Goal: Task Accomplishment & Management: Use online tool/utility

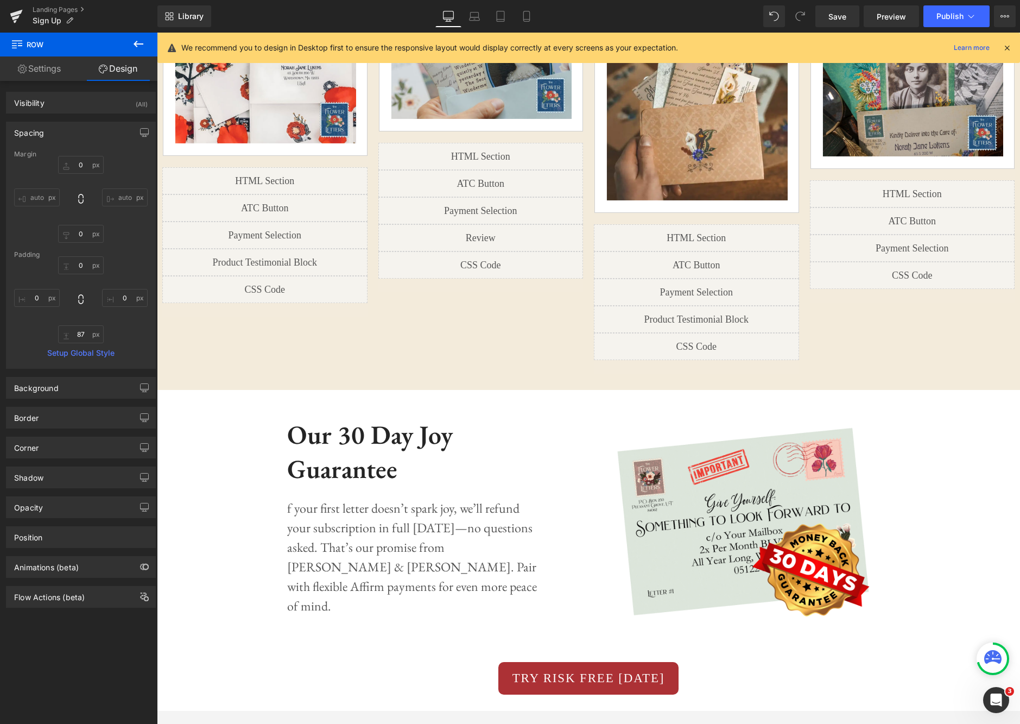
scroll to position [998, 0]
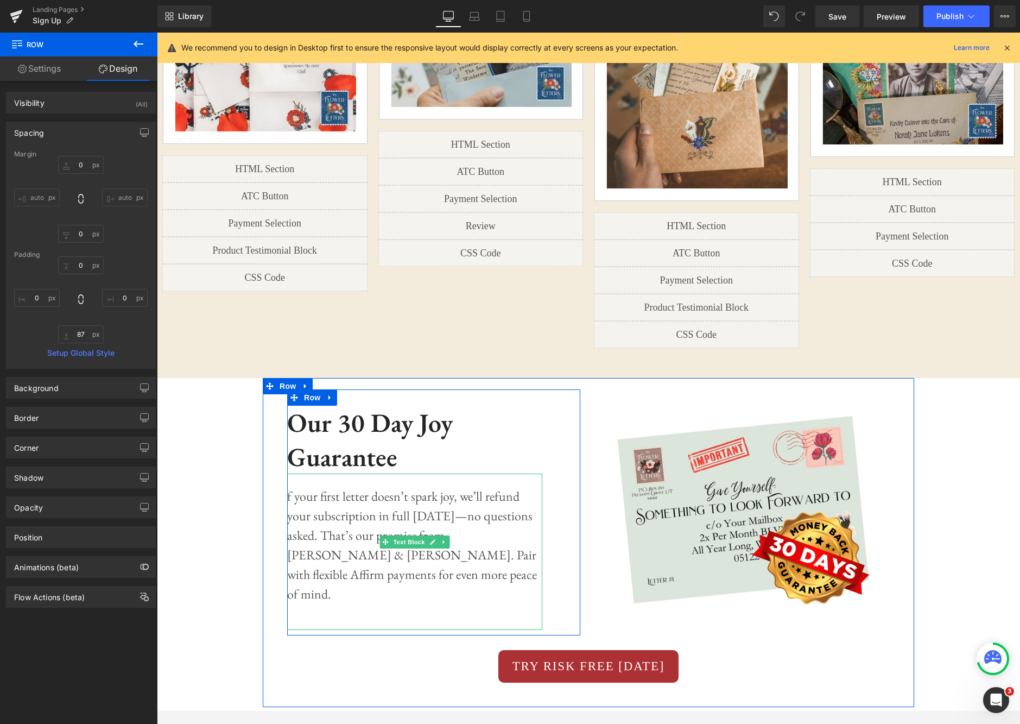
click at [292, 487] on p "f your first letter doesn’t spark joy, we’ll refund your subscription in full […" at bounding box center [414, 545] width 255 height 117
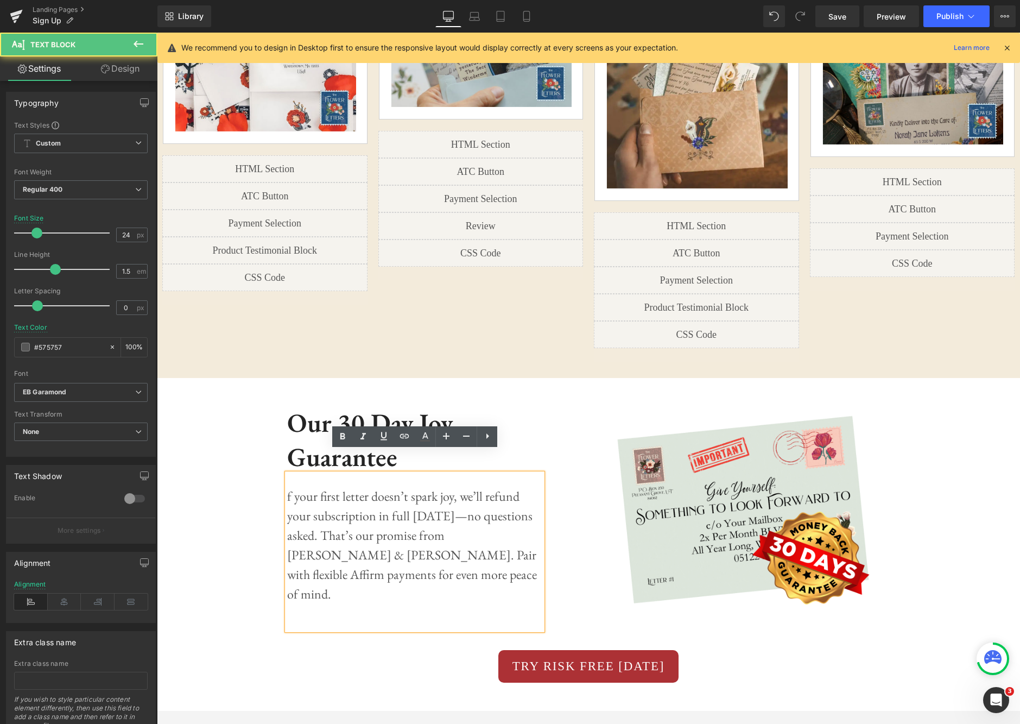
click at [300, 487] on p "f your first letter doesn’t spark joy, we’ll refund your subscription in full […" at bounding box center [414, 545] width 255 height 117
click at [294, 487] on p "f your first letter doesn’t spark joy, we’ll refund your subscription in full […" at bounding box center [414, 545] width 255 height 117
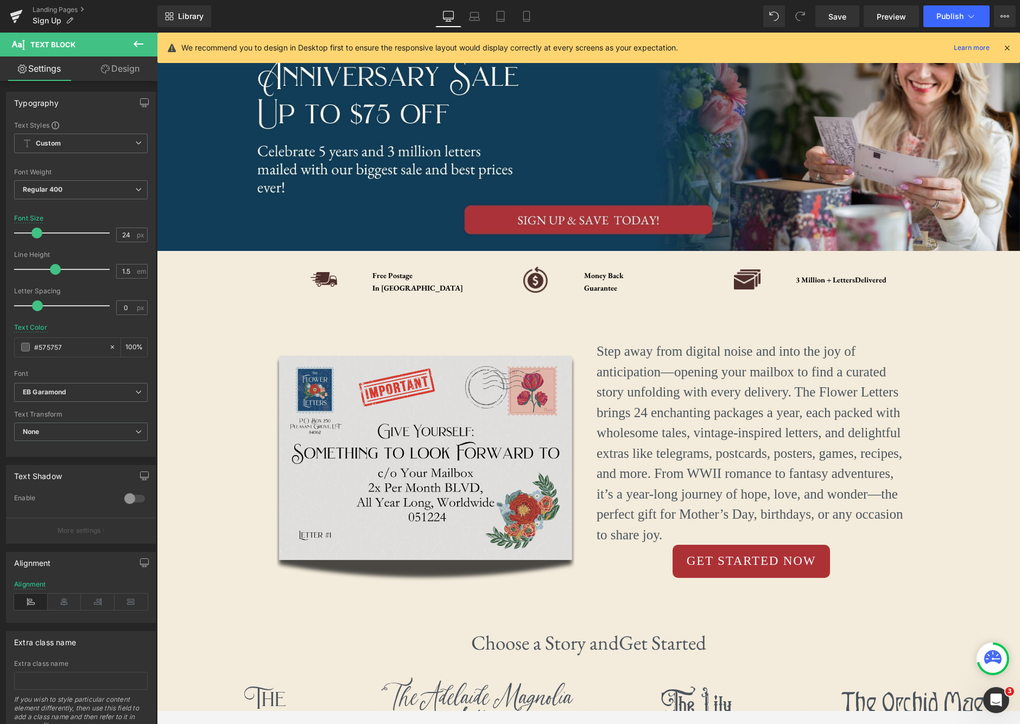
scroll to position [80, 0]
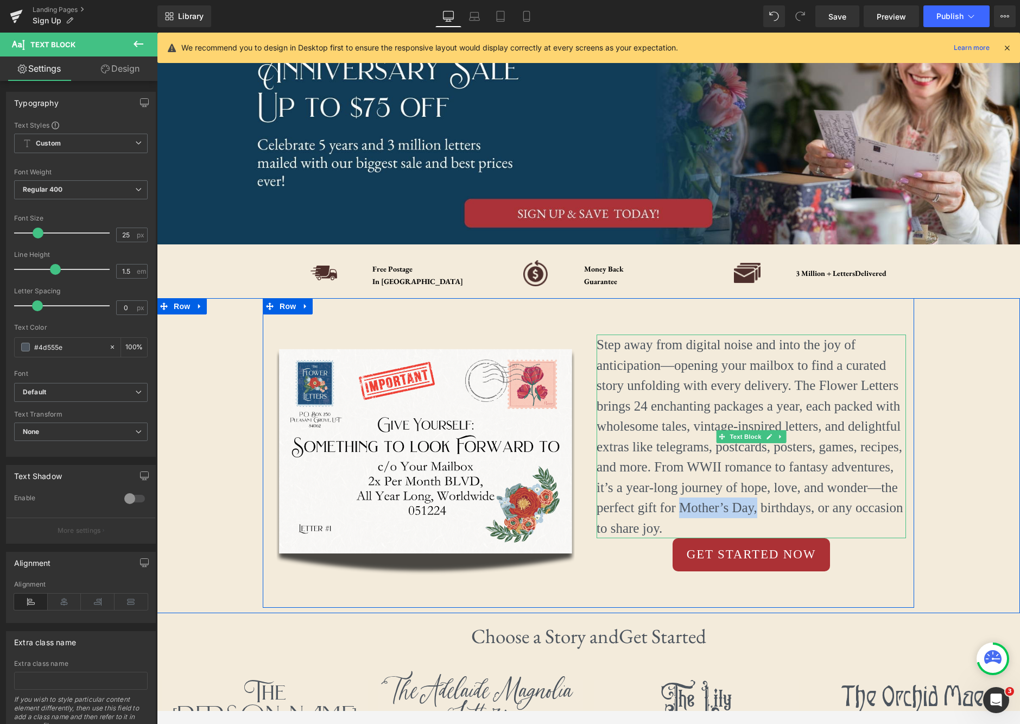
drag, startPoint x: 679, startPoint y: 508, endPoint x: 753, endPoint y: 505, distance: 73.9
click at [753, 505] on p "Step away from digital noise and into the joy of anticipation—opening your mail…" at bounding box center [752, 437] width 310 height 204
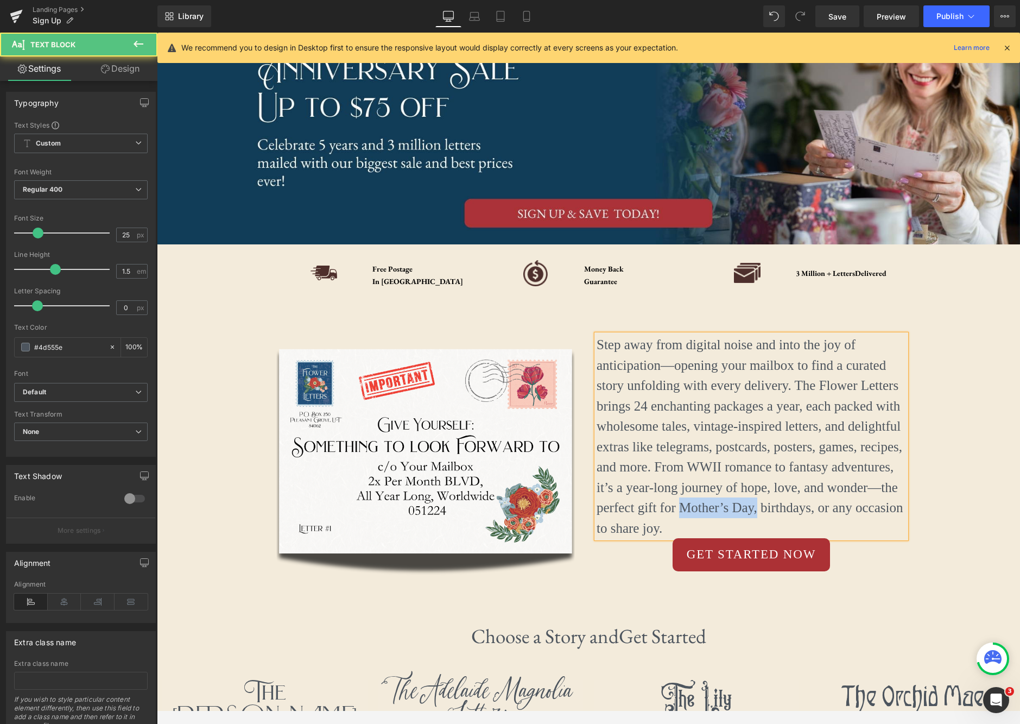
click at [753, 505] on p "Step away from digital noise and into the joy of anticipation—opening your mail…" at bounding box center [752, 437] width 310 height 204
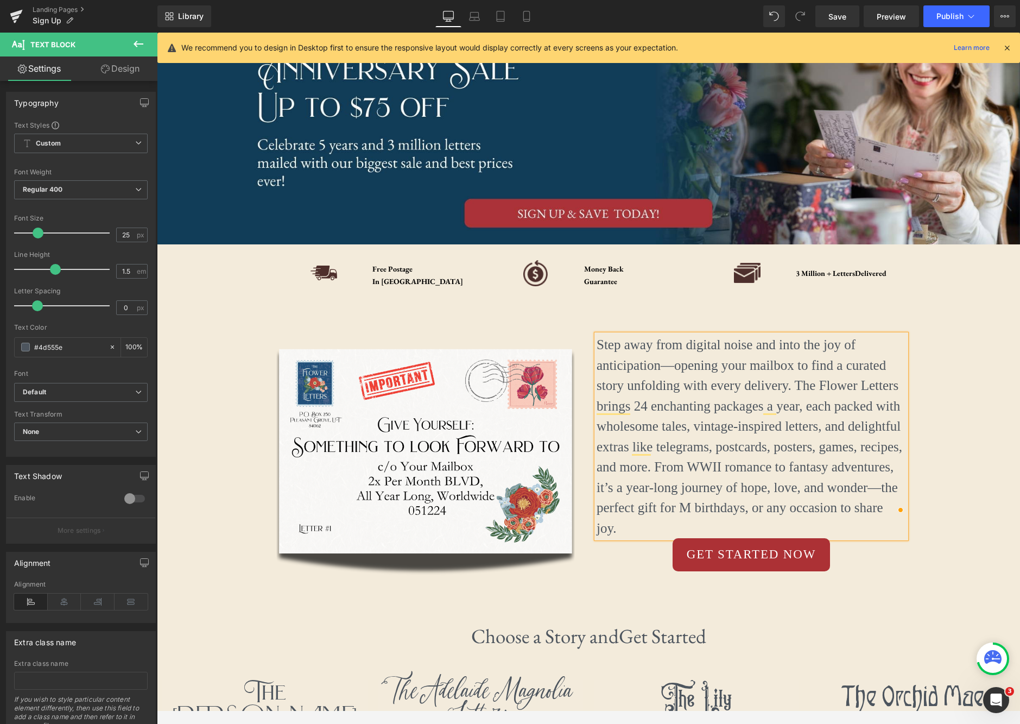
scroll to position [90, 0]
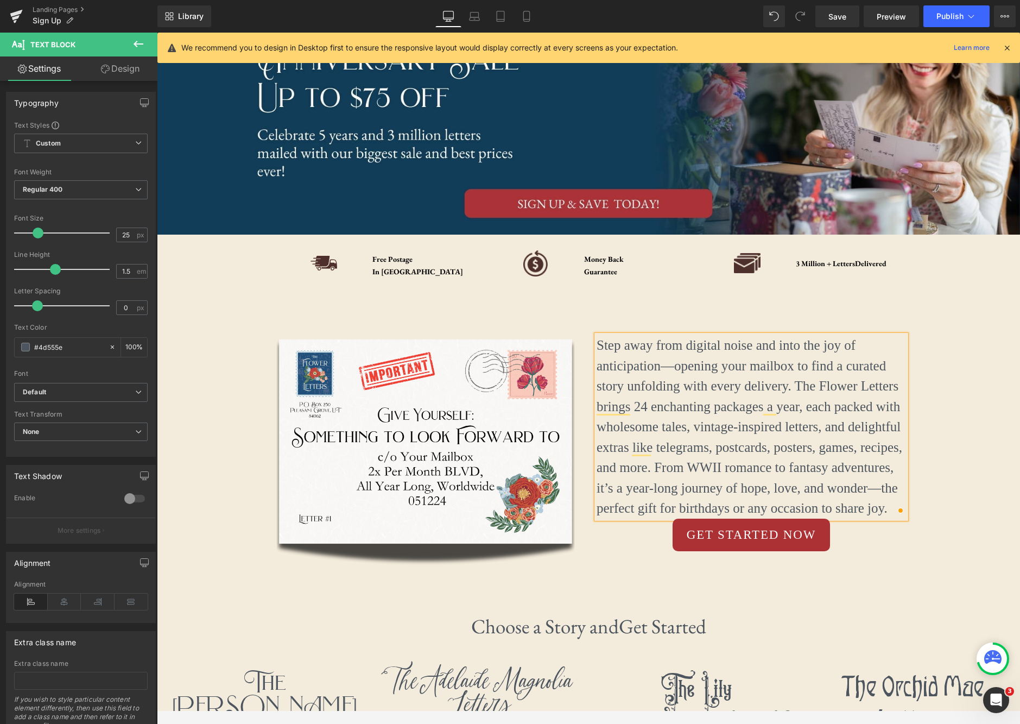
click at [728, 509] on p "Step away from digital noise and into the joy of anticipation—opening your mail…" at bounding box center [752, 427] width 310 height 184
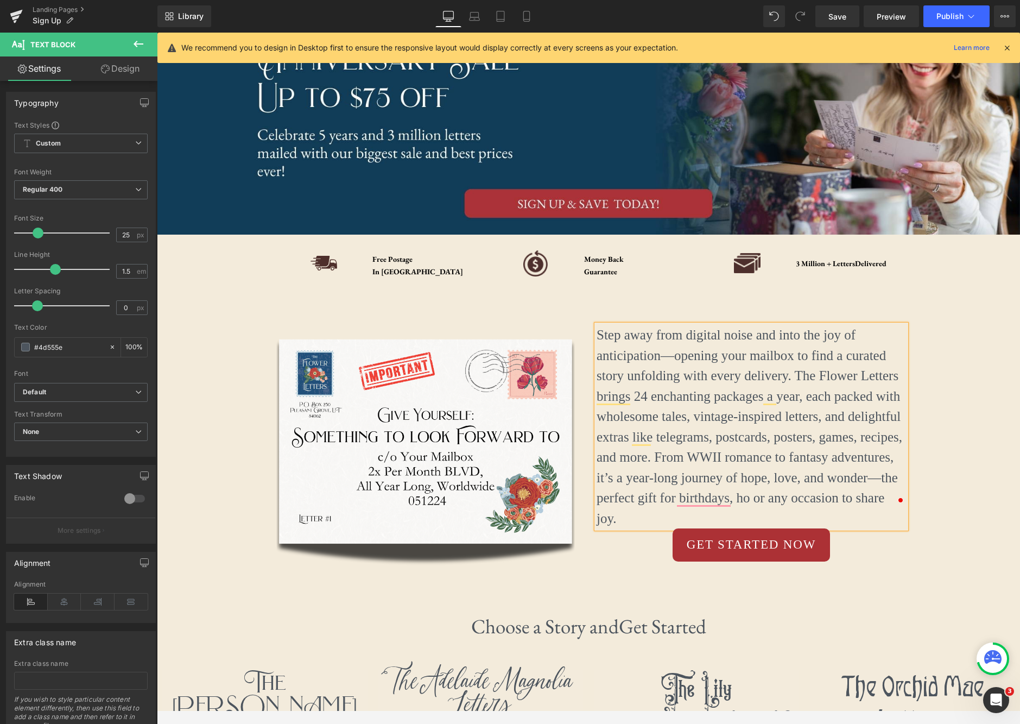
scroll to position [80, 0]
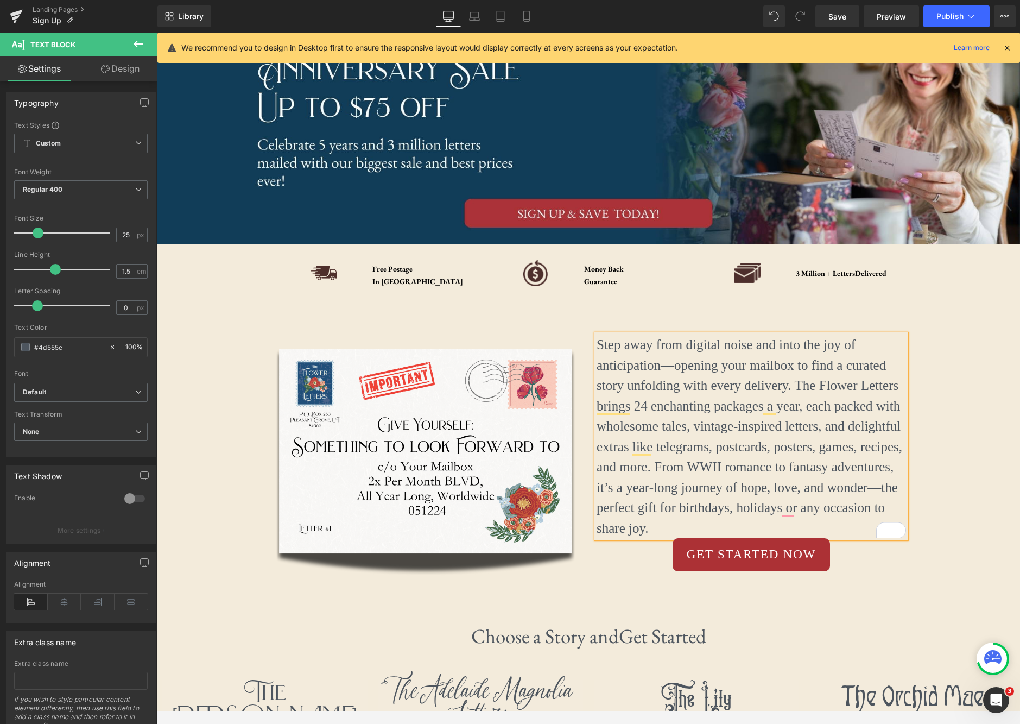
click at [733, 512] on p "Step away from digital noise and into the joy of anticipation—opening your mail…" at bounding box center [752, 437] width 310 height 204
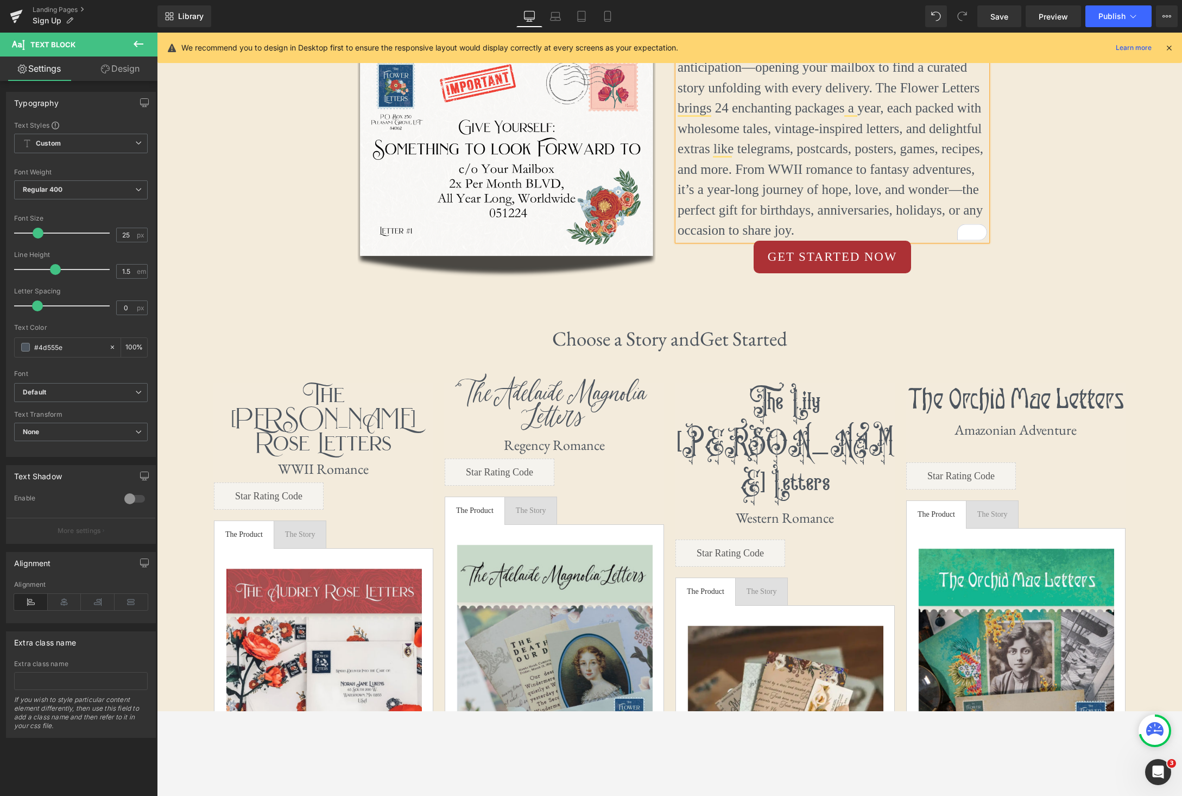
scroll to position [539, 0]
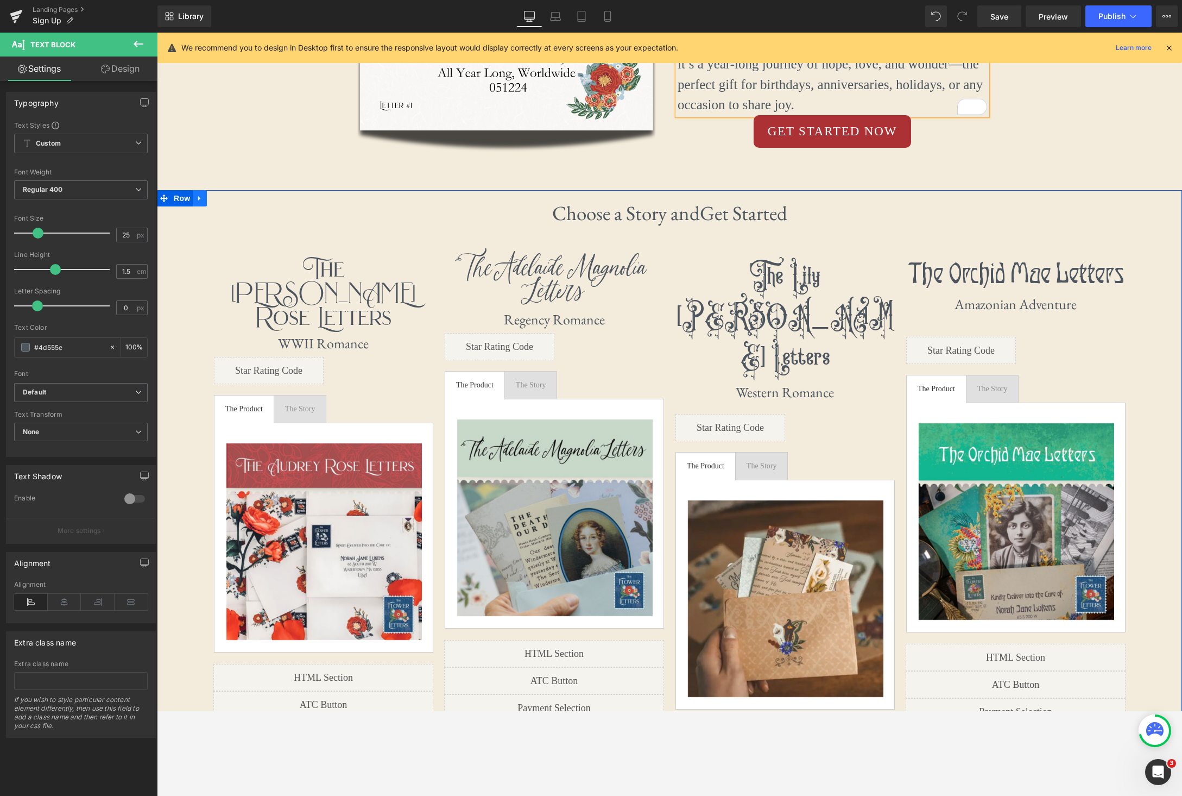
click at [199, 197] on icon at bounding box center [199, 198] width 2 height 5
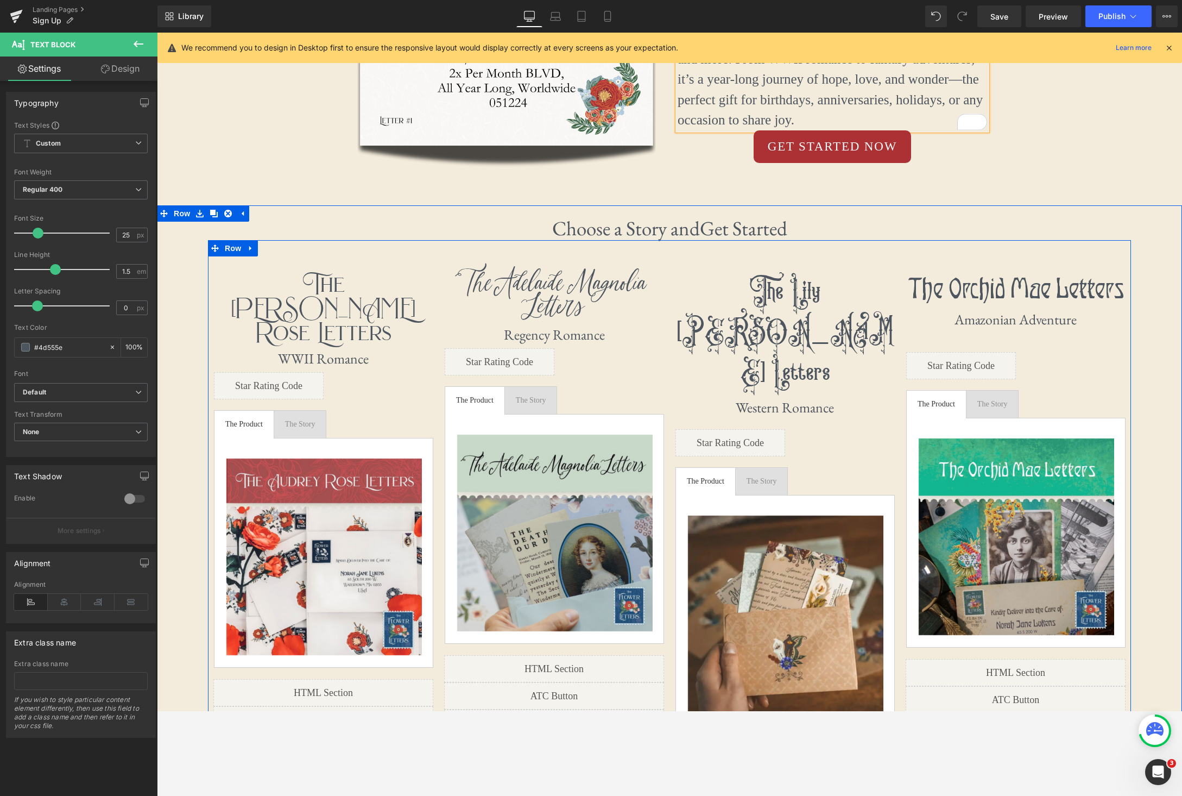
scroll to position [461, 0]
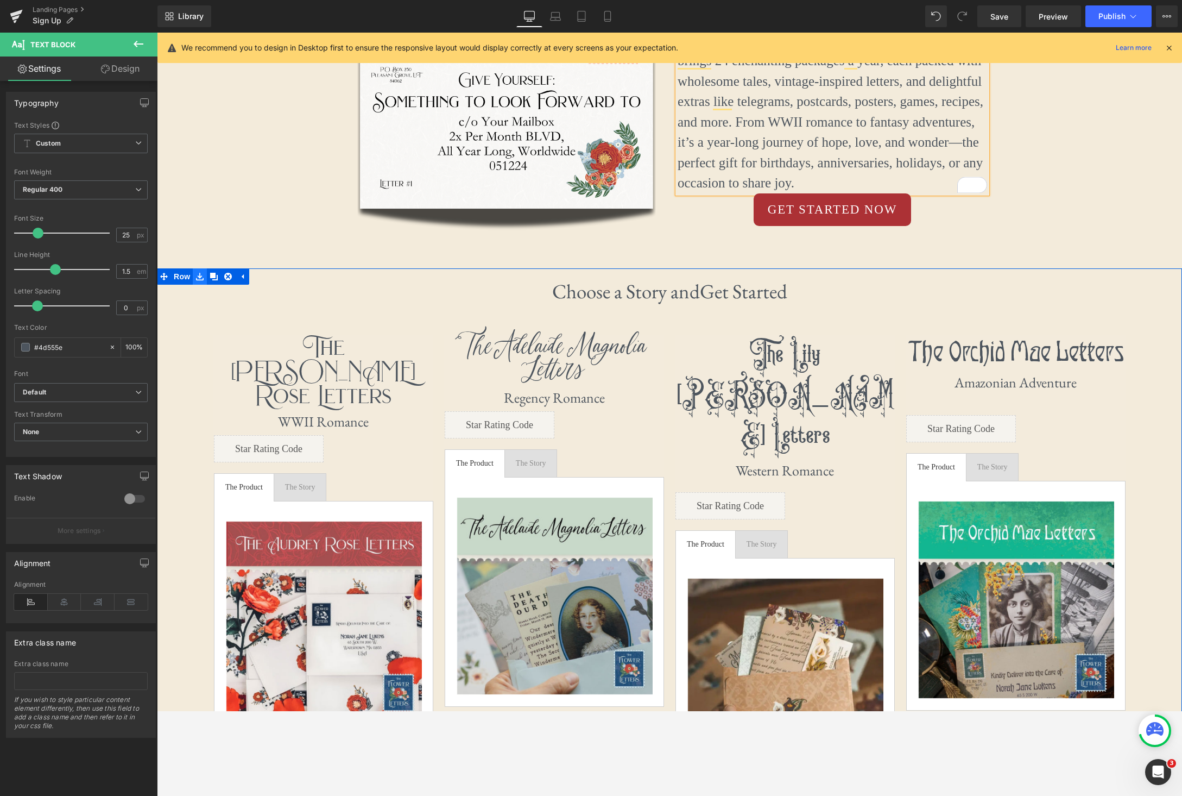
click at [199, 274] on icon at bounding box center [200, 277] width 8 height 8
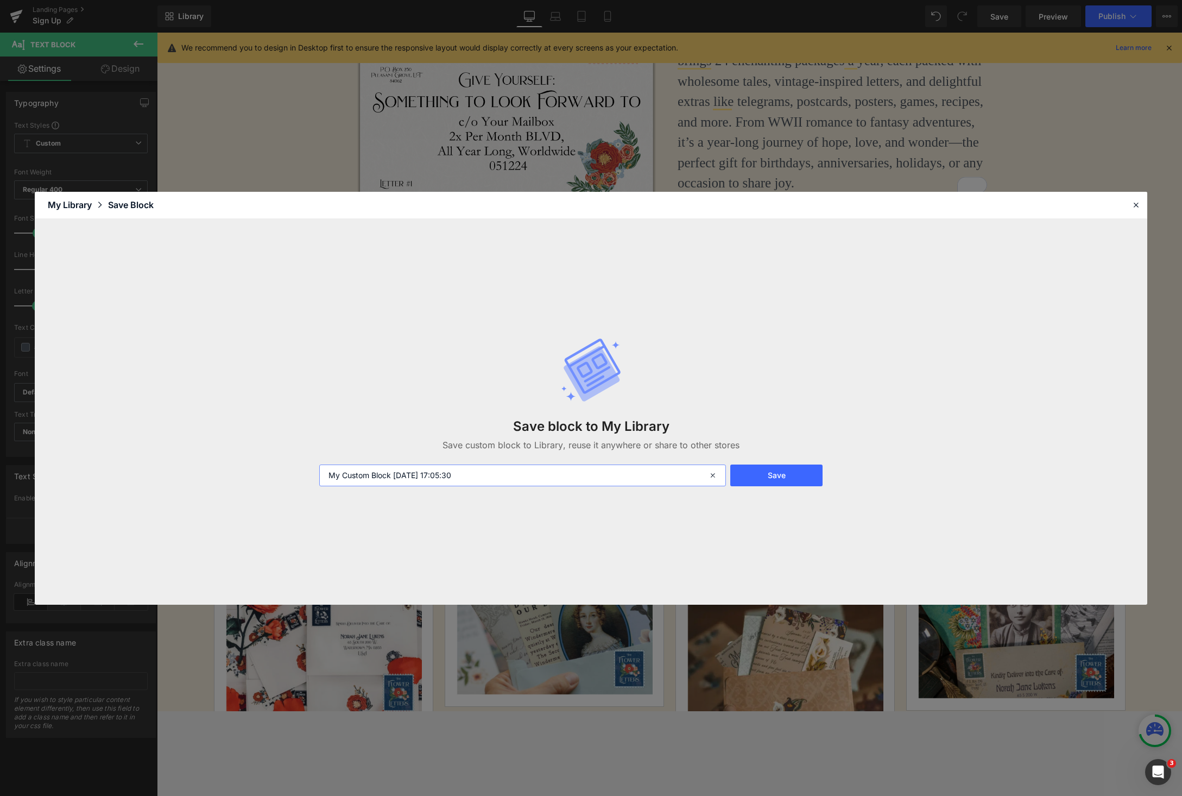
drag, startPoint x: 530, startPoint y: 481, endPoint x: 318, endPoint y: 475, distance: 211.9
click at [318, 475] on div "My Custom Block [DATE] 17:05:30" at bounding box center [521, 475] width 417 height 22
type input "Story Selection"
click at [797, 482] on button "Save" at bounding box center [776, 475] width 93 height 22
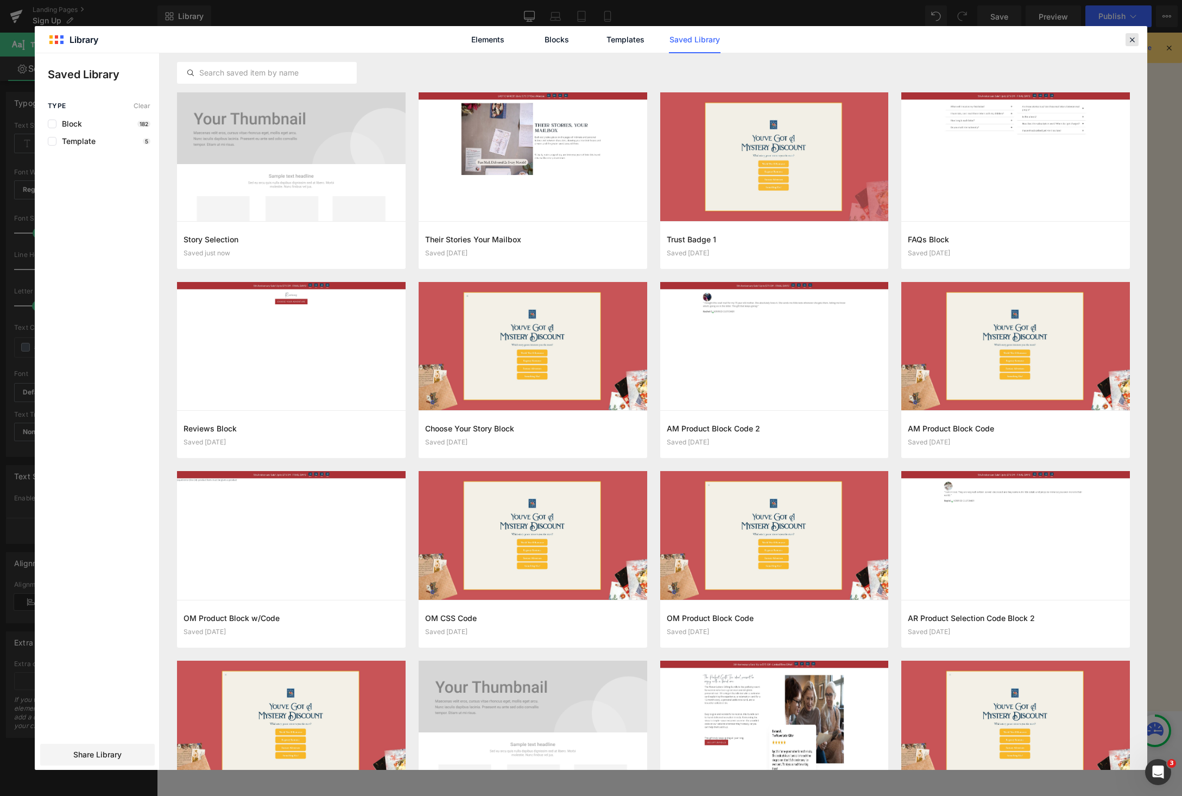
click at [1020, 41] on icon at bounding box center [1132, 40] width 10 height 10
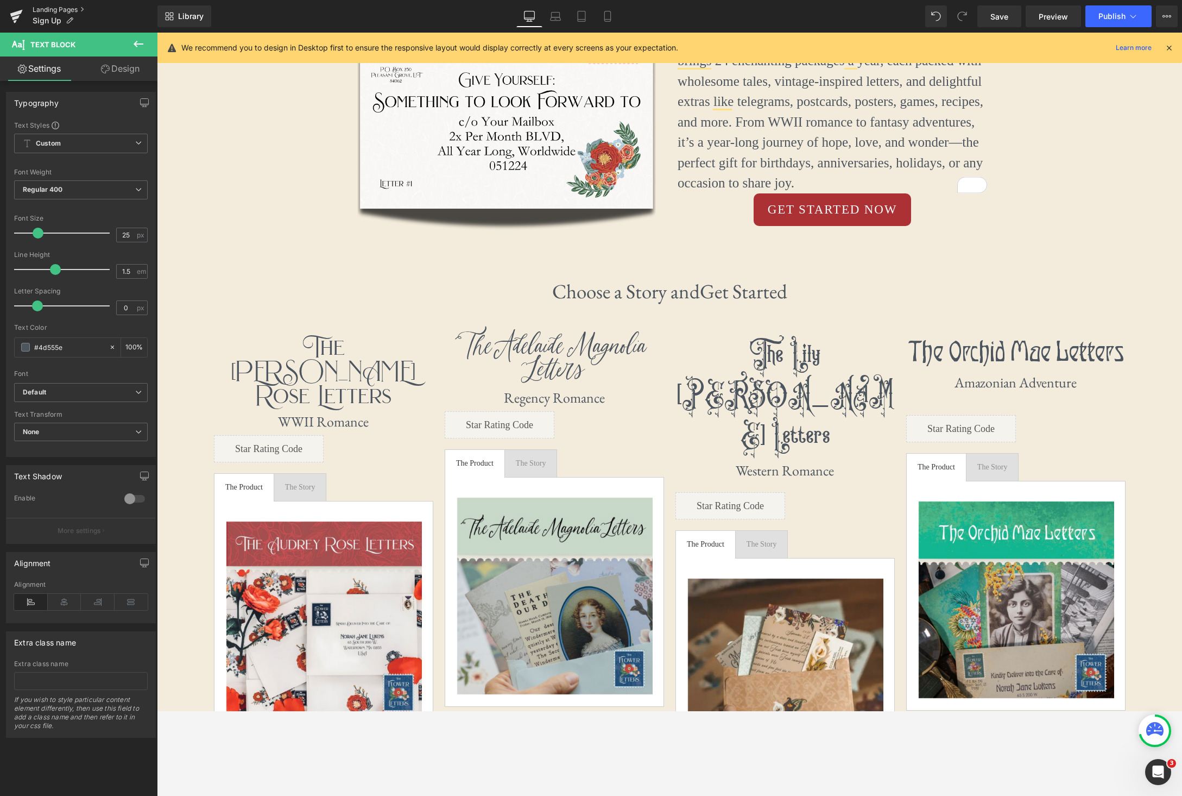
click at [44, 9] on link "Landing Pages" at bounding box center [95, 9] width 125 height 9
click at [1006, 24] on link "Save" at bounding box center [1000, 16] width 44 height 22
click at [1020, 23] on button "Publish" at bounding box center [1119, 16] width 66 height 22
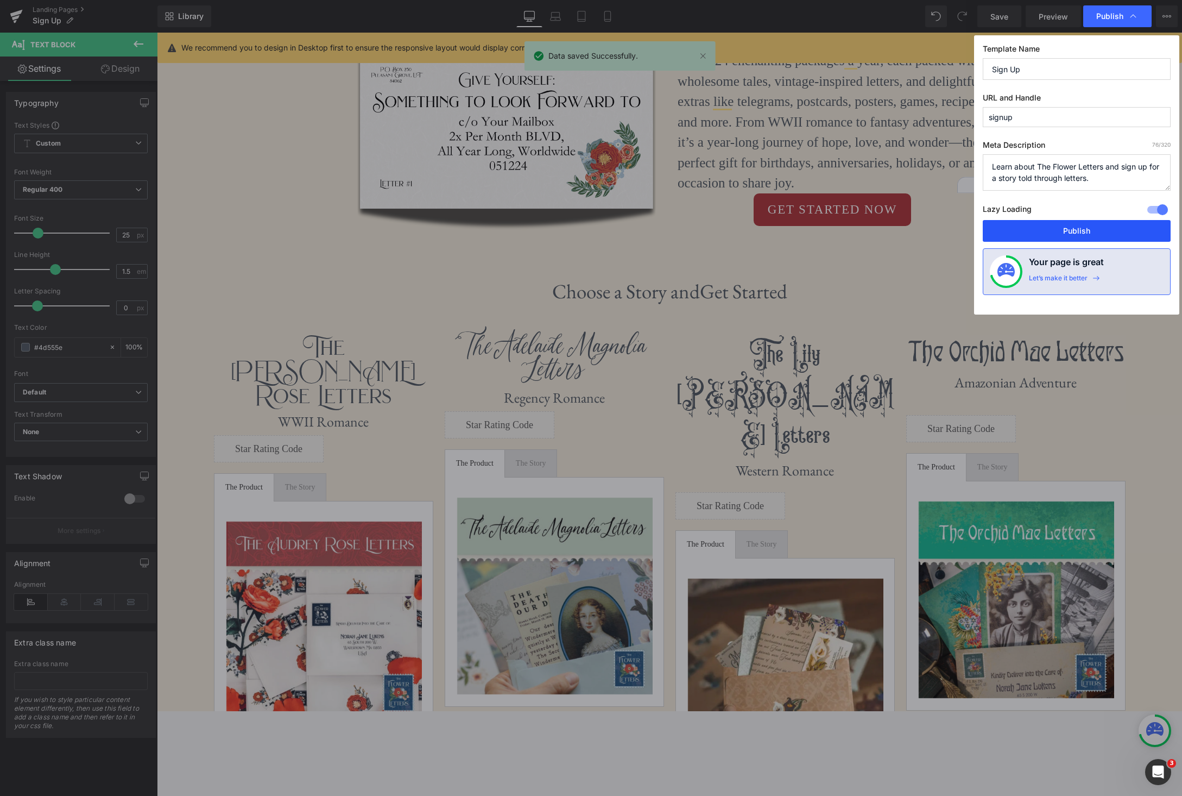
click at [1020, 236] on button "Publish" at bounding box center [1077, 231] width 188 height 22
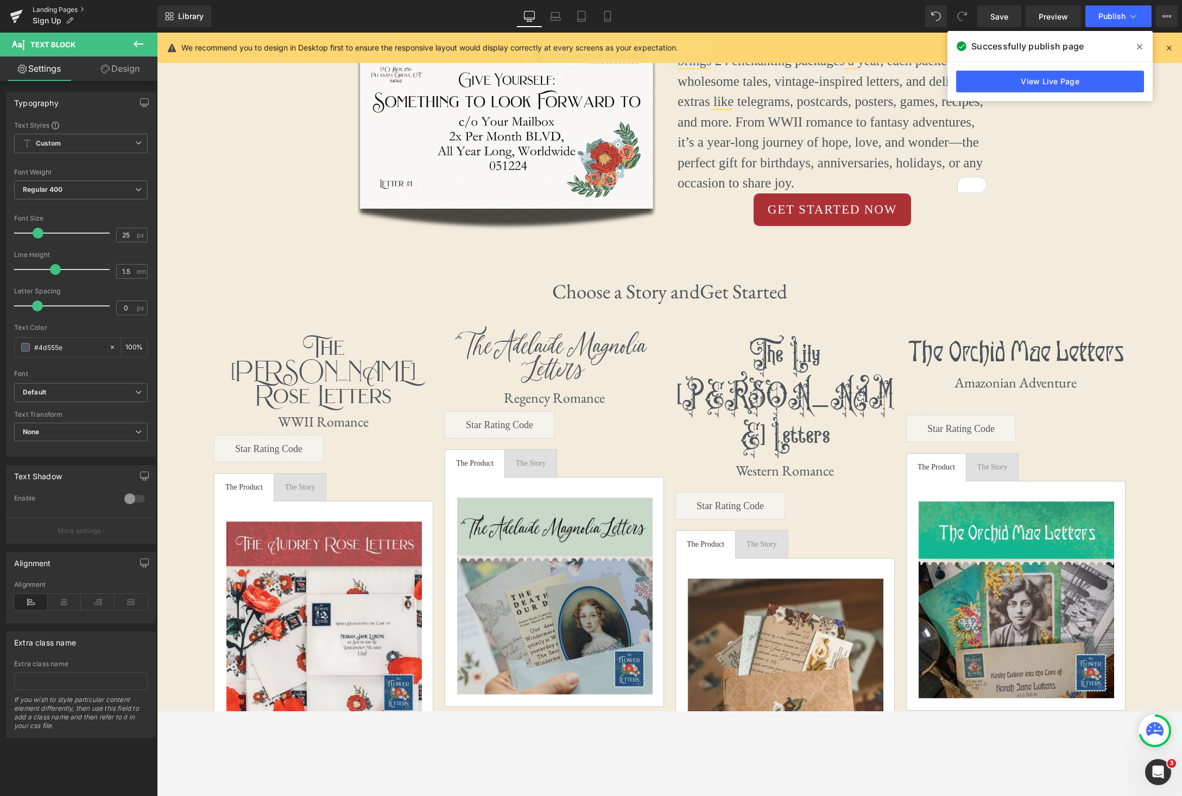
click at [45, 9] on link "Landing Pages" at bounding box center [95, 9] width 125 height 9
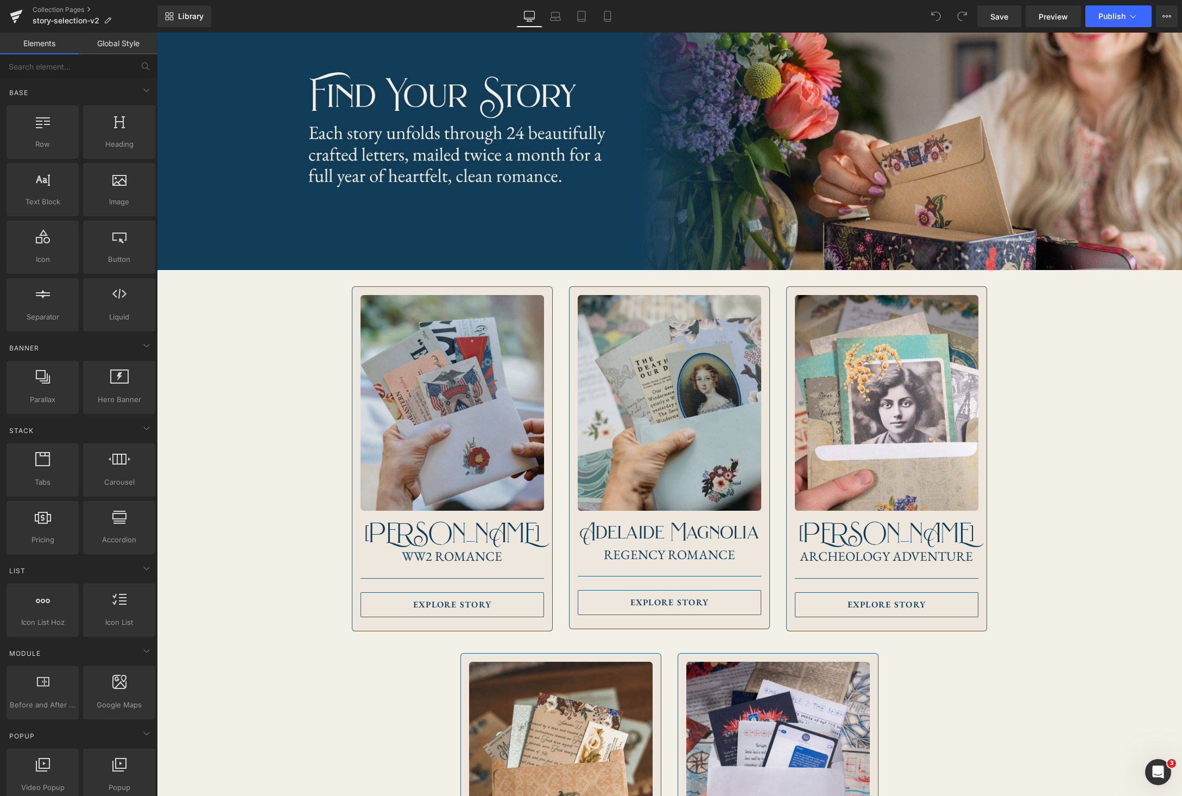
scroll to position [72, 0]
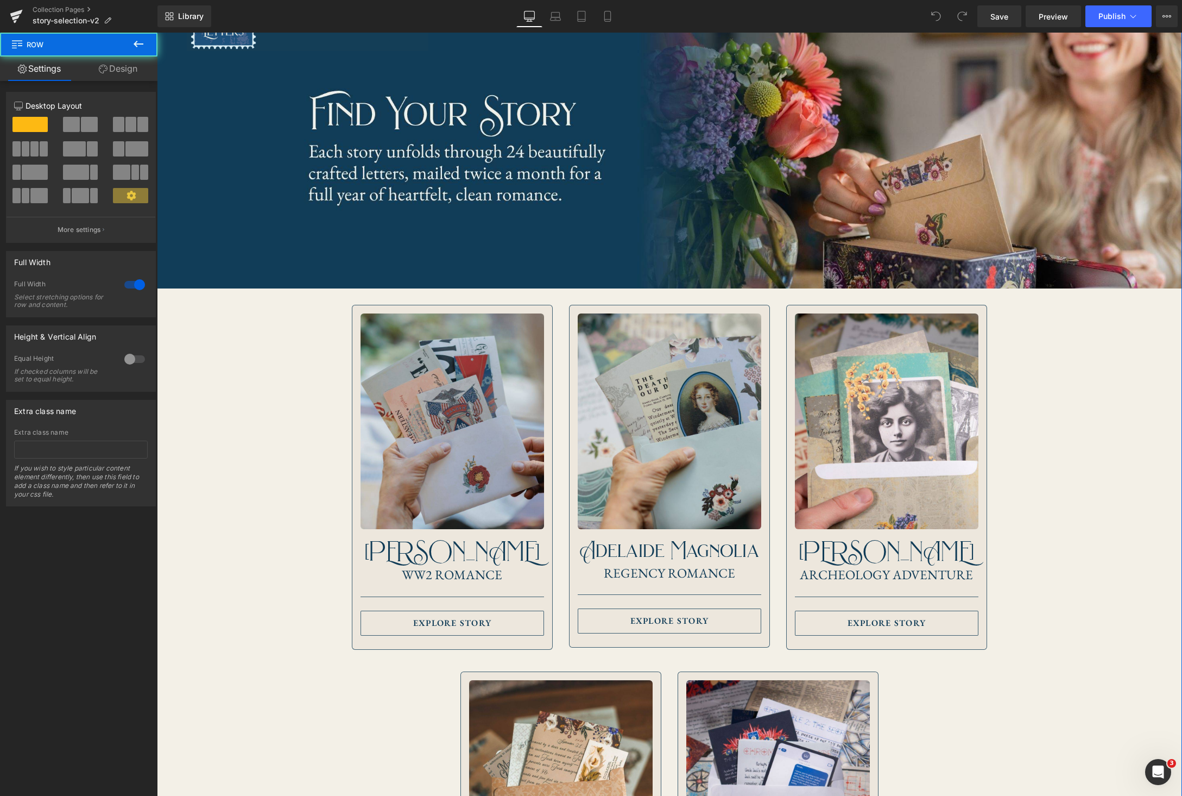
click at [267, 312] on div "Image Image Image Image Audrey Rose Heading WW2 Romance Heading Separator Explo…" at bounding box center [669, 671] width 1025 height 1320
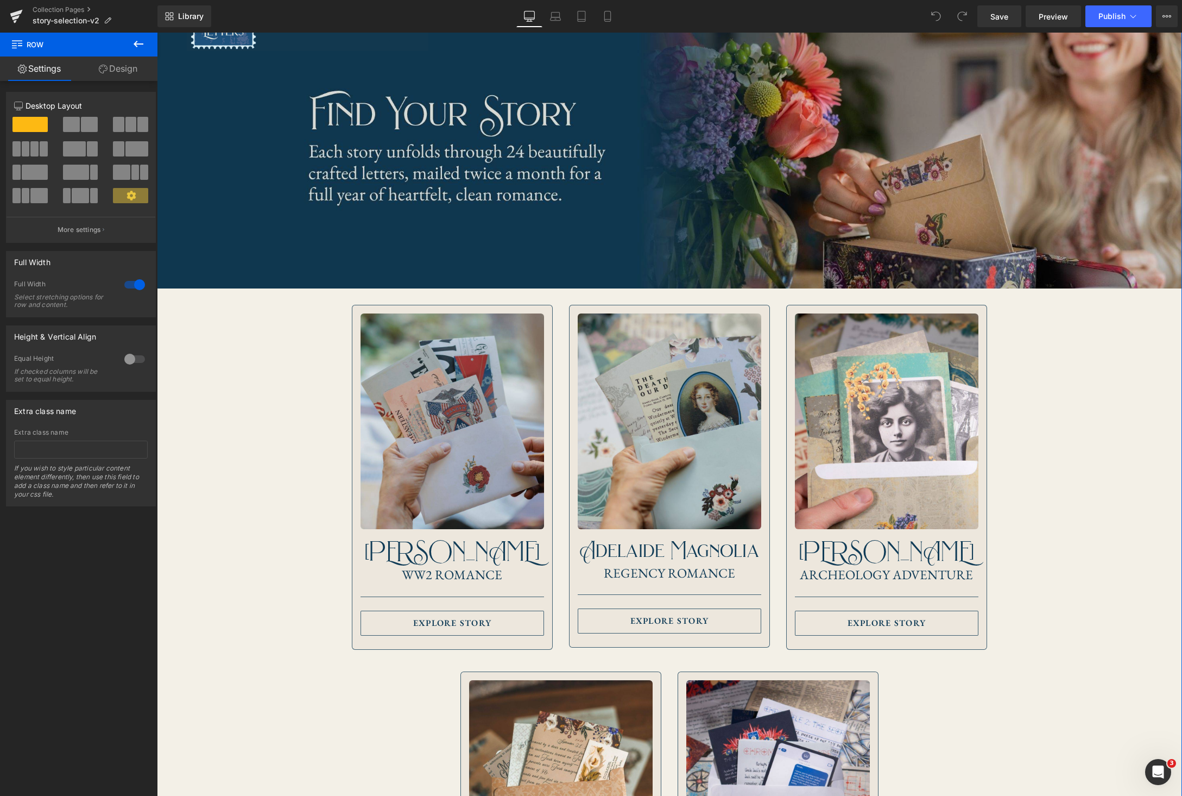
scroll to position [0, 0]
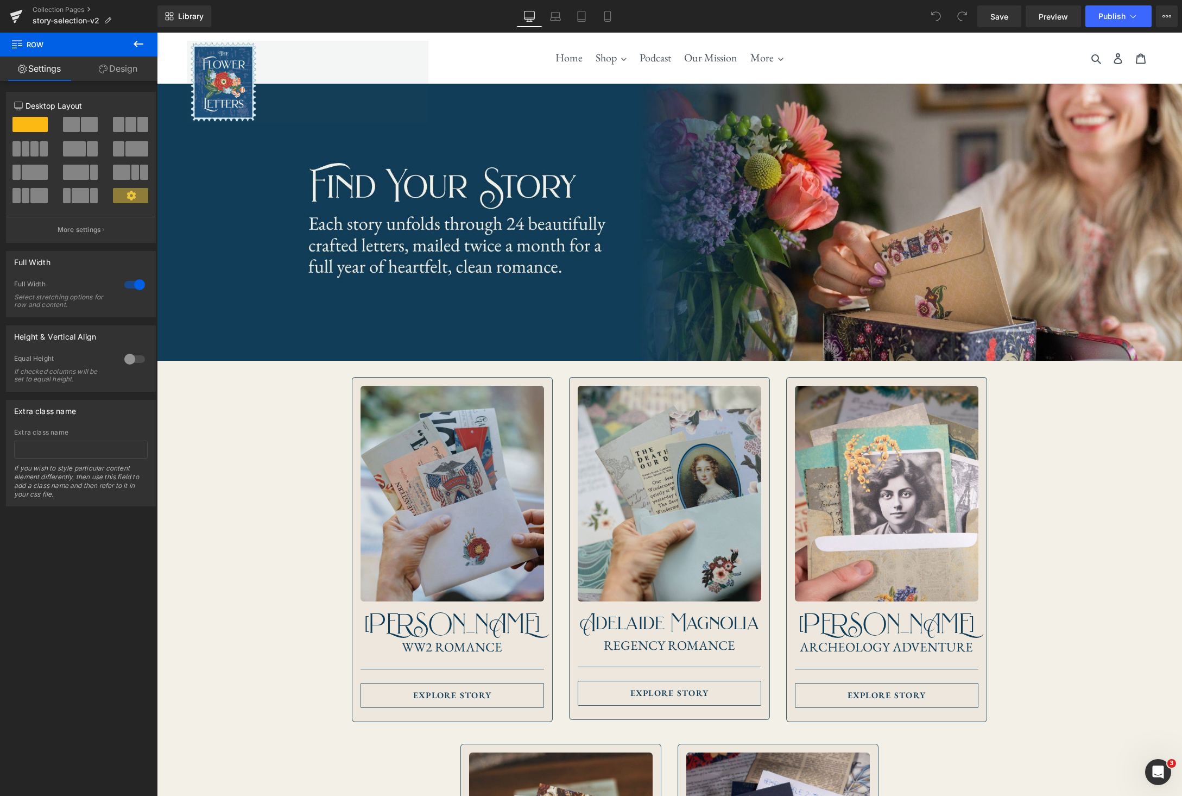
click at [138, 42] on icon at bounding box center [138, 43] width 13 height 13
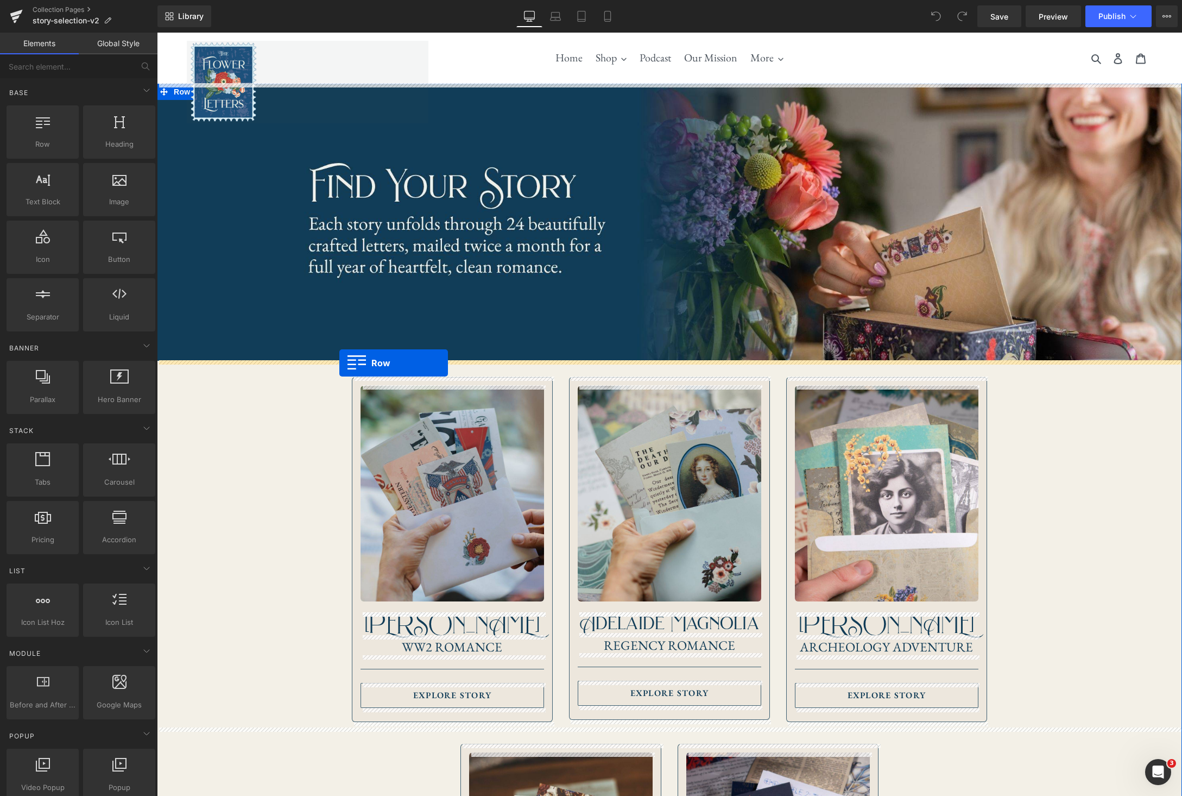
drag, startPoint x: 200, startPoint y: 163, endPoint x: 339, endPoint y: 363, distance: 243.5
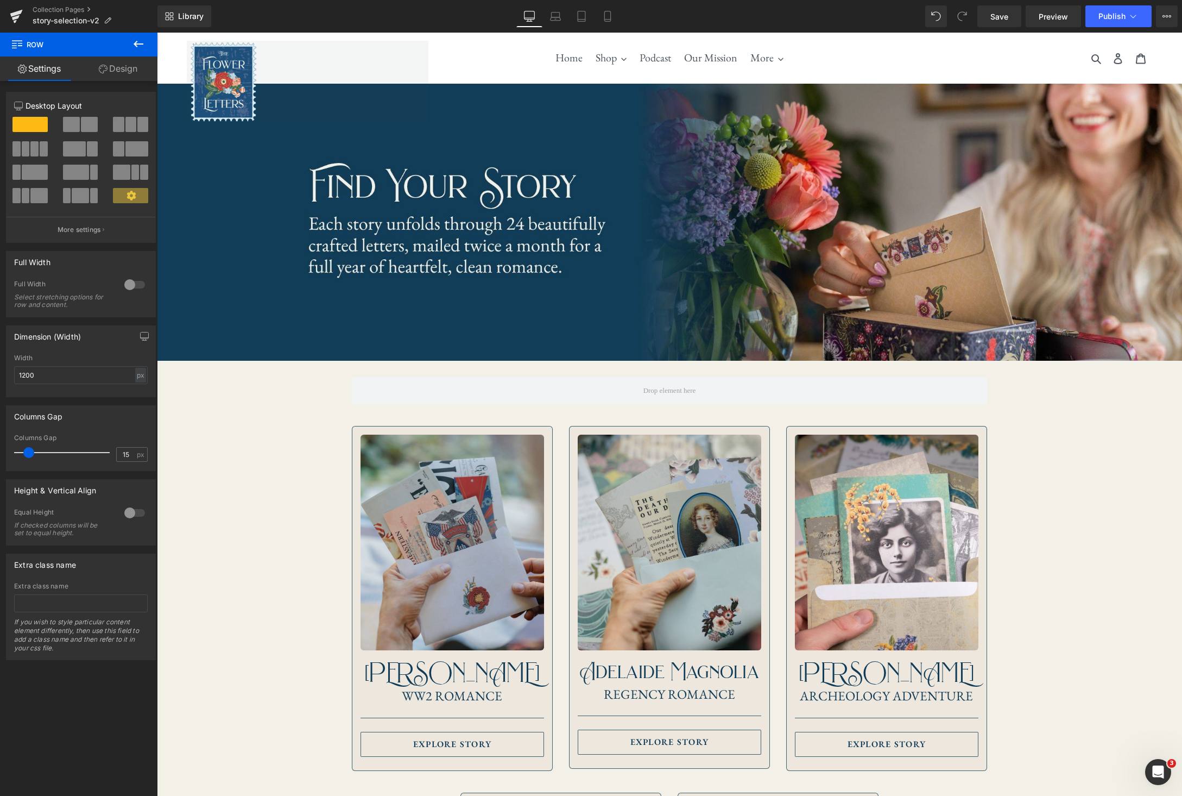
click at [139, 42] on icon at bounding box center [138, 43] width 13 height 13
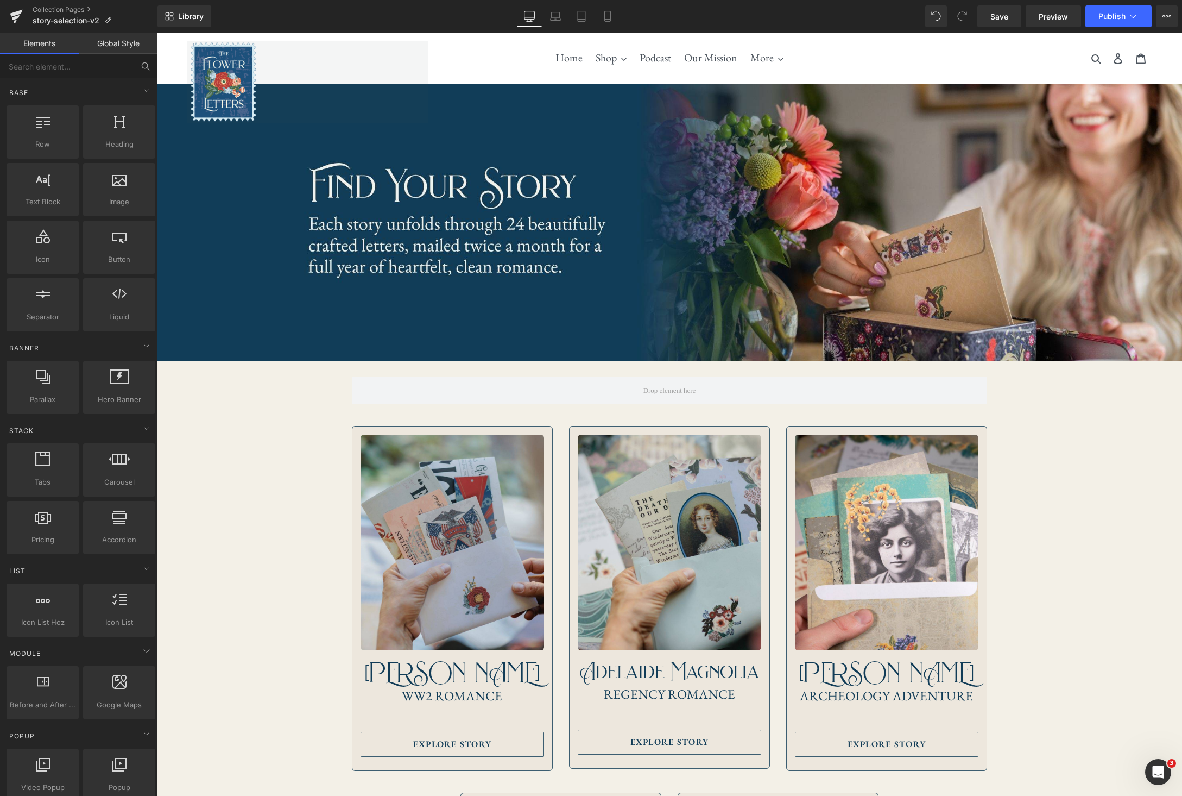
click at [144, 66] on icon at bounding box center [146, 66] width 10 height 10
click at [97, 66] on input "text" at bounding box center [67, 66] width 134 height 24
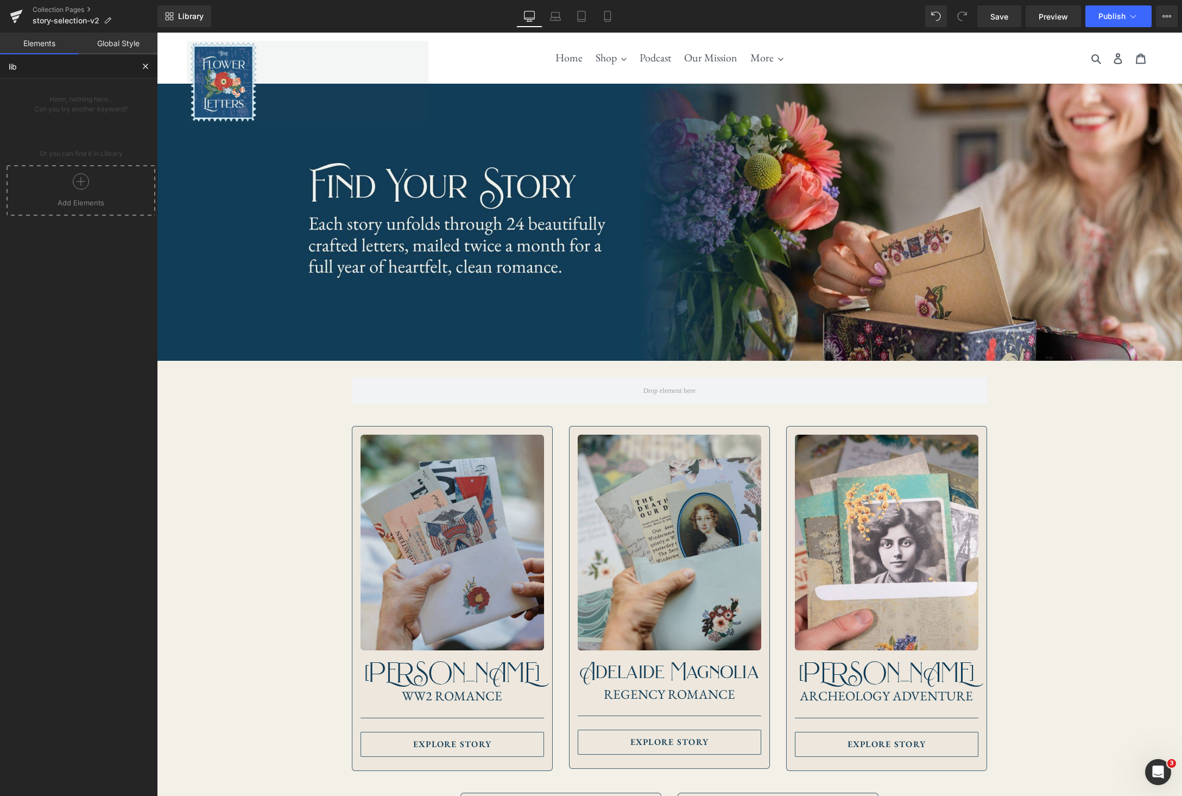
click at [82, 188] on icon at bounding box center [81, 181] width 16 height 16
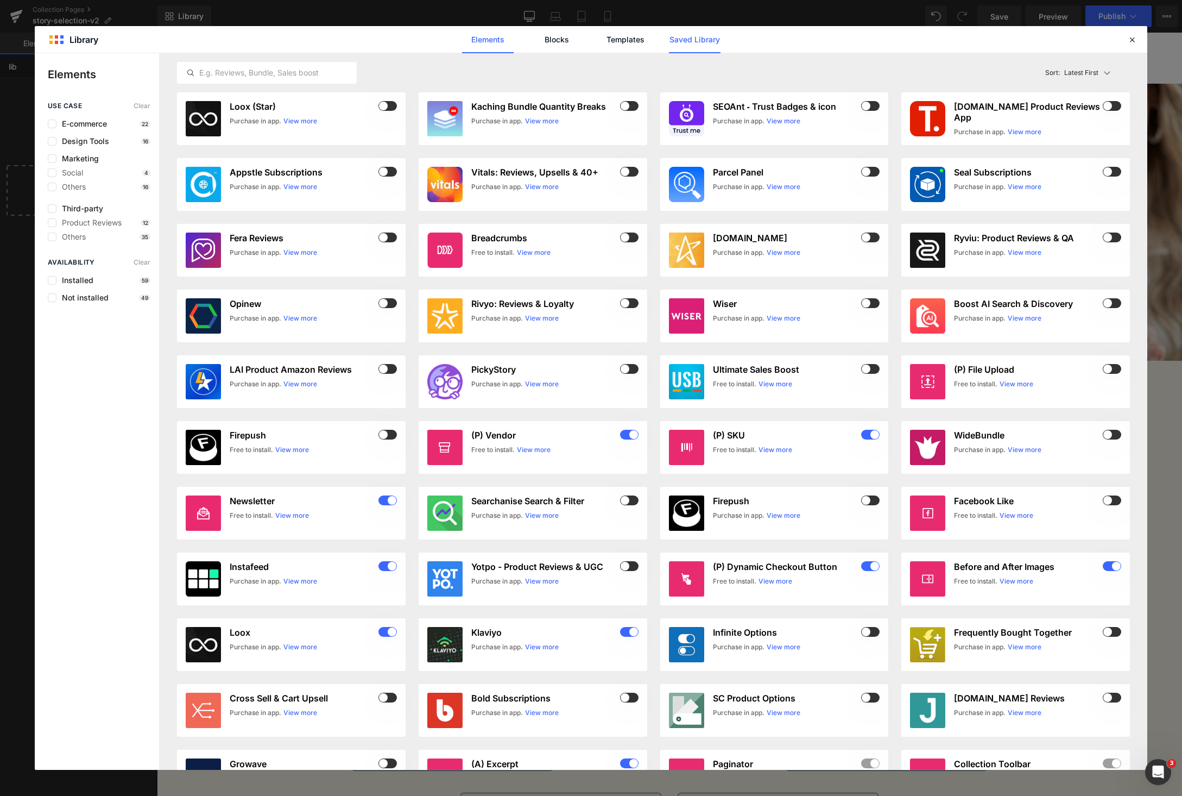
type input "lib"
drag, startPoint x: 708, startPoint y: 43, endPoint x: 670, endPoint y: 51, distance: 38.7
click at [0, 0] on link "Saved Library" at bounding box center [0, 0] width 0 height 0
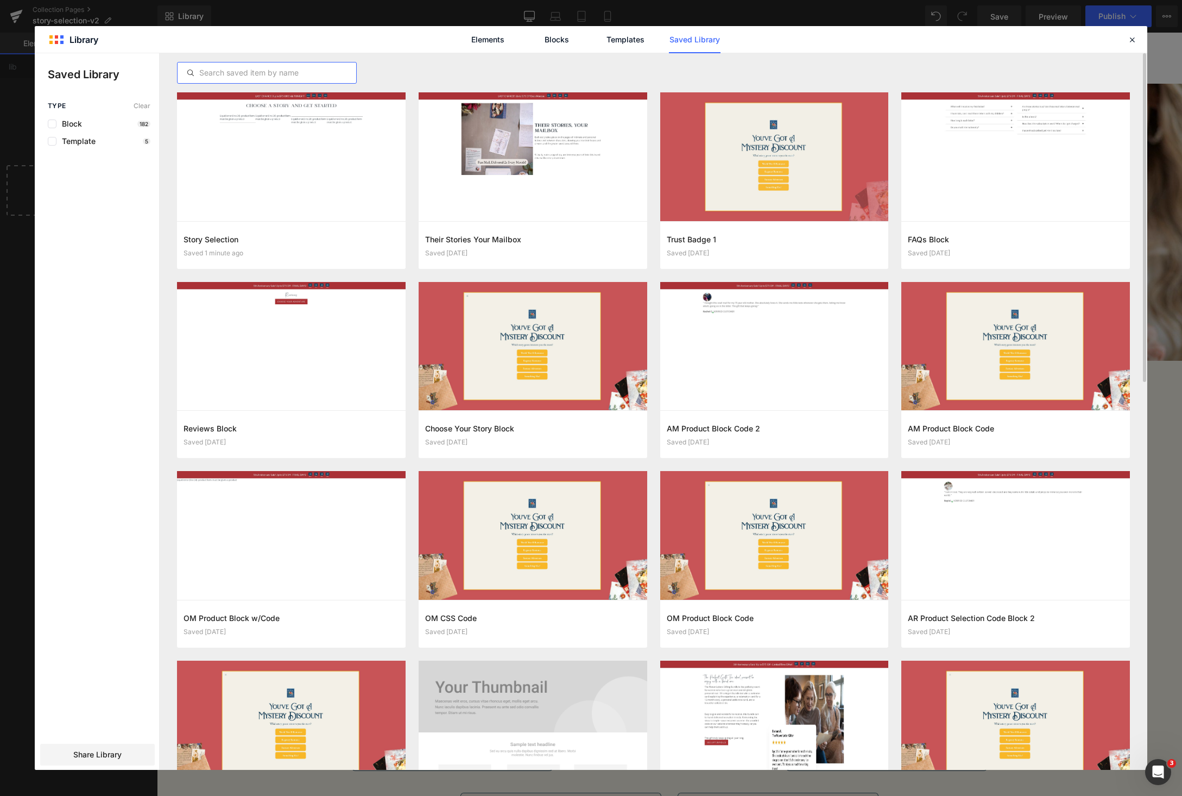
click at [304, 67] on input "text" at bounding box center [267, 72] width 179 height 13
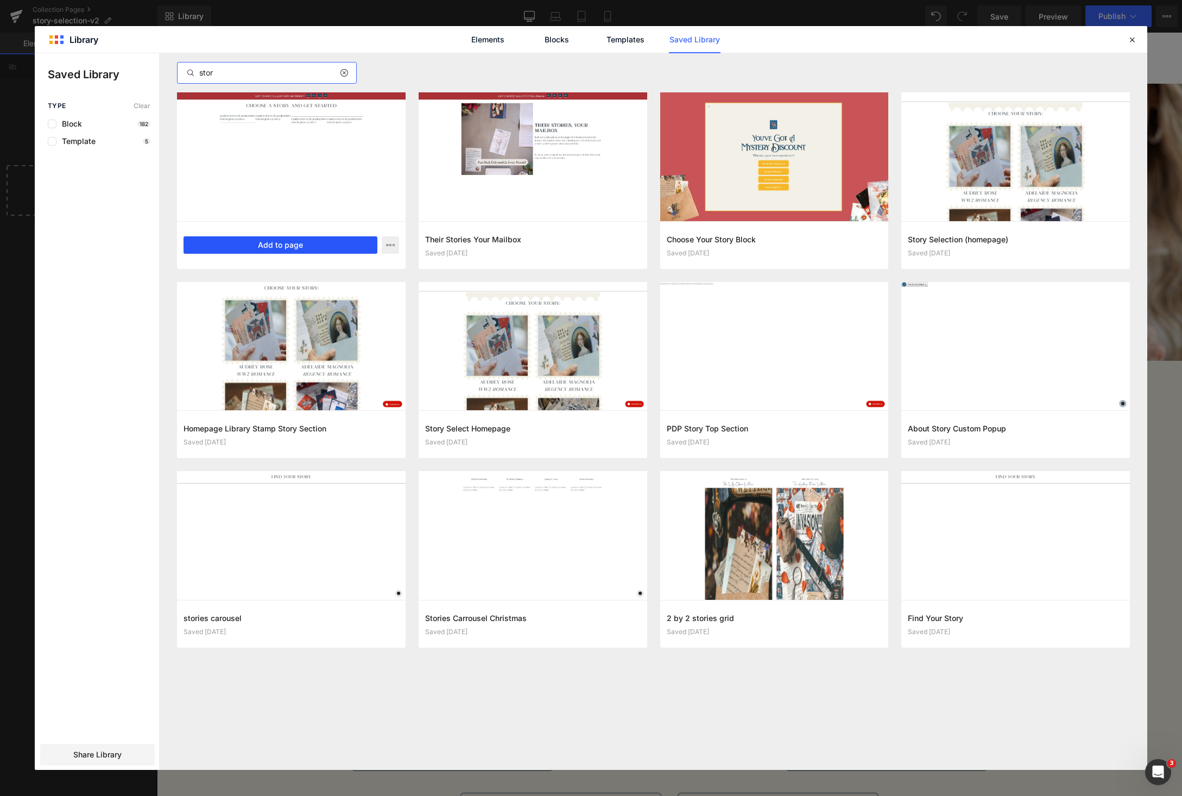
type input "stor"
click at [283, 247] on button "Add to page" at bounding box center [281, 244] width 194 height 17
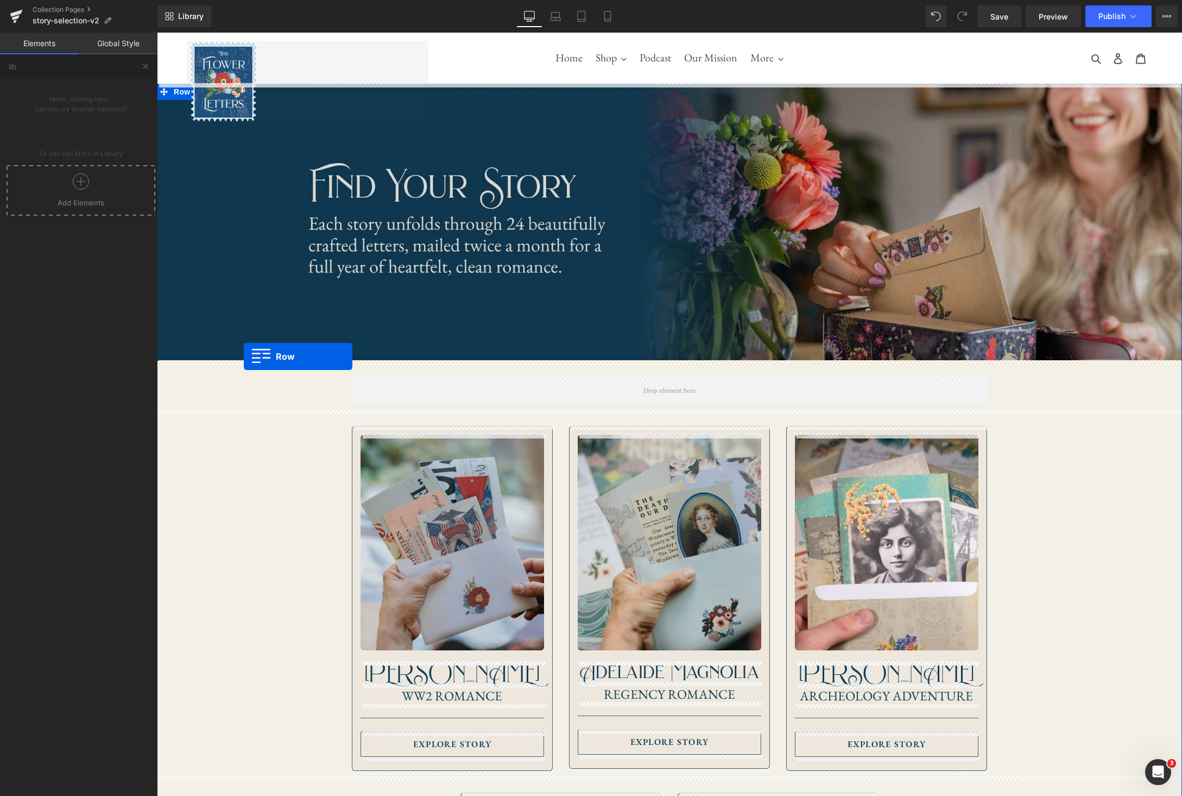
drag, startPoint x: 166, startPoint y: 227, endPoint x: 241, endPoint y: 356, distance: 149.4
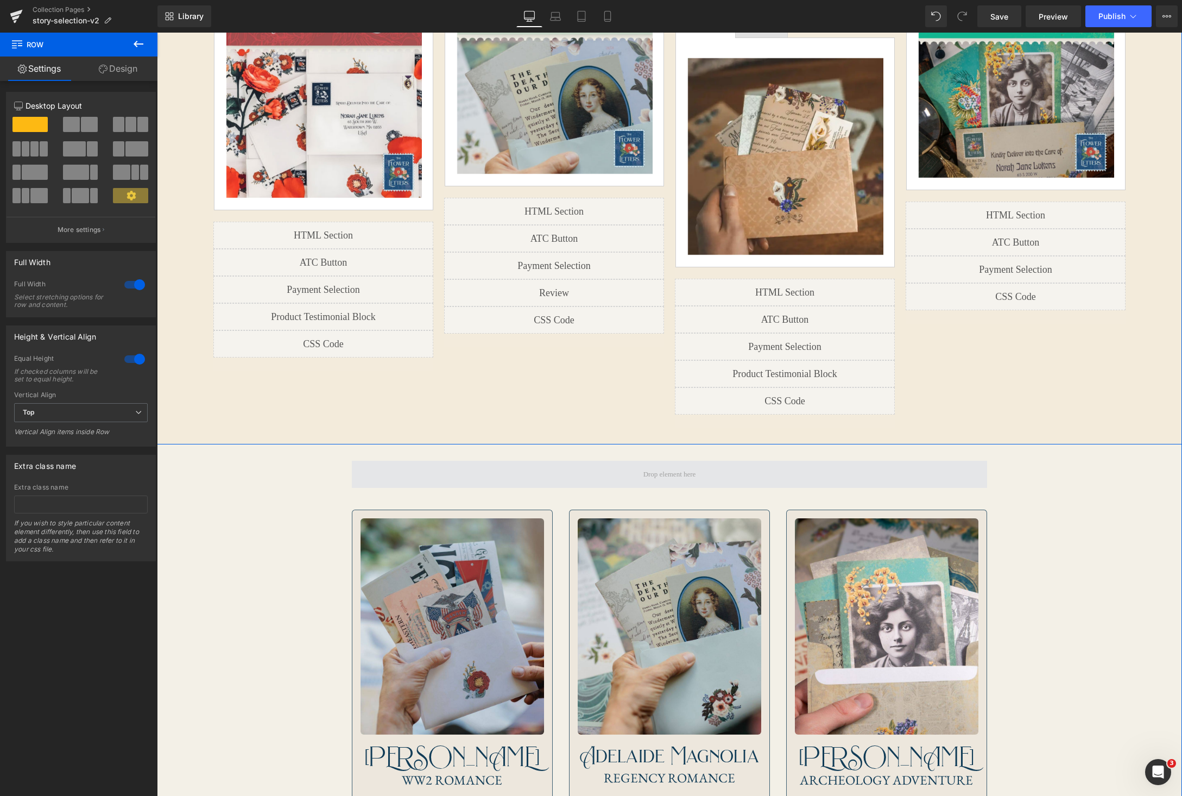
scroll to position [616, 0]
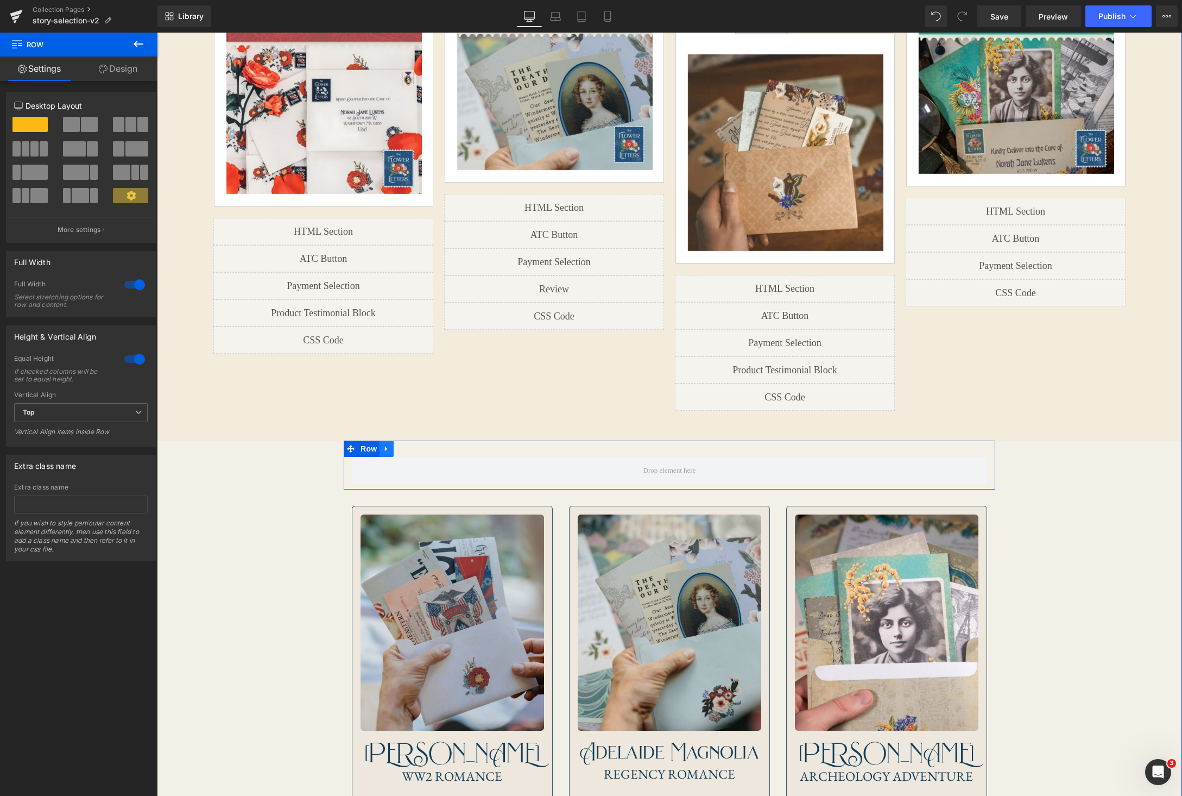
click at [384, 445] on icon at bounding box center [387, 449] width 8 height 8
click at [415, 445] on icon at bounding box center [415, 449] width 8 height 8
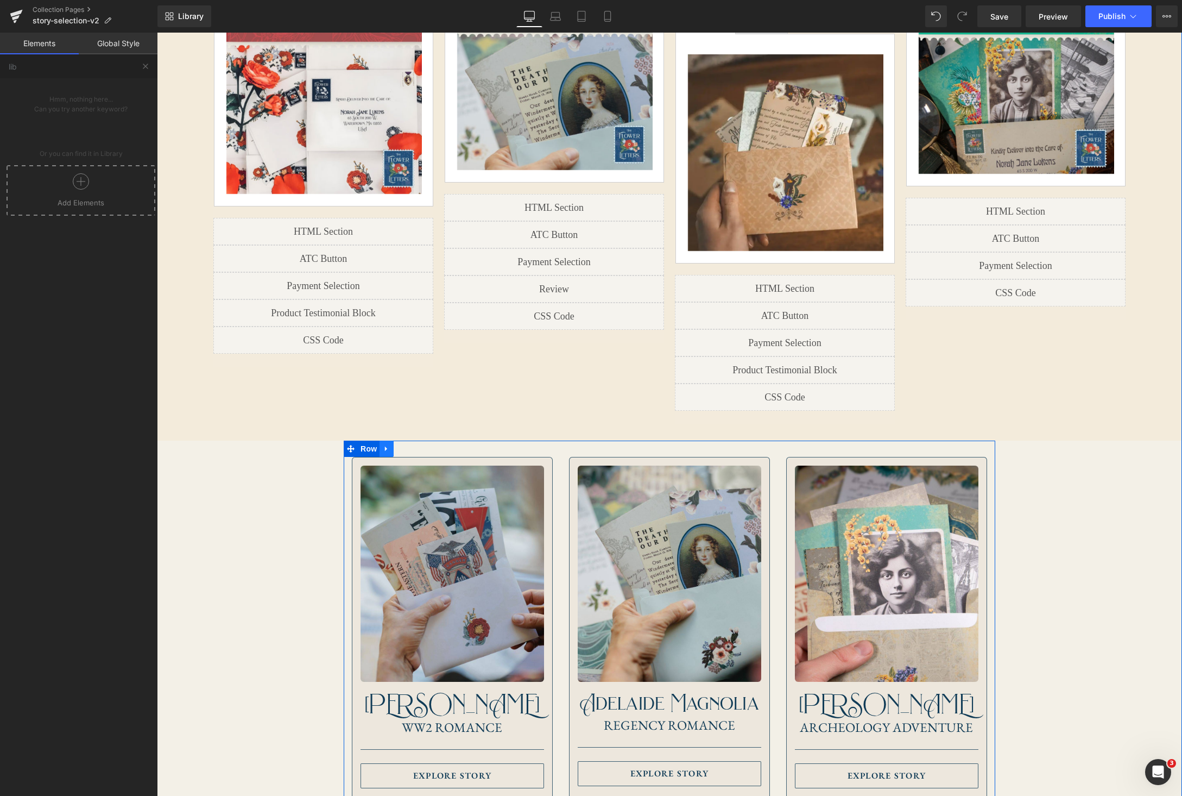
click at [388, 445] on icon at bounding box center [387, 449] width 8 height 8
click at [415, 440] on link at bounding box center [415, 448] width 14 height 16
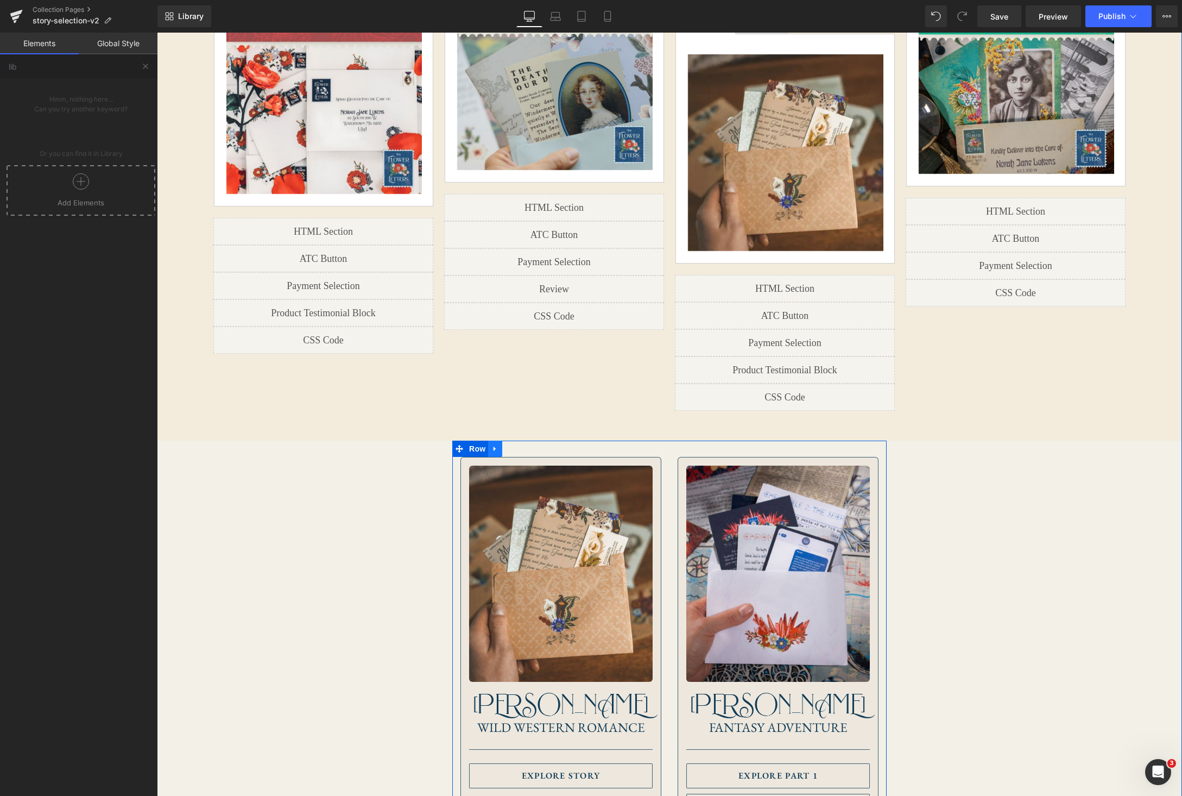
click at [495, 446] on icon at bounding box center [495, 448] width 2 height 5
click at [525, 445] on icon at bounding box center [524, 449] width 8 height 8
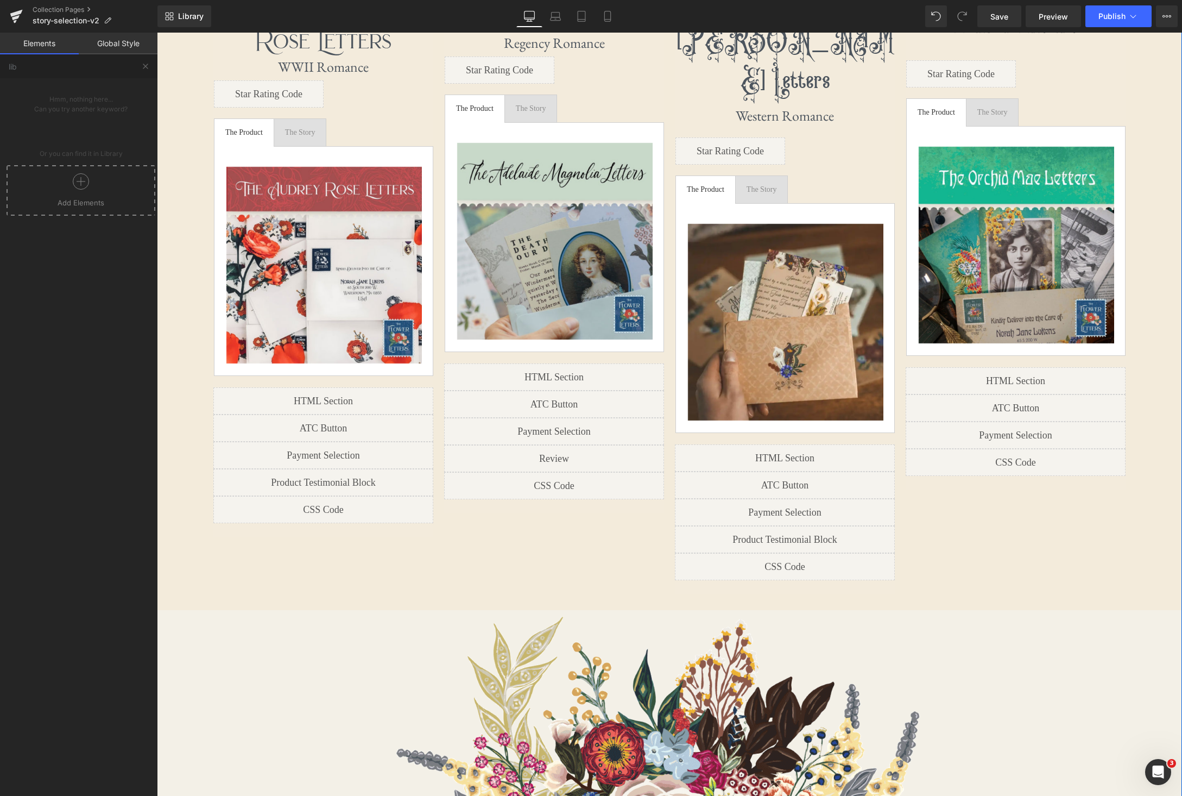
scroll to position [474, 0]
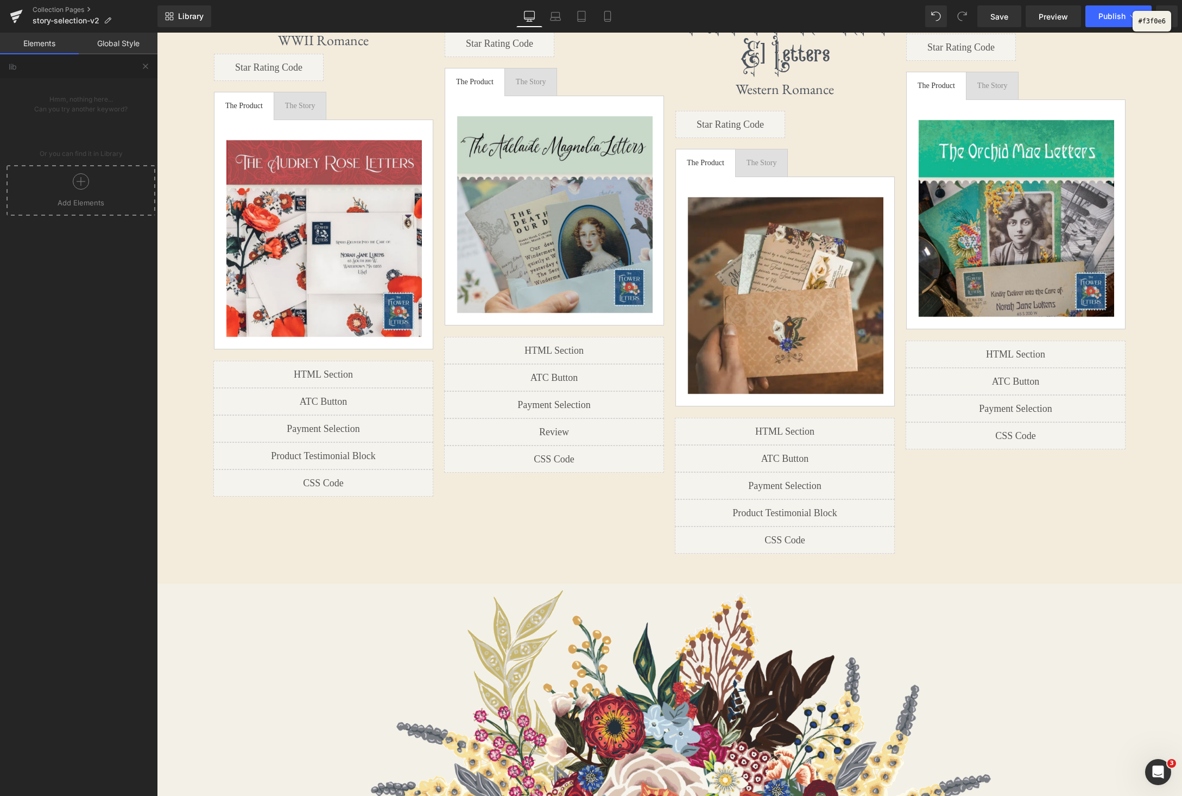
click at [987, 566] on div at bounding box center [591, 398] width 1182 height 796
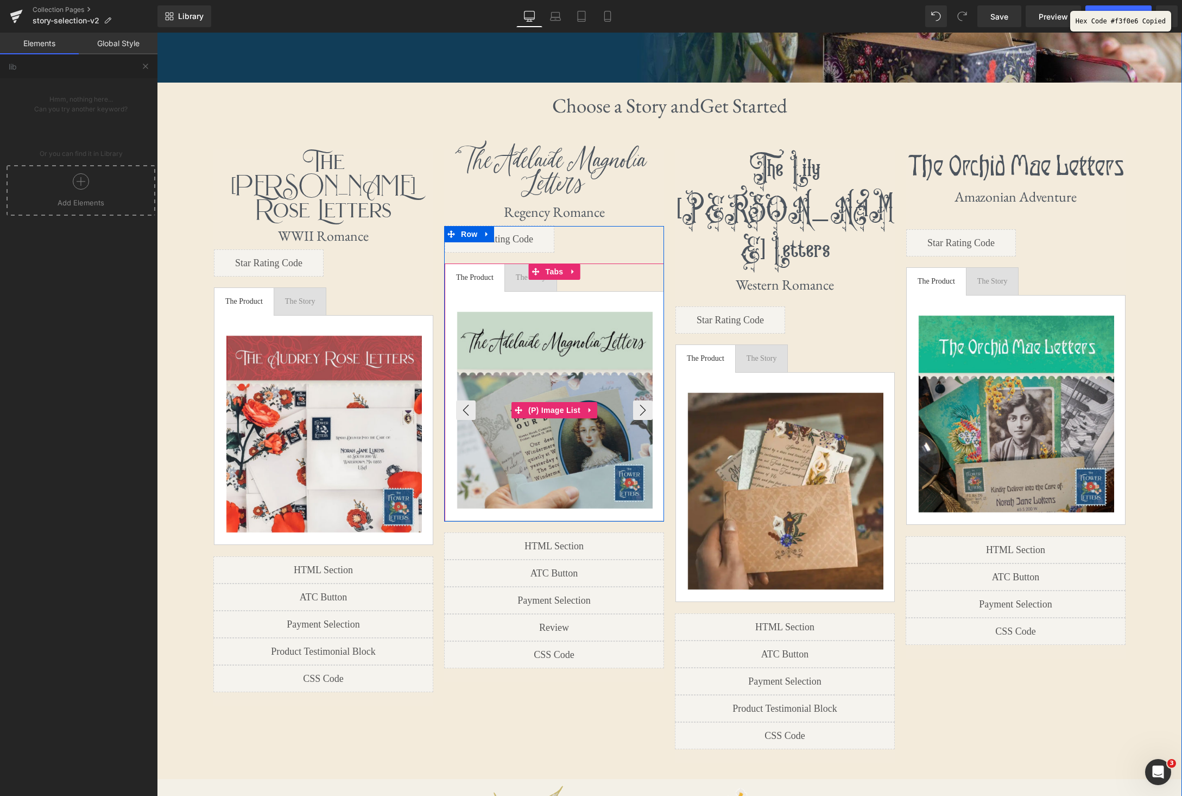
scroll to position [0, 0]
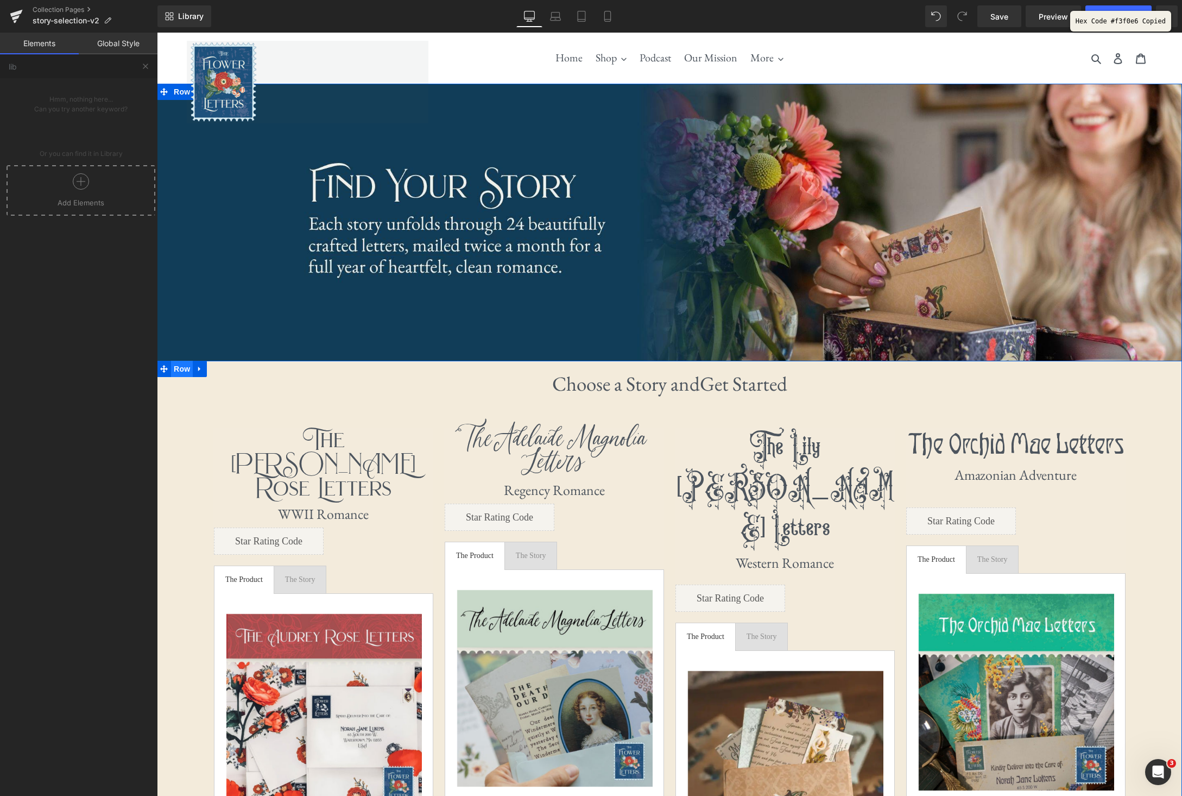
click at [186, 371] on span "Row" at bounding box center [182, 369] width 22 height 16
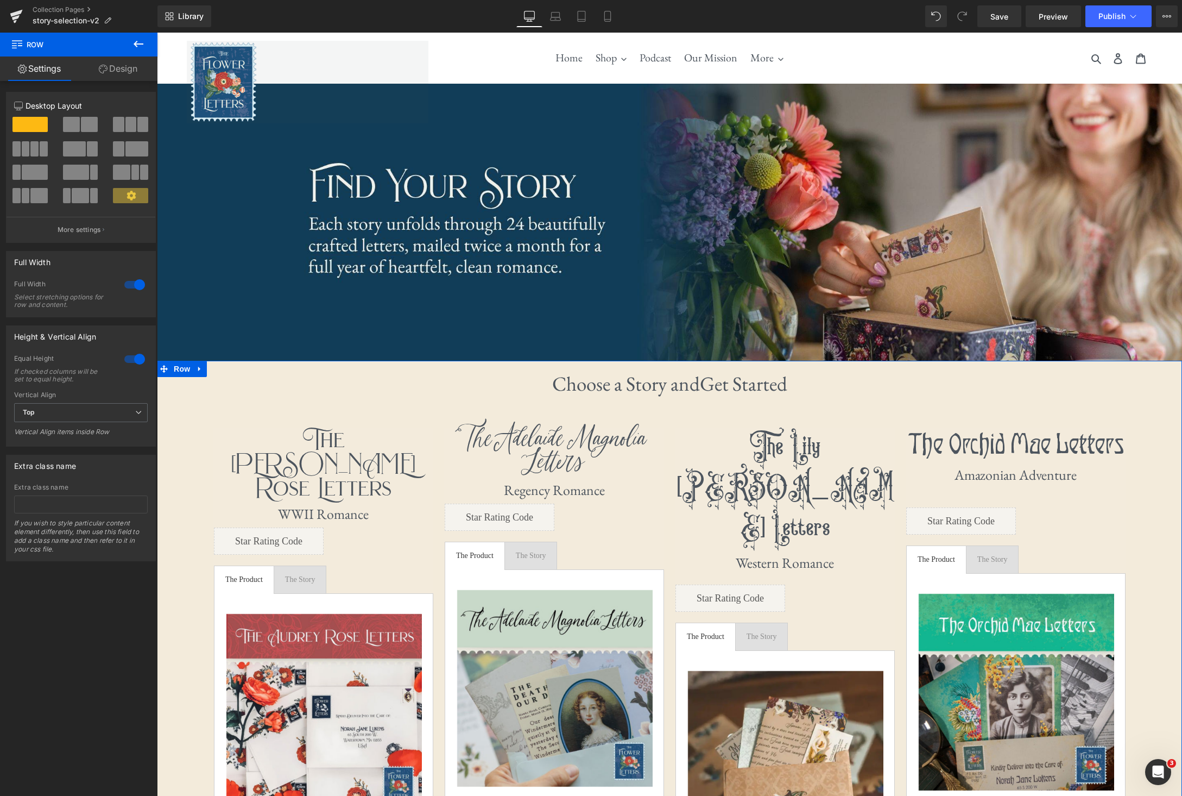
click at [135, 67] on link "Design" at bounding box center [118, 68] width 79 height 24
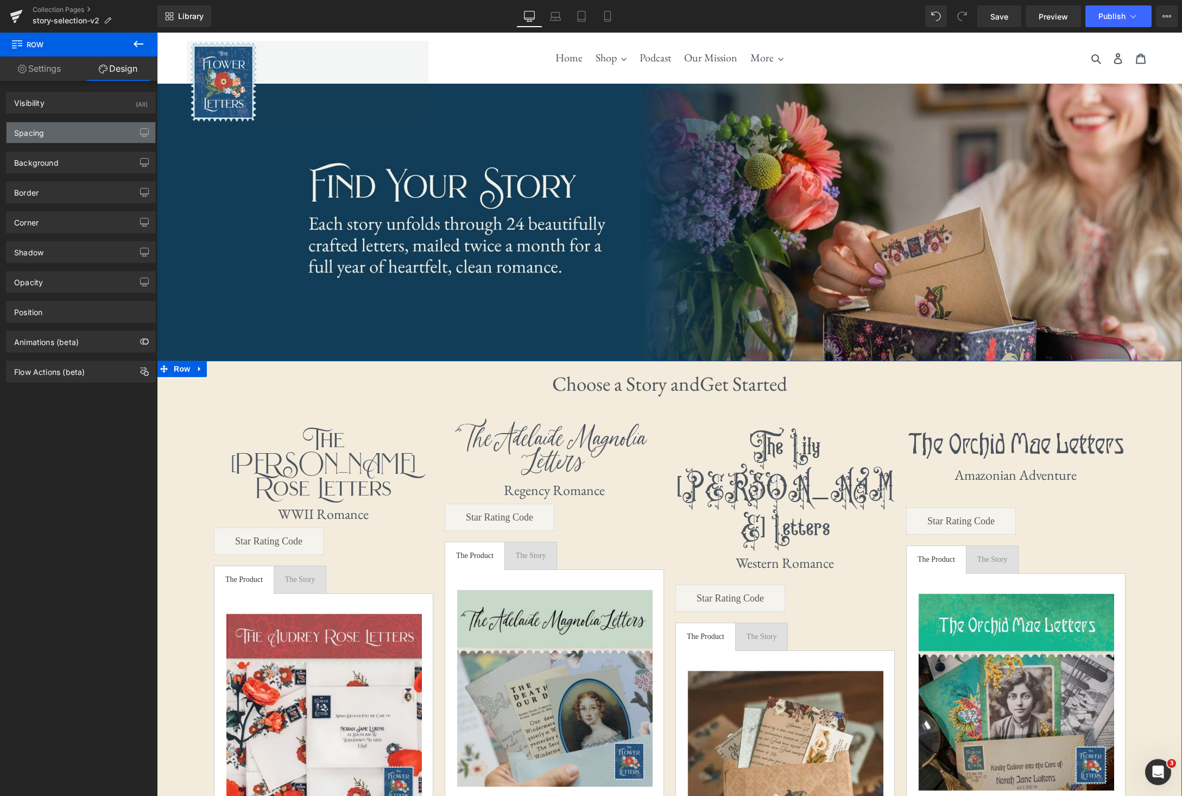
click at [103, 135] on div "Spacing" at bounding box center [81, 132] width 149 height 21
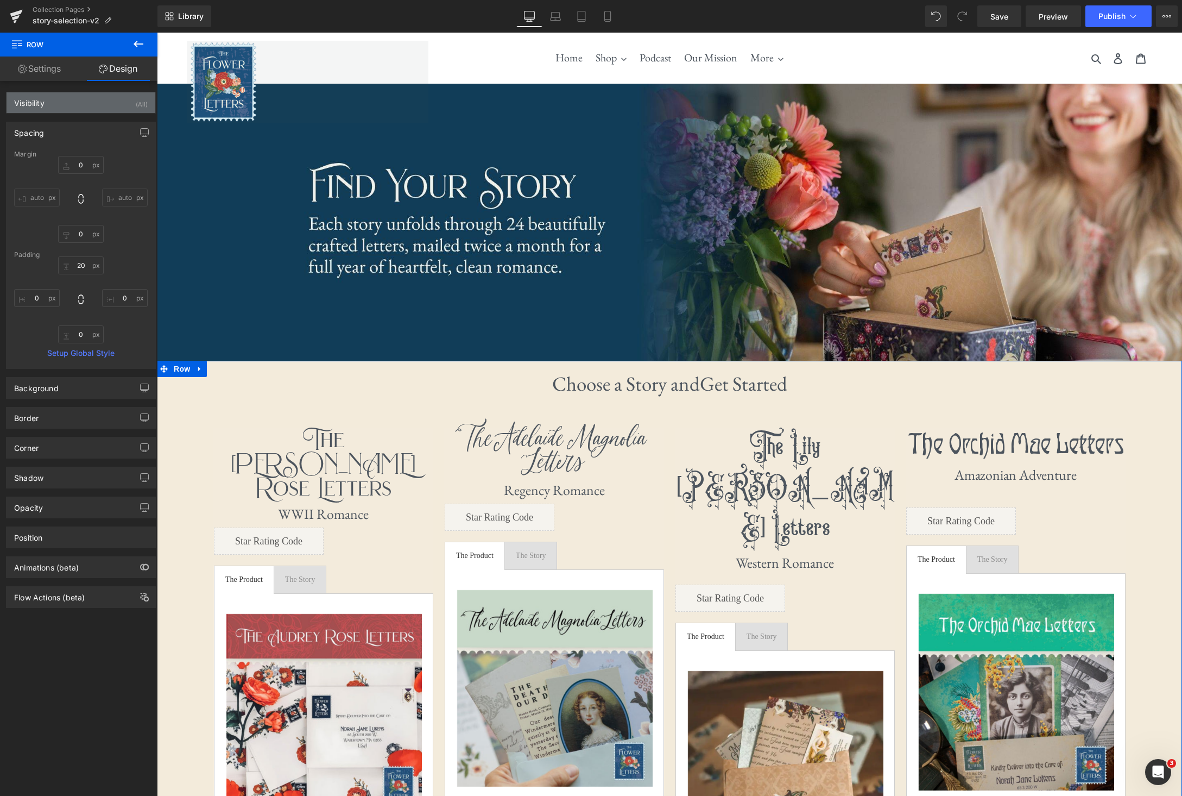
click at [127, 101] on div "Visibility (All)" at bounding box center [81, 102] width 149 height 21
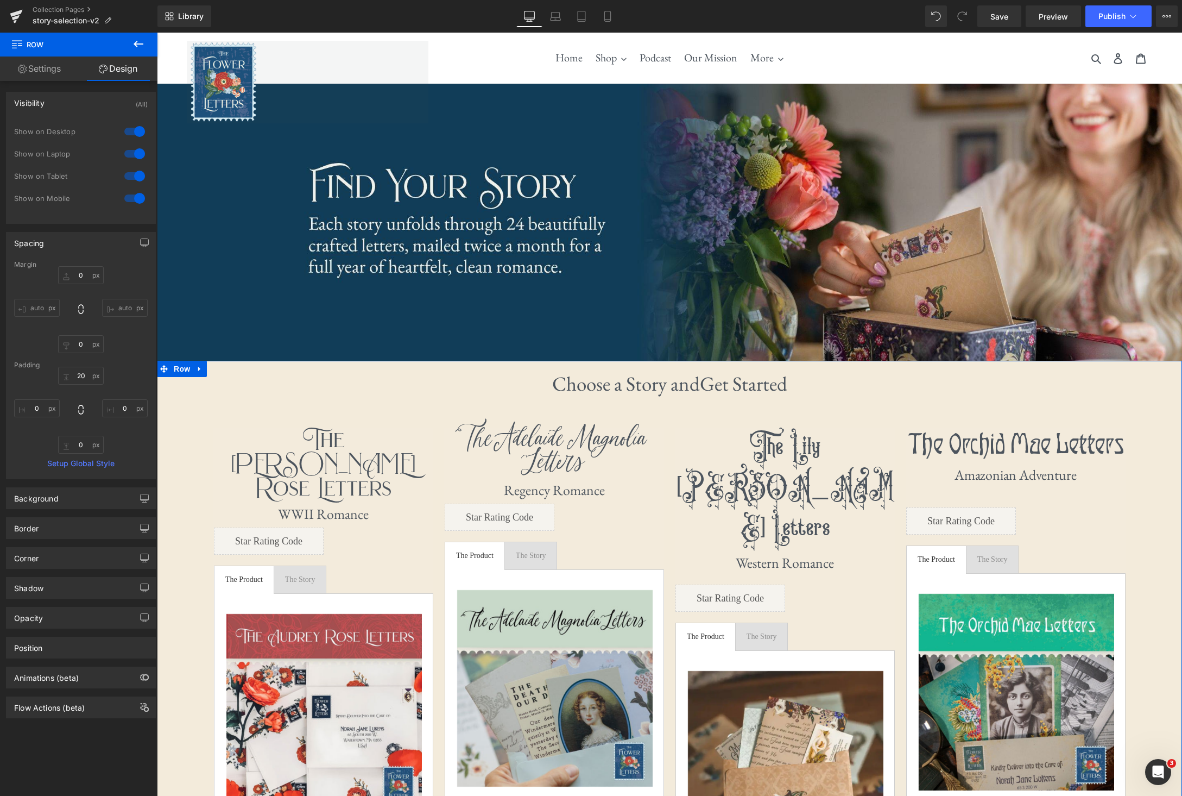
click at [130, 73] on link "Design" at bounding box center [118, 68] width 79 height 24
click at [90, 505] on div "Background" at bounding box center [81, 498] width 149 height 21
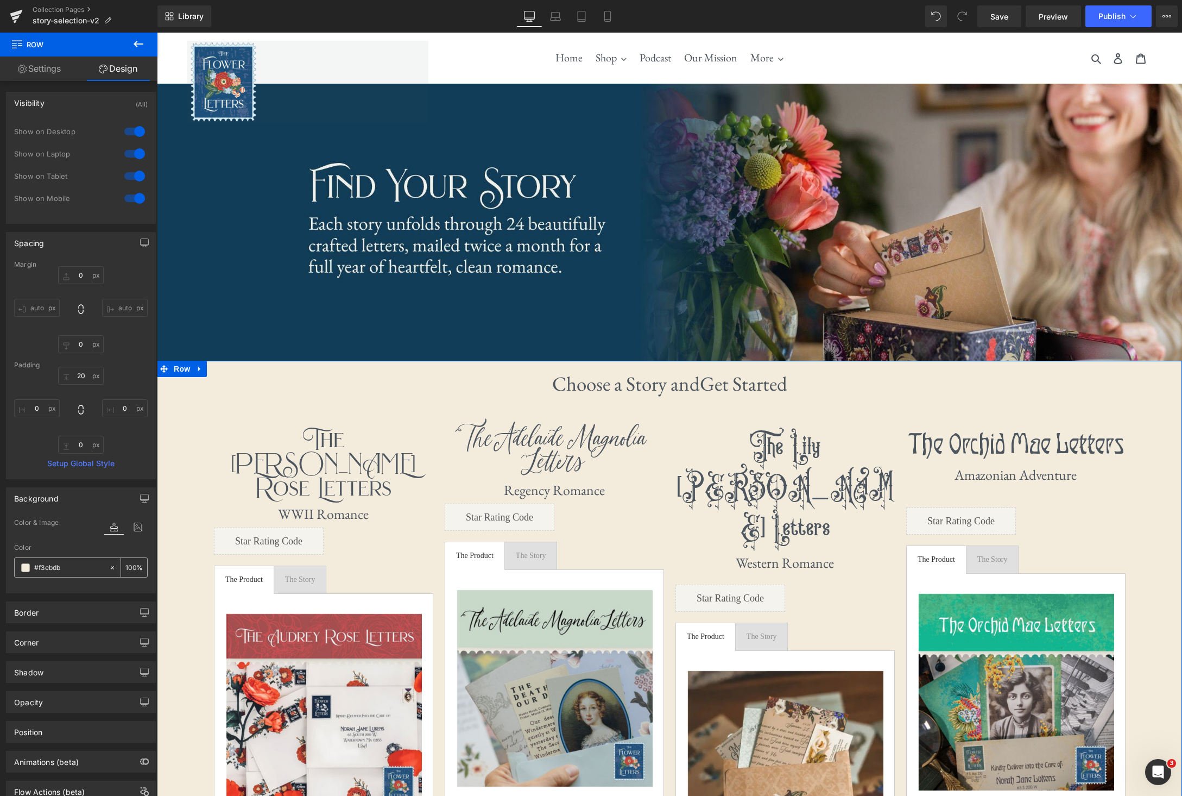
drag, startPoint x: 109, startPoint y: 567, endPoint x: 92, endPoint y: 567, distance: 16.8
click at [109, 567] on icon at bounding box center [113, 568] width 8 height 8
type input "none"
type input "0"
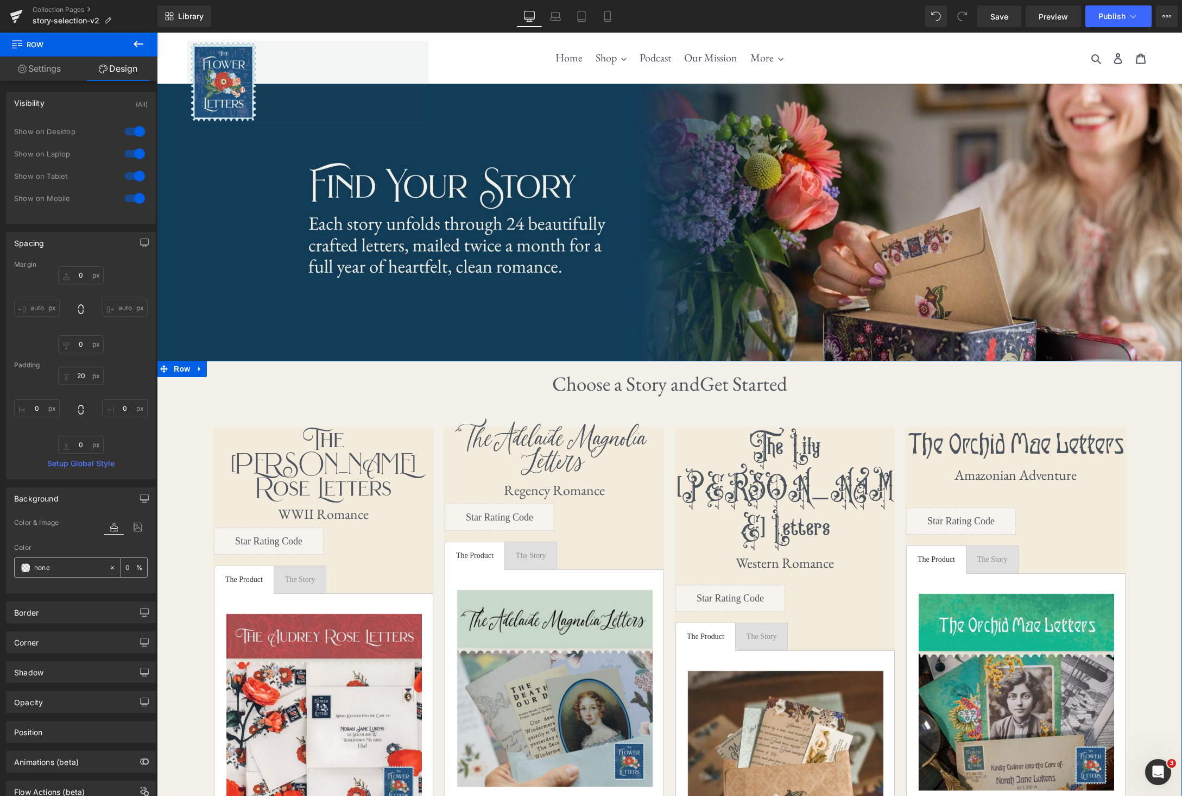
click at [60, 564] on input "none" at bounding box center [69, 568] width 70 height 12
paste input "#f3f0e6"
type input "#f3f0e6"
type input "100"
click at [111, 568] on icon at bounding box center [113, 568] width 8 height 8
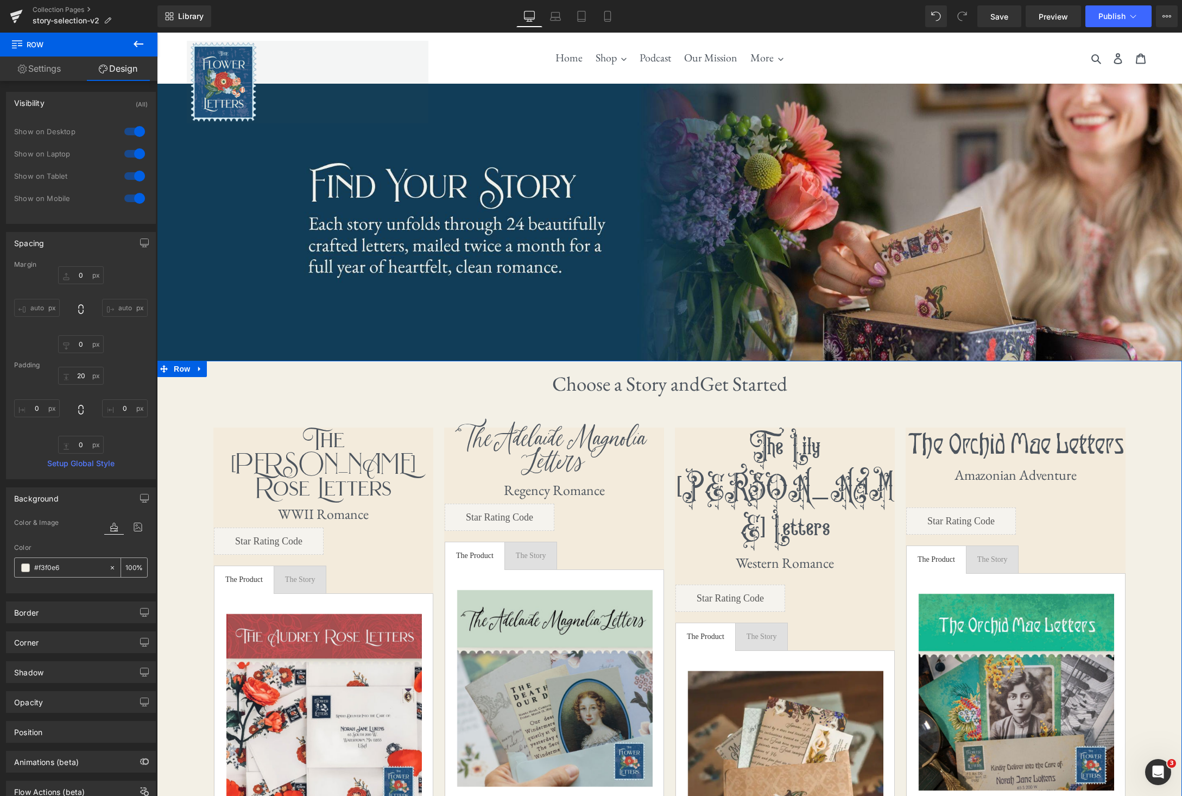
type input "none"
type input "0"
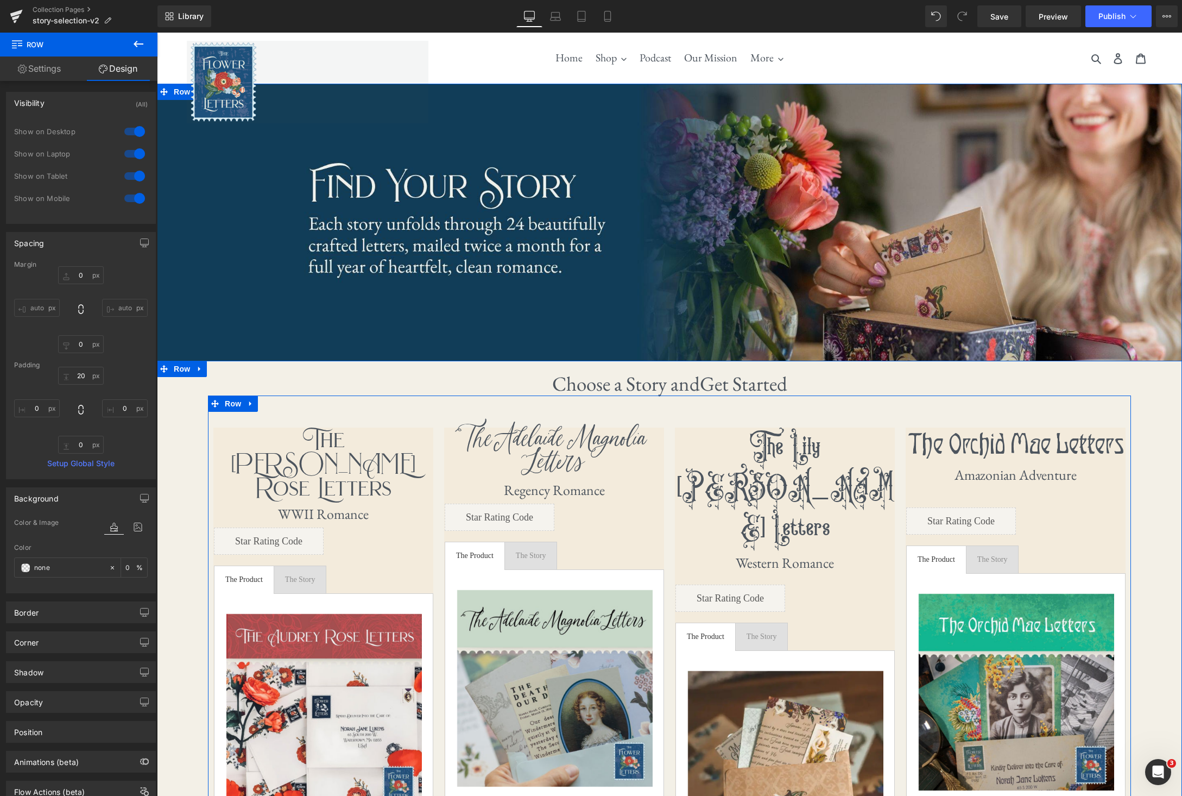
click at [398, 401] on div "The Audrey Rose Letters Heading WWII Romance Heading First letter mails in 1-3 …" at bounding box center [669, 725] width 923 height 661
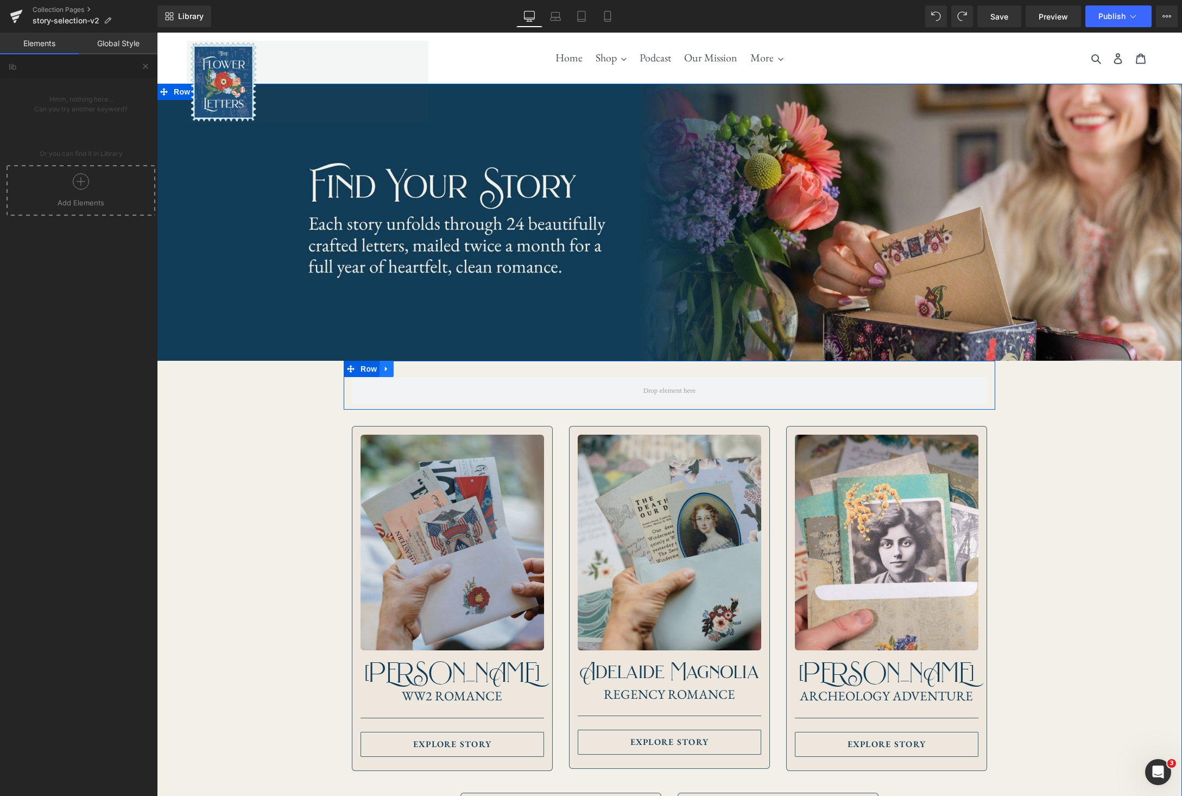
click at [388, 370] on icon at bounding box center [387, 368] width 8 height 8
click at [408, 369] on link at bounding box center [415, 369] width 14 height 16
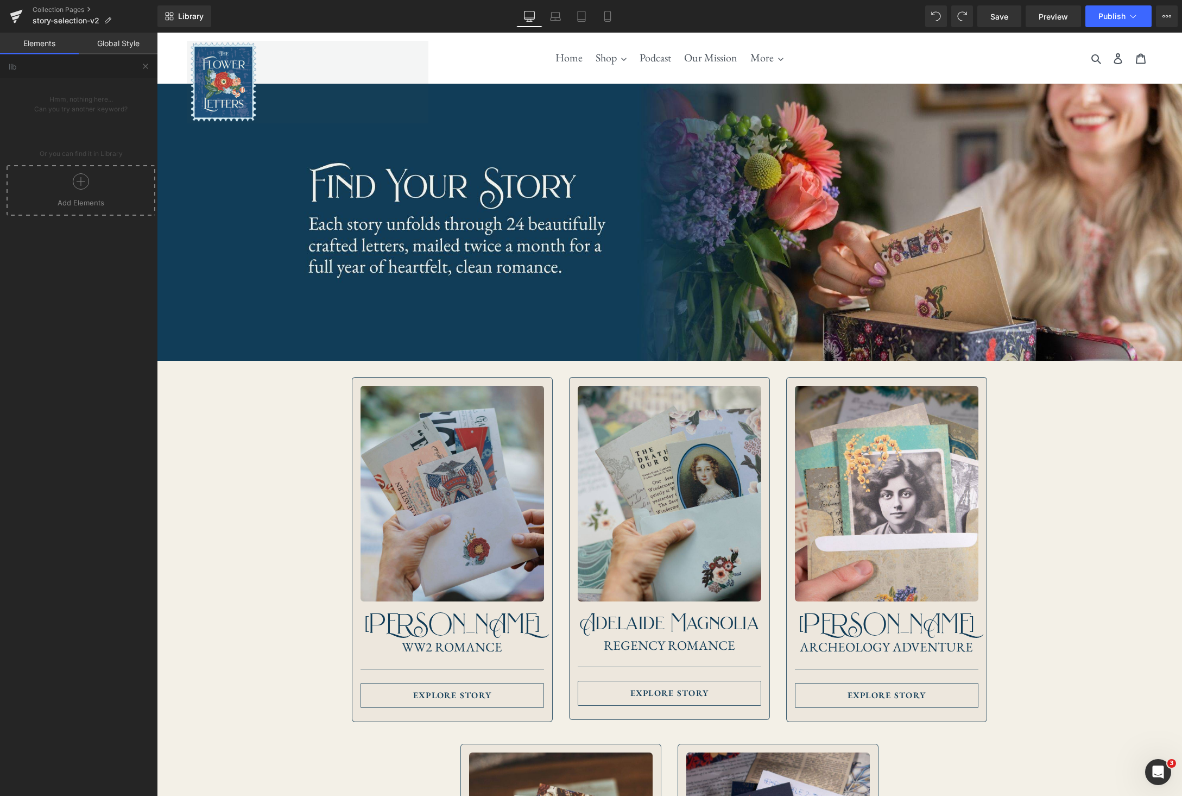
click at [81, 181] on icon at bounding box center [81, 181] width 16 height 16
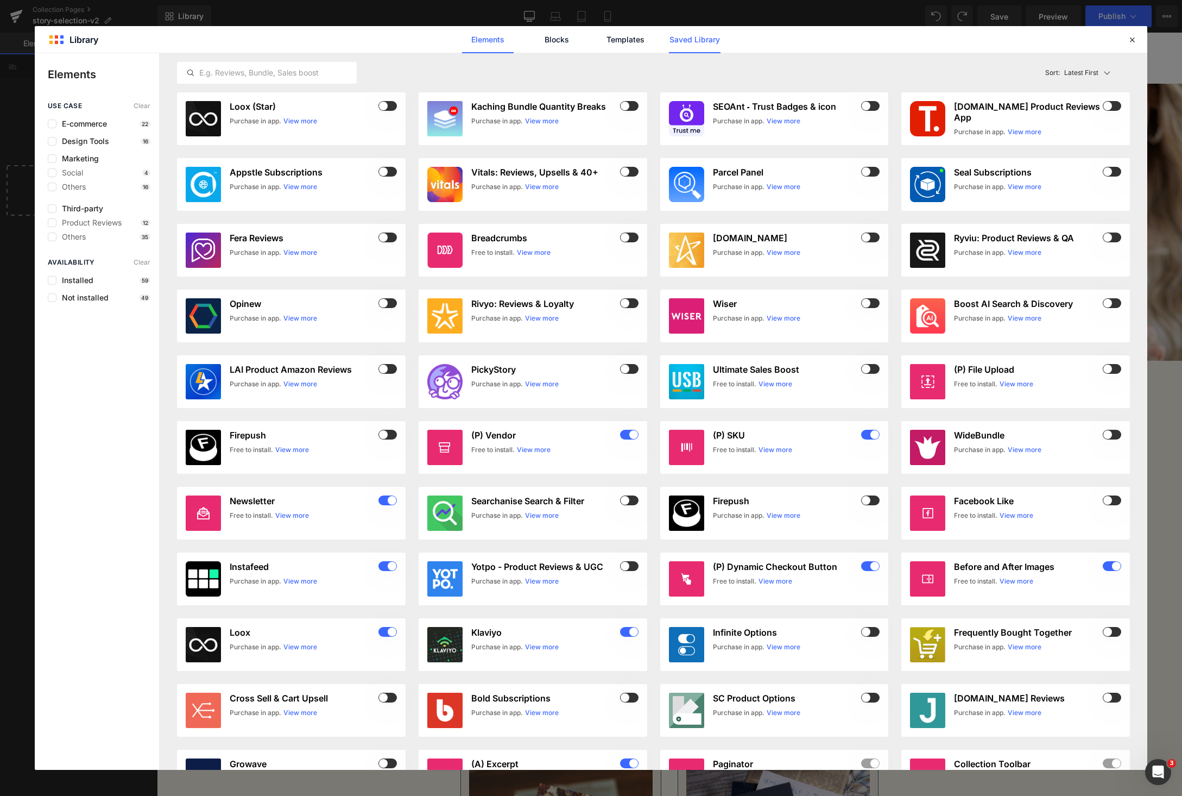
click at [691, 36] on link "Saved Library" at bounding box center [695, 39] width 52 height 27
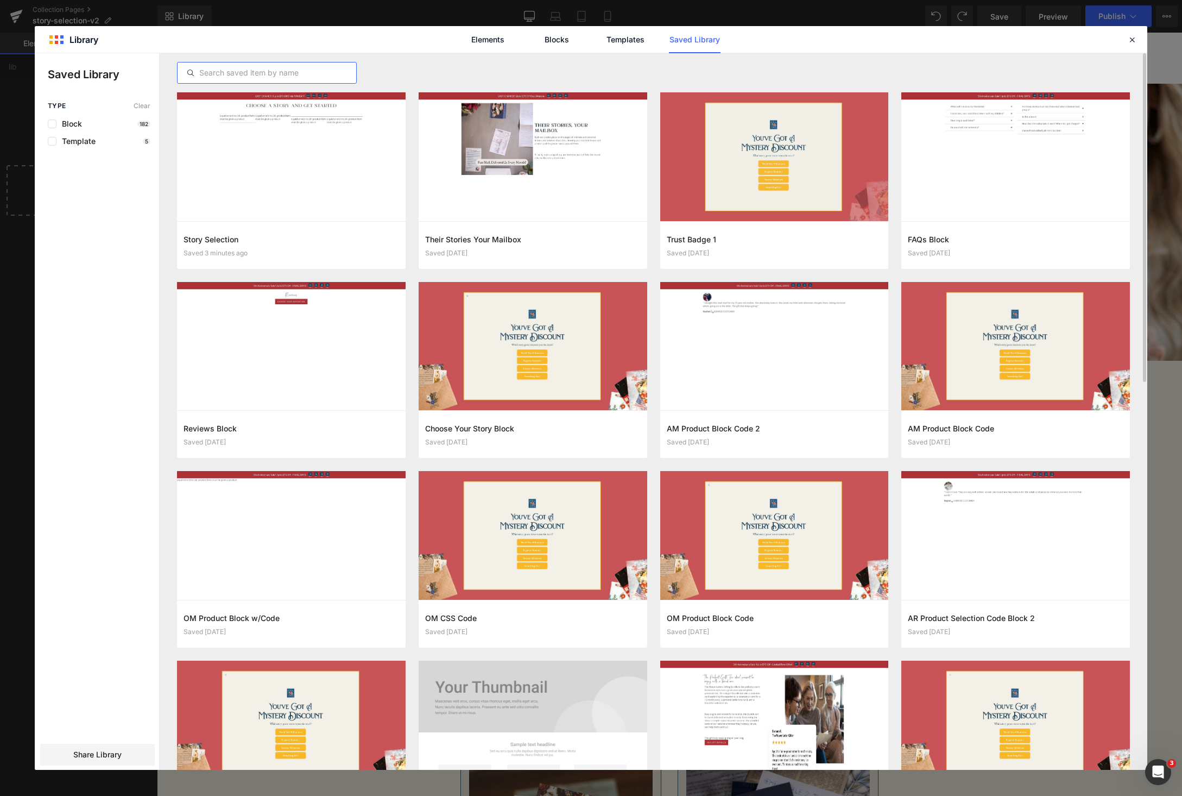
click at [281, 79] on input "text" at bounding box center [267, 72] width 179 height 13
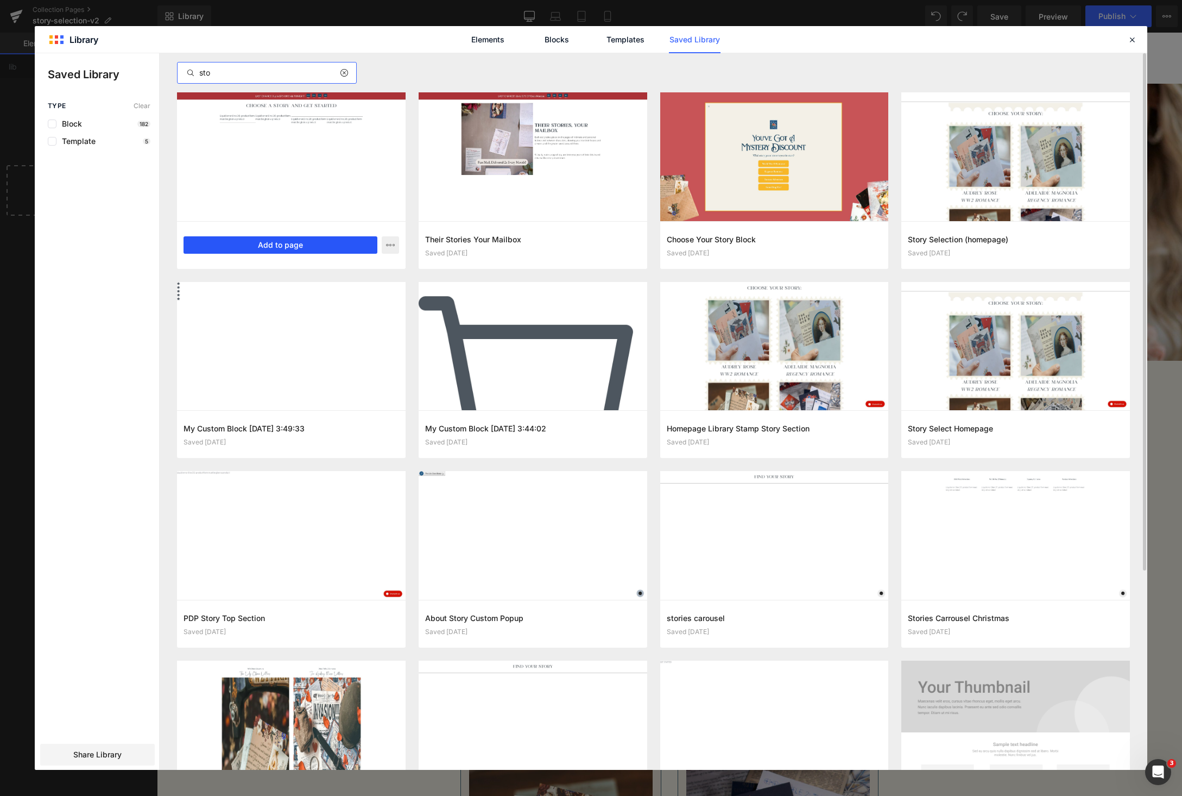
type input "sto"
click at [301, 249] on button "Add to page" at bounding box center [281, 244] width 194 height 17
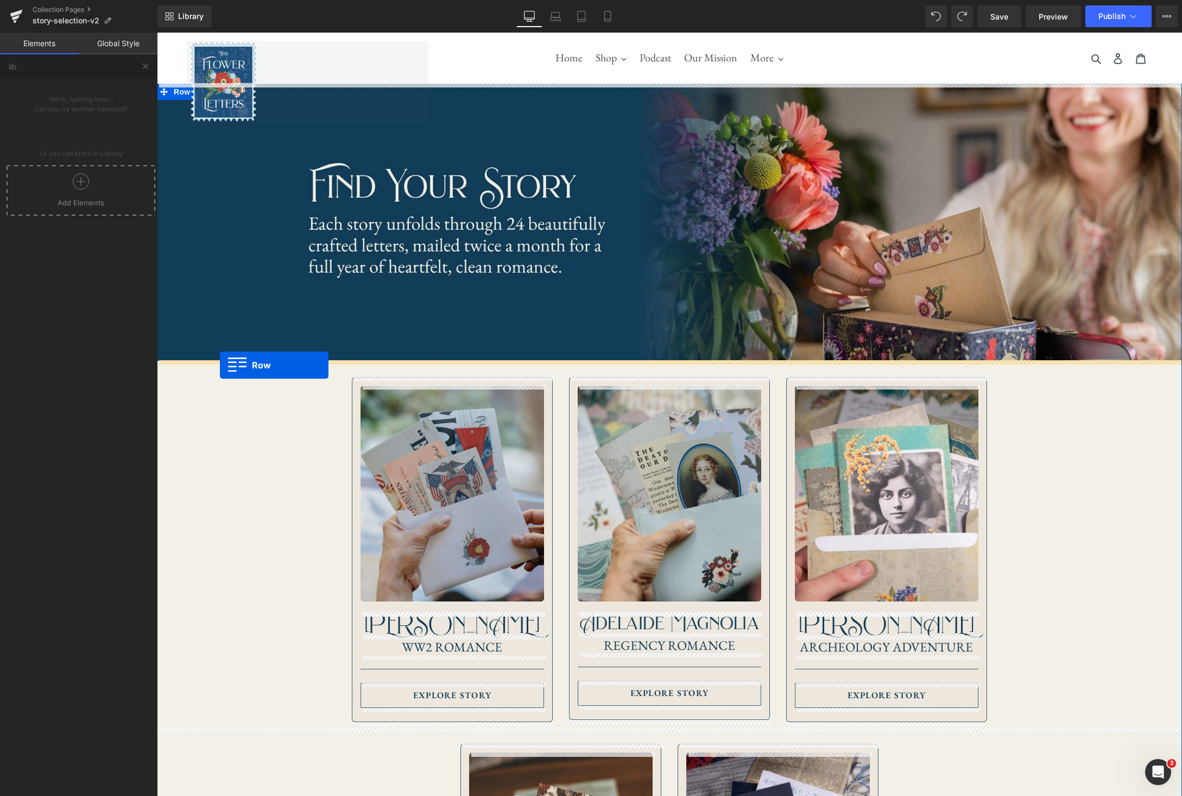
drag, startPoint x: 164, startPoint y: 318, endPoint x: 220, endPoint y: 365, distance: 73.2
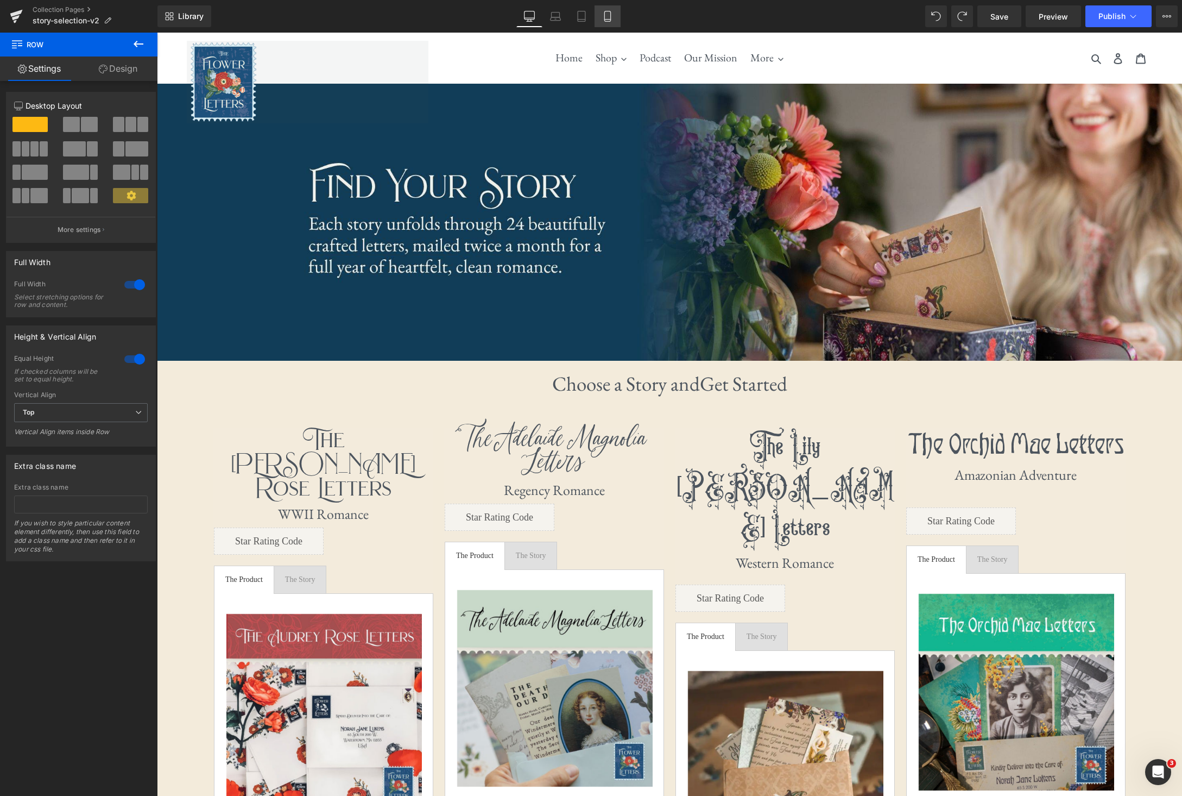
click at [606, 17] on icon at bounding box center [607, 16] width 11 height 11
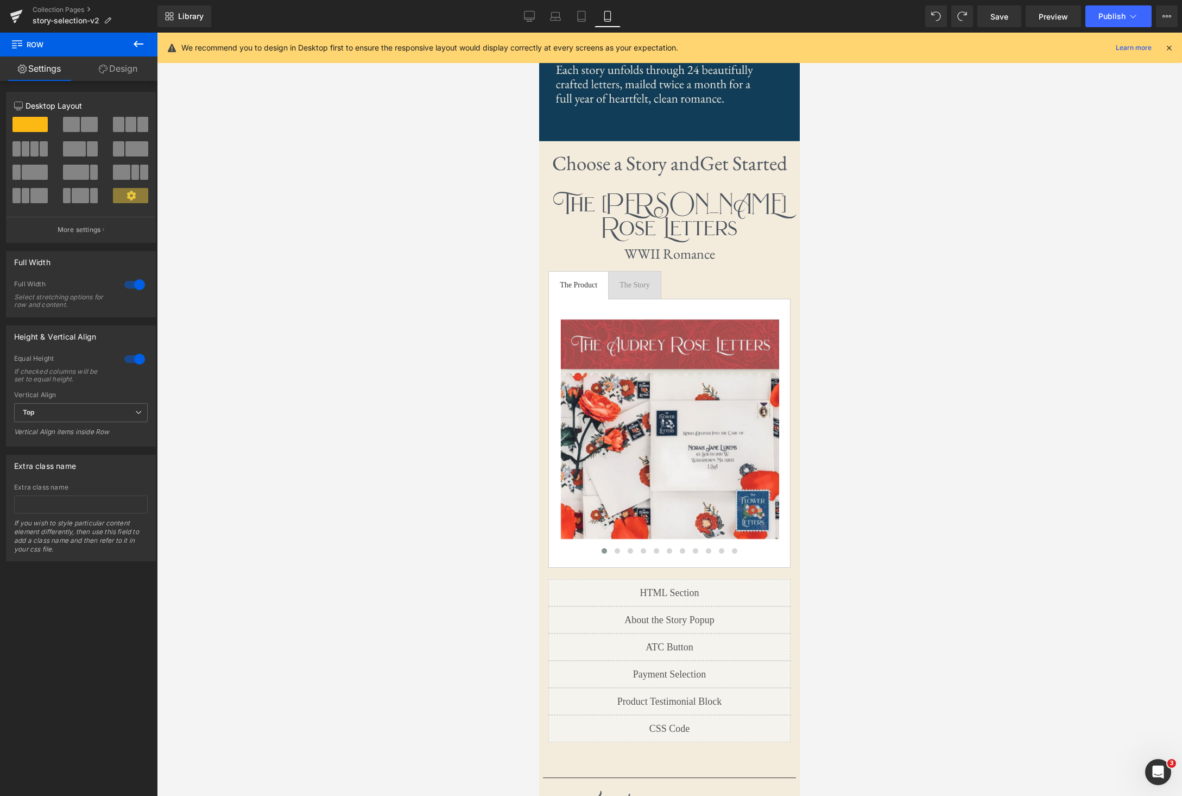
scroll to position [231, 0]
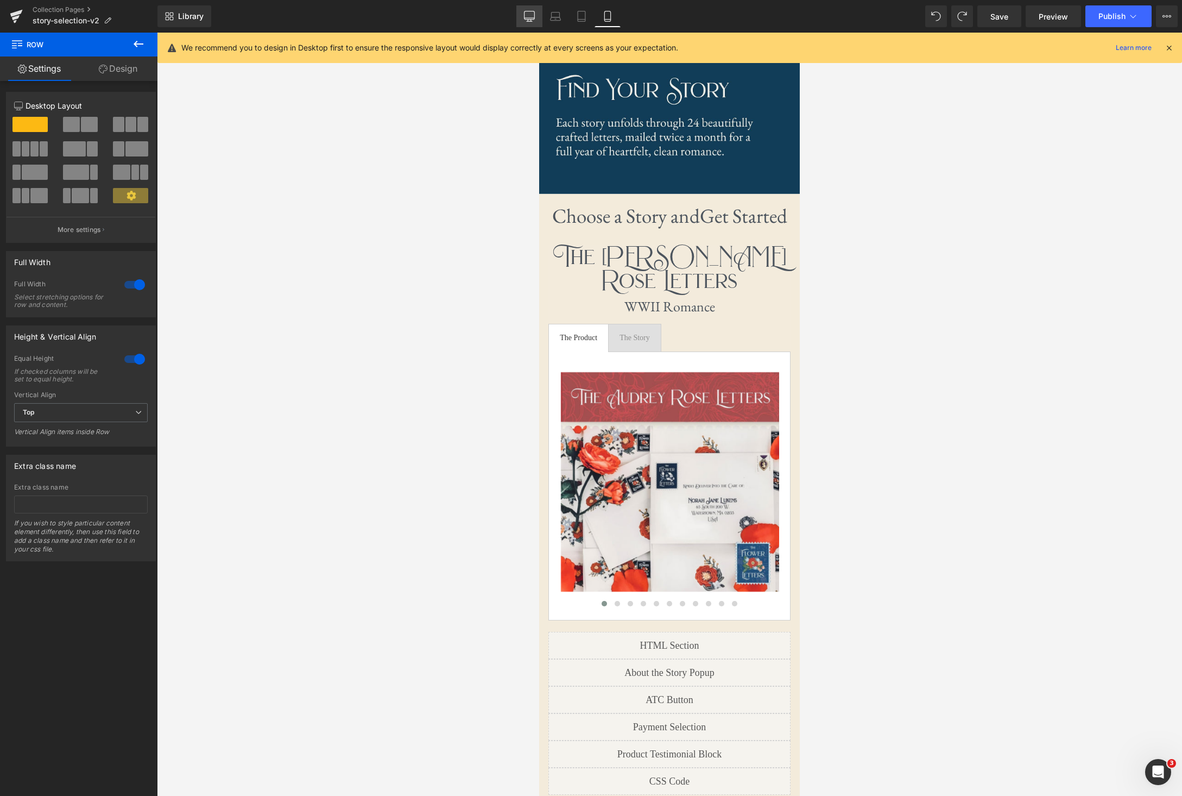
click at [529, 14] on icon at bounding box center [529, 16] width 11 height 11
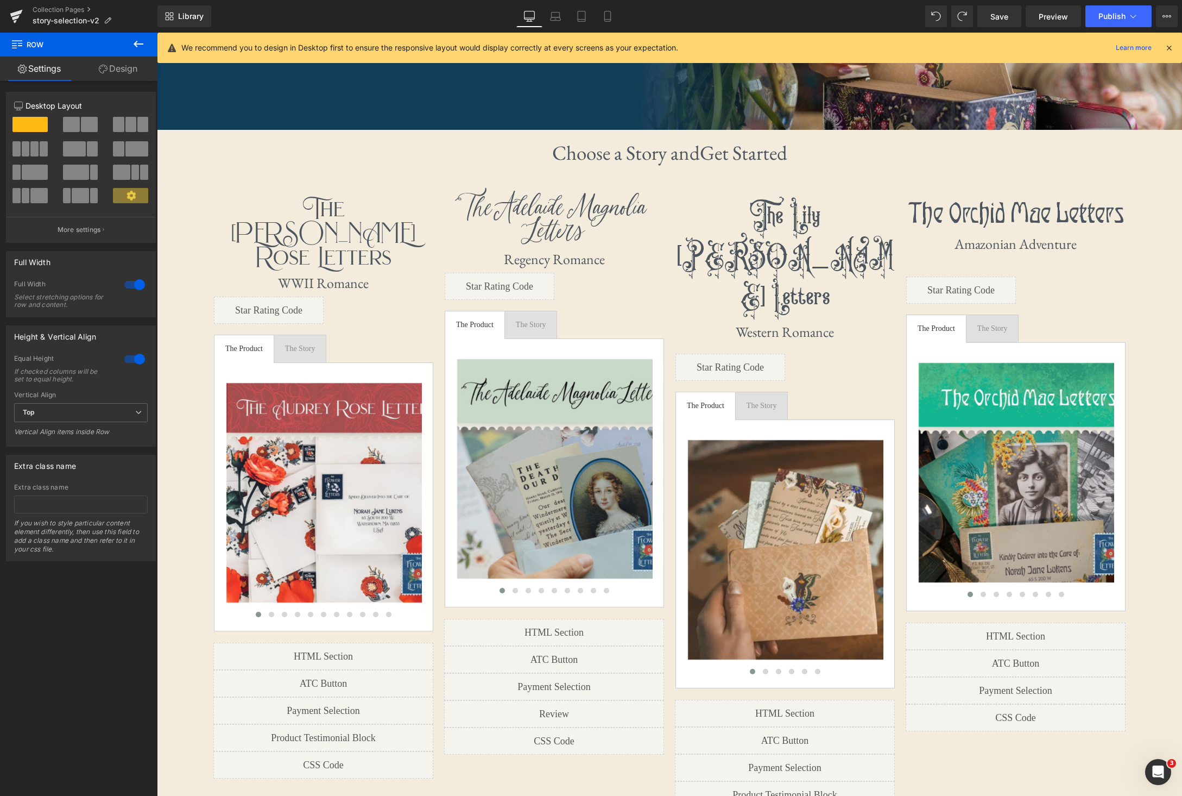
scroll to position [166, 0]
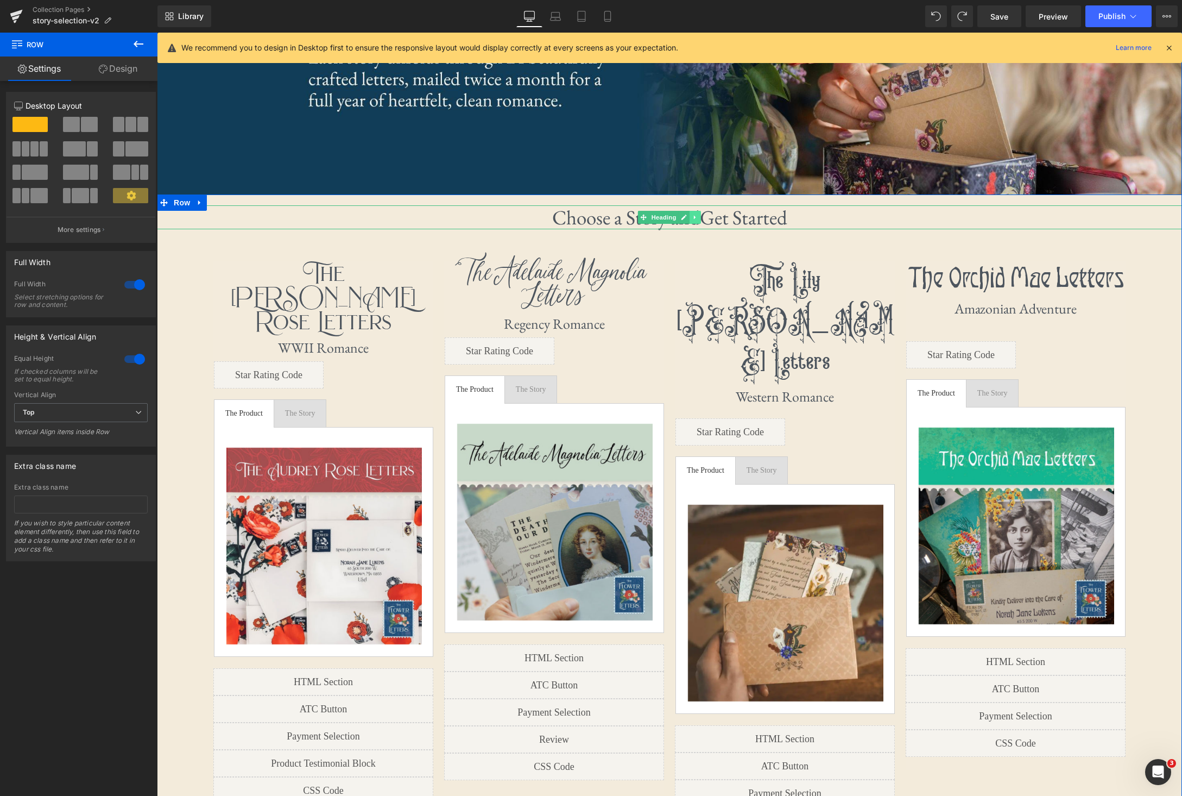
click at [697, 218] on icon at bounding box center [695, 217] width 6 height 7
click at [702, 218] on icon at bounding box center [701, 217] width 6 height 7
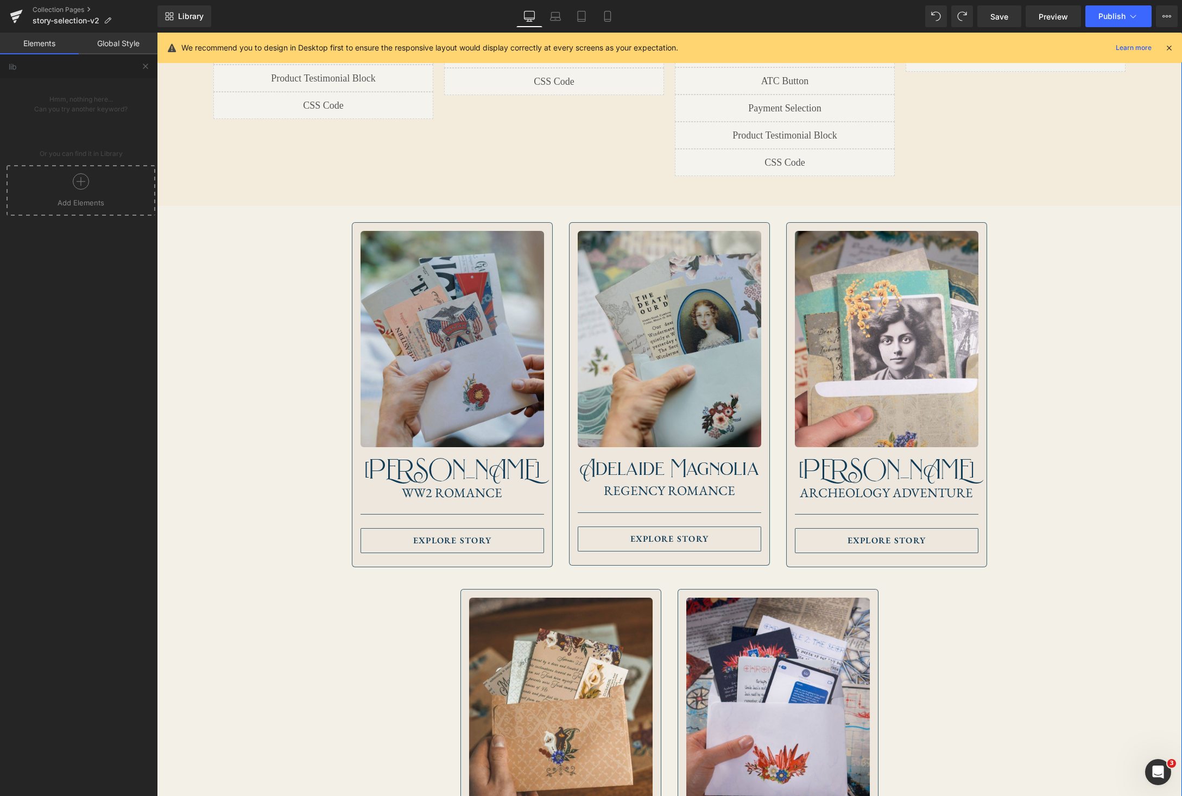
scroll to position [793, 0]
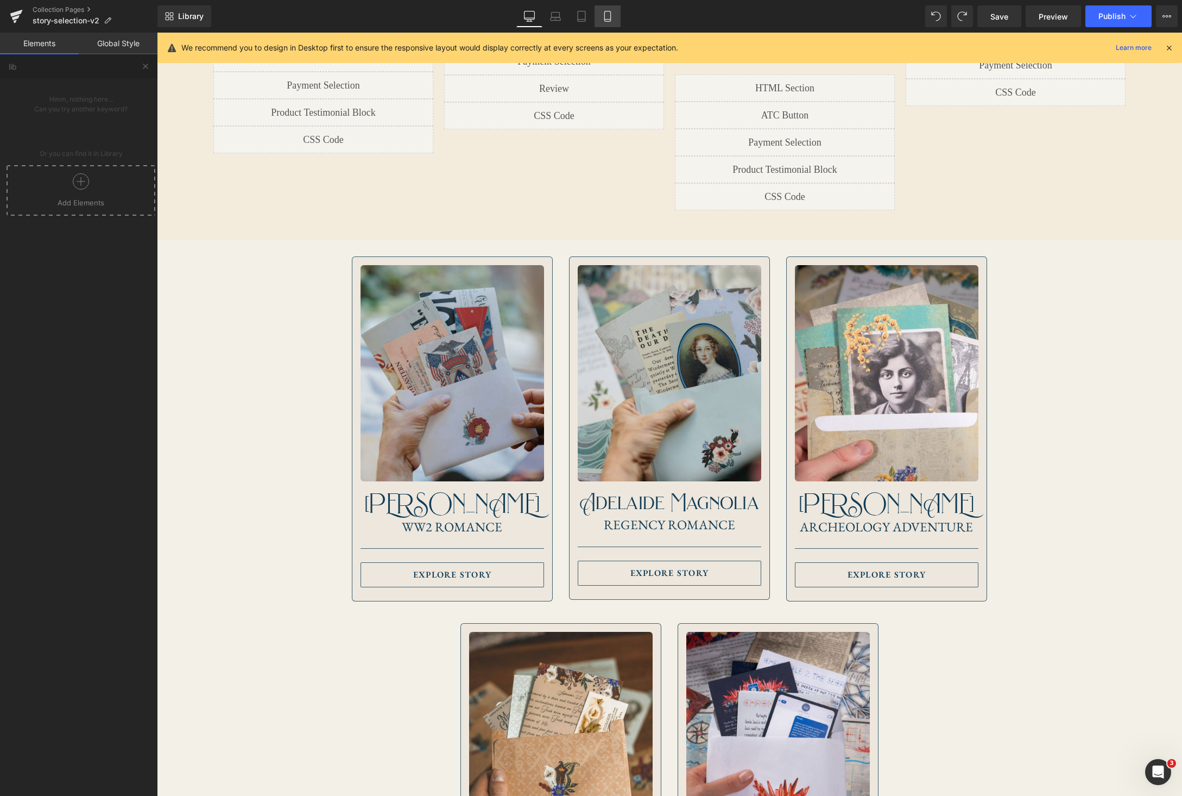
click at [615, 16] on link "Mobile" at bounding box center [608, 16] width 26 height 22
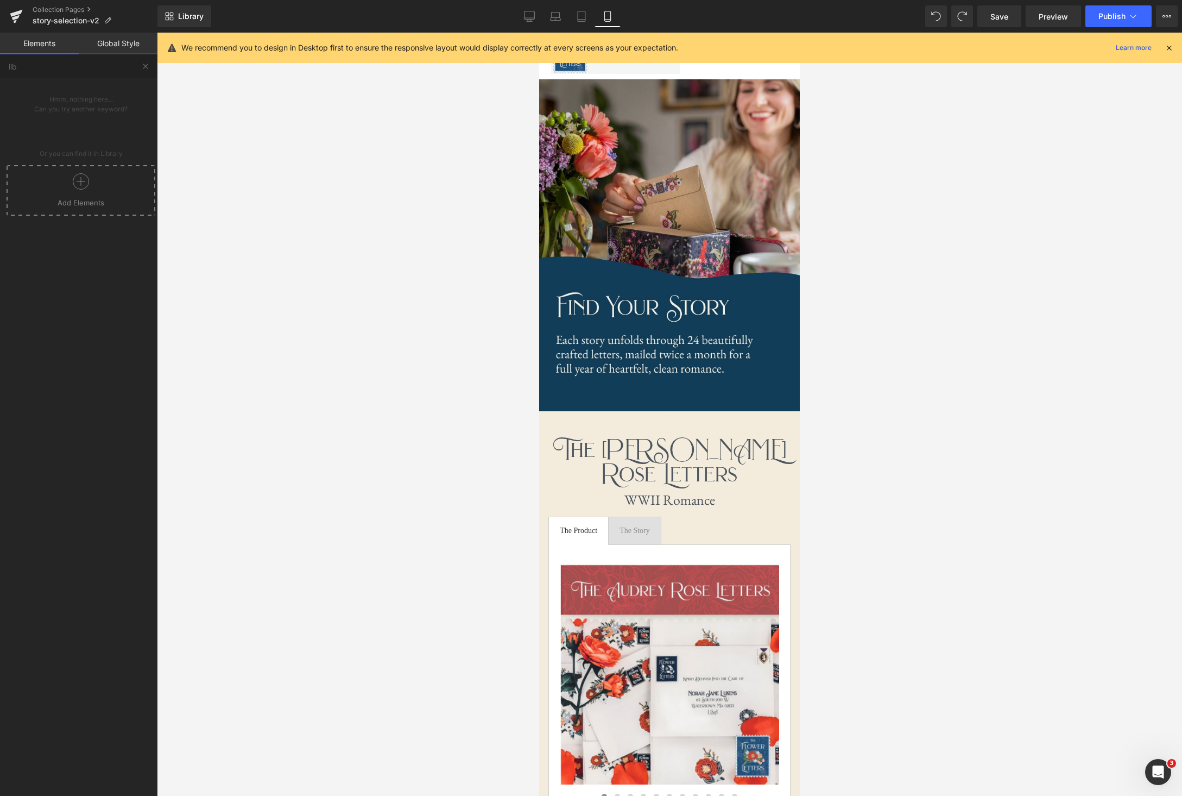
scroll to position [0, 0]
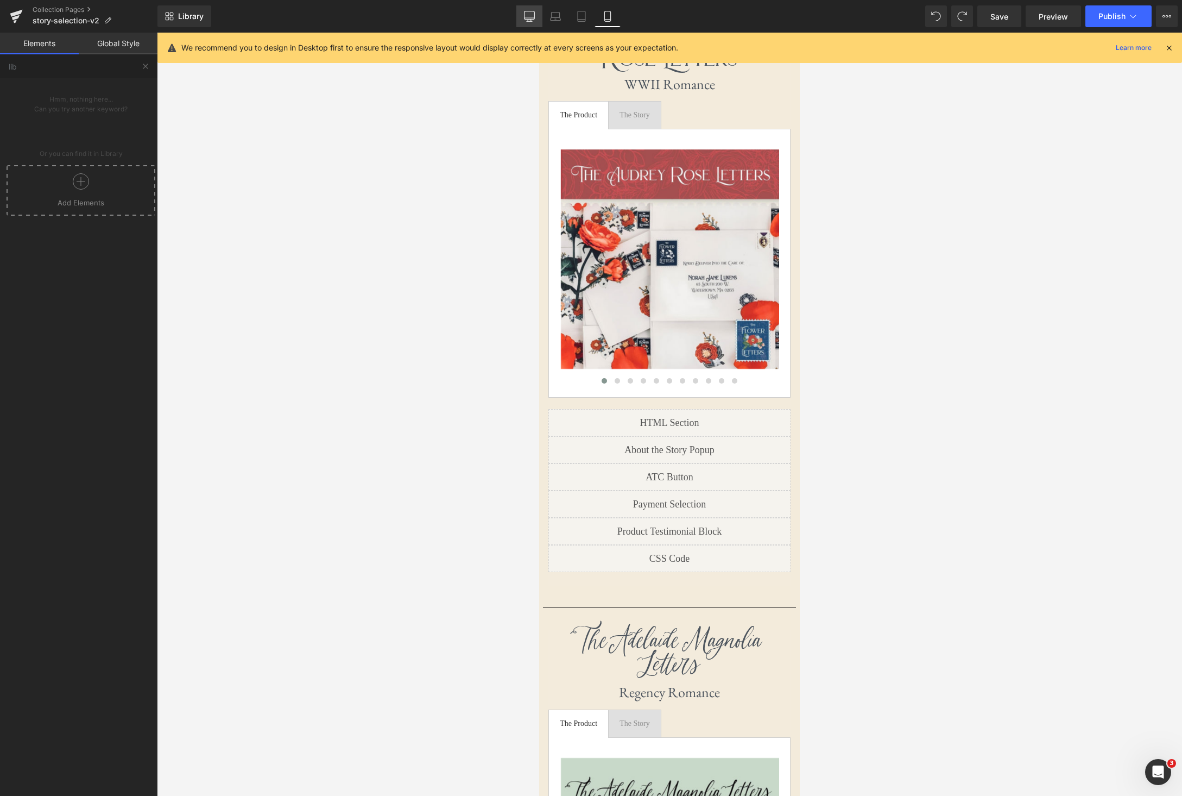
click at [531, 10] on link "Desktop" at bounding box center [529, 16] width 26 height 22
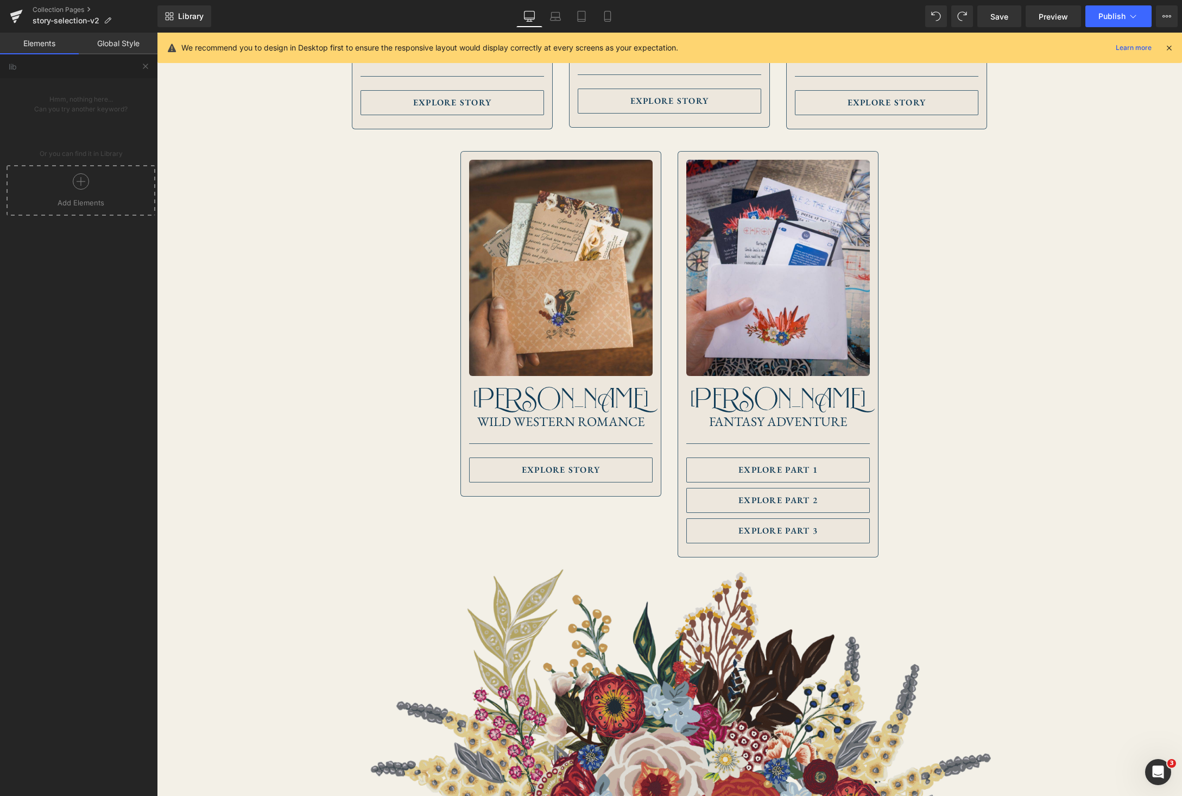
scroll to position [1219, 0]
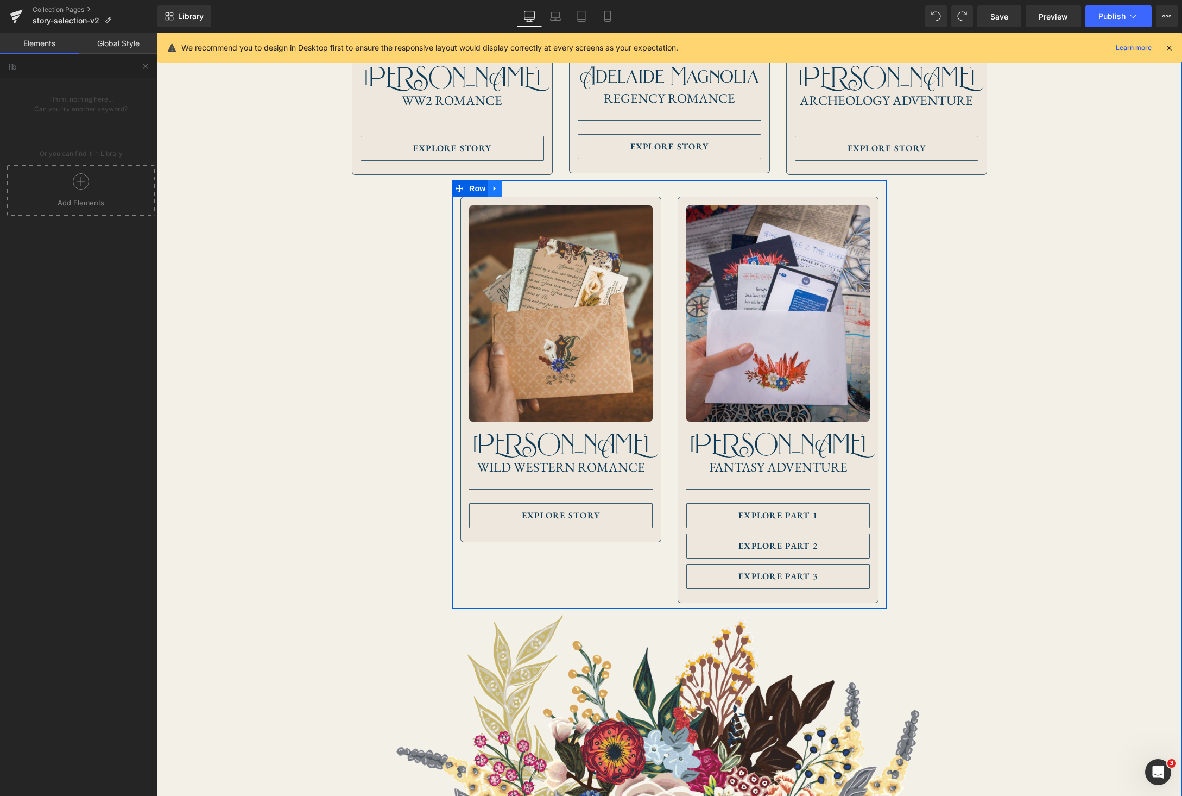
click at [494, 186] on icon at bounding box center [495, 188] width 2 height 5
click at [520, 185] on icon at bounding box center [524, 189] width 8 height 8
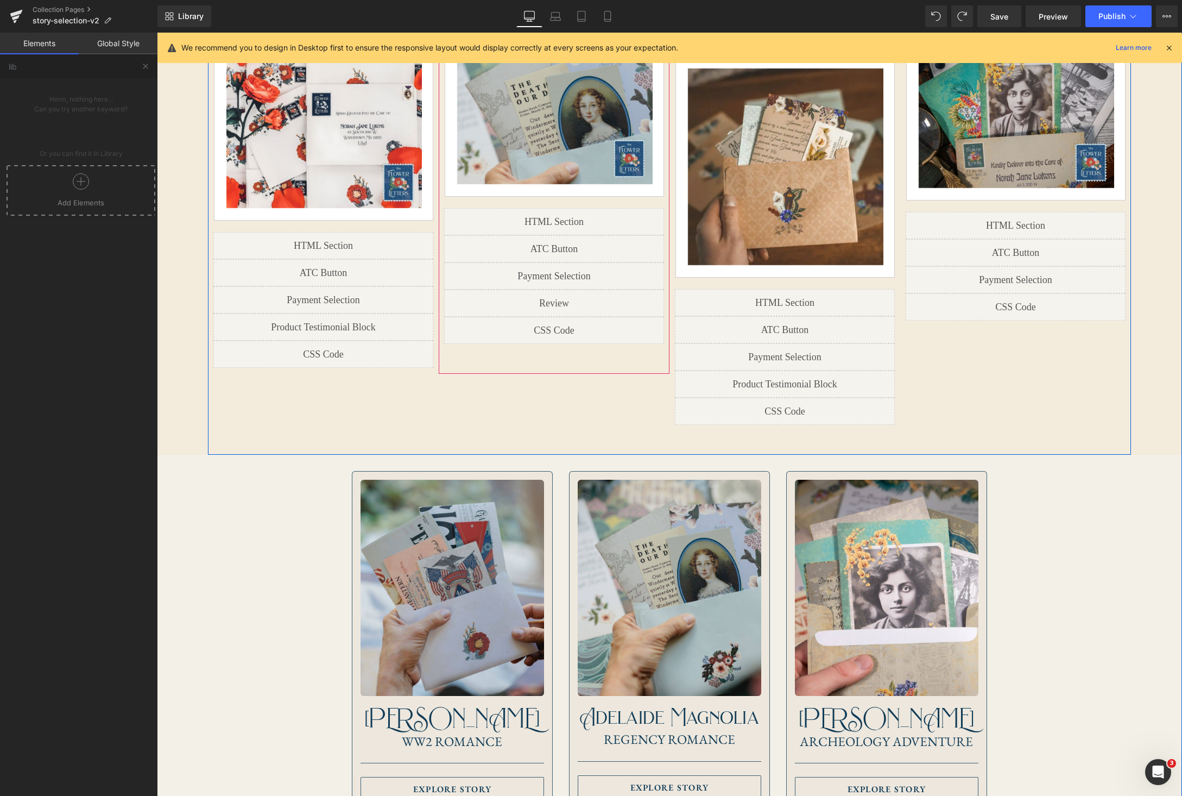
scroll to position [661, 0]
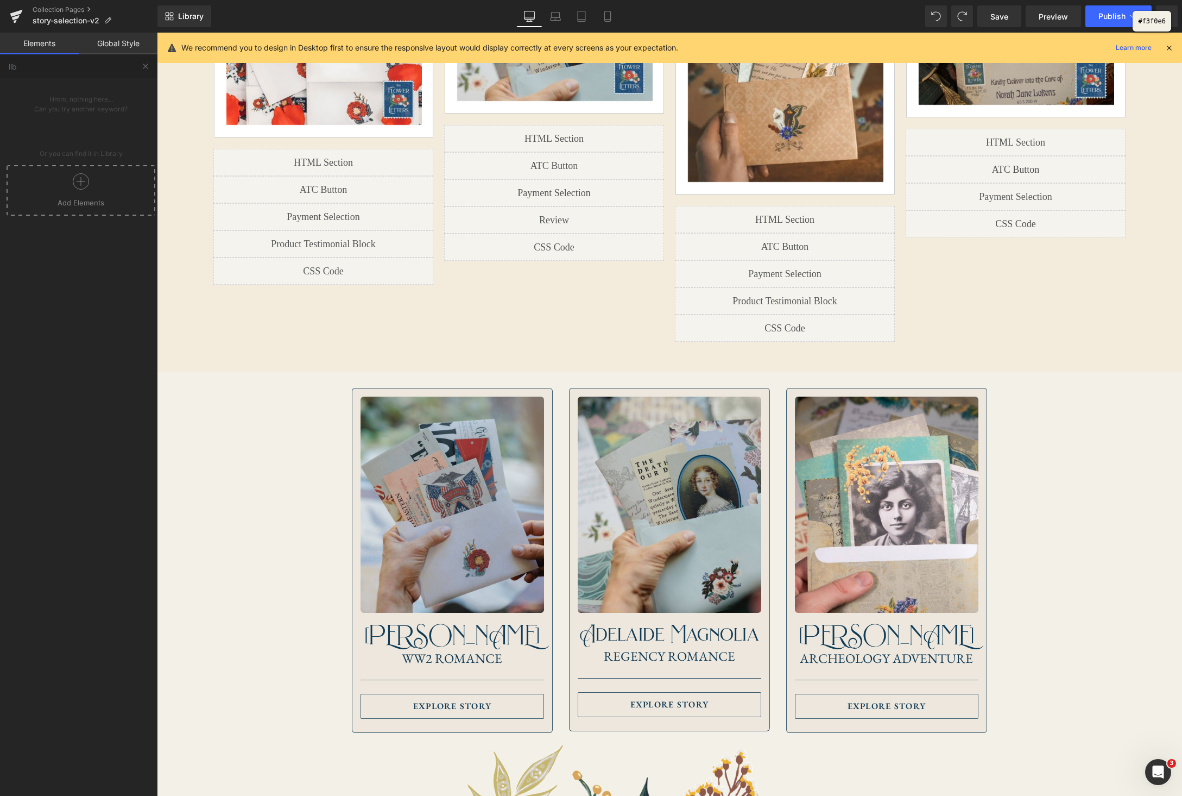
click at [1051, 319] on div at bounding box center [591, 398] width 1182 height 796
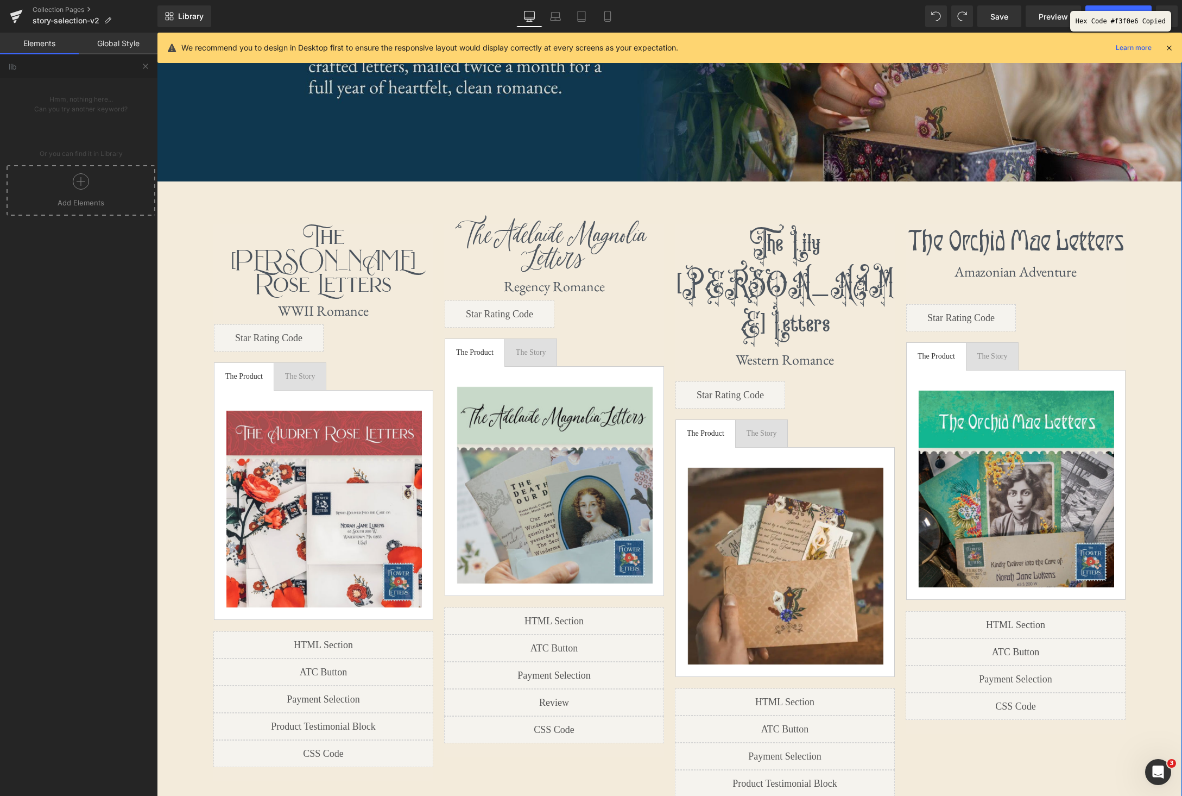
scroll to position [0, 0]
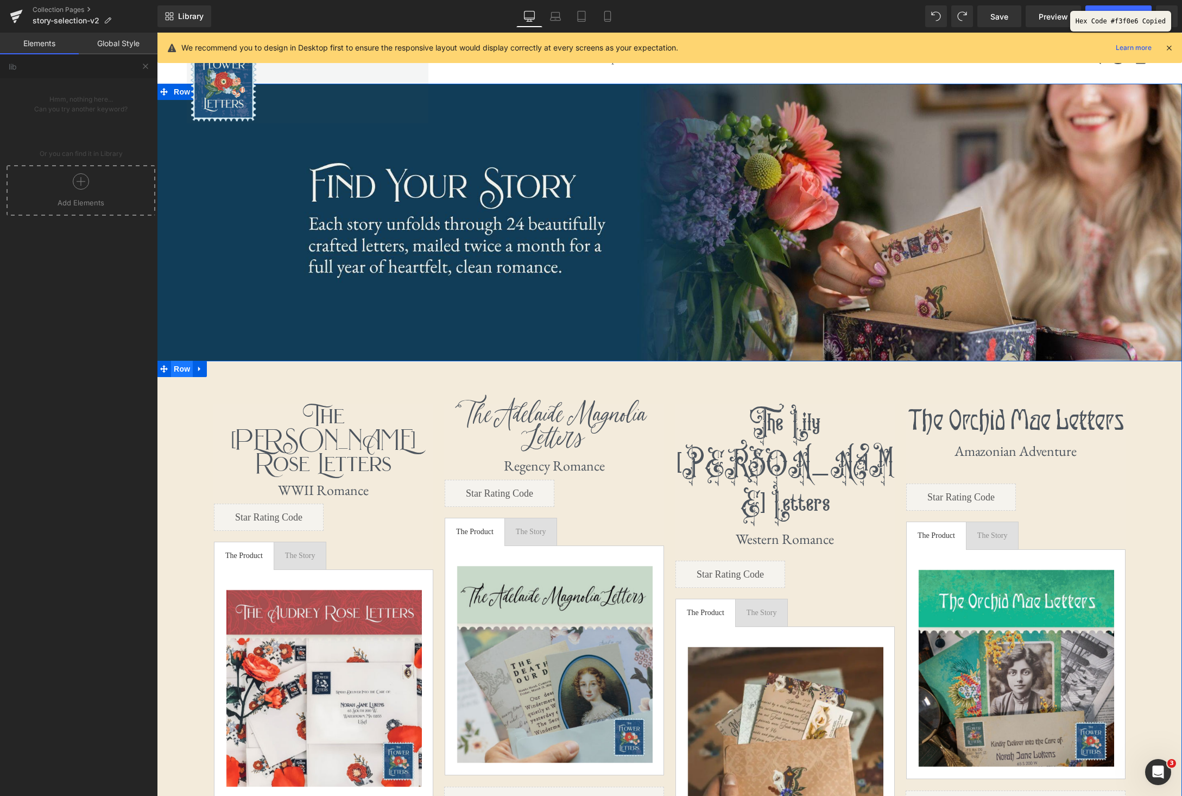
click at [181, 373] on span "Row" at bounding box center [182, 369] width 22 height 16
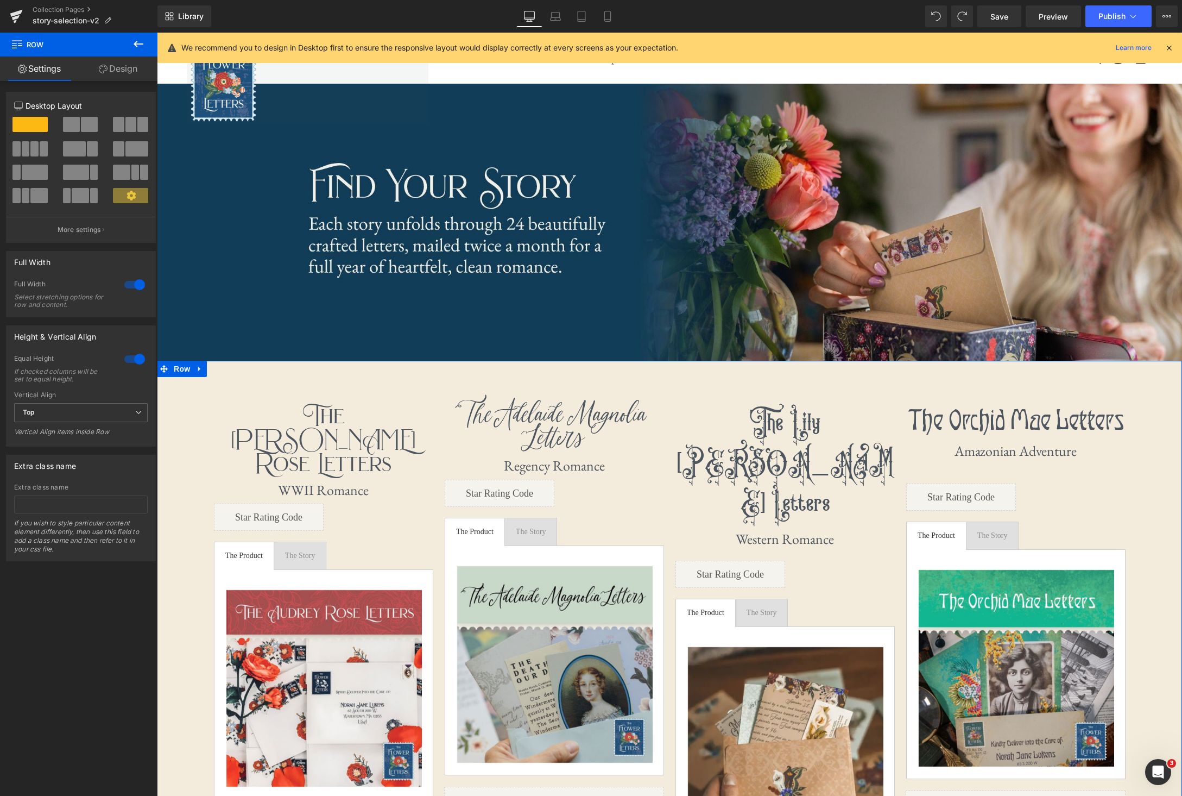
click at [121, 70] on link "Design" at bounding box center [118, 68] width 79 height 24
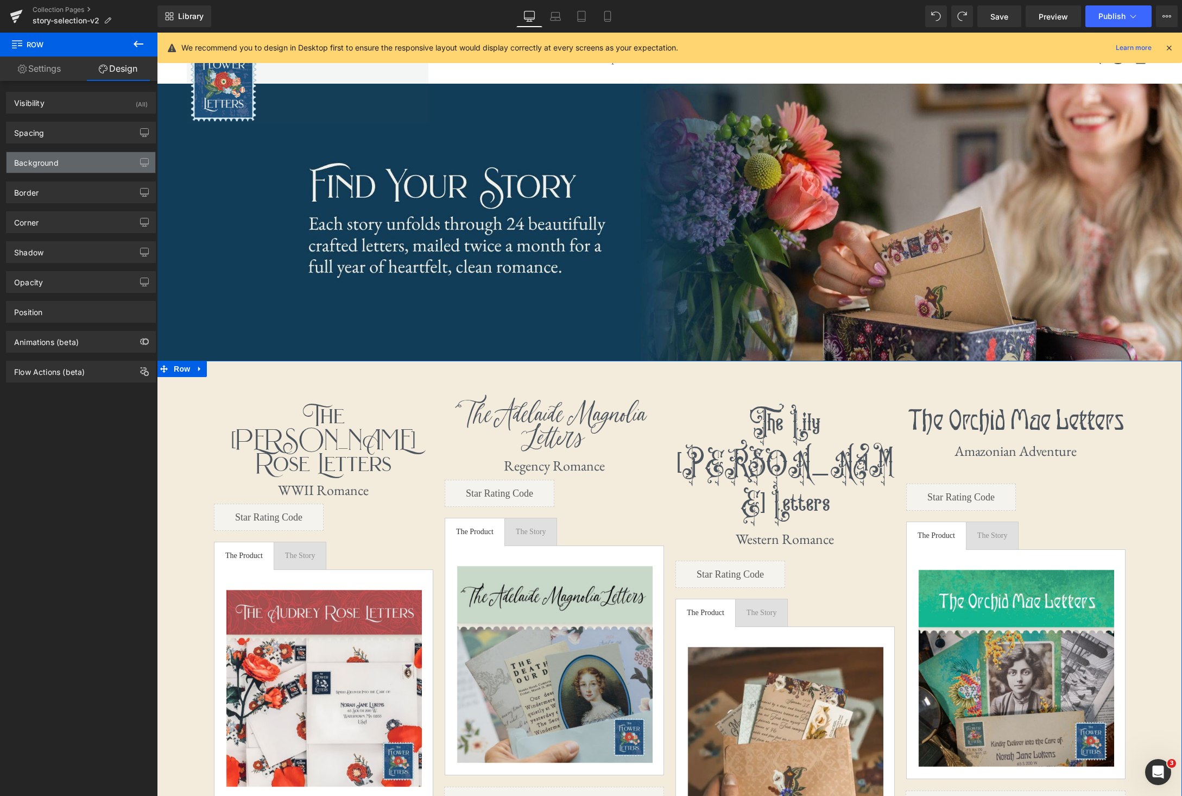
click at [97, 165] on div "Background" at bounding box center [81, 162] width 149 height 21
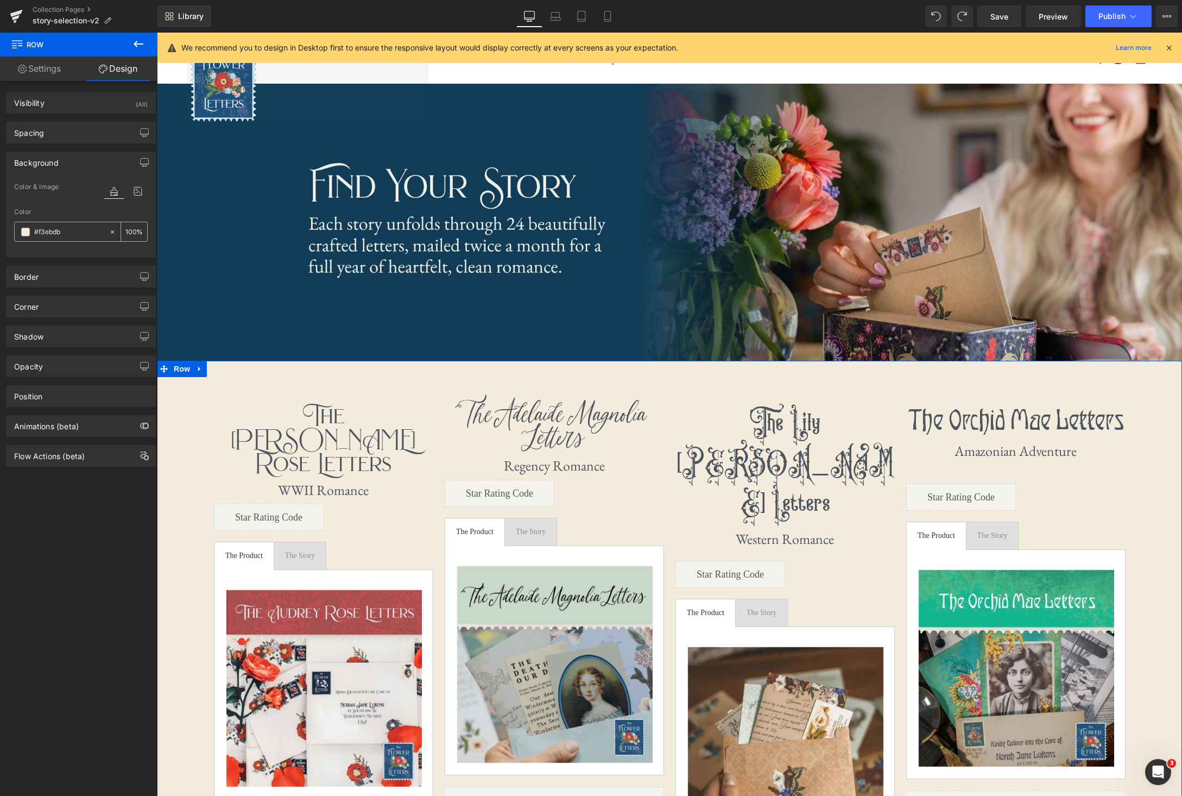
drag, startPoint x: 108, startPoint y: 233, endPoint x: 81, endPoint y: 232, distance: 26.1
click at [109, 233] on icon at bounding box center [113, 232] width 8 height 8
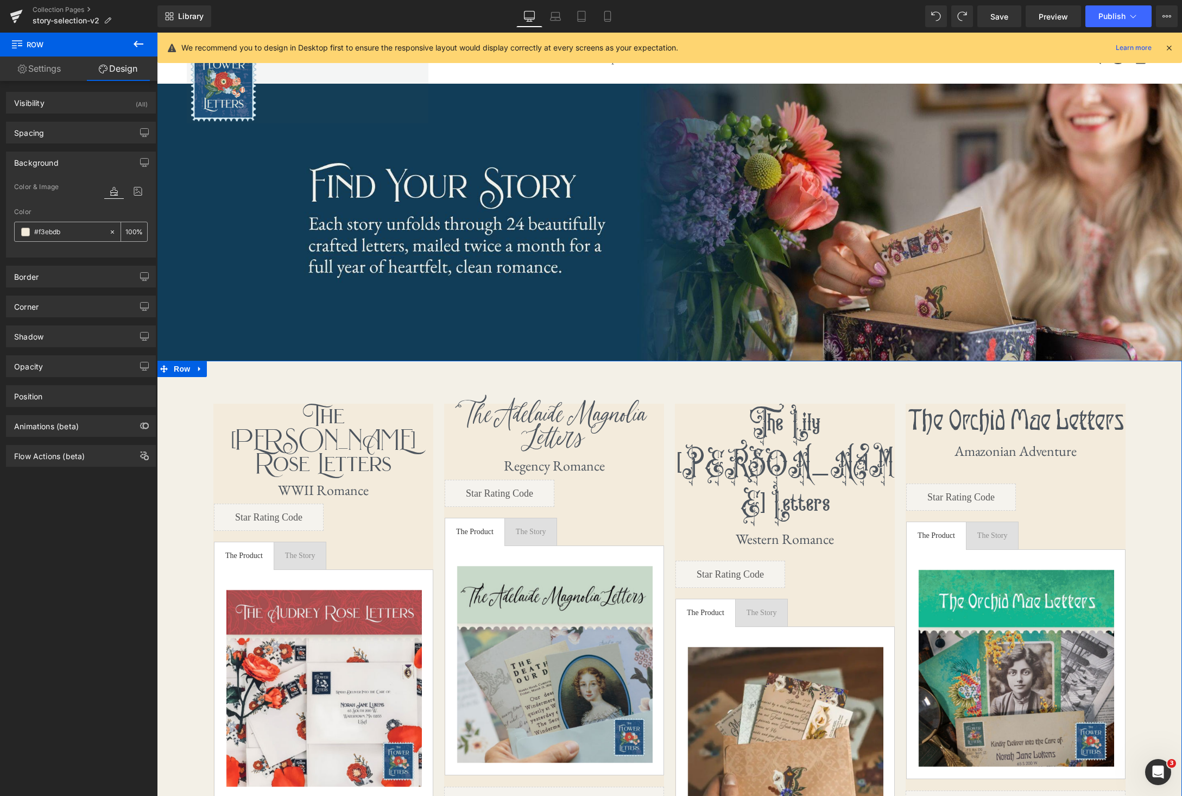
type input "none"
type input "0"
click at [81, 231] on input "none" at bounding box center [69, 232] width 70 height 12
paste input "#f3f0e6"
type input "#f3f0e6"
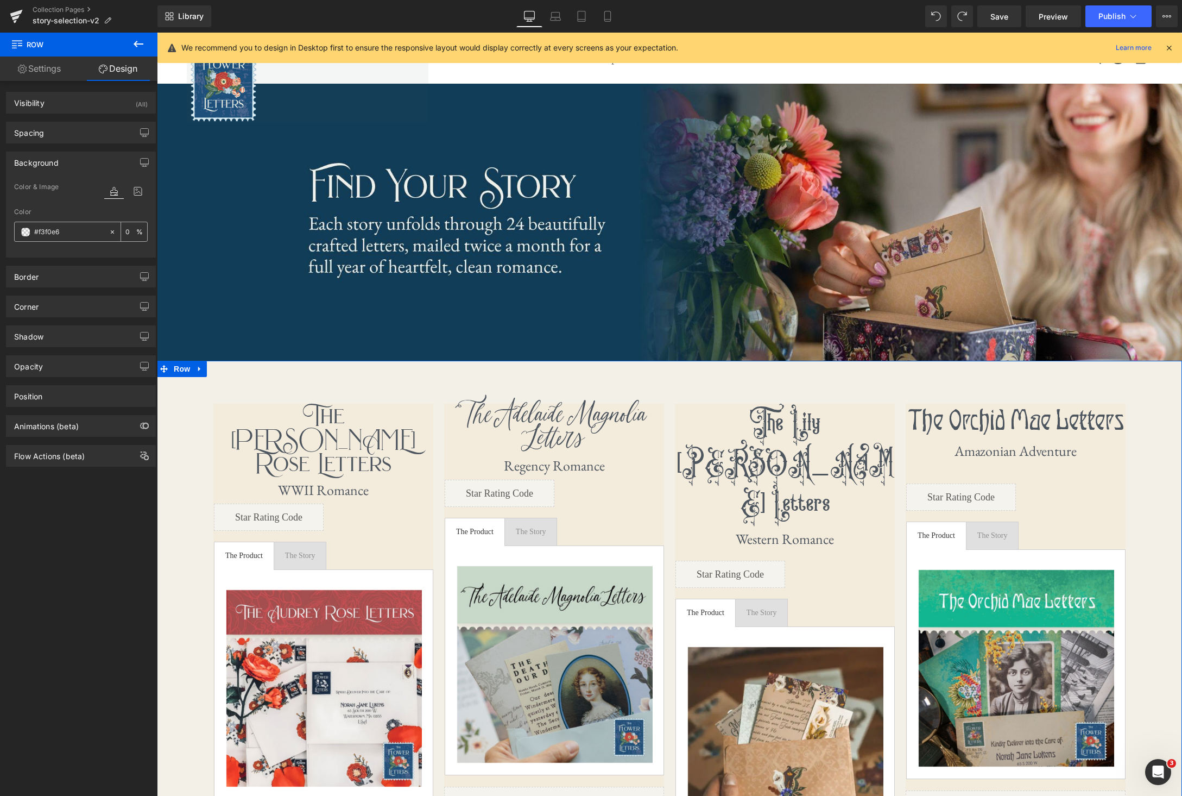
type input "100"
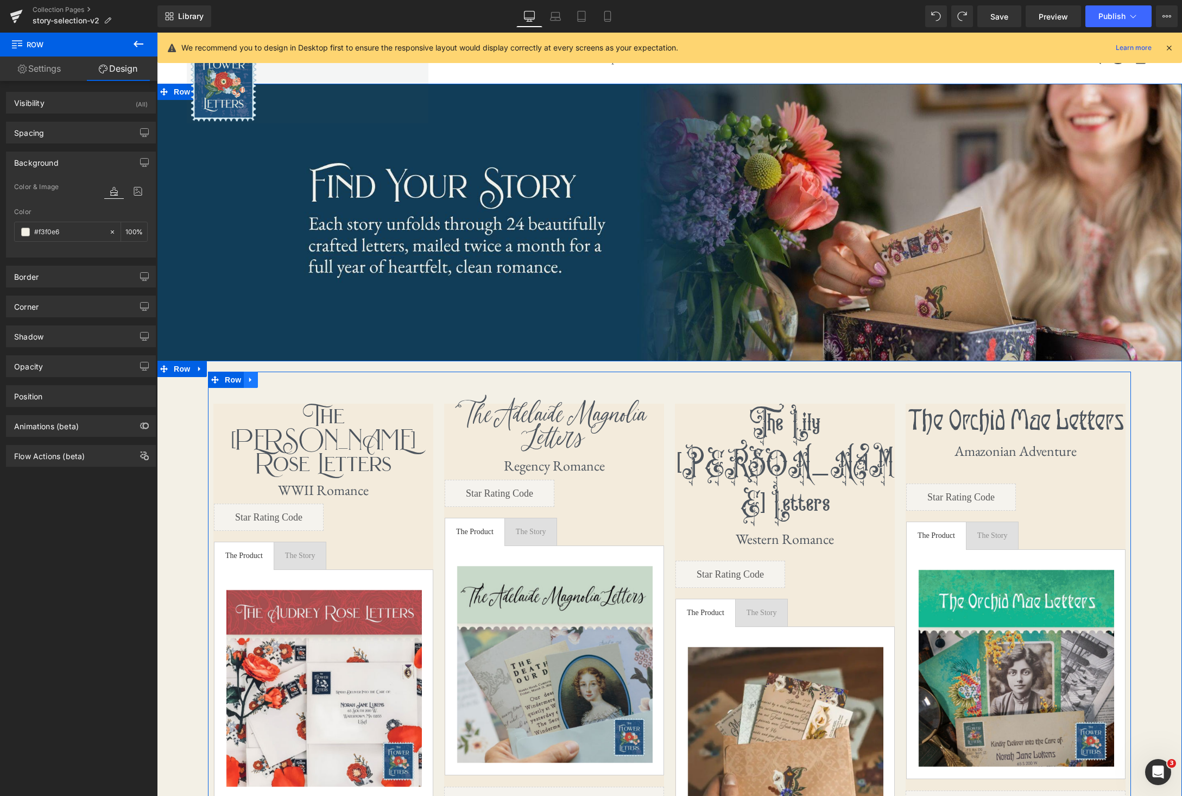
type input "#f3f0e6"
click at [251, 381] on icon at bounding box center [251, 379] width 8 height 8
click at [231, 382] on span "Row" at bounding box center [233, 379] width 22 height 16
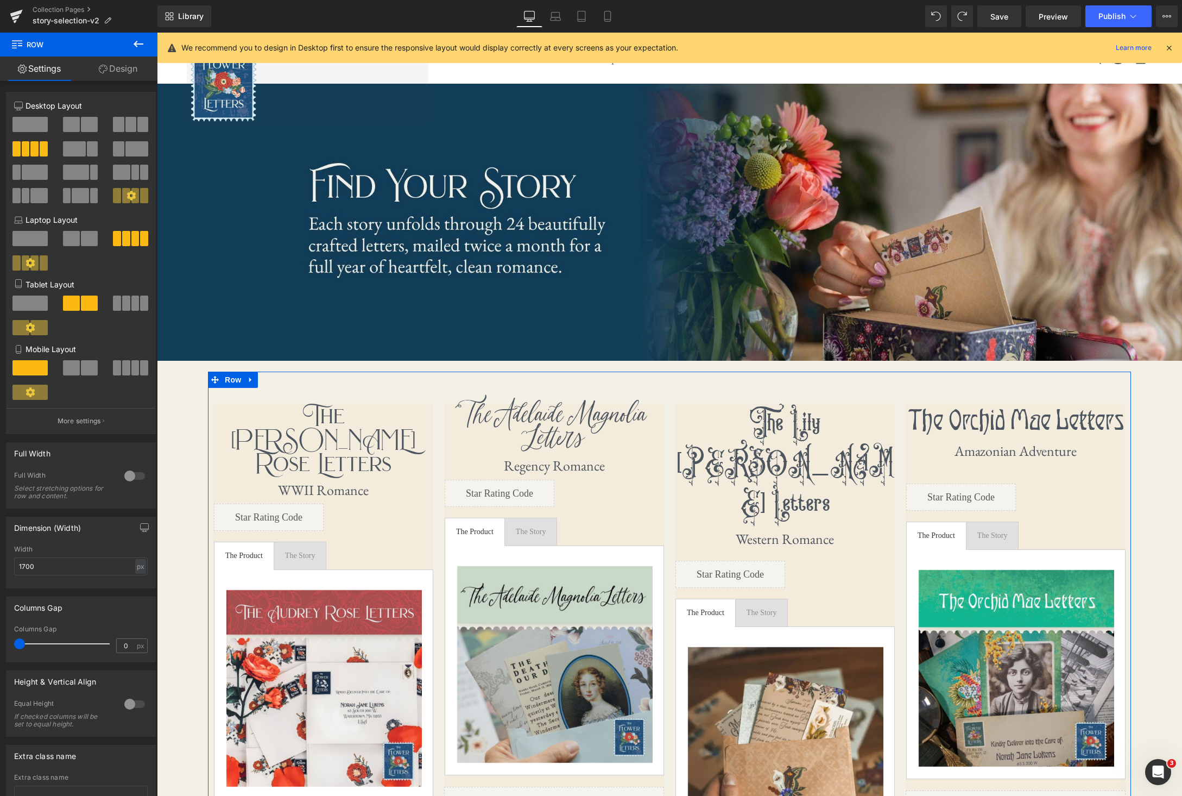
click at [127, 71] on link "Design" at bounding box center [118, 68] width 79 height 24
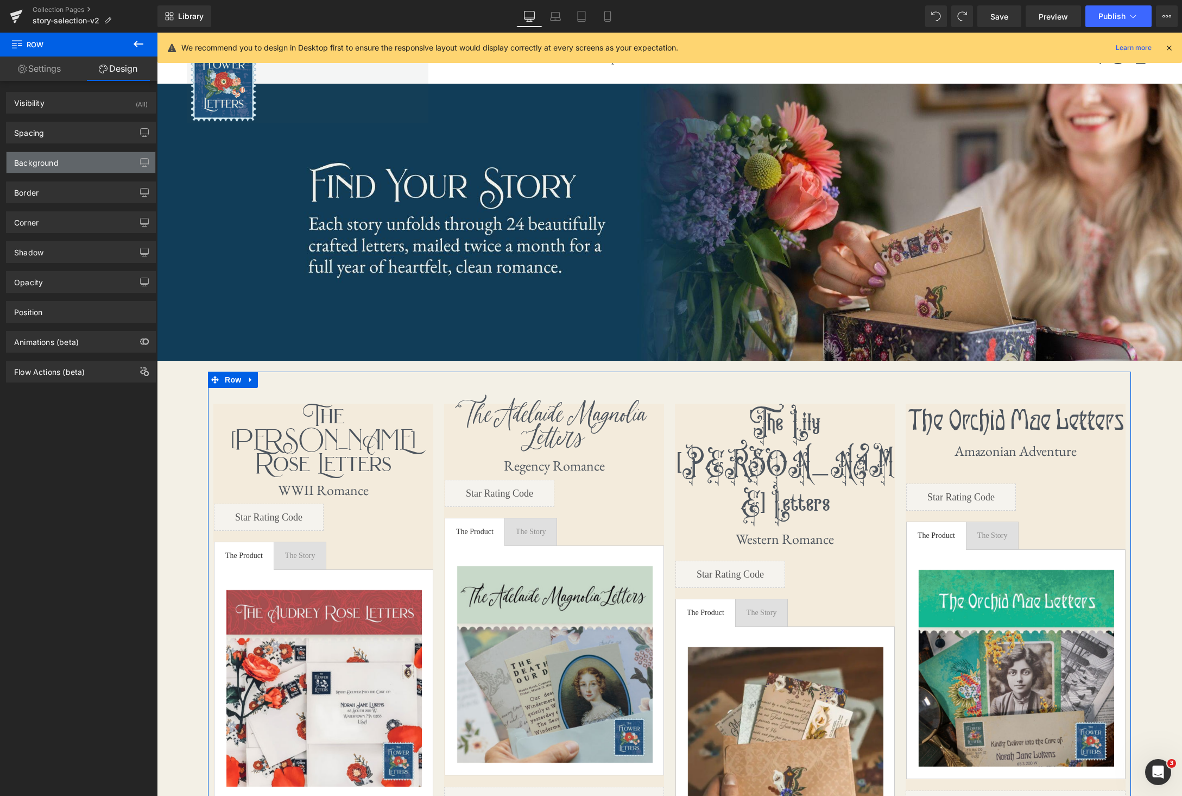
click at [100, 168] on div "Background" at bounding box center [81, 162] width 149 height 21
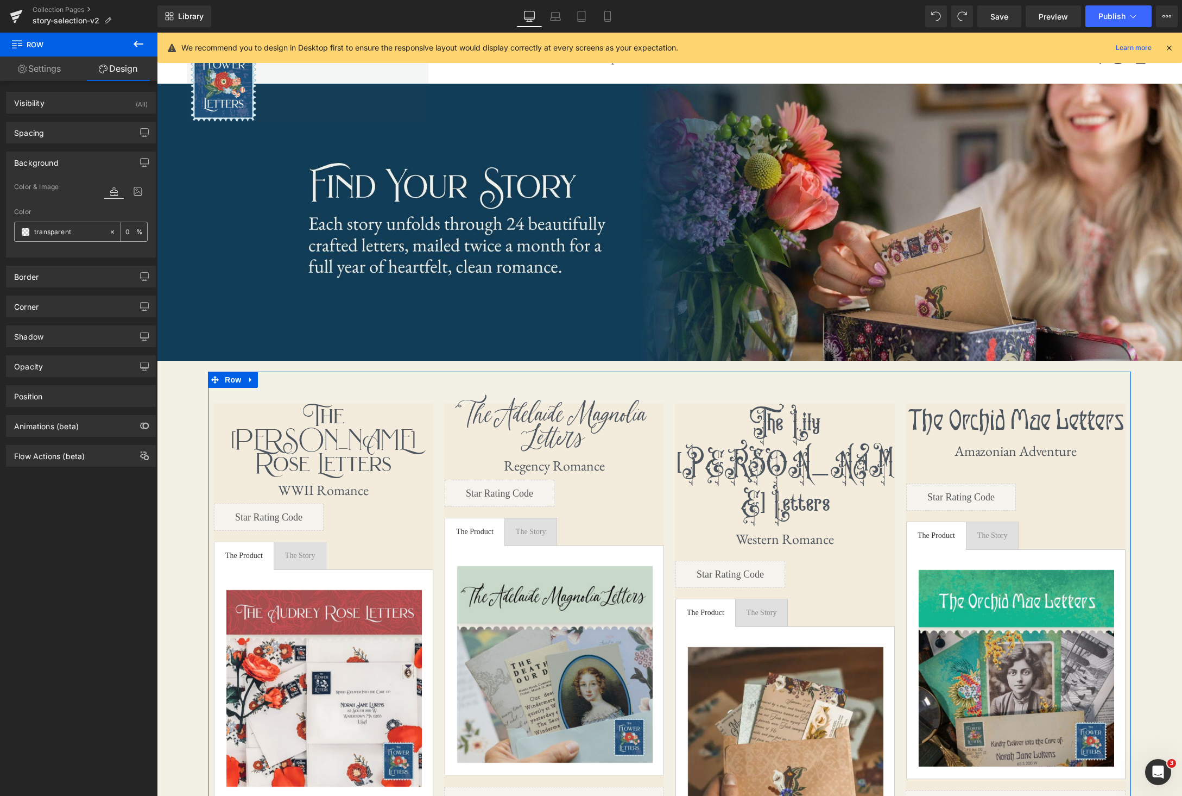
drag, startPoint x: 108, startPoint y: 232, endPoint x: 81, endPoint y: 234, distance: 26.7
click at [109, 232] on icon at bounding box center [113, 232] width 8 height 8
click at [80, 233] on input "none" at bounding box center [69, 232] width 70 height 12
paste input "#f3f0e6"
type input "#f3f0e6"
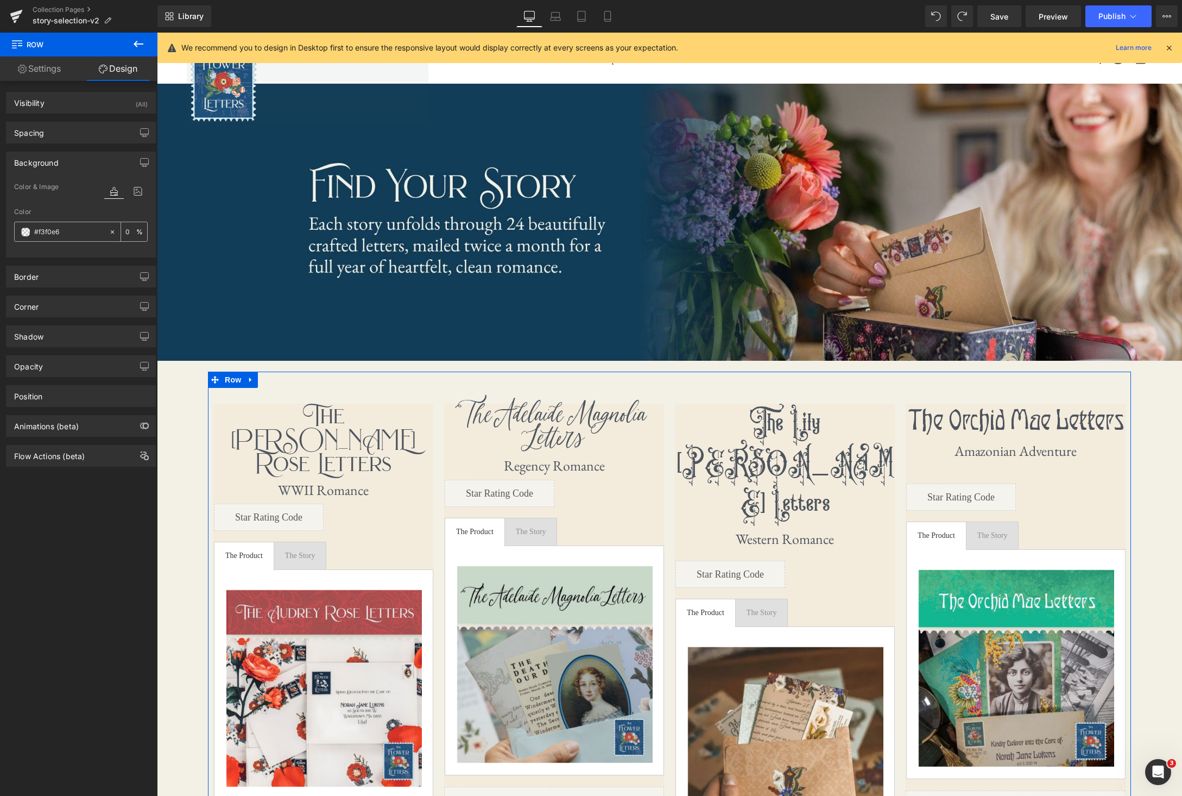
type input "100"
click at [776, 399] on span "Product" at bounding box center [784, 395] width 35 height 16
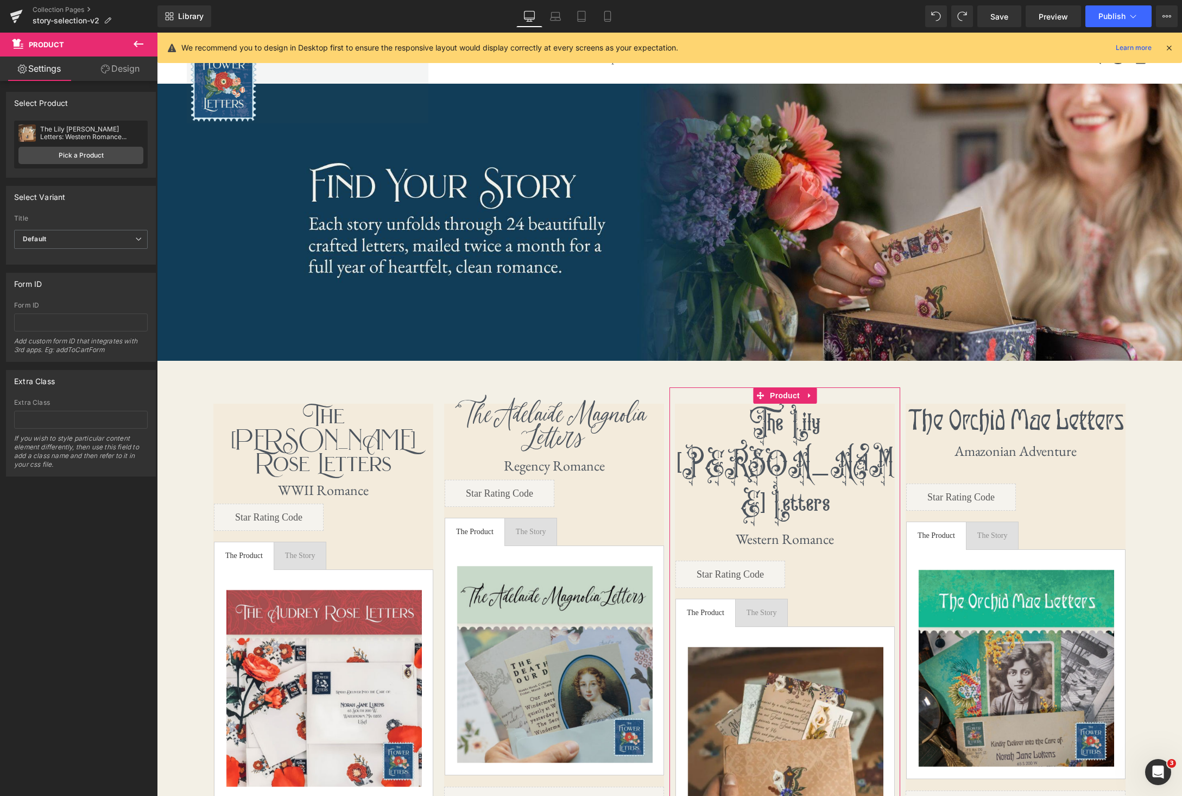
click at [121, 72] on link "Design" at bounding box center [120, 68] width 79 height 24
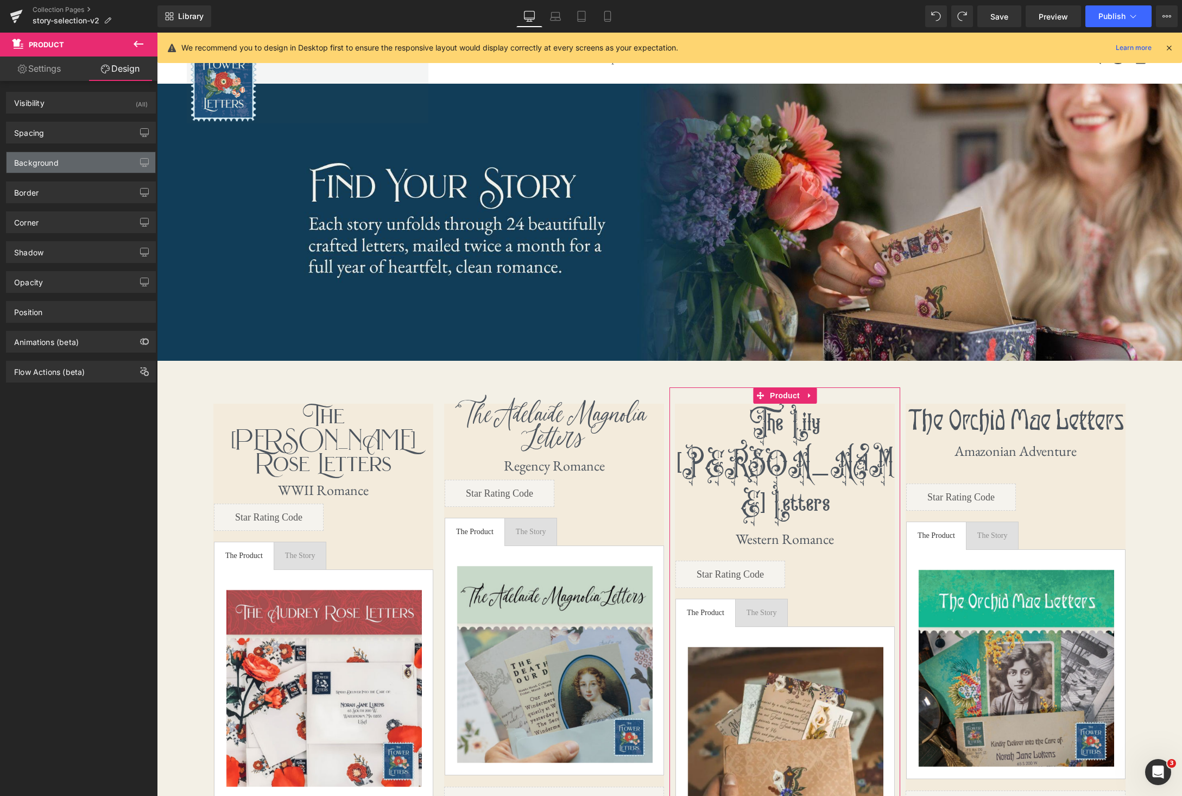
click at [93, 164] on div "Background" at bounding box center [81, 162] width 149 height 21
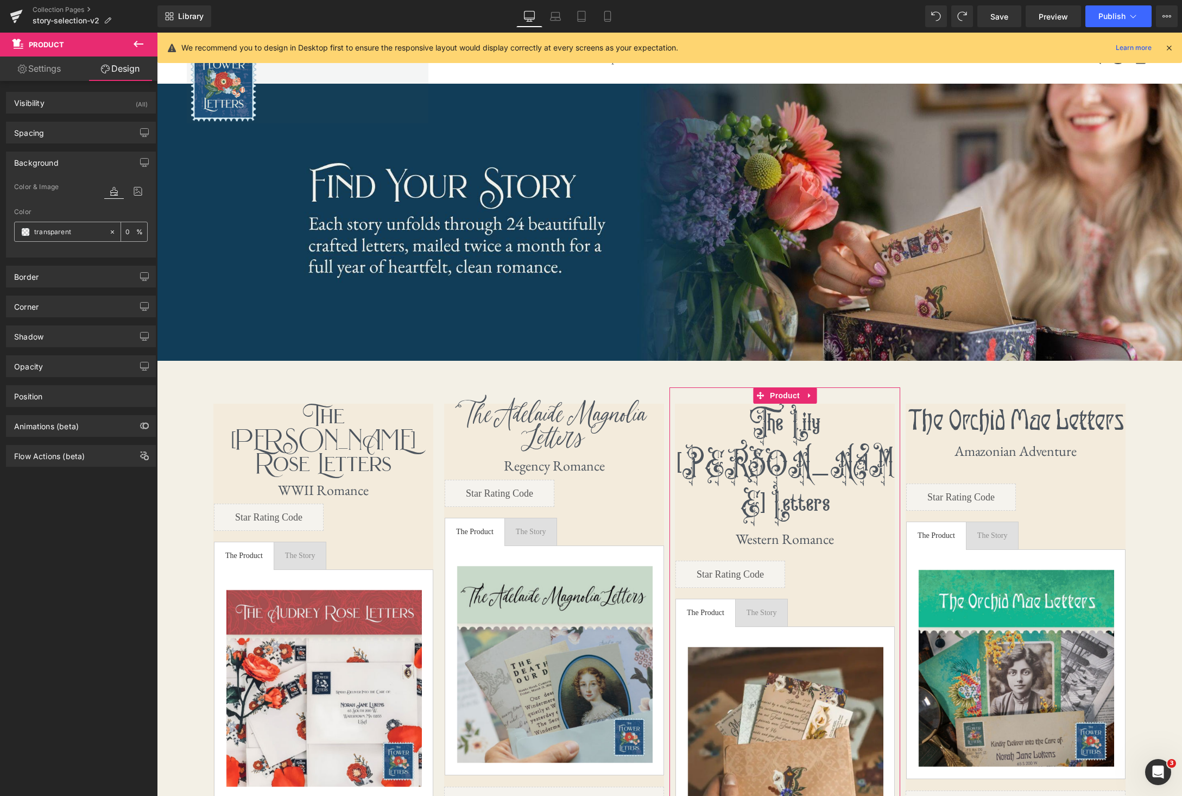
click at [111, 232] on icon at bounding box center [112, 231] width 3 height 3
click at [67, 233] on input "none" at bounding box center [69, 232] width 70 height 12
paste input "#f3f0e6"
type input "#f3f0e6"
type input "100"
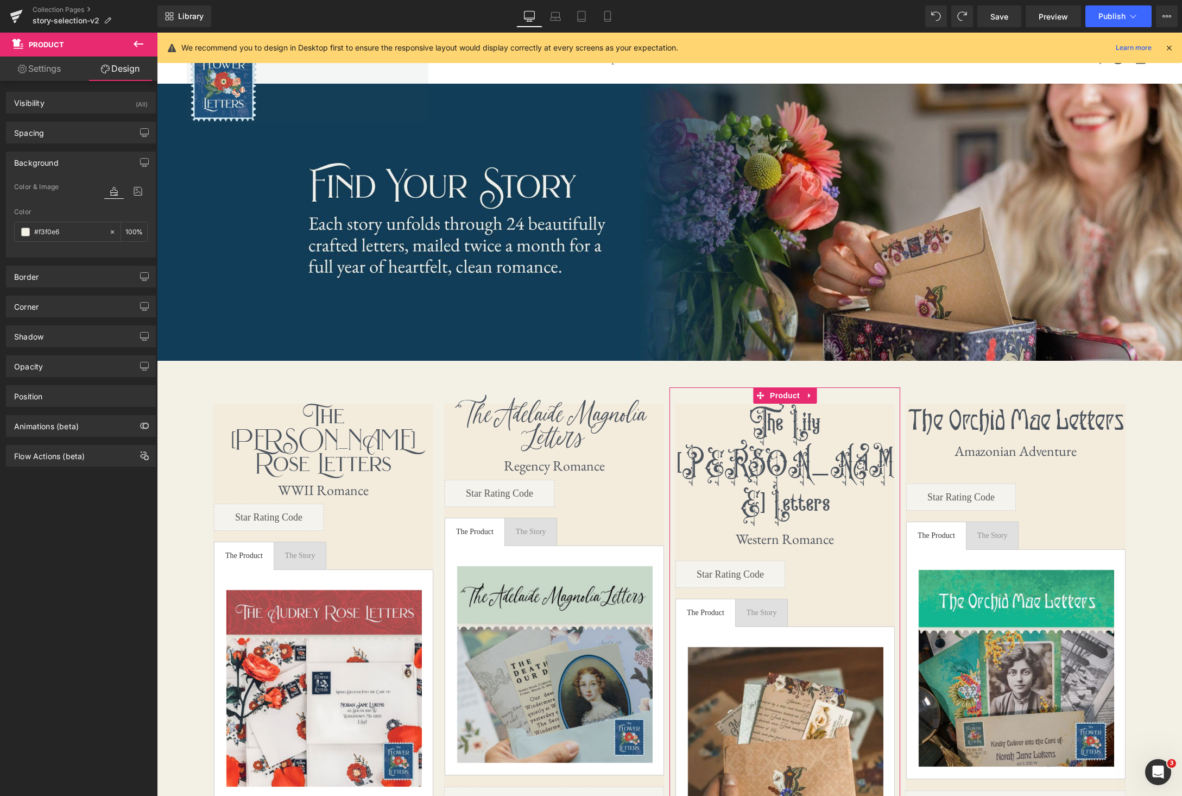
type input "#f3f0e6"
click at [81, 211] on div "Color" at bounding box center [81, 212] width 134 height 8
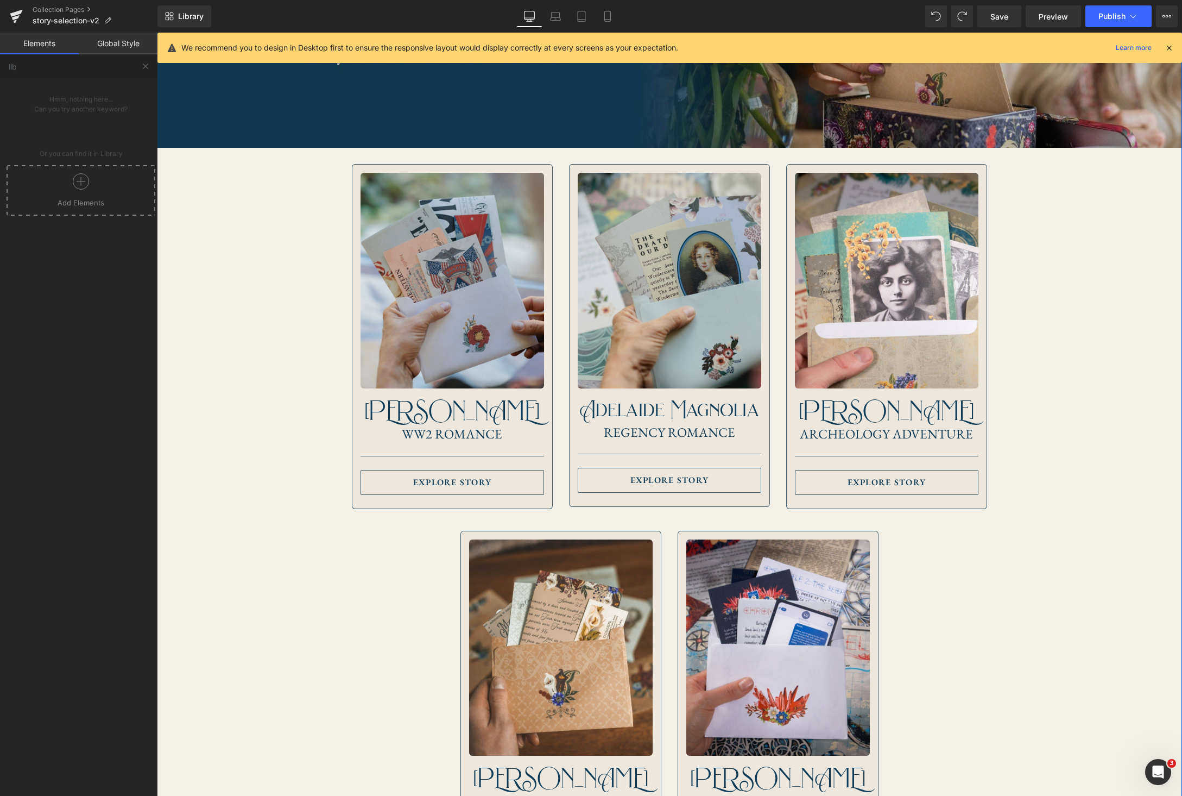
scroll to position [172, 0]
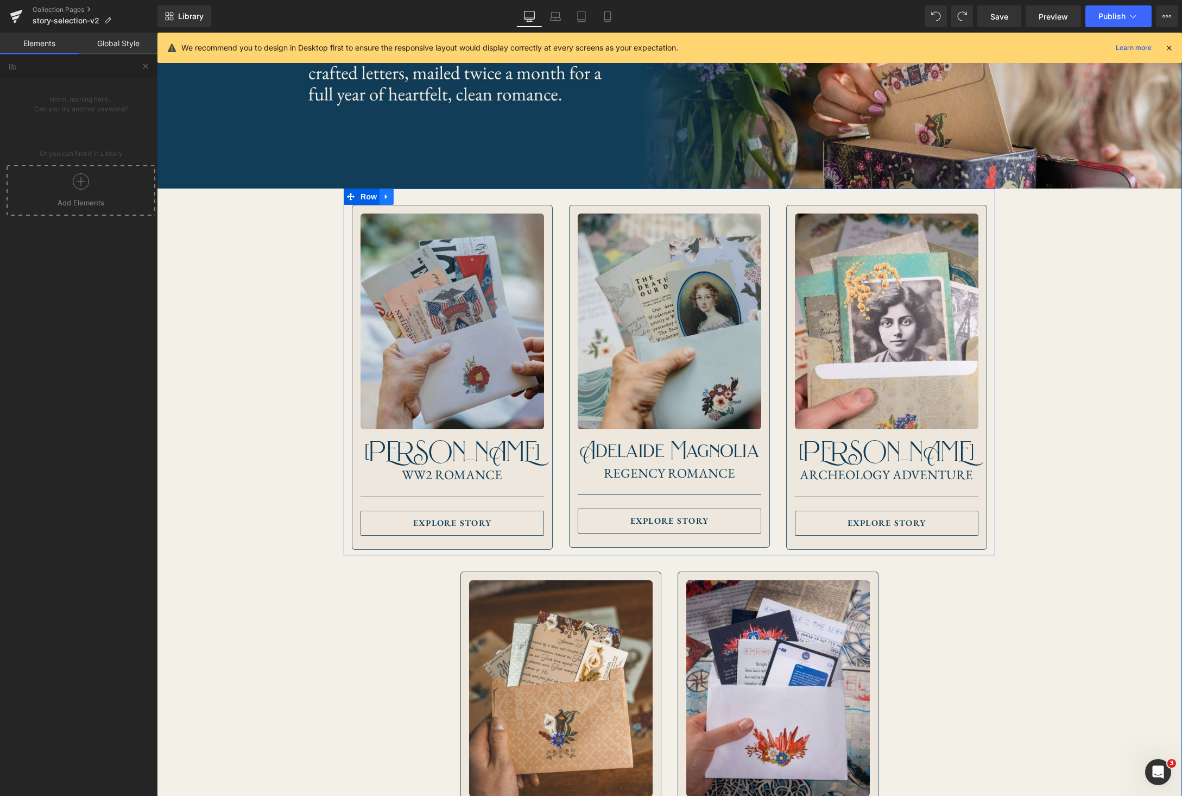
click at [392, 192] on link at bounding box center [387, 196] width 14 height 16
click at [413, 196] on icon at bounding box center [415, 197] width 8 height 8
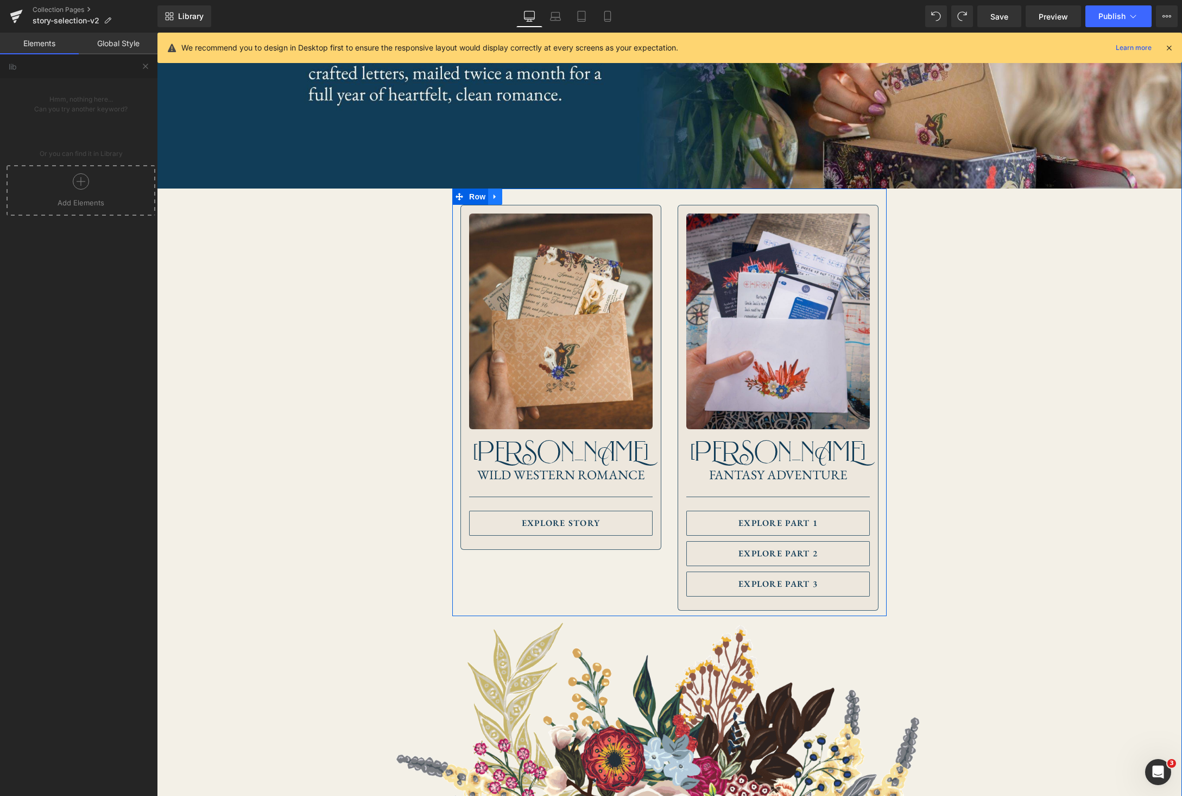
click at [499, 198] on icon at bounding box center [496, 196] width 8 height 8
click at [520, 199] on icon at bounding box center [524, 196] width 8 height 8
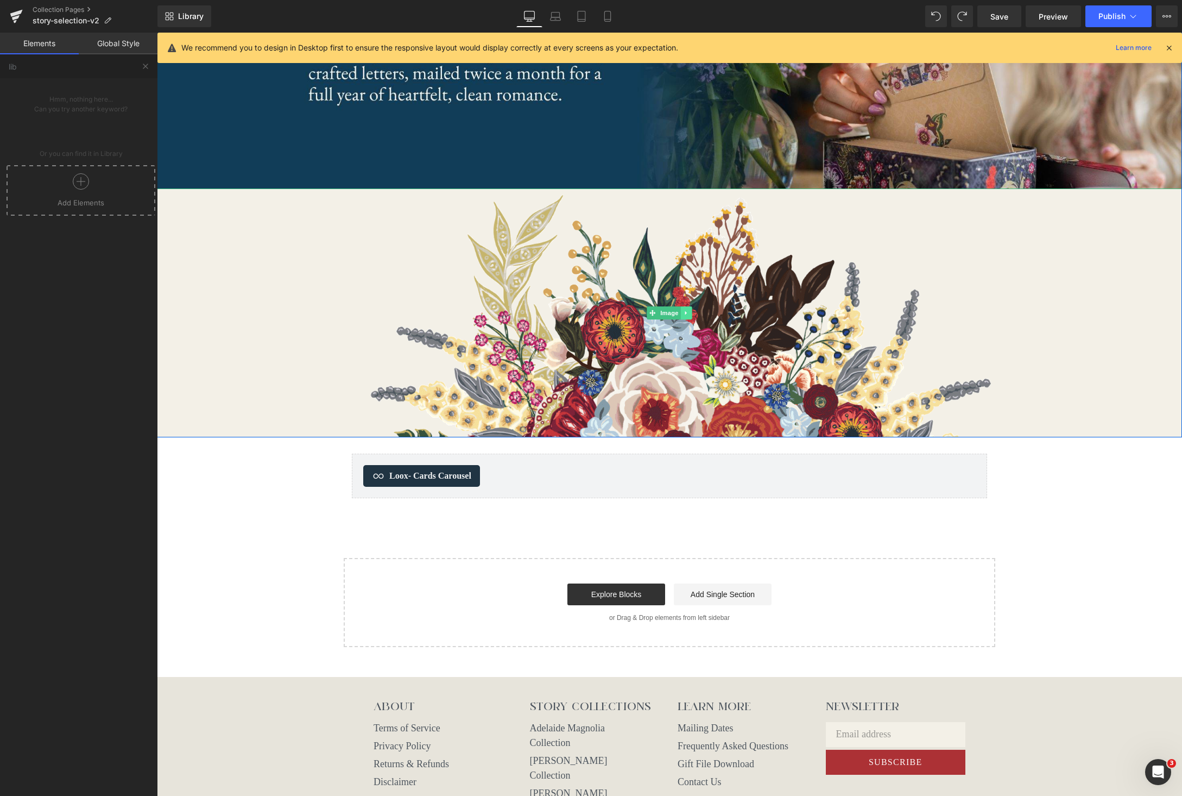
click at [686, 313] on icon at bounding box center [686, 313] width 2 height 4
click at [691, 313] on icon at bounding box center [692, 313] width 6 height 7
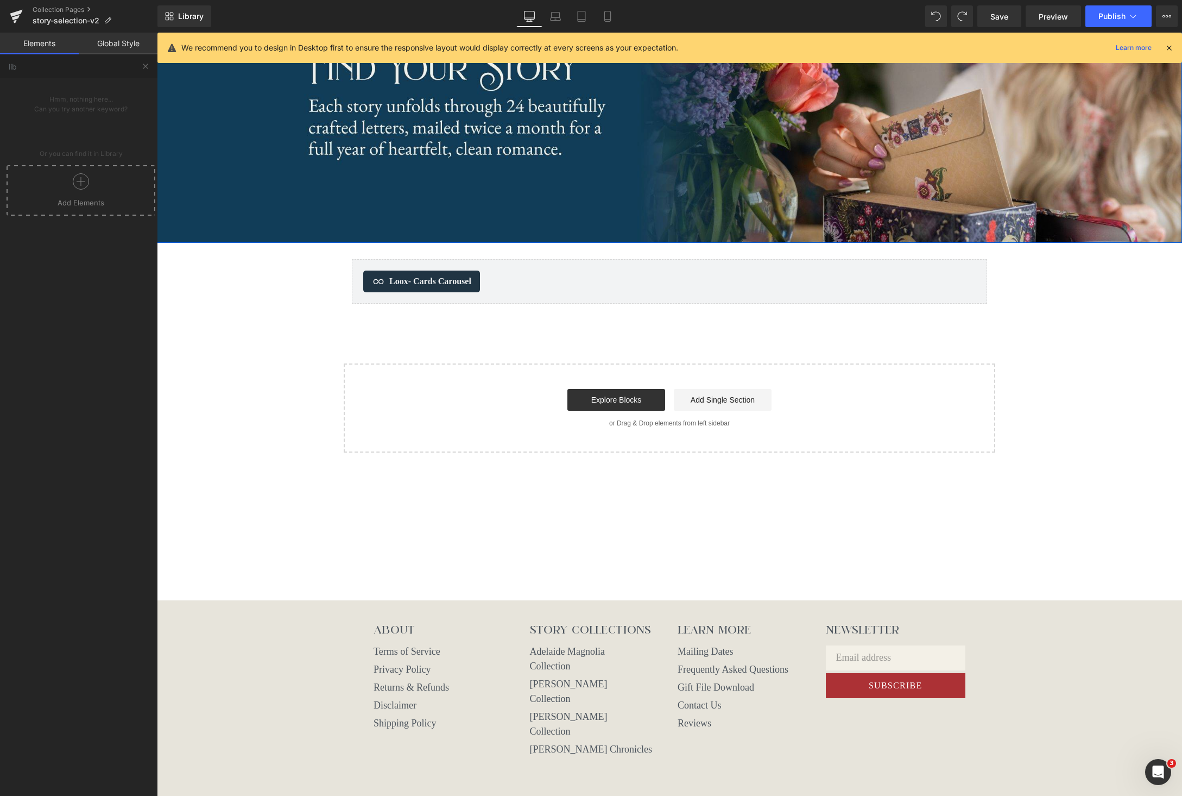
scroll to position [0, 0]
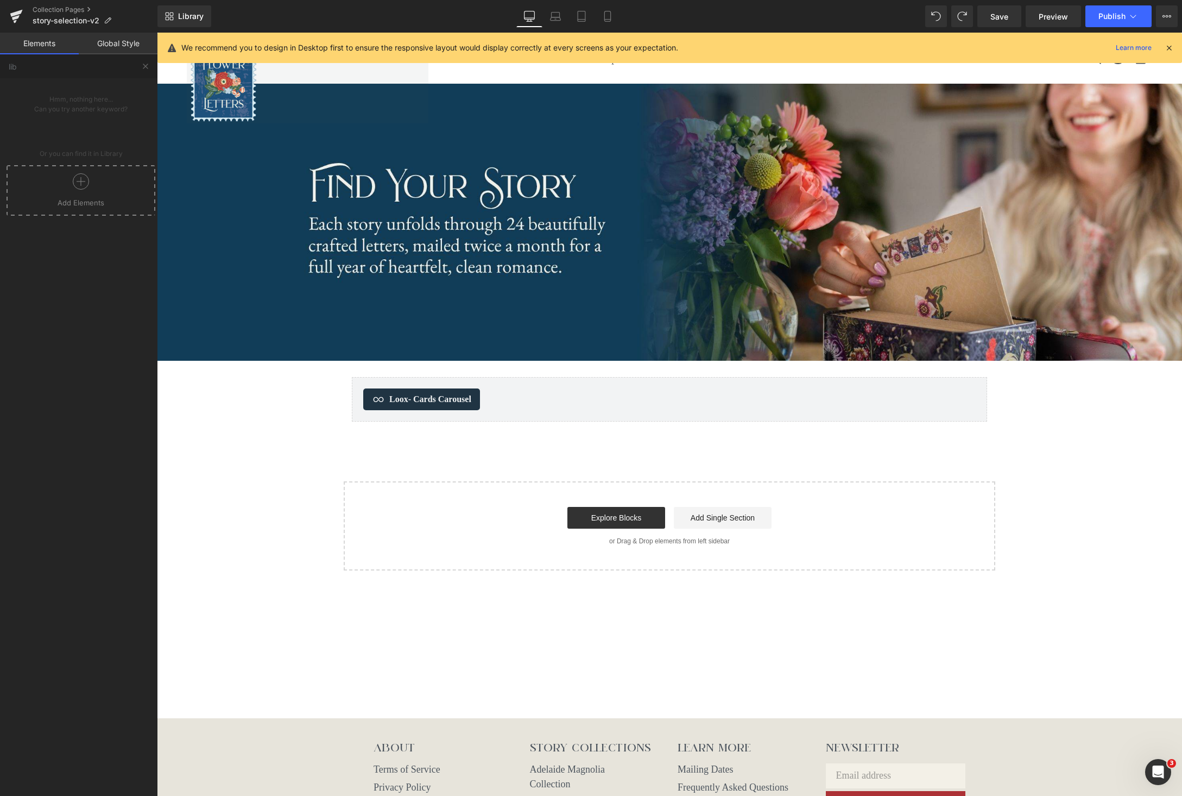
click at [77, 185] on icon at bounding box center [81, 181] width 16 height 16
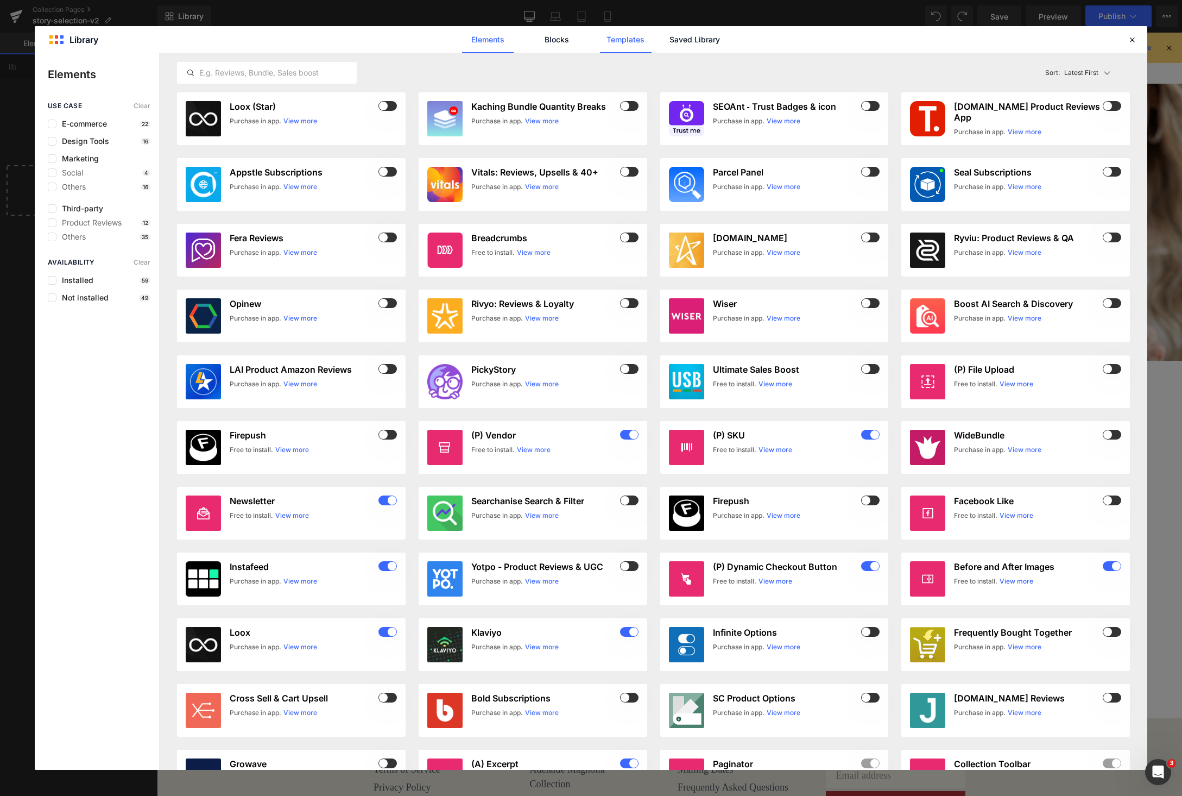
drag, startPoint x: 686, startPoint y: 40, endPoint x: 614, endPoint y: 49, distance: 73.3
click at [686, 40] on link "Saved Library" at bounding box center [695, 39] width 52 height 27
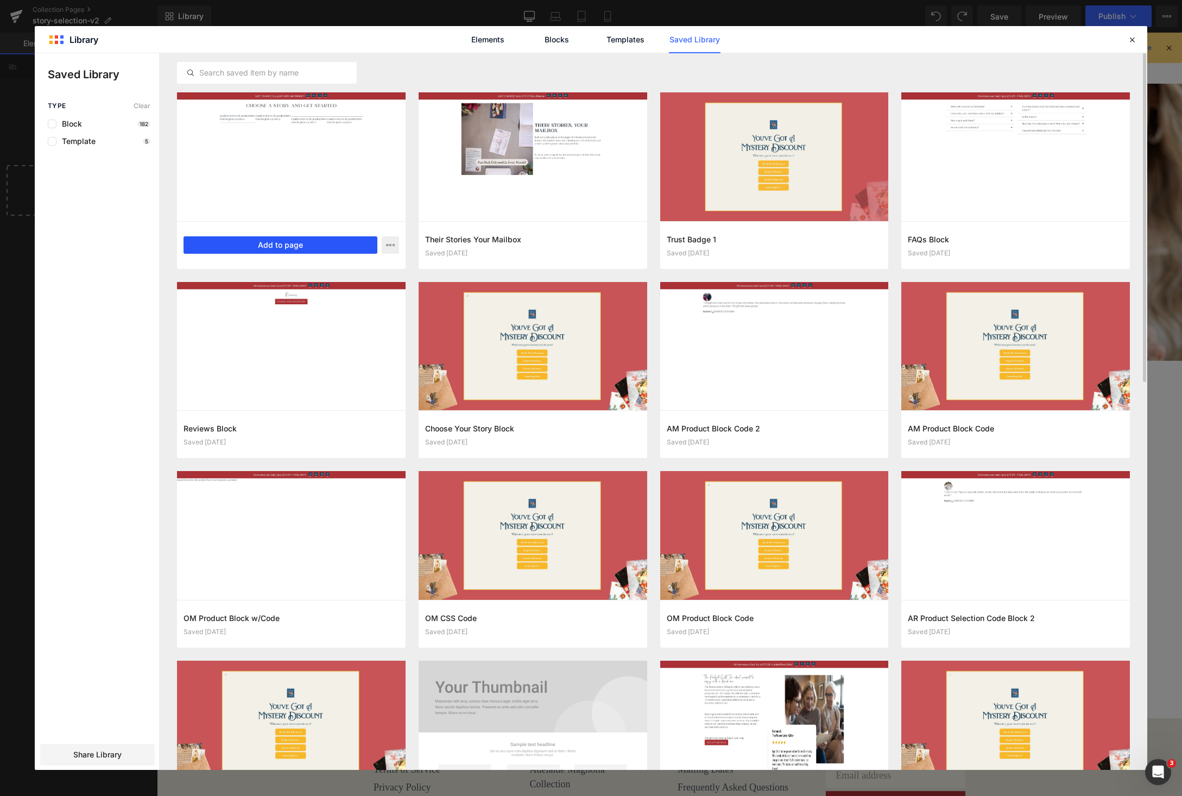
click at [308, 242] on button "Add to page" at bounding box center [281, 244] width 194 height 17
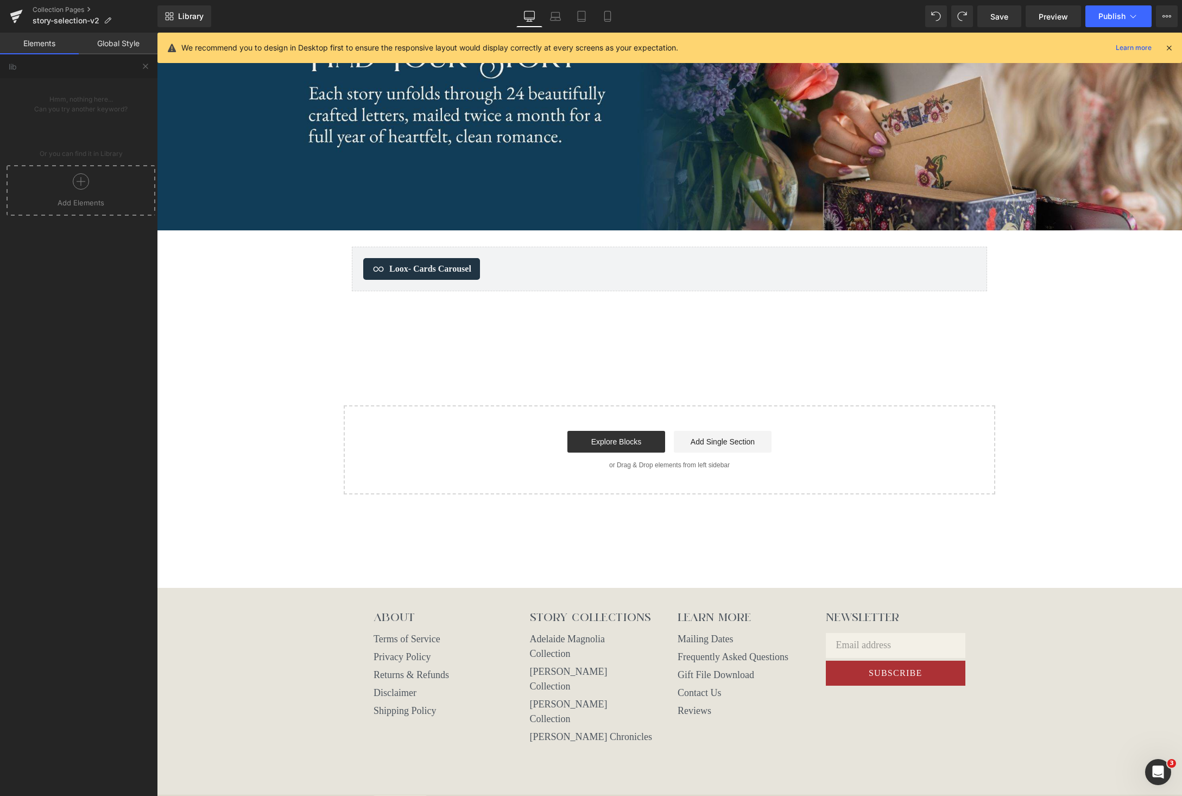
scroll to position [181, 0]
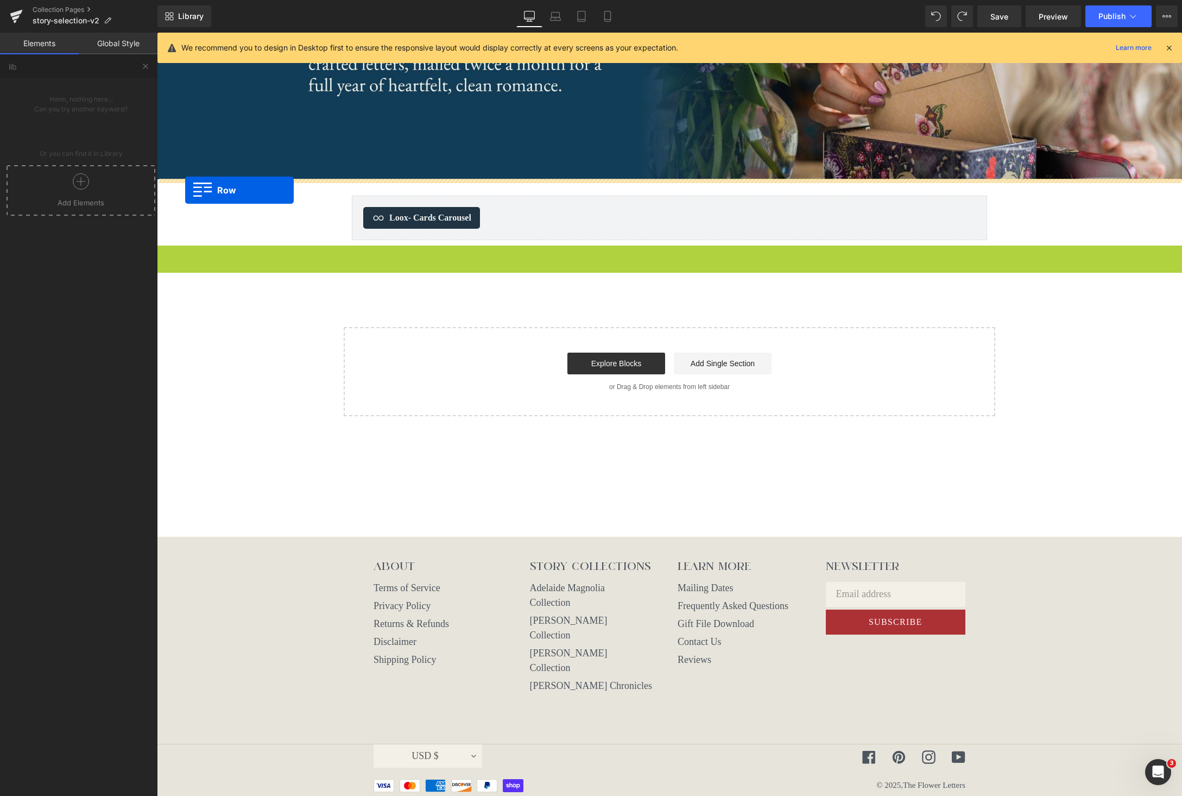
drag, startPoint x: 163, startPoint y: 251, endPoint x: 185, endPoint y: 190, distance: 64.8
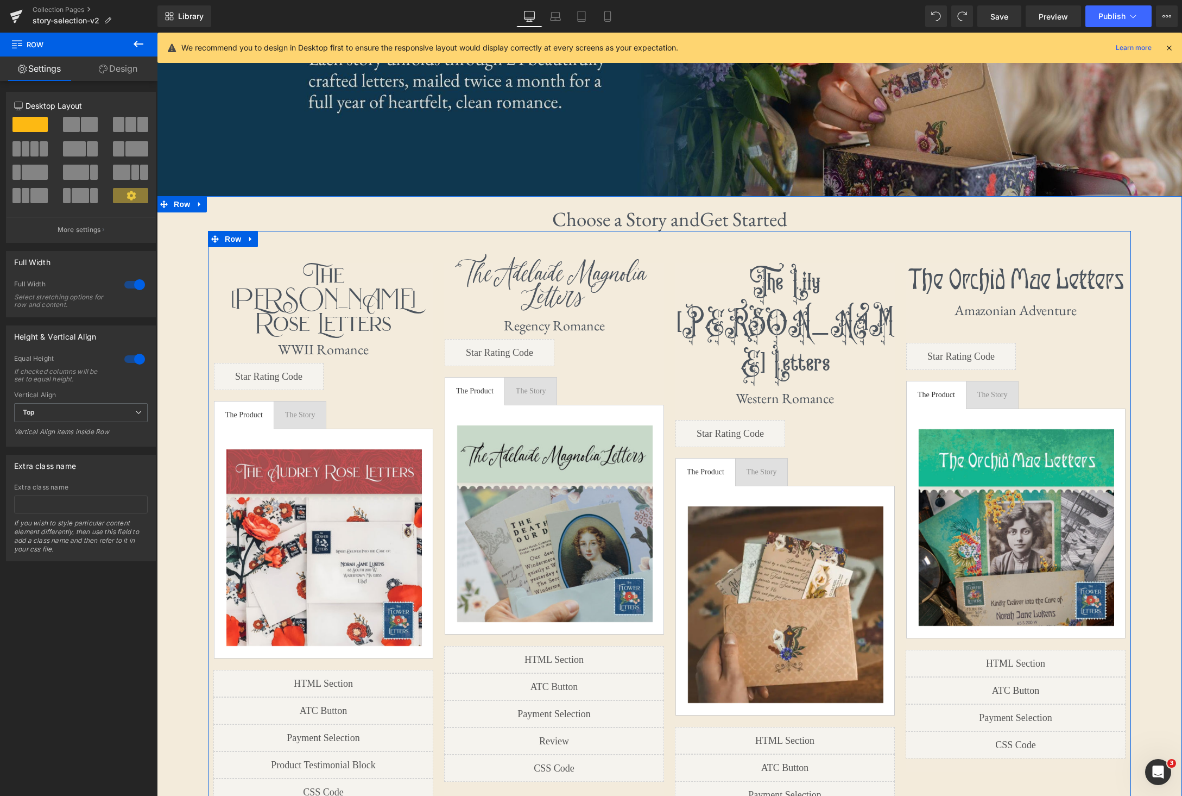
scroll to position [163, 0]
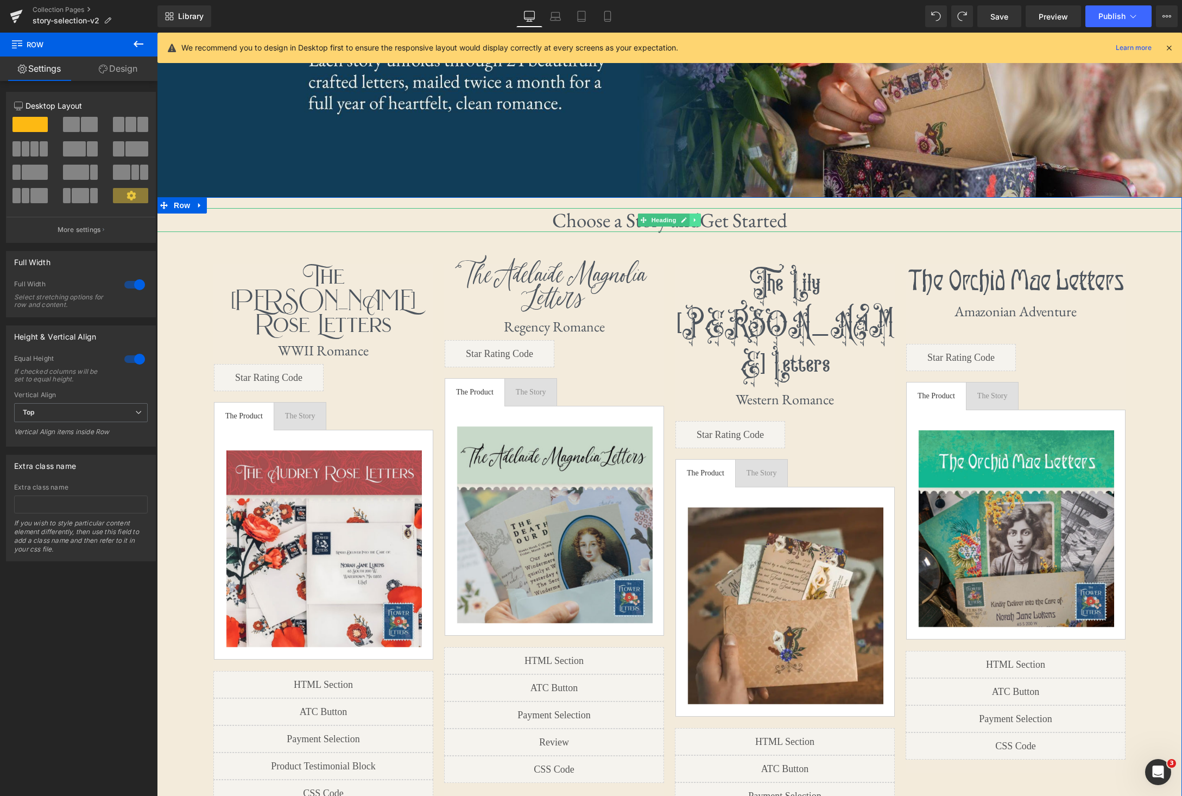
click at [695, 218] on icon at bounding box center [695, 220] width 6 height 7
click at [702, 220] on icon at bounding box center [701, 220] width 6 height 7
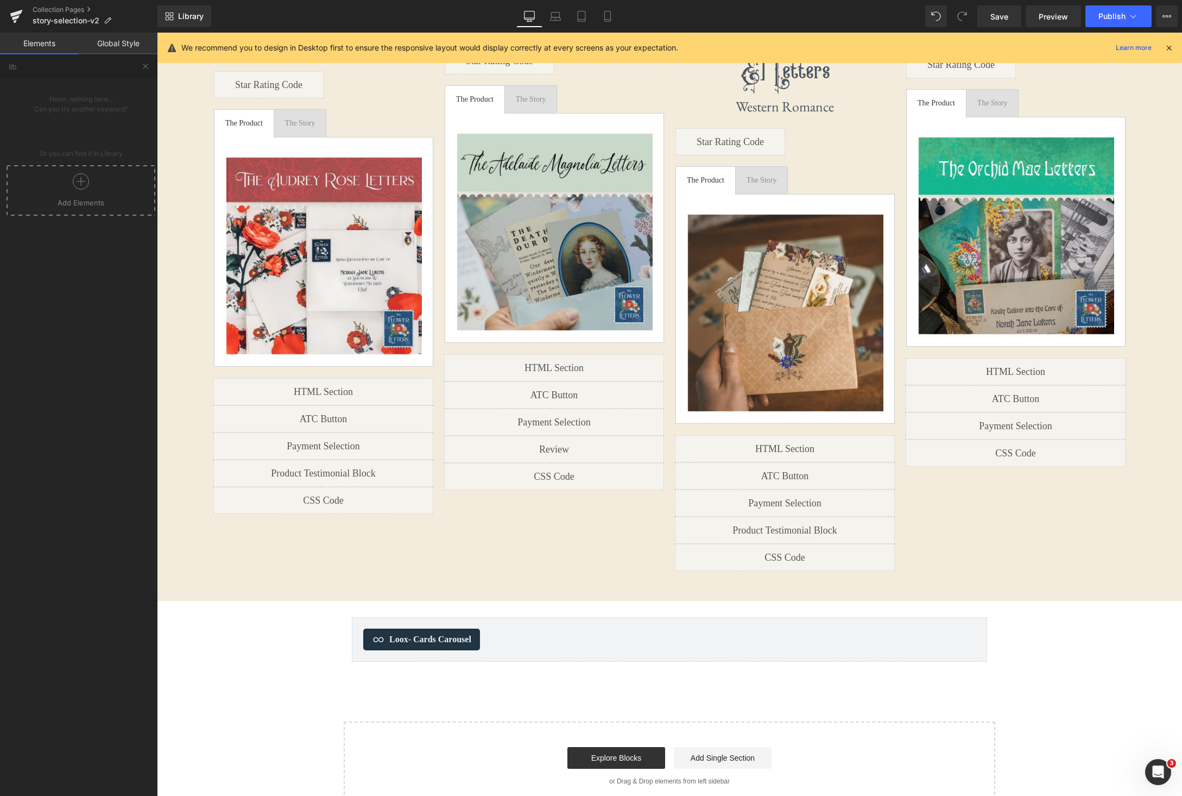
scroll to position [474, 0]
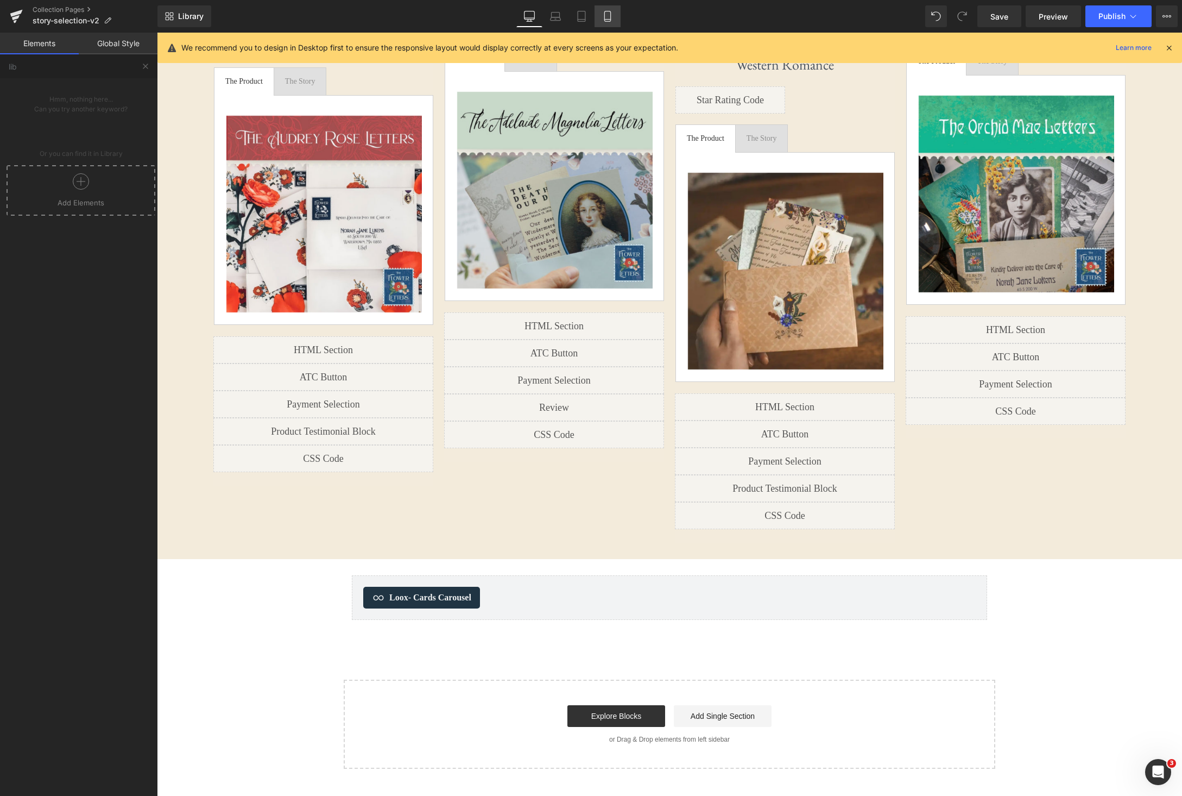
click at [606, 16] on icon at bounding box center [607, 16] width 11 height 11
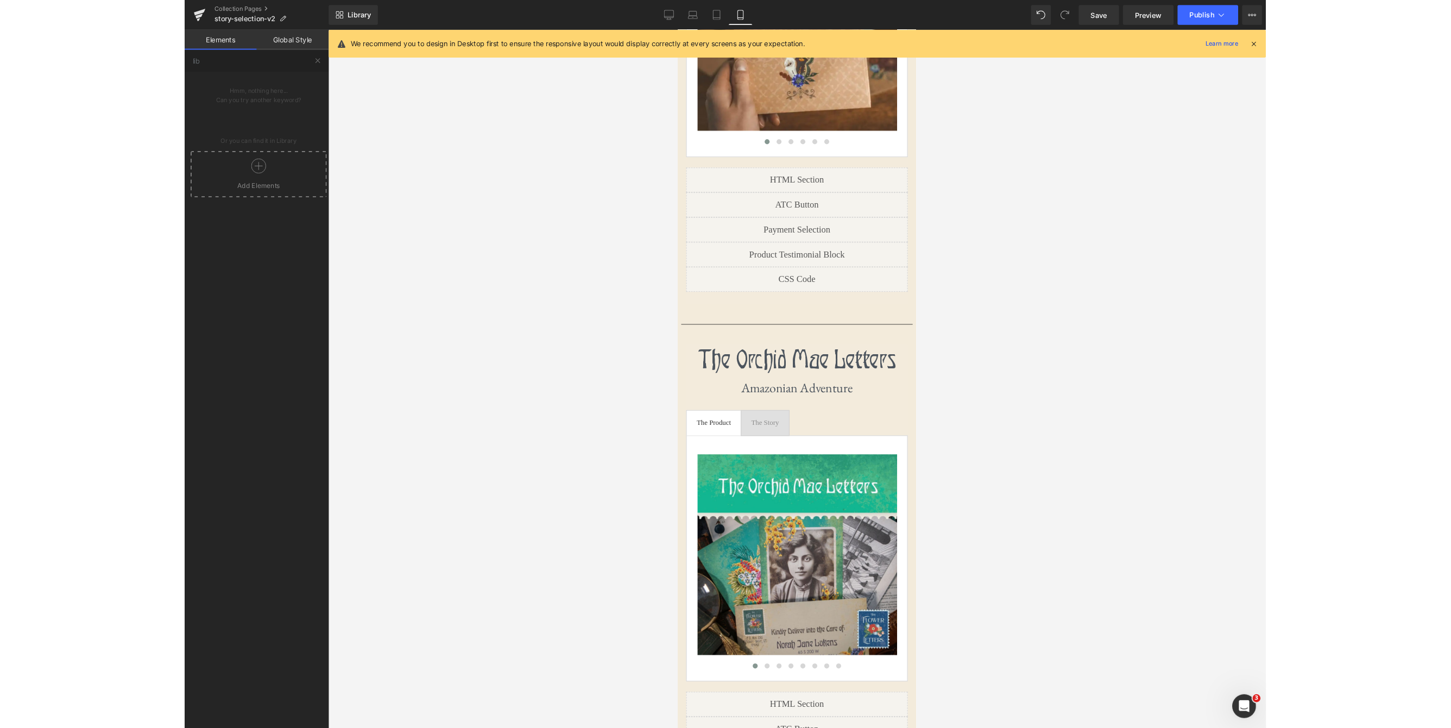
scroll to position [1863, 0]
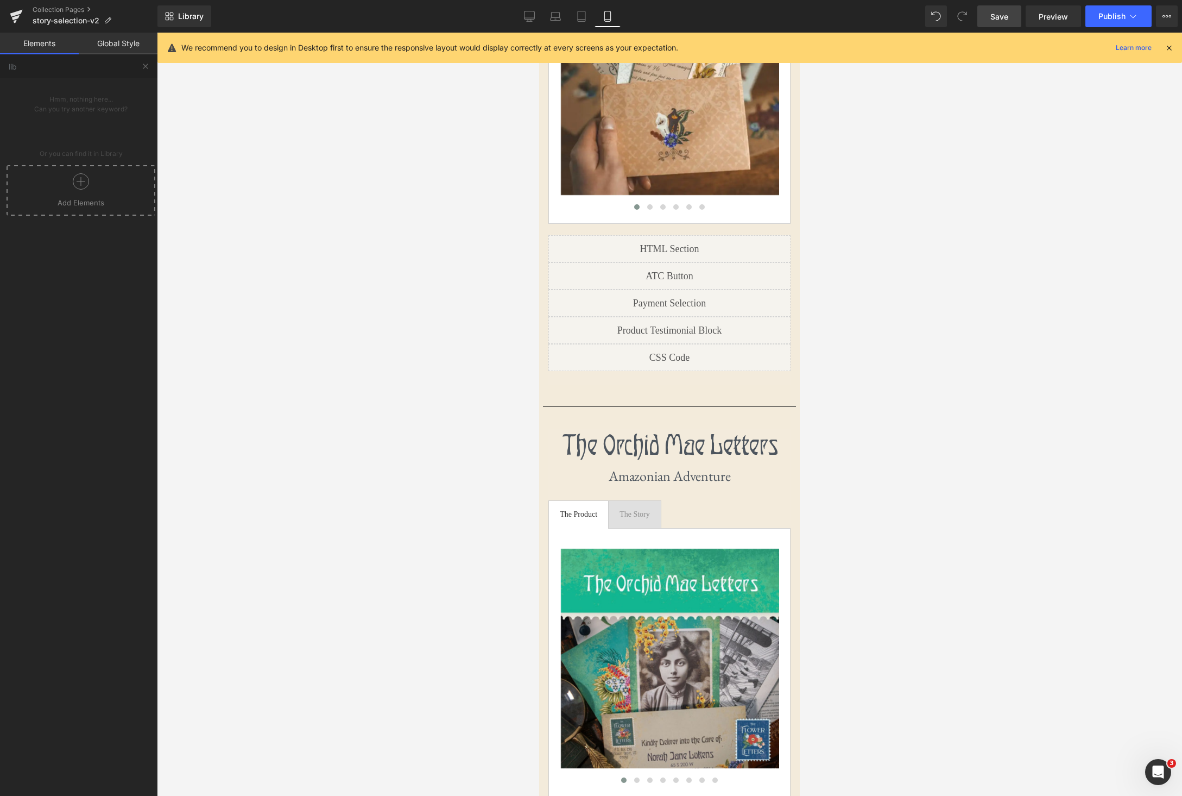
click at [998, 25] on link "Save" at bounding box center [1000, 16] width 44 height 22
click at [1045, 16] on span "Preview" at bounding box center [1053, 16] width 29 height 11
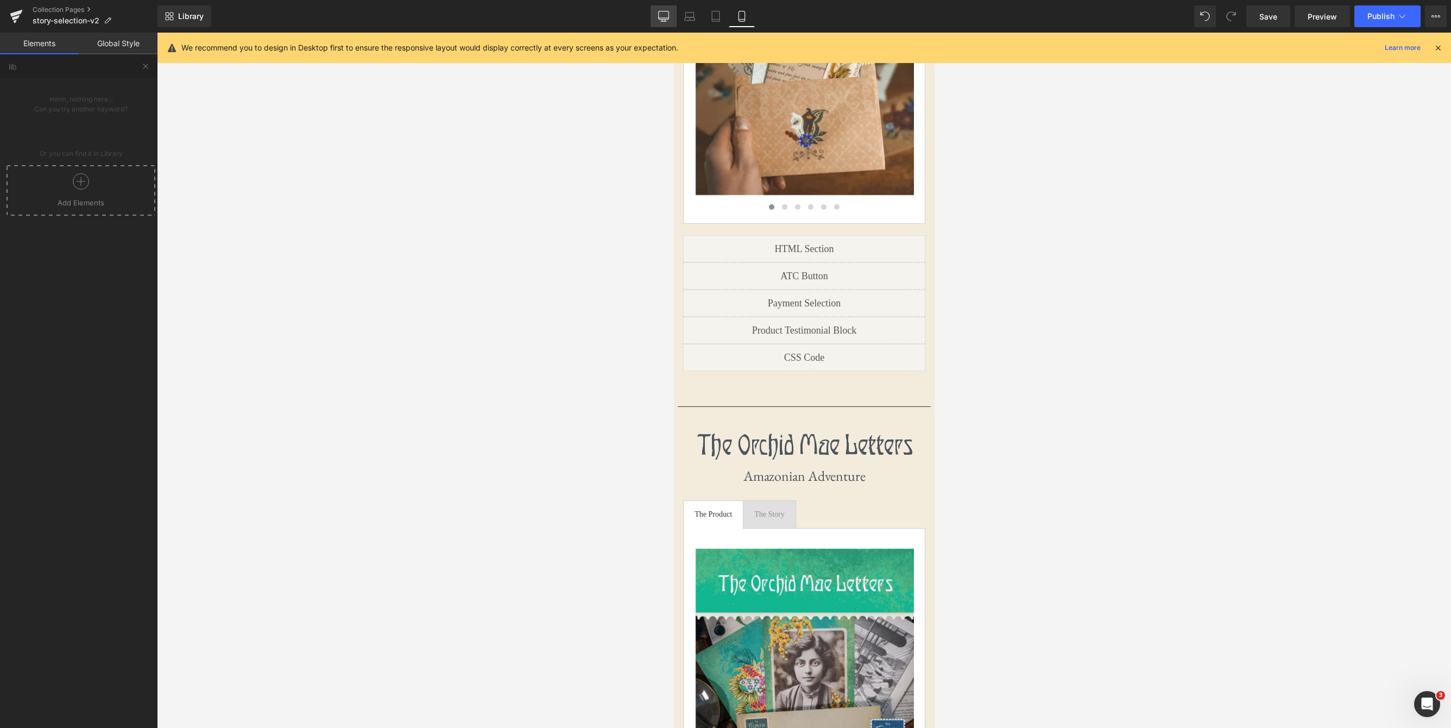
click at [667, 17] on icon at bounding box center [663, 16] width 11 height 11
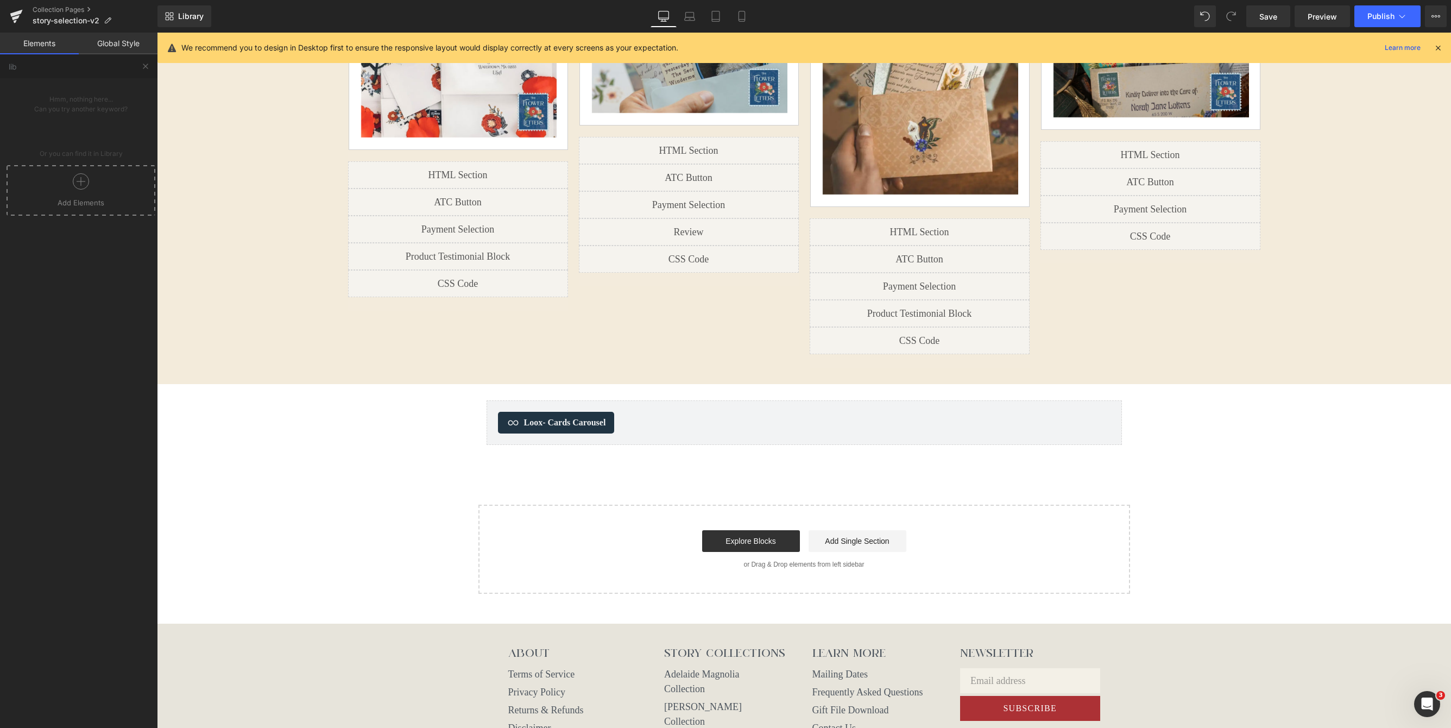
scroll to position [753, 0]
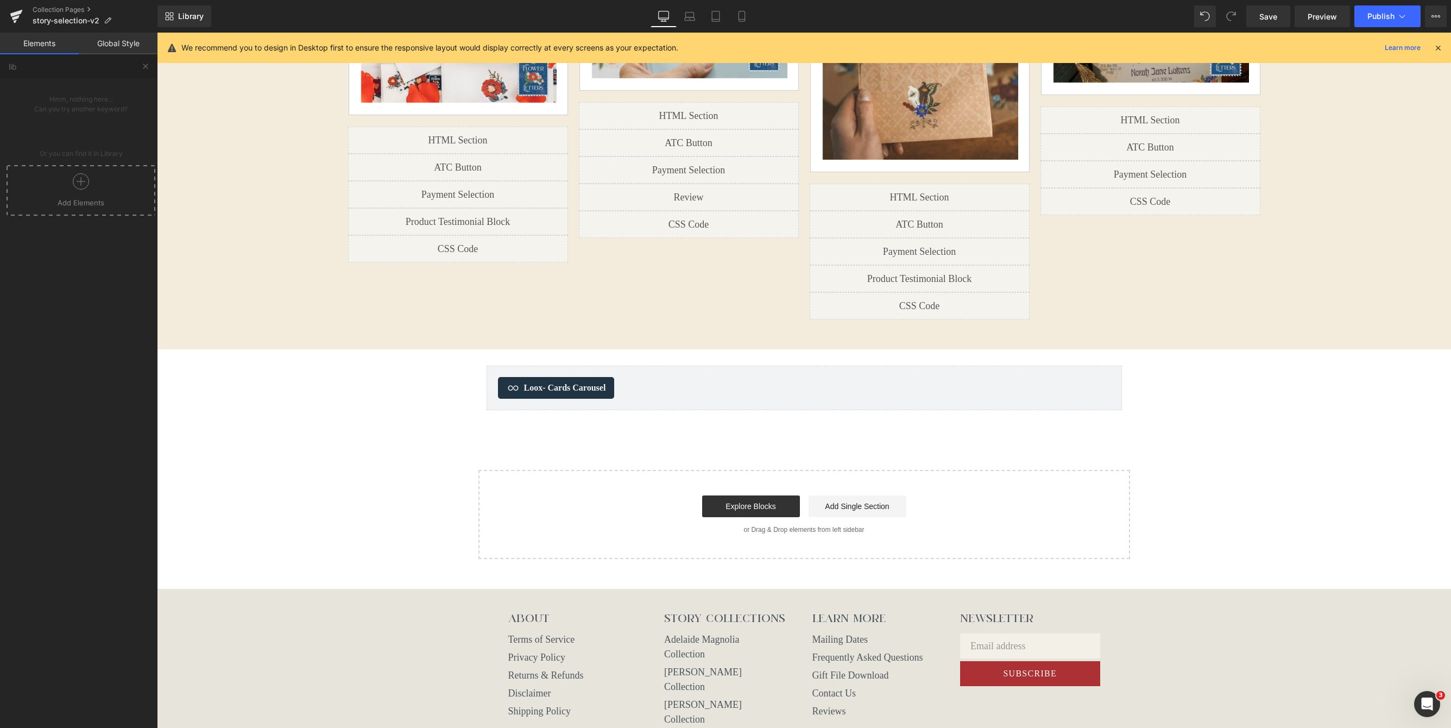
click at [75, 188] on circle at bounding box center [81, 182] width 16 height 16
click at [740, 17] on icon at bounding box center [741, 16] width 11 height 11
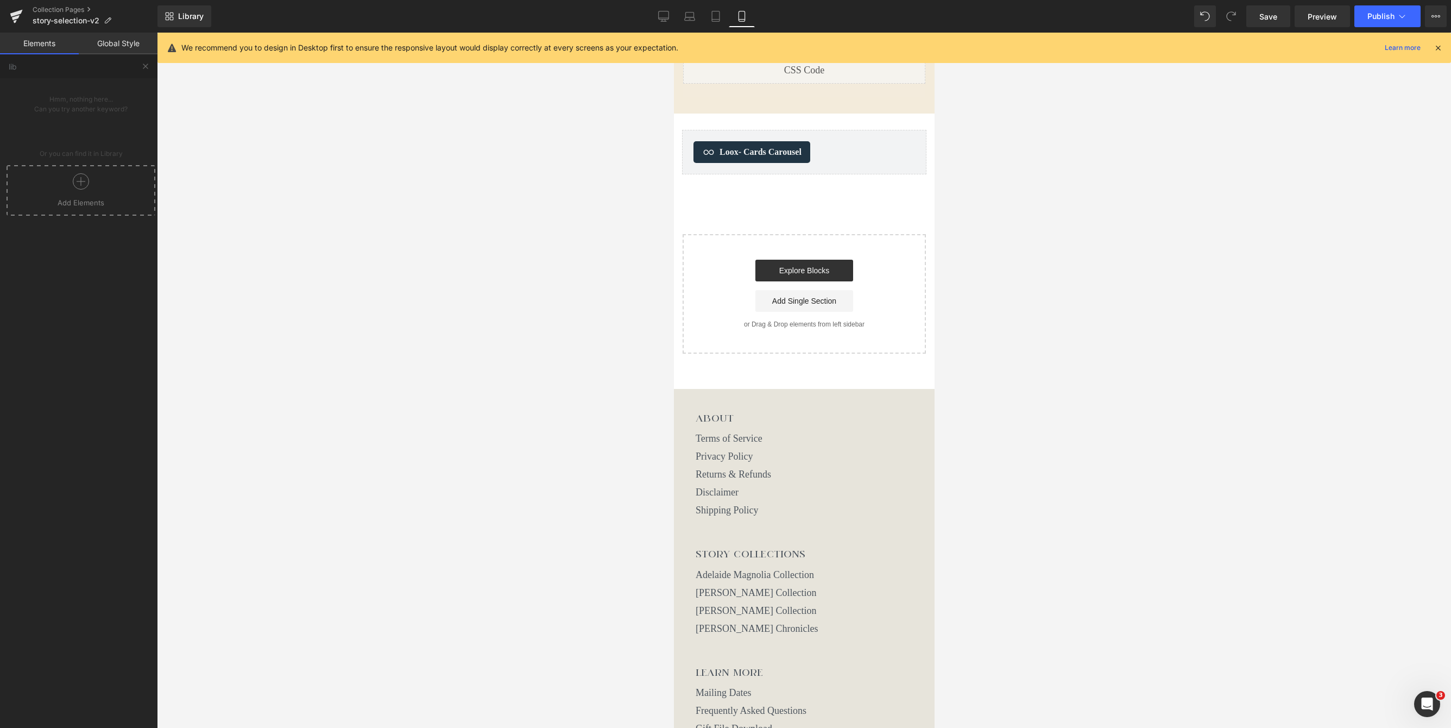
scroll to position [2657, 0]
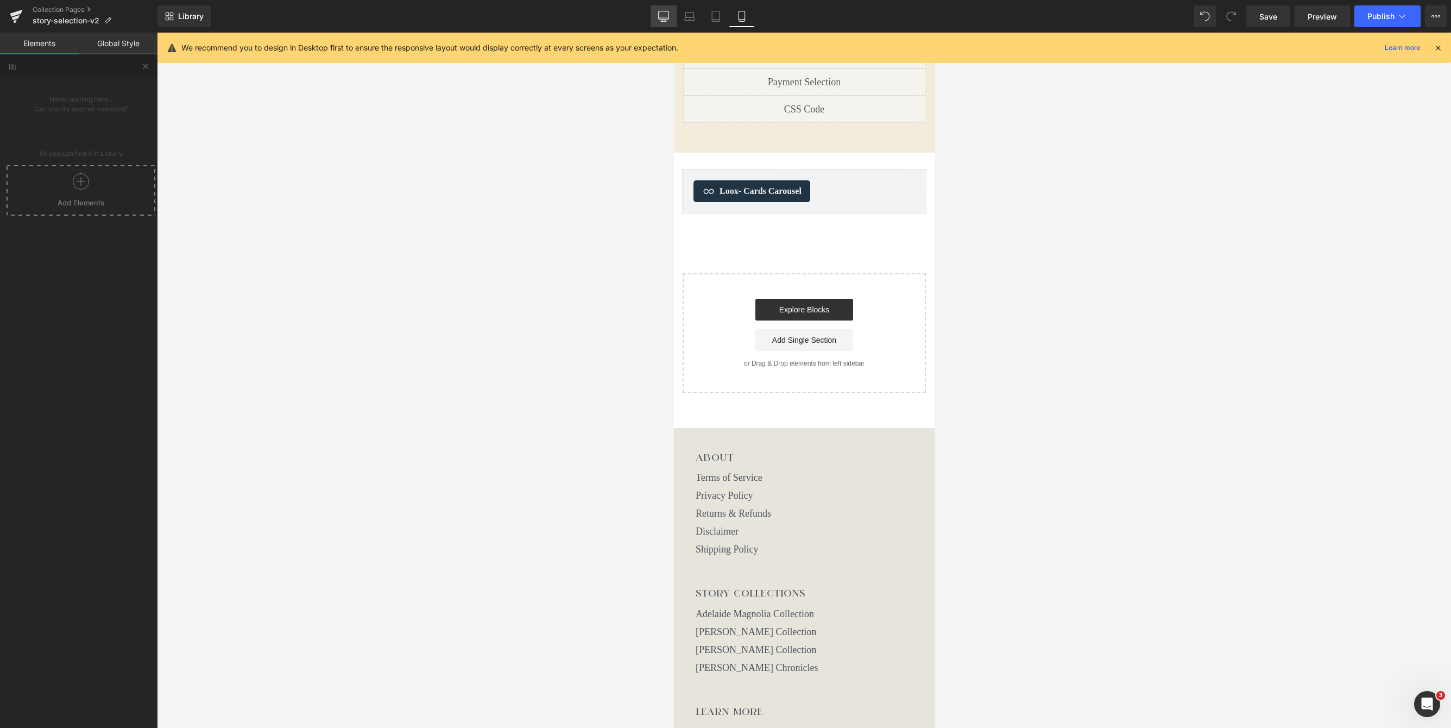
click at [665, 14] on icon at bounding box center [663, 16] width 11 height 11
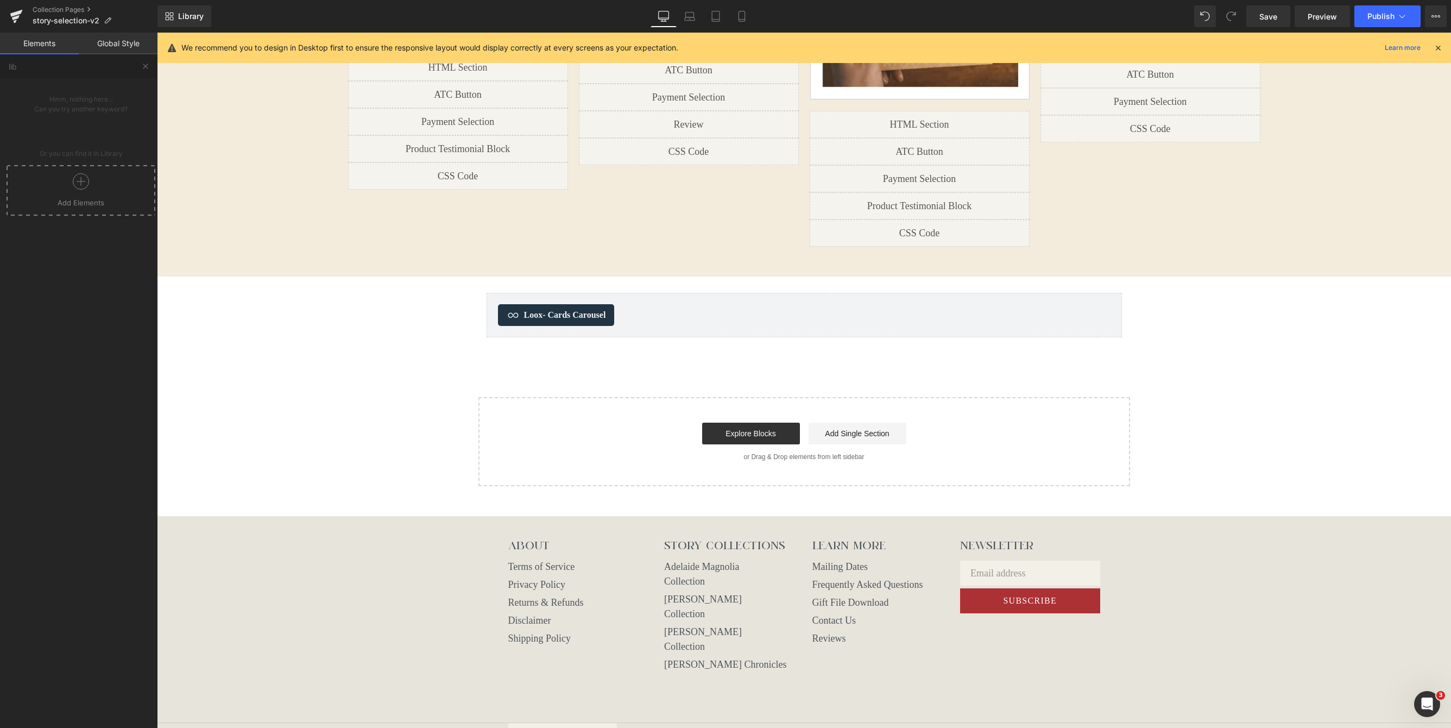
click at [92, 186] on div at bounding box center [80, 185] width 143 height 24
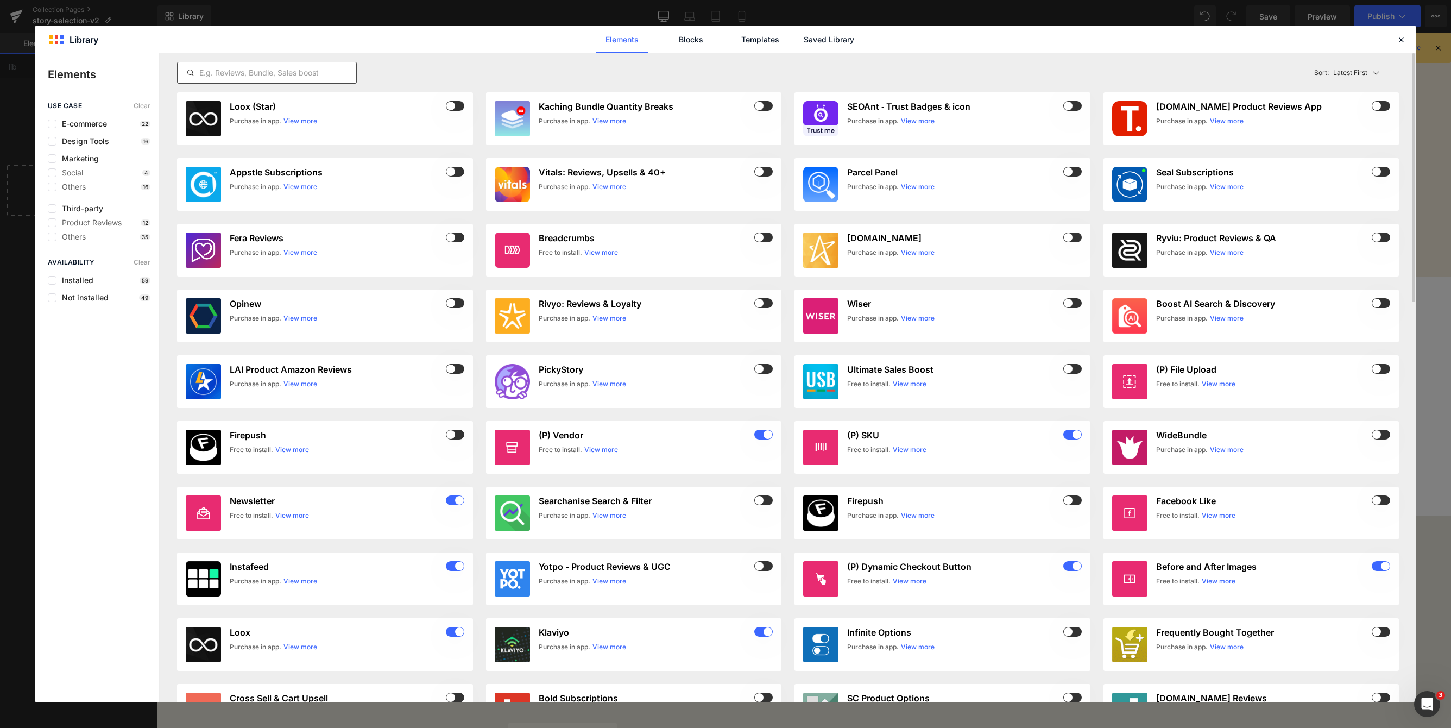
click at [205, 73] on input "text" at bounding box center [267, 72] width 179 height 13
drag, startPoint x: 836, startPoint y: 42, endPoint x: 789, endPoint y: 46, distance: 48.0
click at [835, 41] on link "Saved Library" at bounding box center [829, 39] width 52 height 27
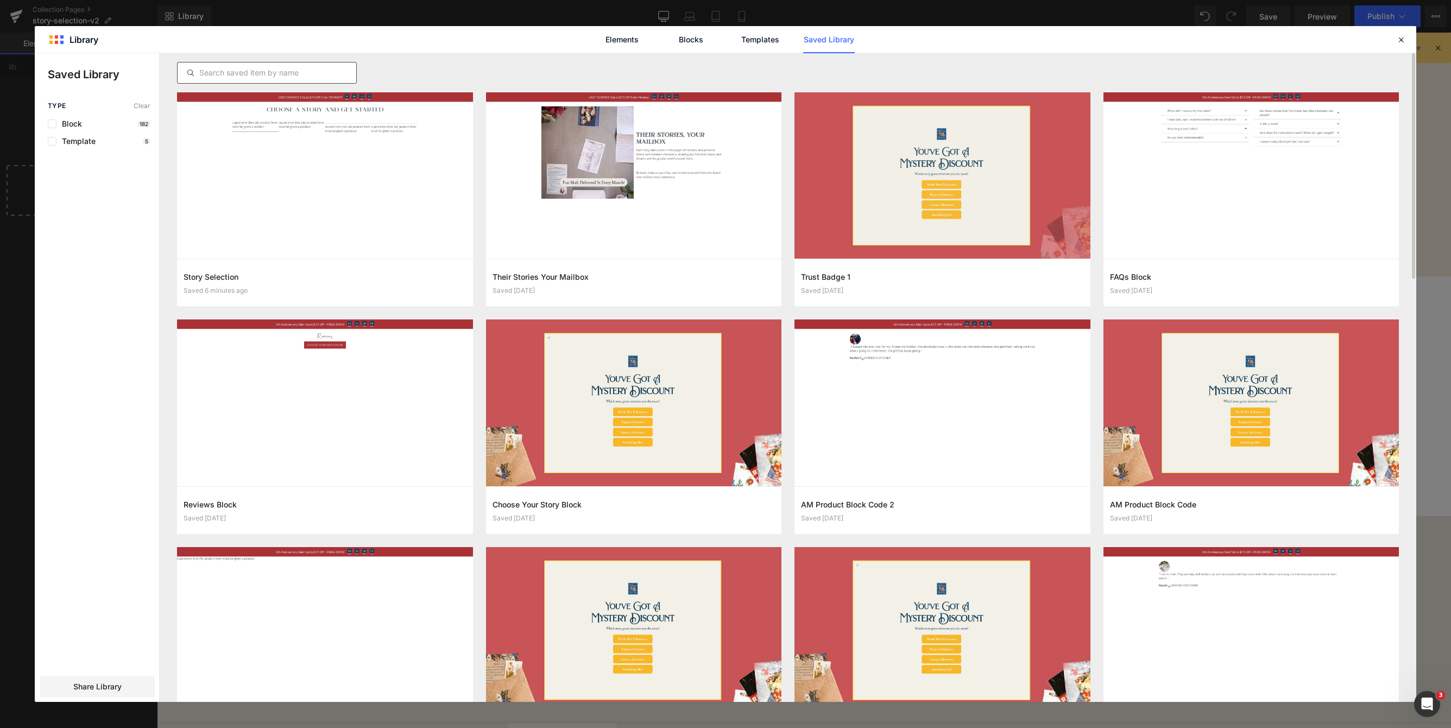
click at [320, 67] on input "text" at bounding box center [267, 72] width 179 height 13
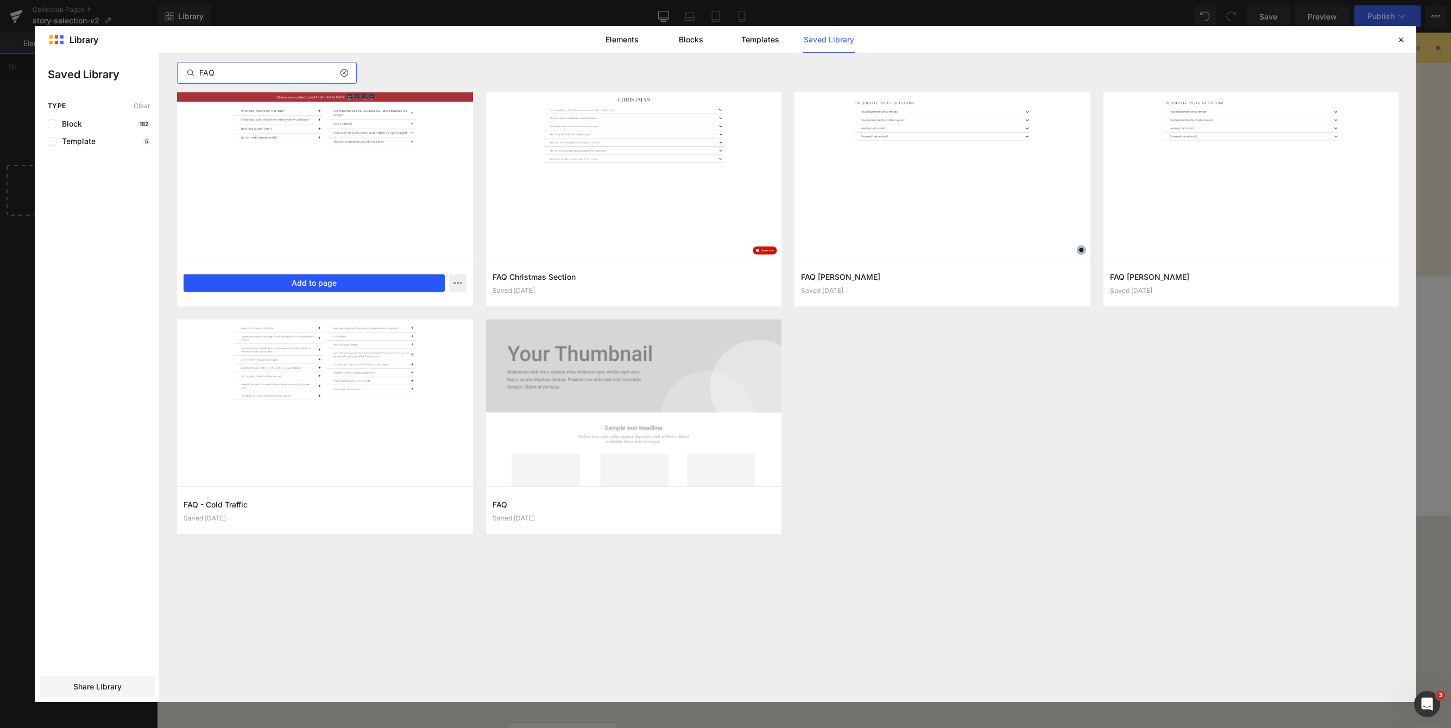
type input "FAQ"
click at [348, 285] on button "Add to page" at bounding box center [314, 282] width 261 height 17
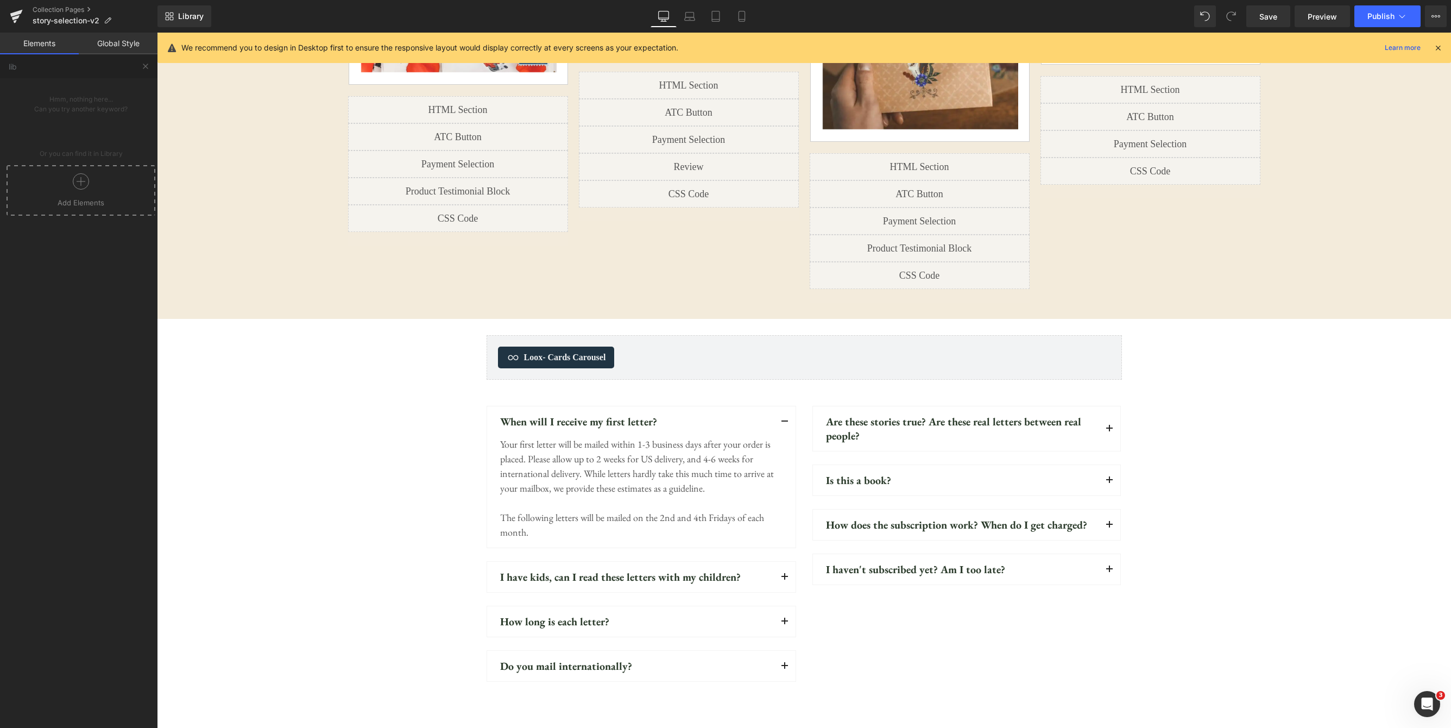
scroll to position [773, 0]
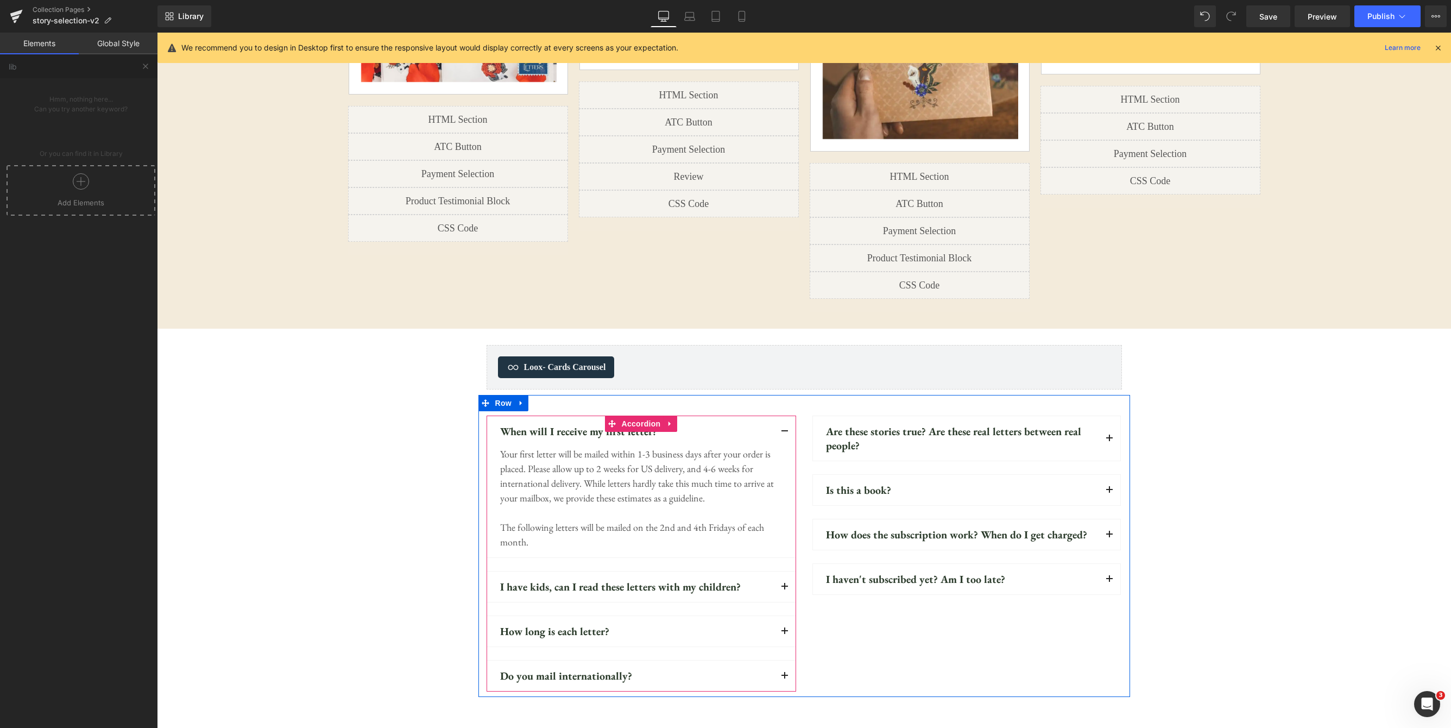
click at [785, 416] on button "button" at bounding box center [785, 431] width 22 height 30
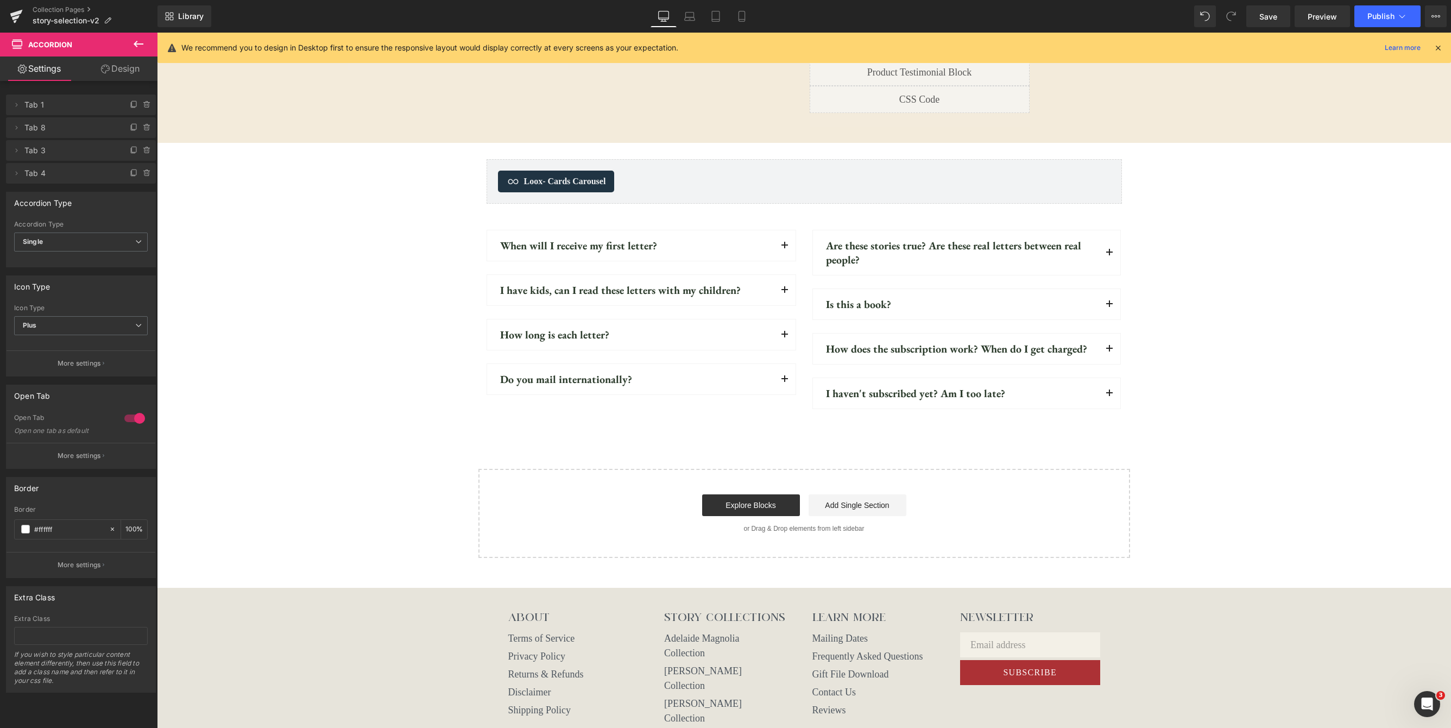
scroll to position [956, 0]
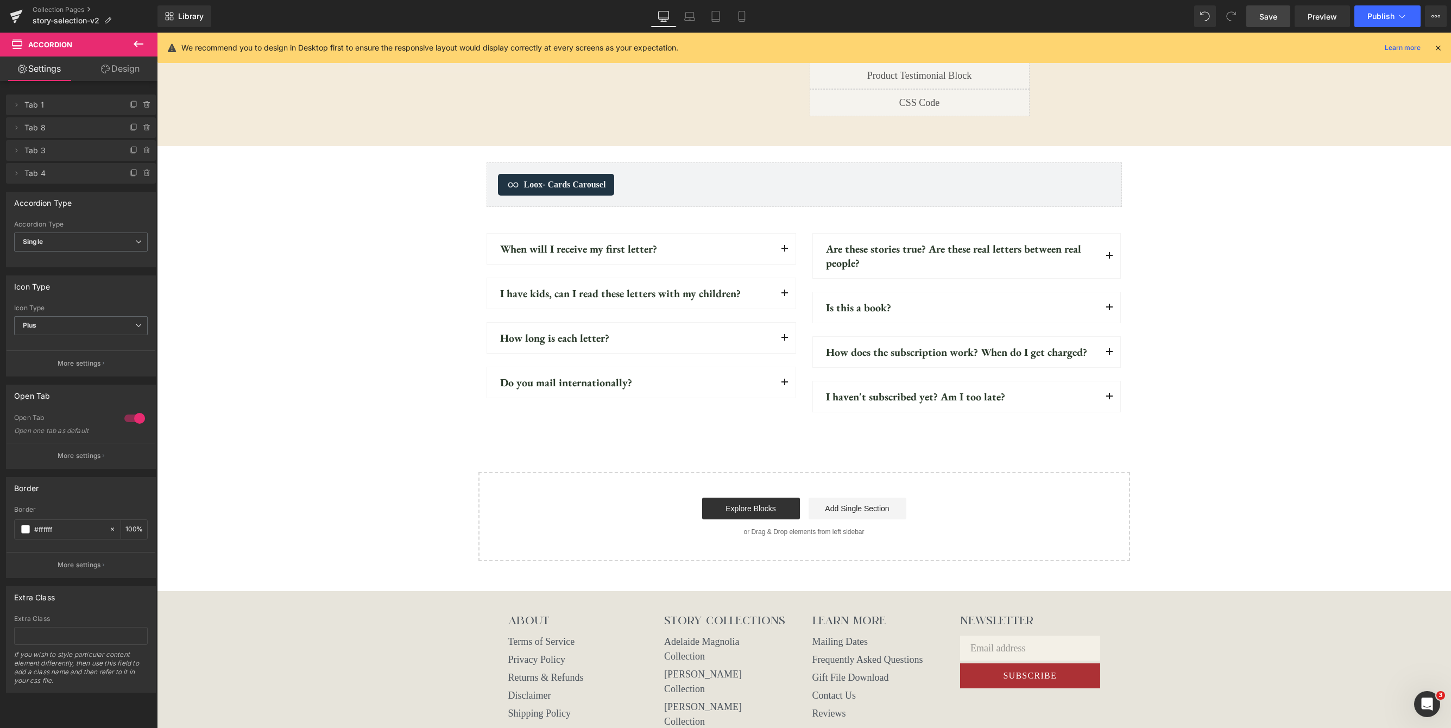
click at [1182, 17] on span "Save" at bounding box center [1268, 16] width 18 height 11
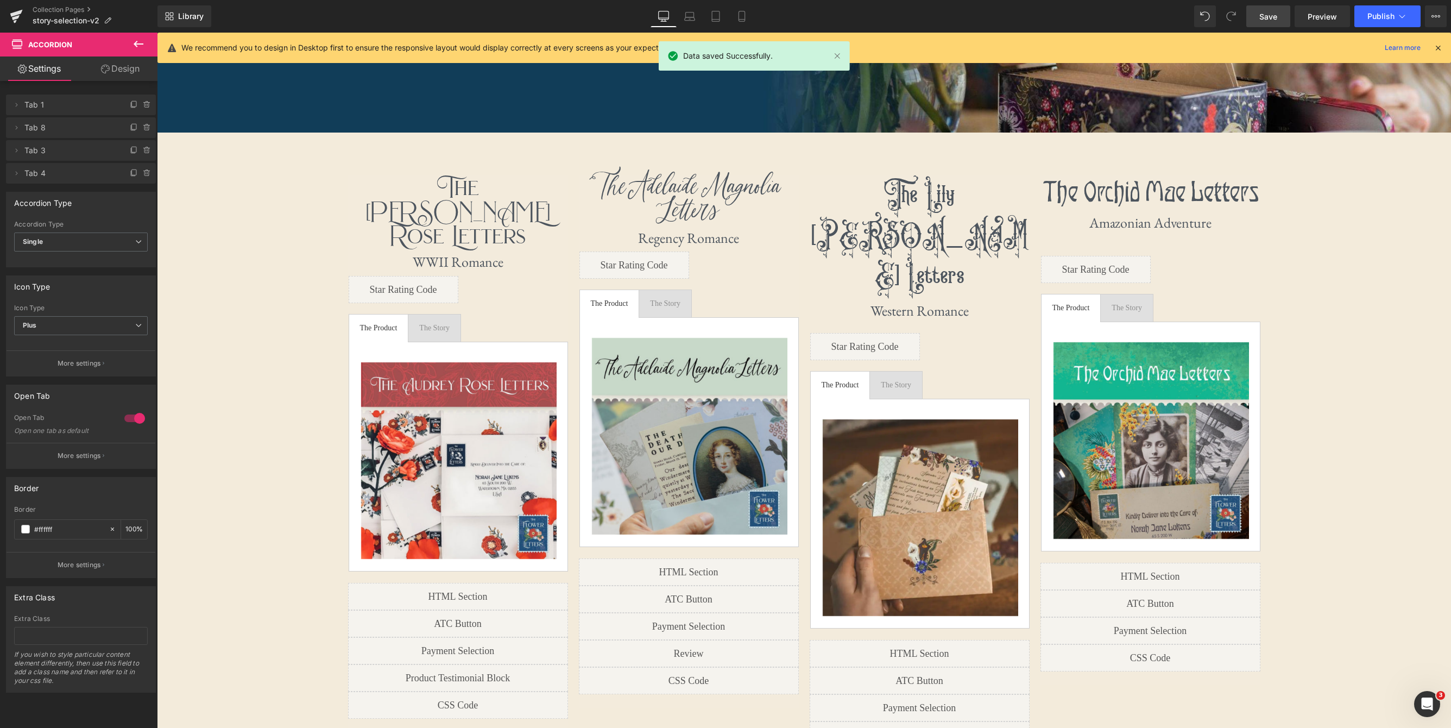
scroll to position [279, 0]
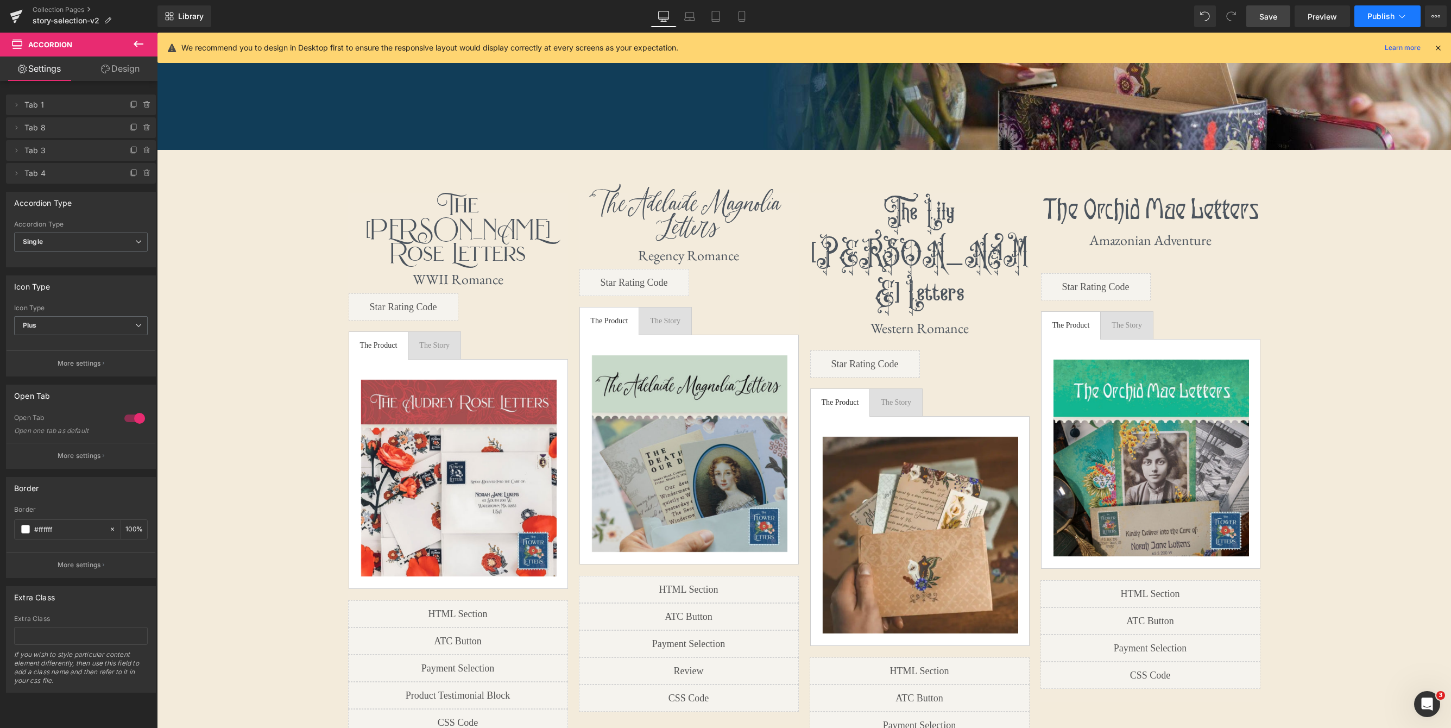
click at [1182, 16] on button "Publish" at bounding box center [1387, 16] width 66 height 22
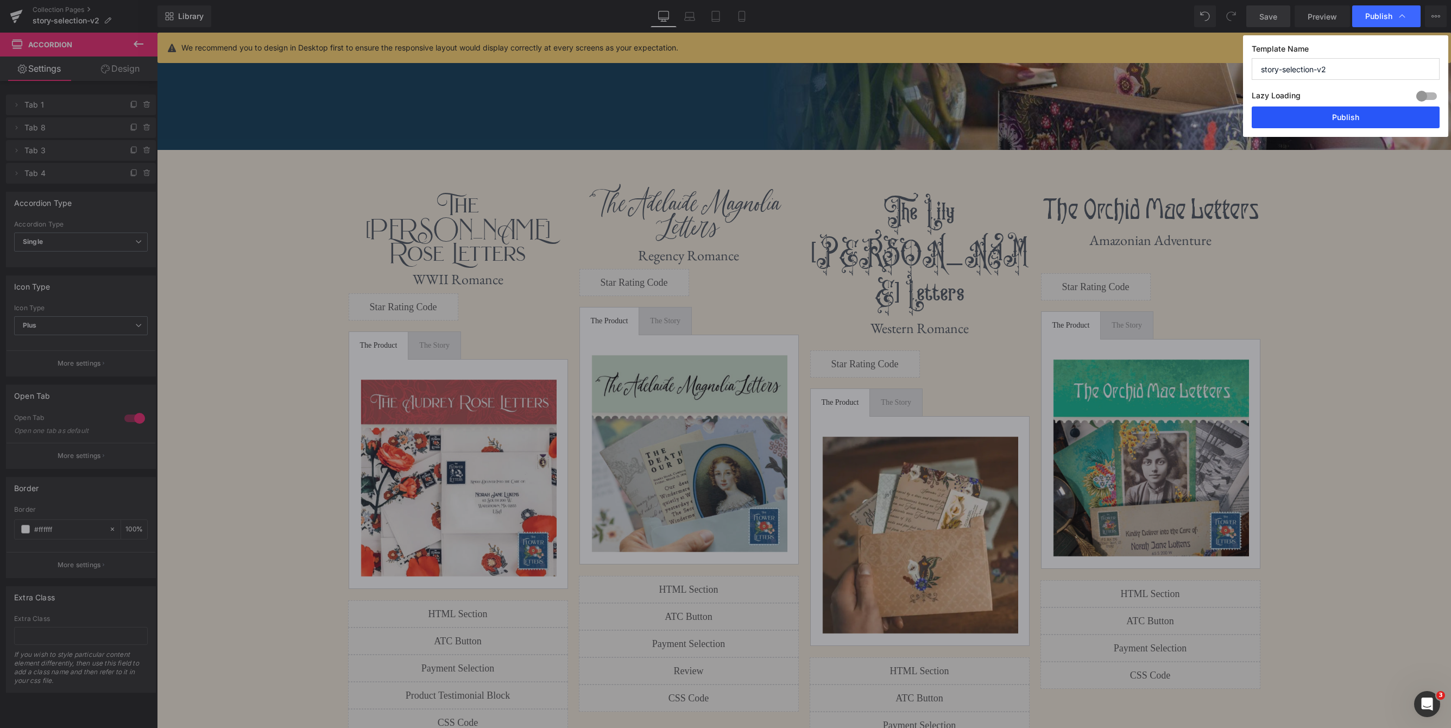
click at [1182, 118] on button "Publish" at bounding box center [1346, 117] width 188 height 22
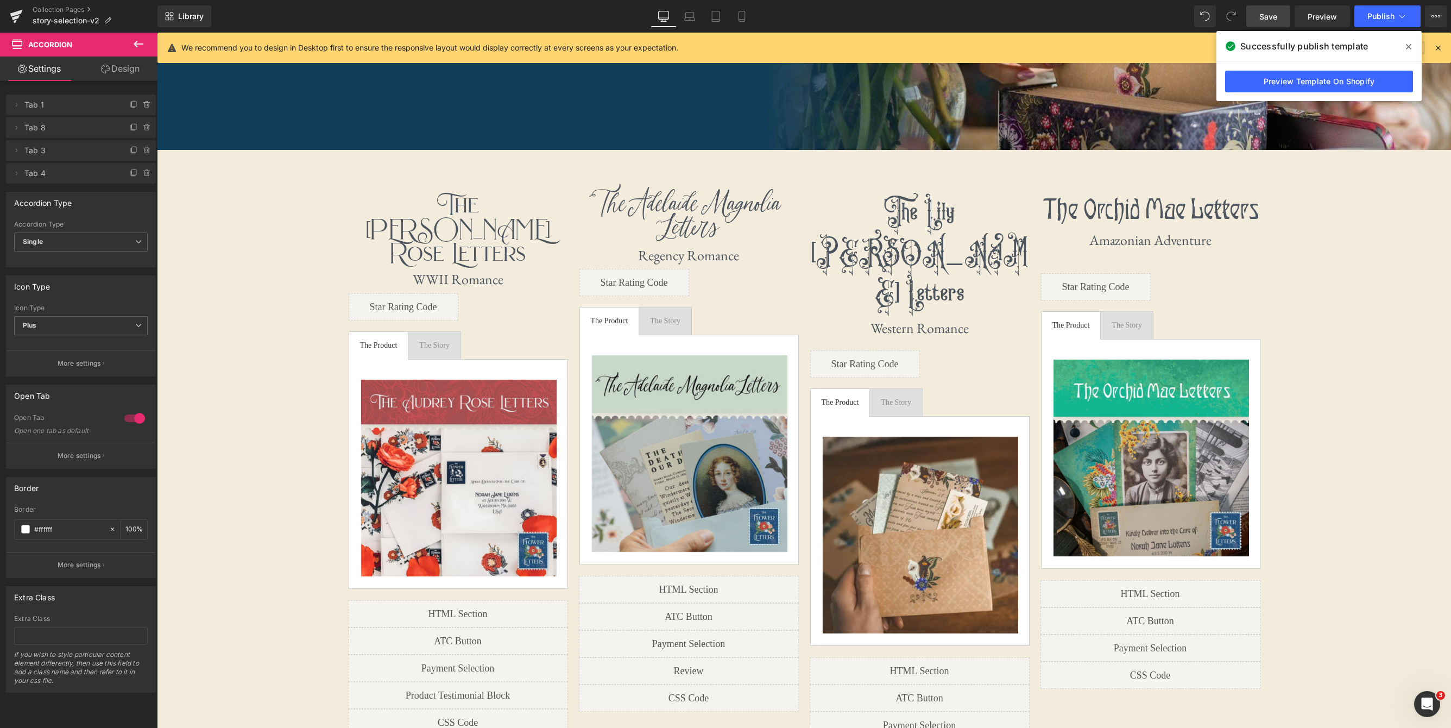
click at [1182, 46] on icon at bounding box center [1408, 46] width 5 height 5
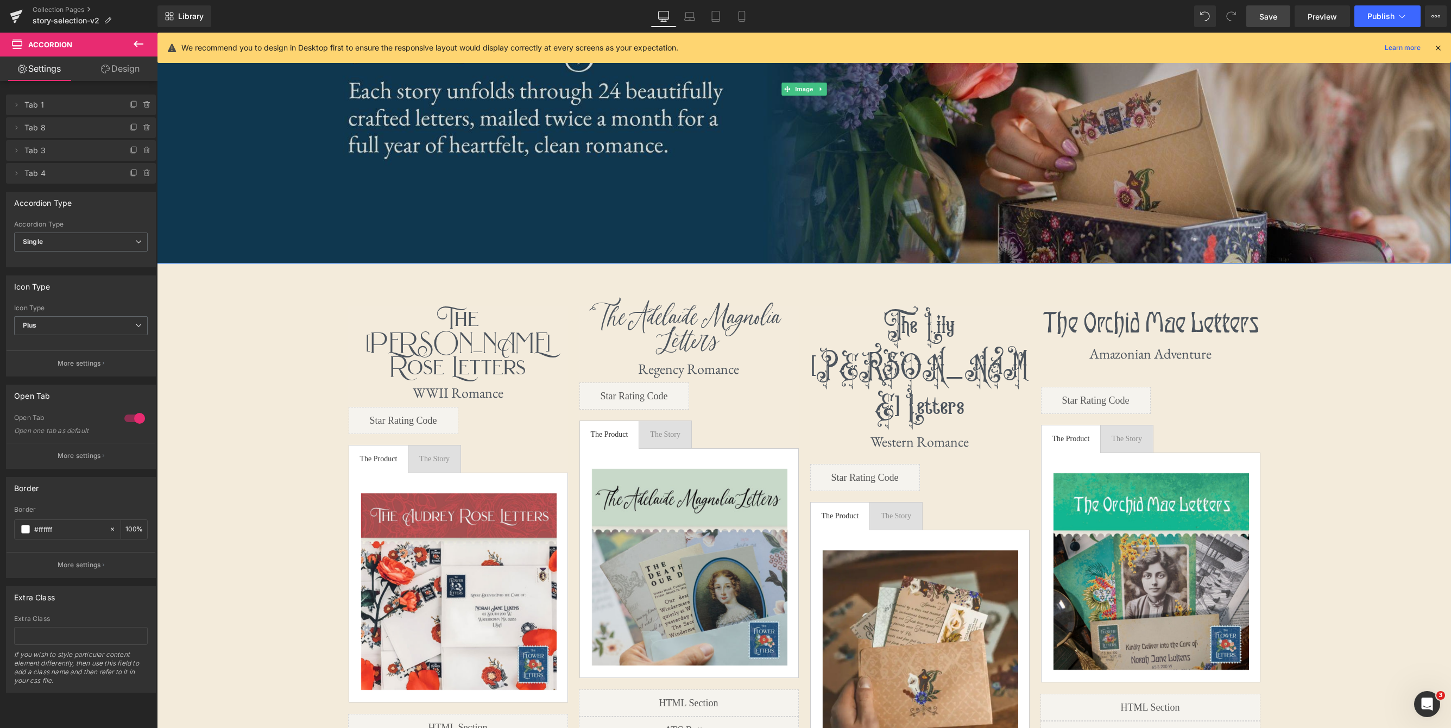
scroll to position [0, 0]
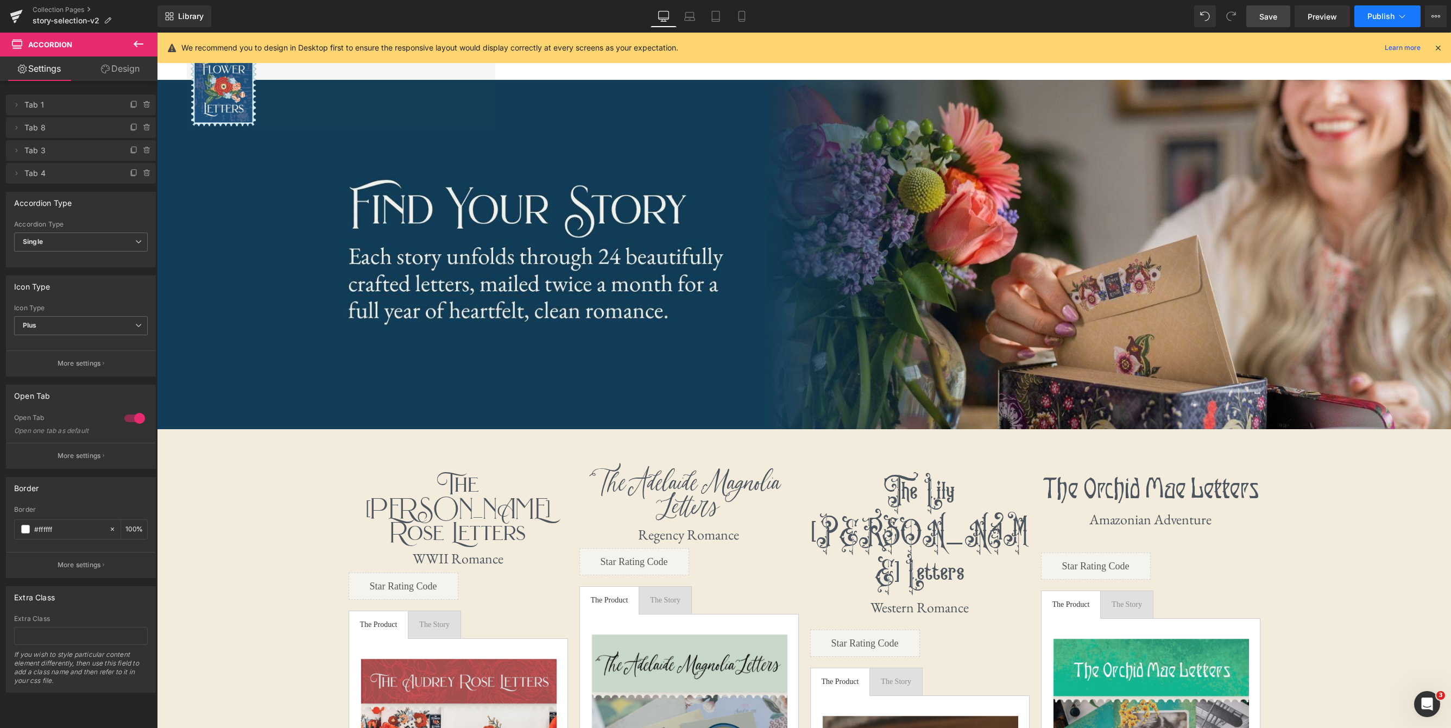
click at [1182, 12] on span "Publish" at bounding box center [1381, 16] width 27 height 9
click at [1182, 19] on icon at bounding box center [1402, 16] width 11 height 11
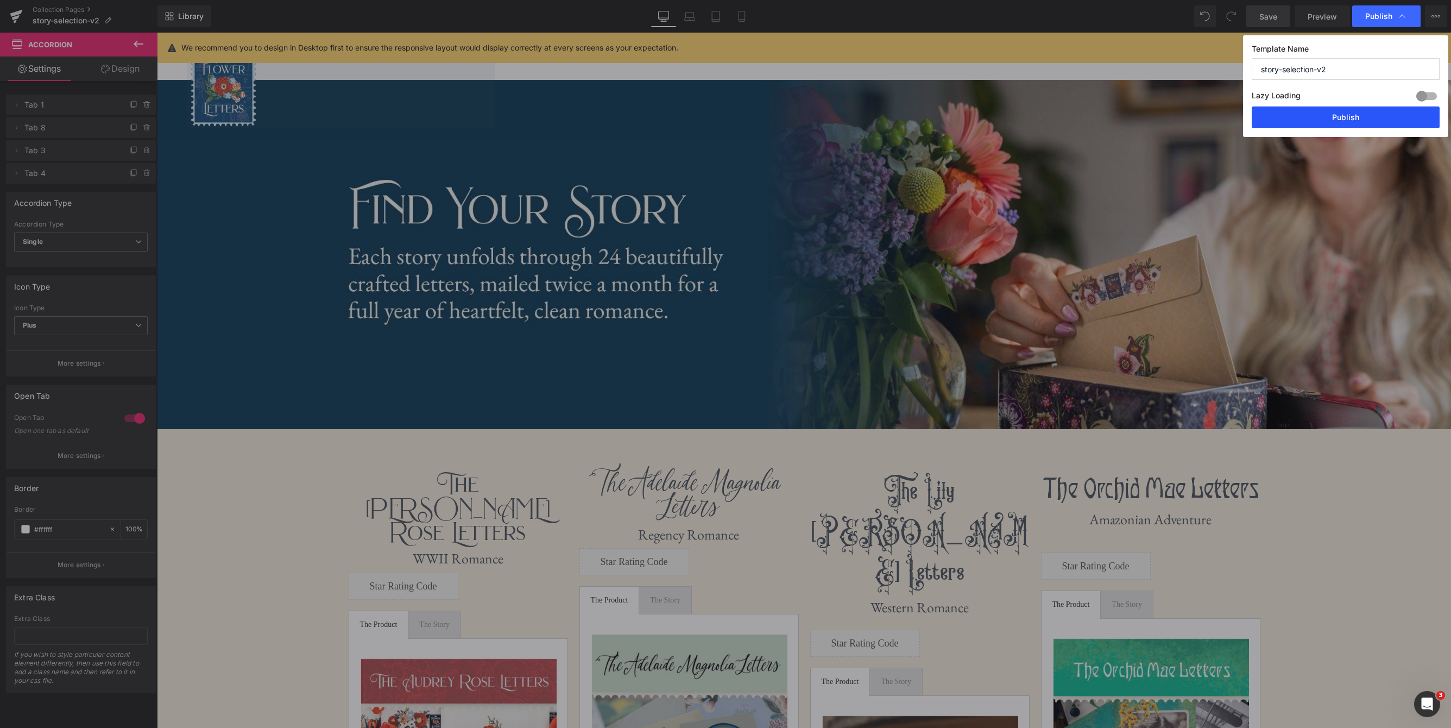
click at [1182, 122] on button "Publish" at bounding box center [1346, 117] width 188 height 22
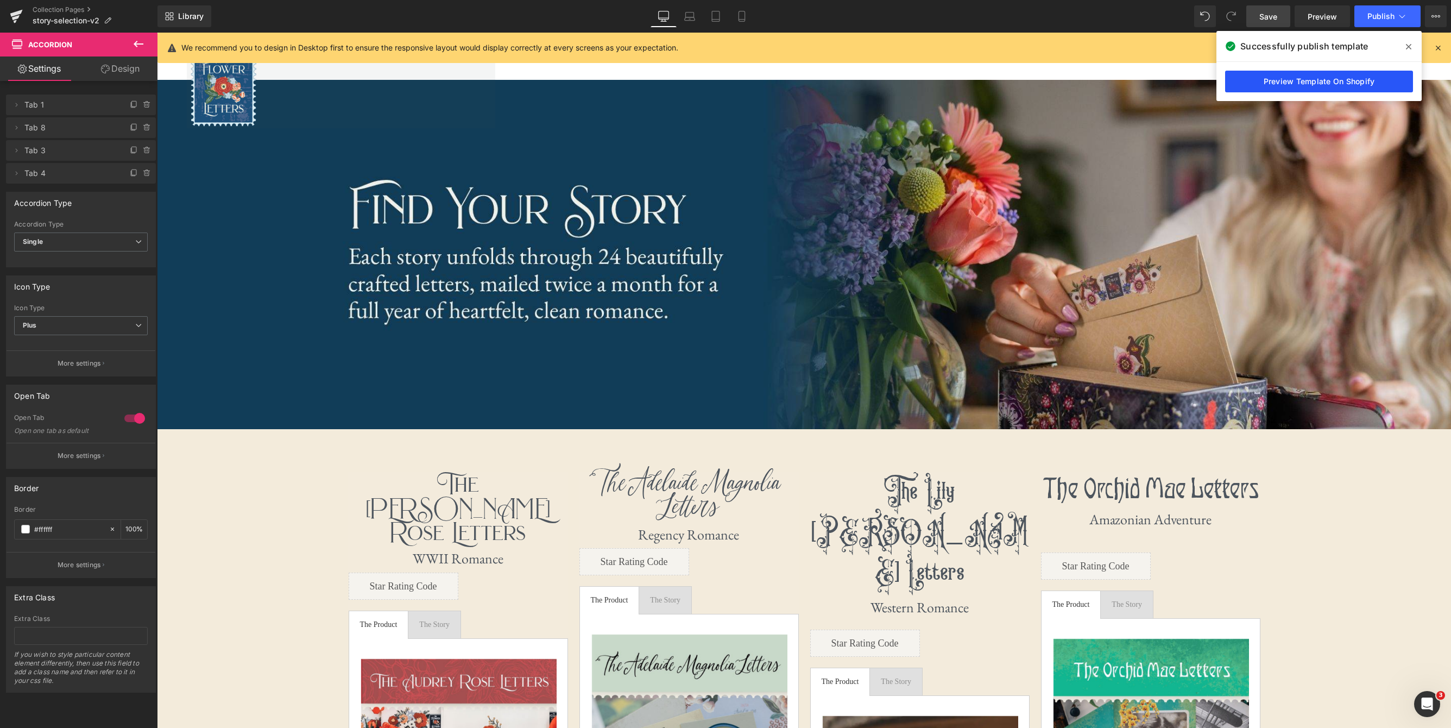
click at [1182, 85] on link "Preview Template On Shopify" at bounding box center [1319, 82] width 188 height 22
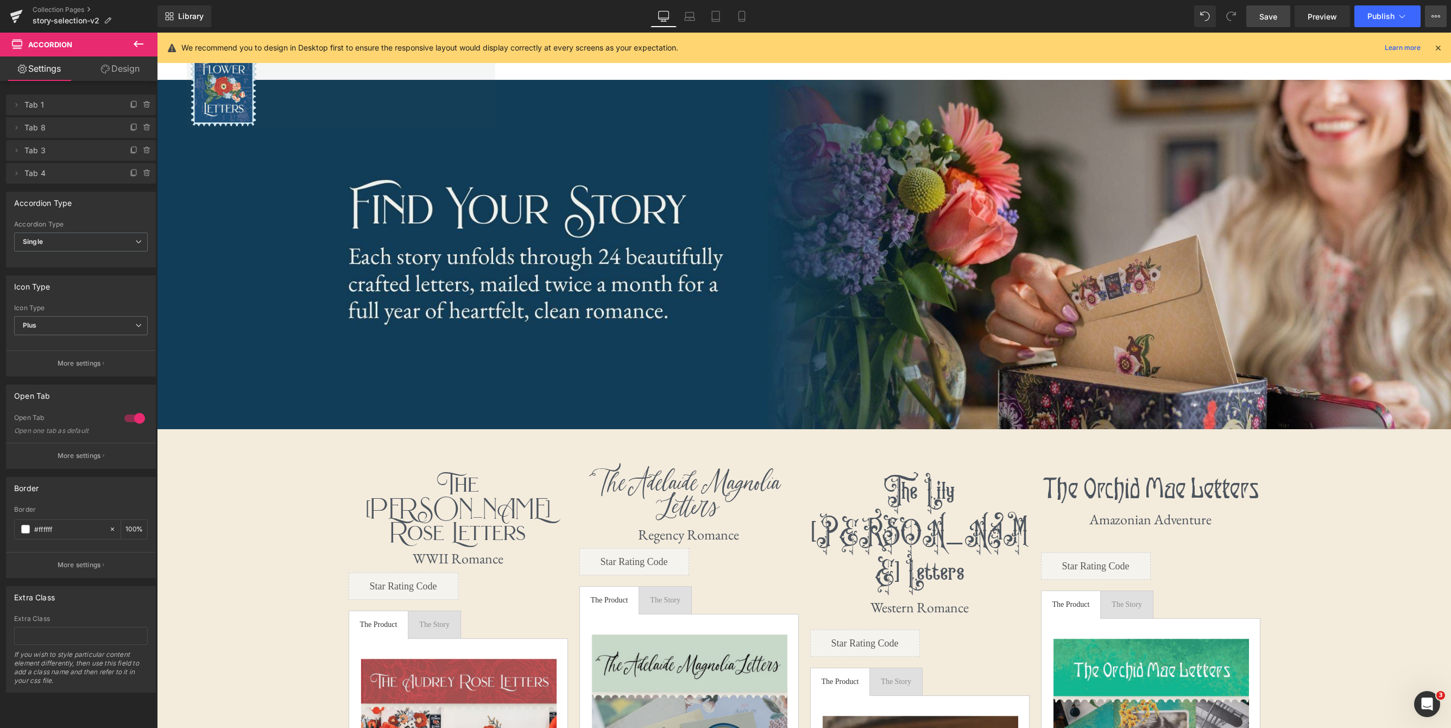
click at [1182, 16] on icon at bounding box center [1436, 16] width 9 height 9
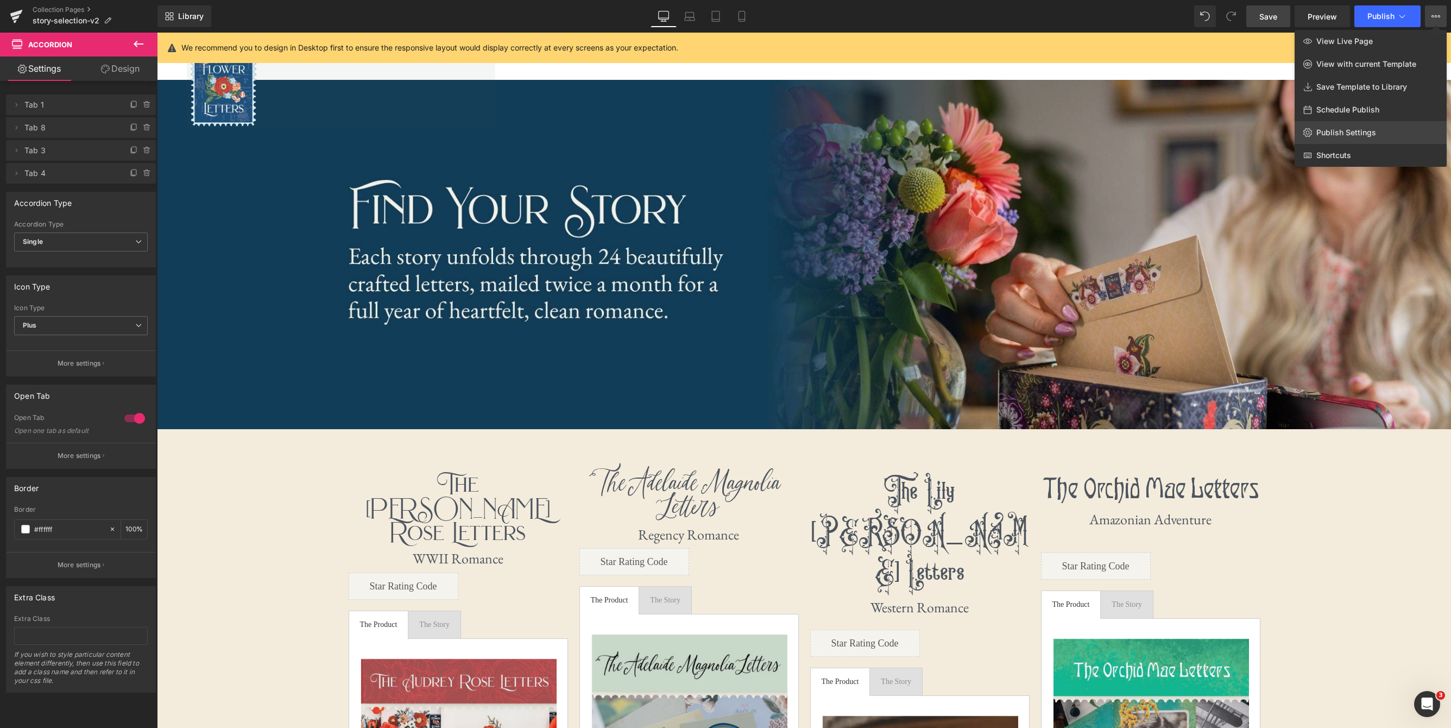
click at [1182, 130] on span "Publish Settings" at bounding box center [1346, 133] width 60 height 10
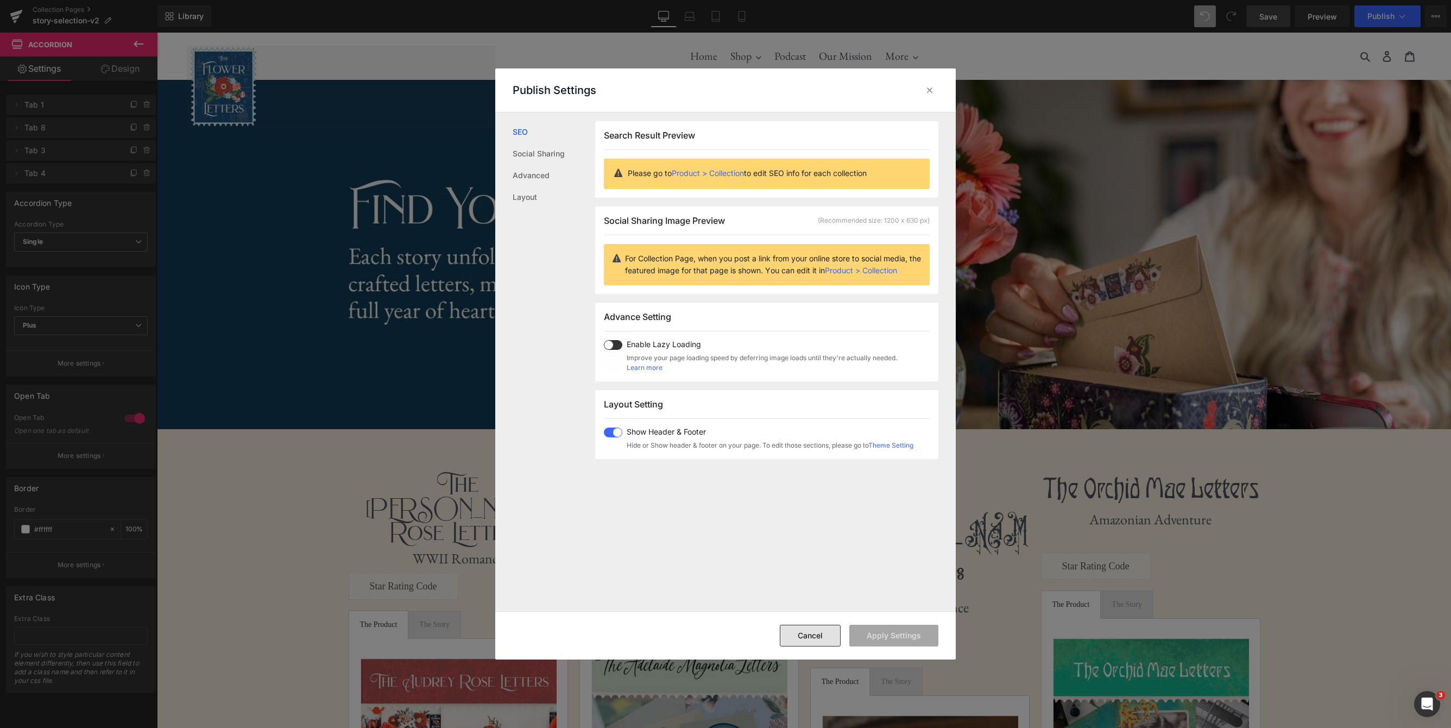
click at [817, 631] on button "Cancel" at bounding box center [810, 636] width 61 height 22
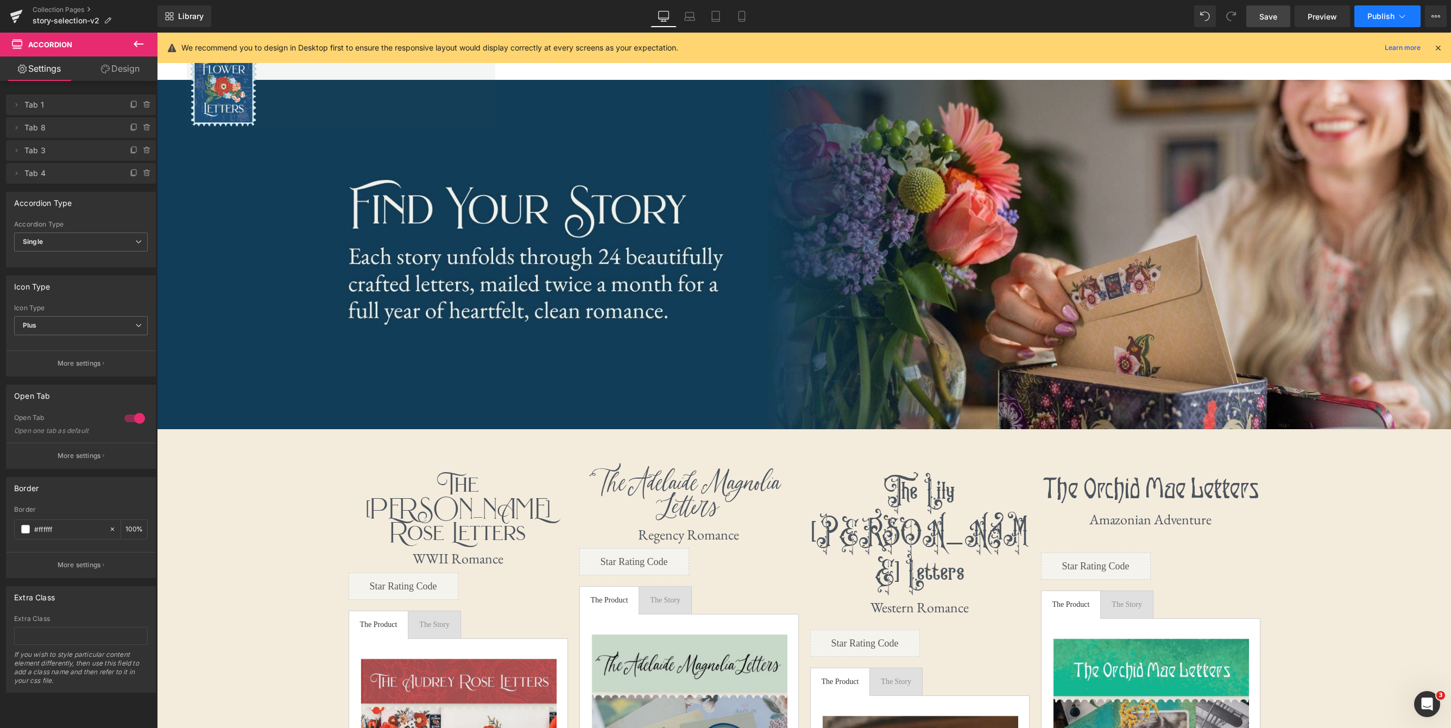
click at [1182, 16] on icon at bounding box center [1402, 16] width 11 height 11
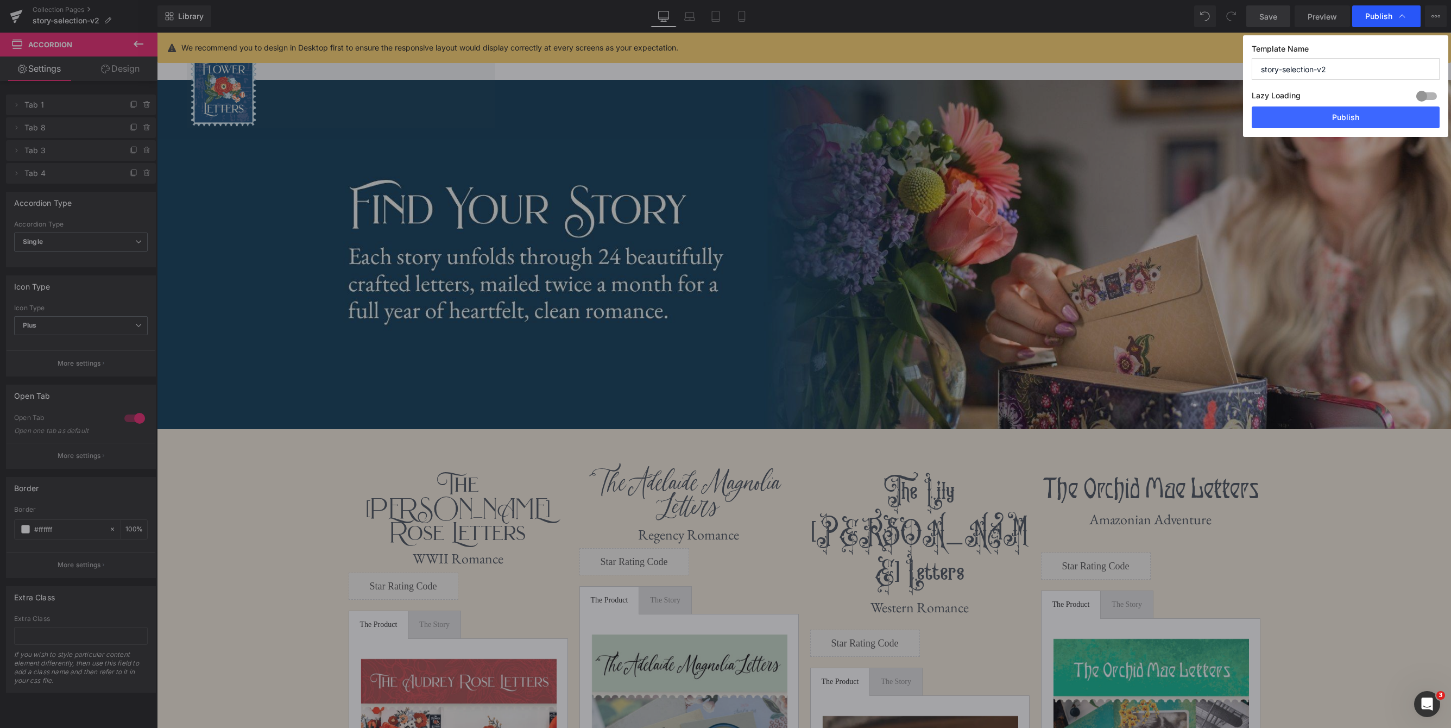
click at [1182, 19] on span "Publish" at bounding box center [1386, 16] width 42 height 11
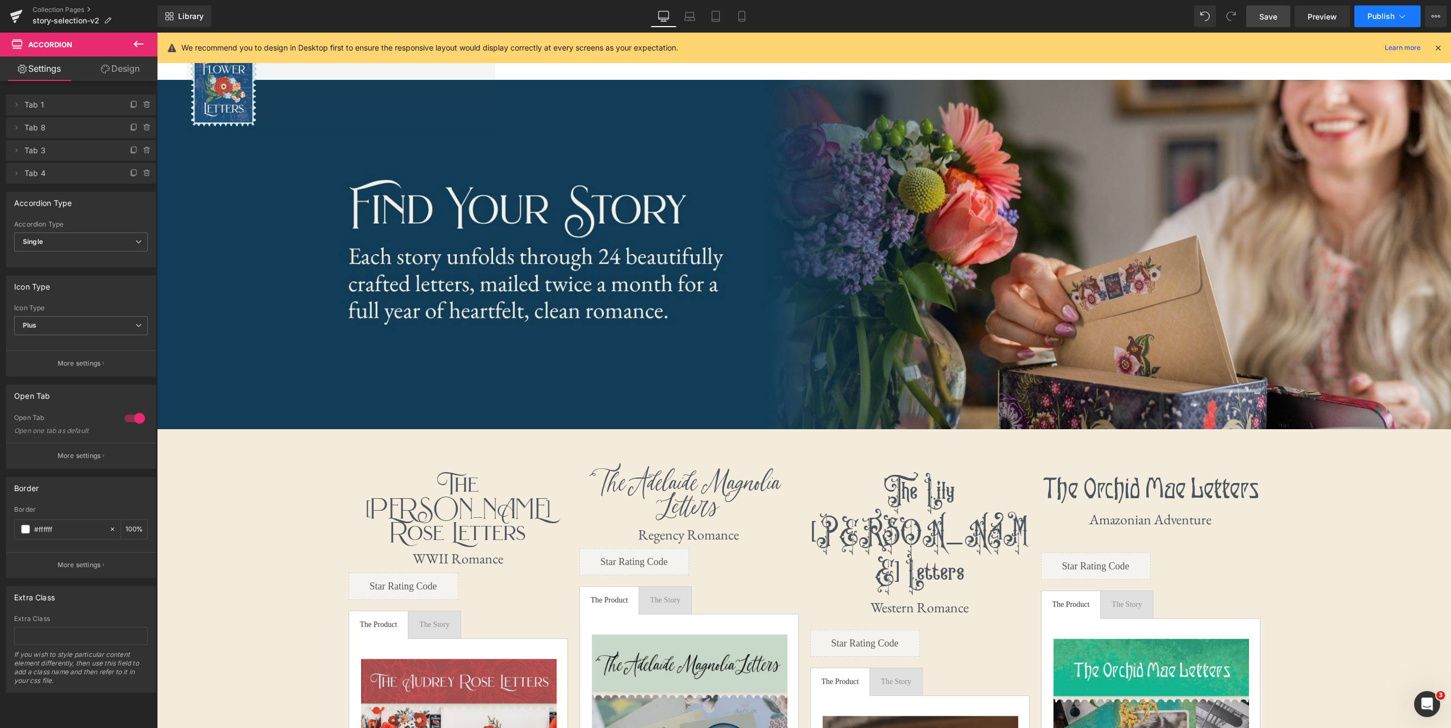
click at [1182, 18] on icon at bounding box center [1402, 16] width 11 height 11
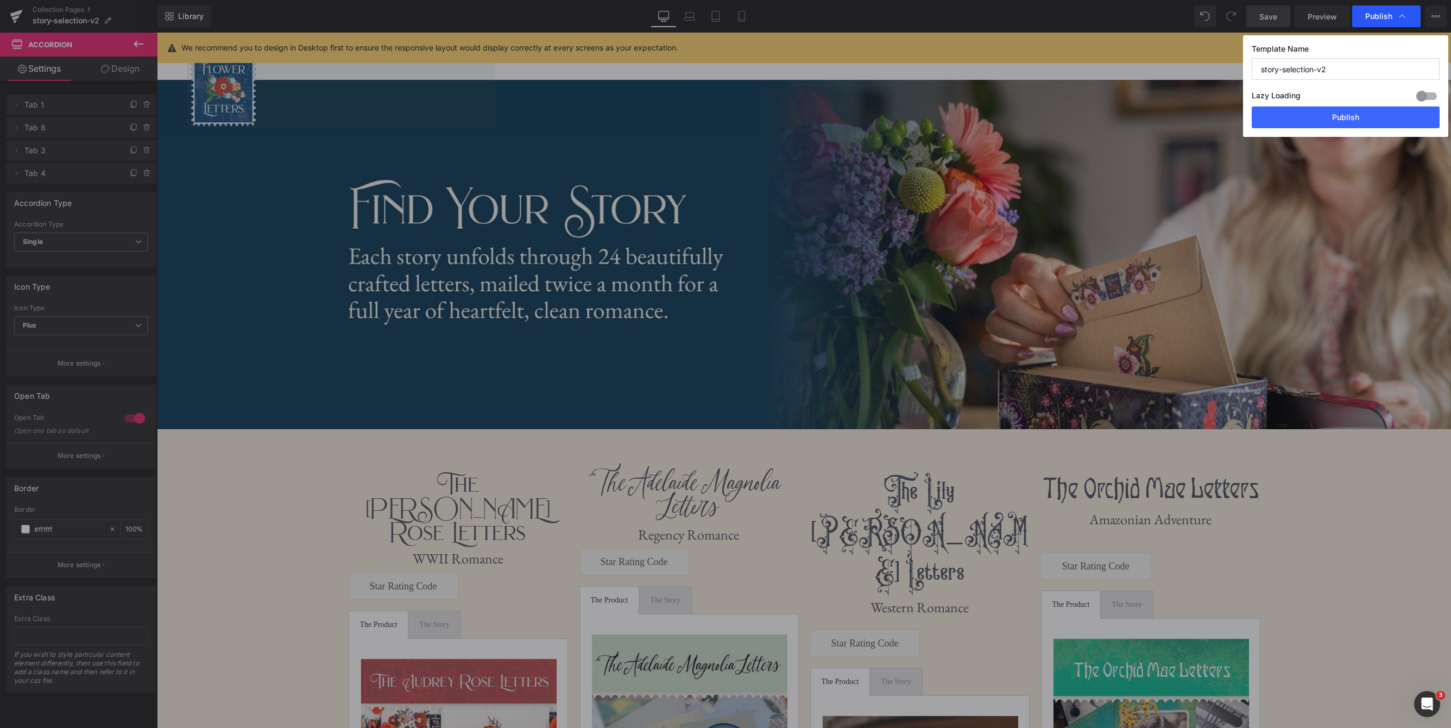
click at [1182, 12] on icon at bounding box center [1402, 16] width 11 height 11
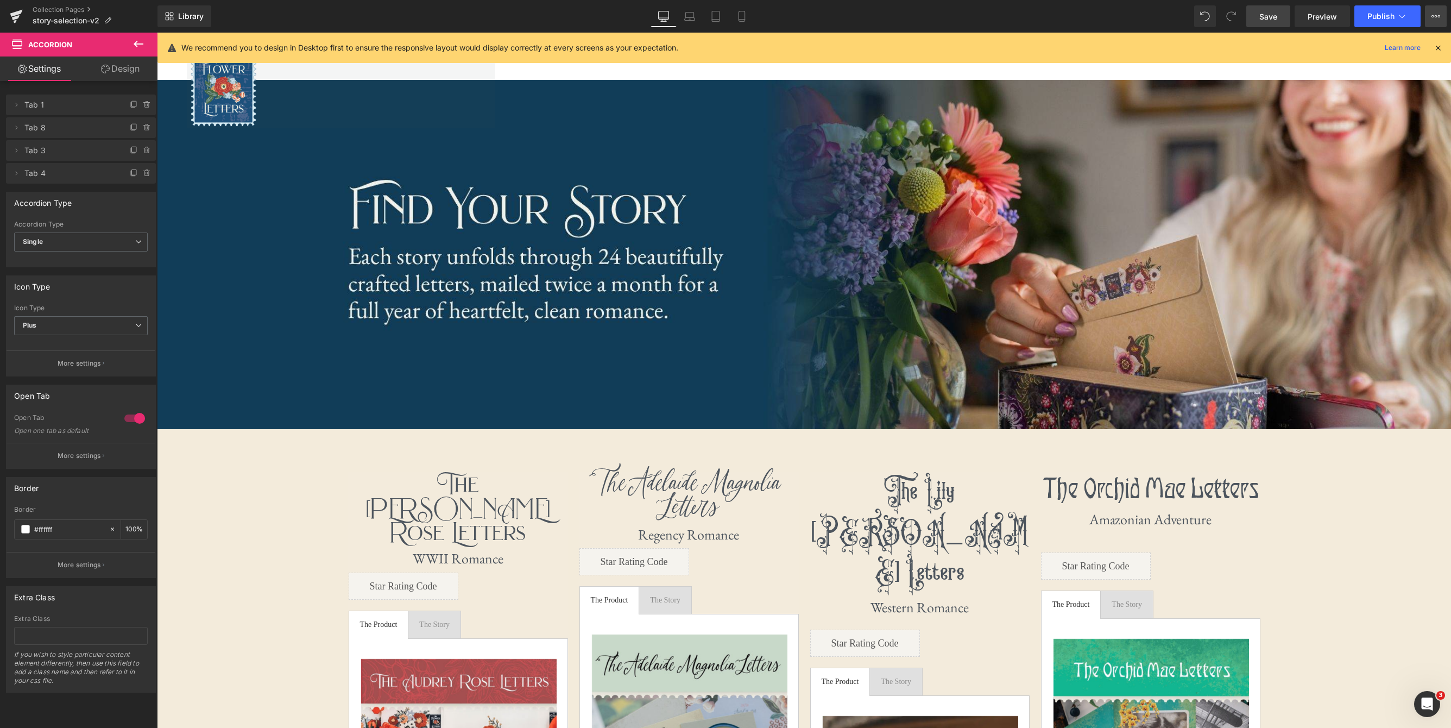
click at [1182, 14] on icon at bounding box center [1436, 16] width 9 height 9
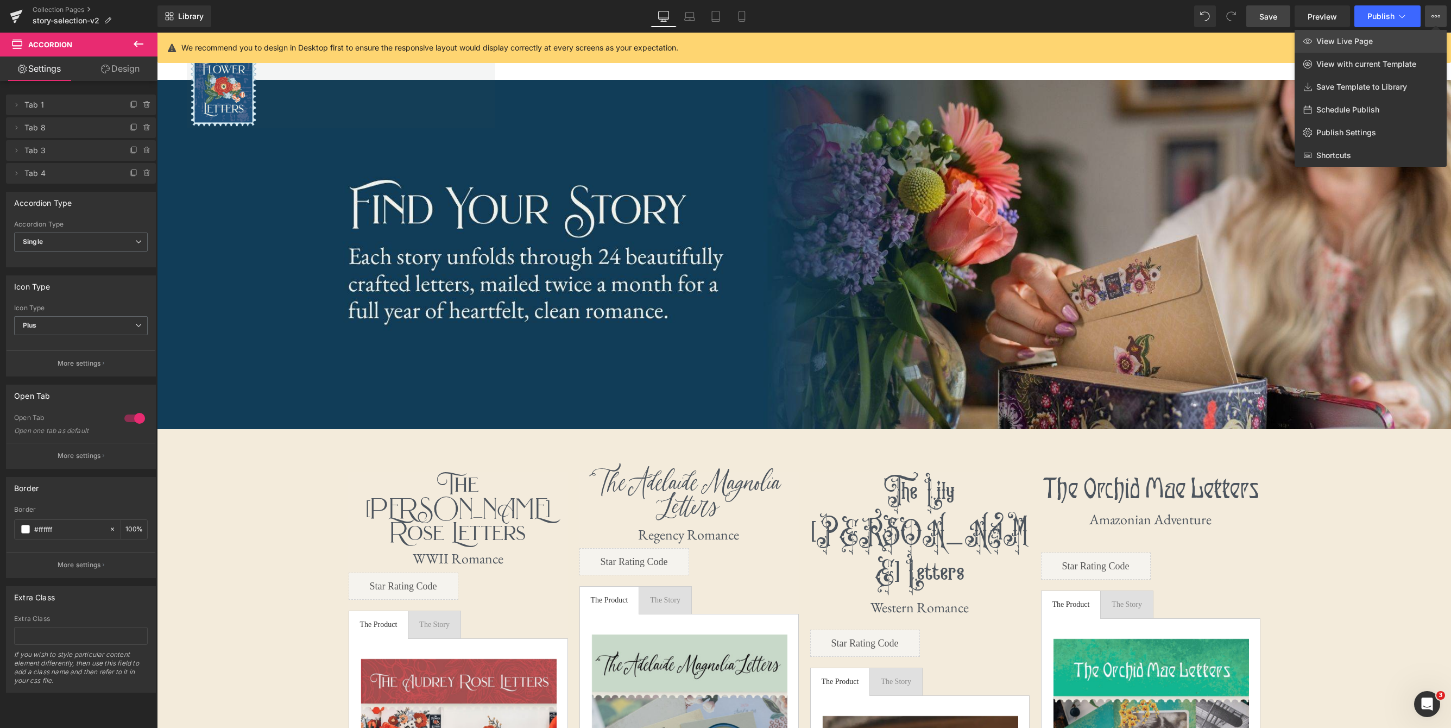
click at [1182, 42] on span "View Live Page" at bounding box center [1344, 41] width 56 height 10
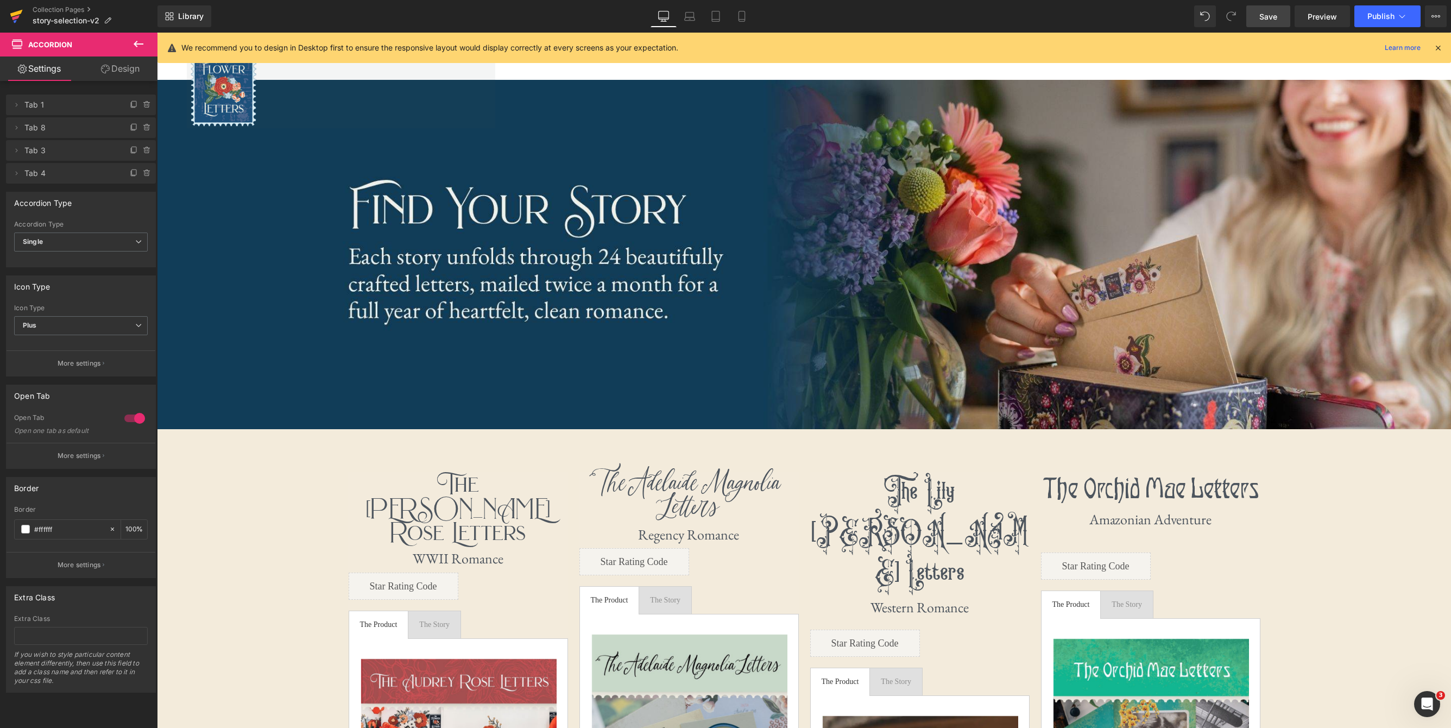
click at [19, 15] on icon at bounding box center [16, 17] width 8 height 5
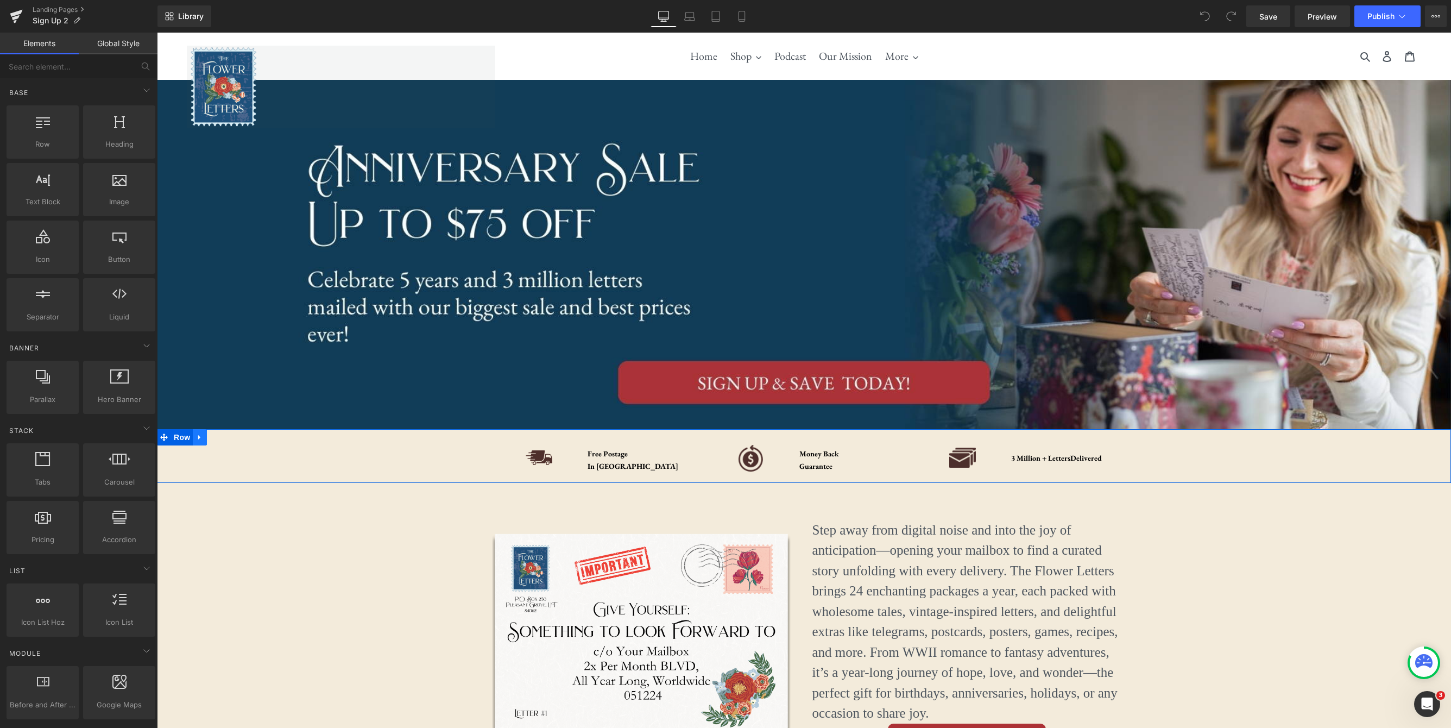
click at [204, 437] on link at bounding box center [200, 437] width 14 height 16
click at [228, 438] on icon at bounding box center [228, 437] width 8 height 8
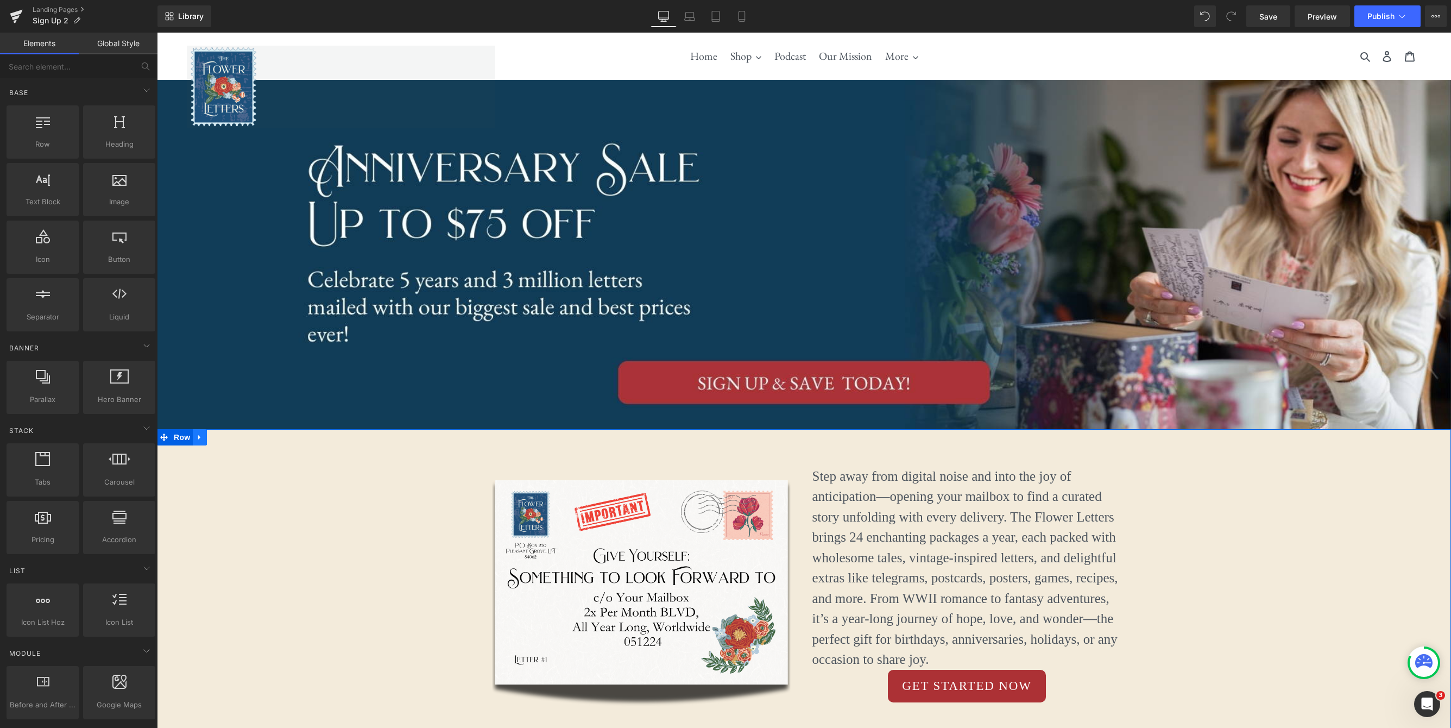
click at [199, 436] on icon at bounding box center [199, 437] width 2 height 5
click at [232, 436] on link at bounding box center [228, 437] width 14 height 16
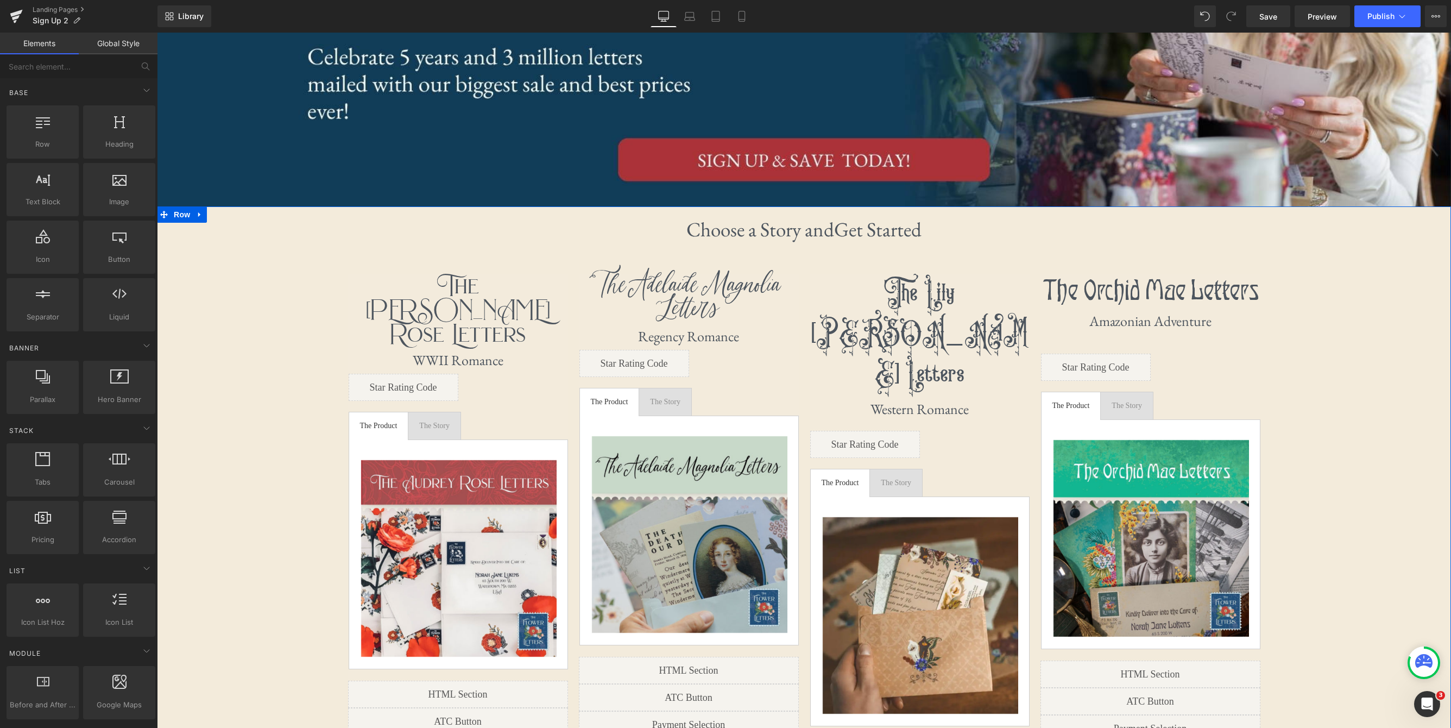
scroll to position [96, 0]
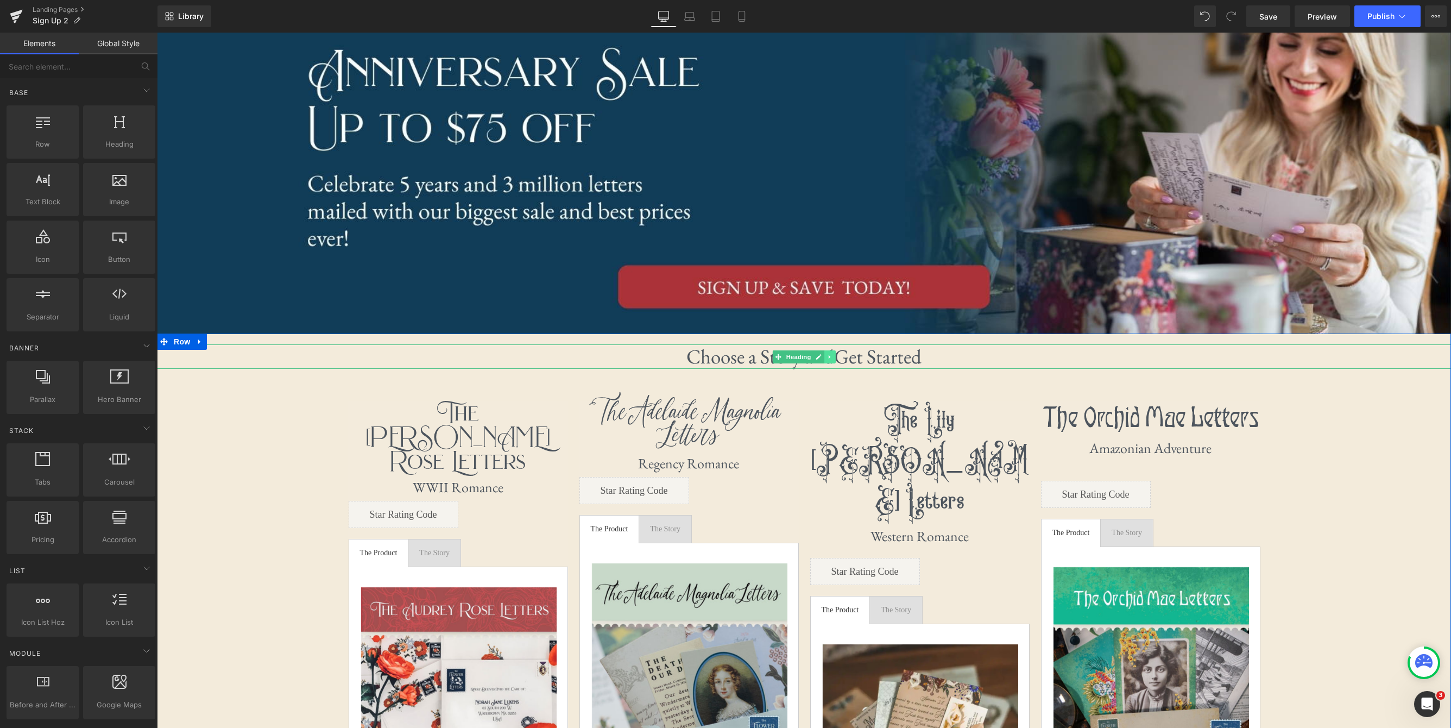
click at [833, 358] on icon at bounding box center [830, 357] width 6 height 7
click at [839, 357] on link at bounding box center [835, 356] width 11 height 13
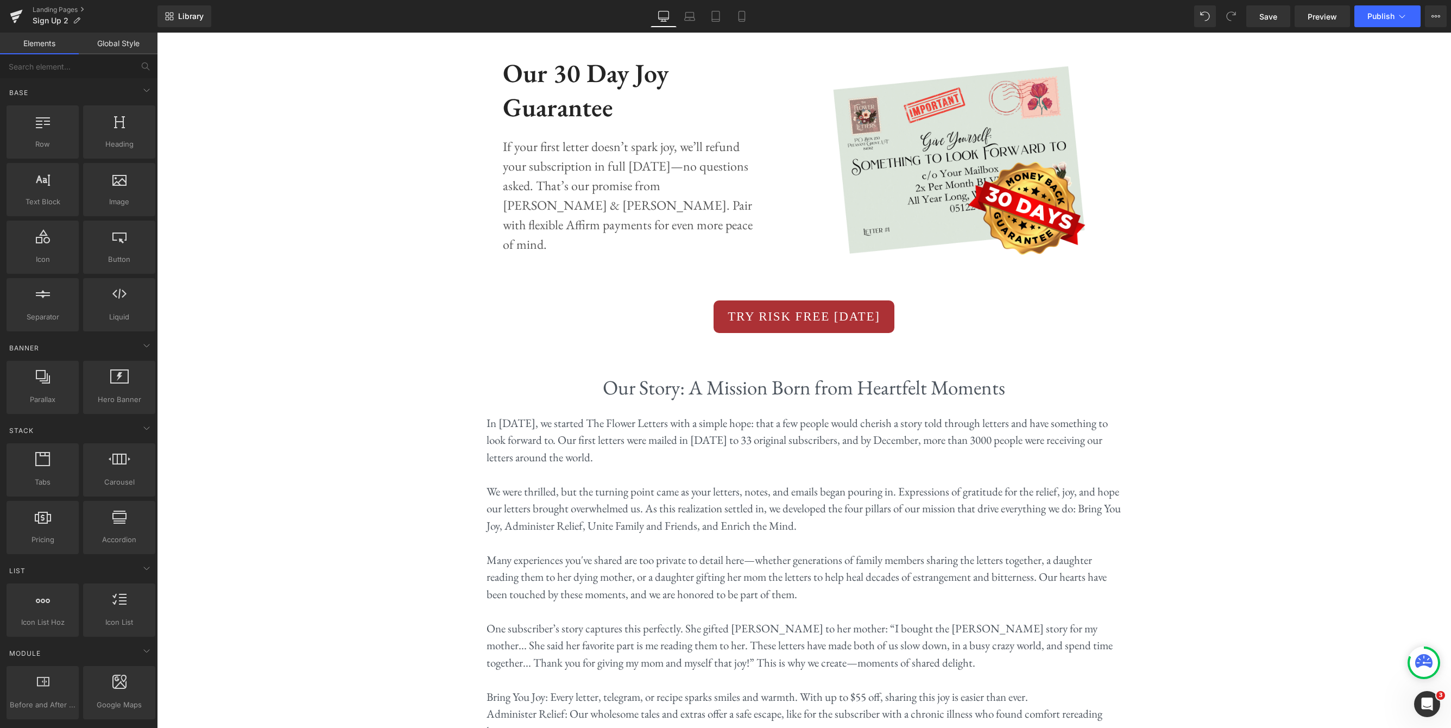
scroll to position [1090, 0]
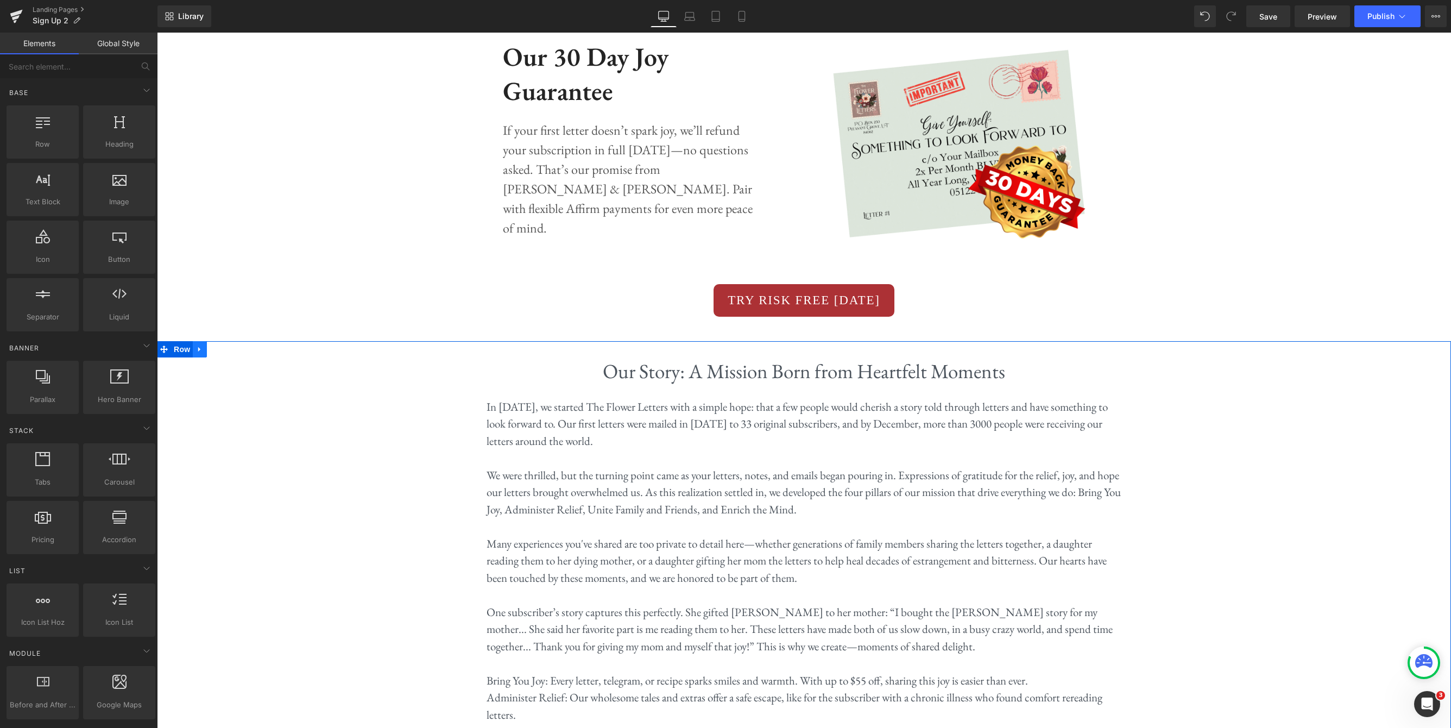
click at [201, 345] on icon at bounding box center [200, 349] width 8 height 8
click at [227, 345] on icon at bounding box center [228, 349] width 8 height 8
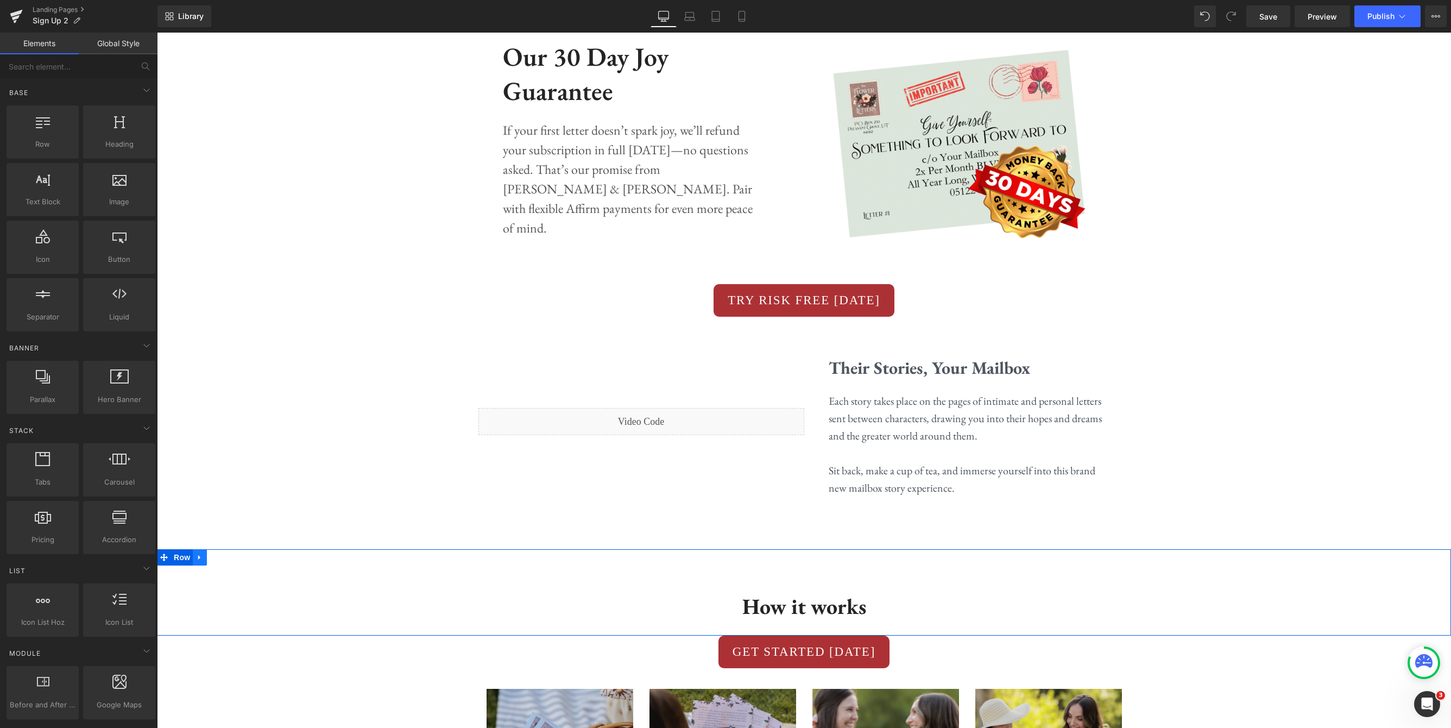
click at [206, 549] on link at bounding box center [200, 557] width 14 height 16
click at [231, 553] on icon at bounding box center [228, 557] width 8 height 8
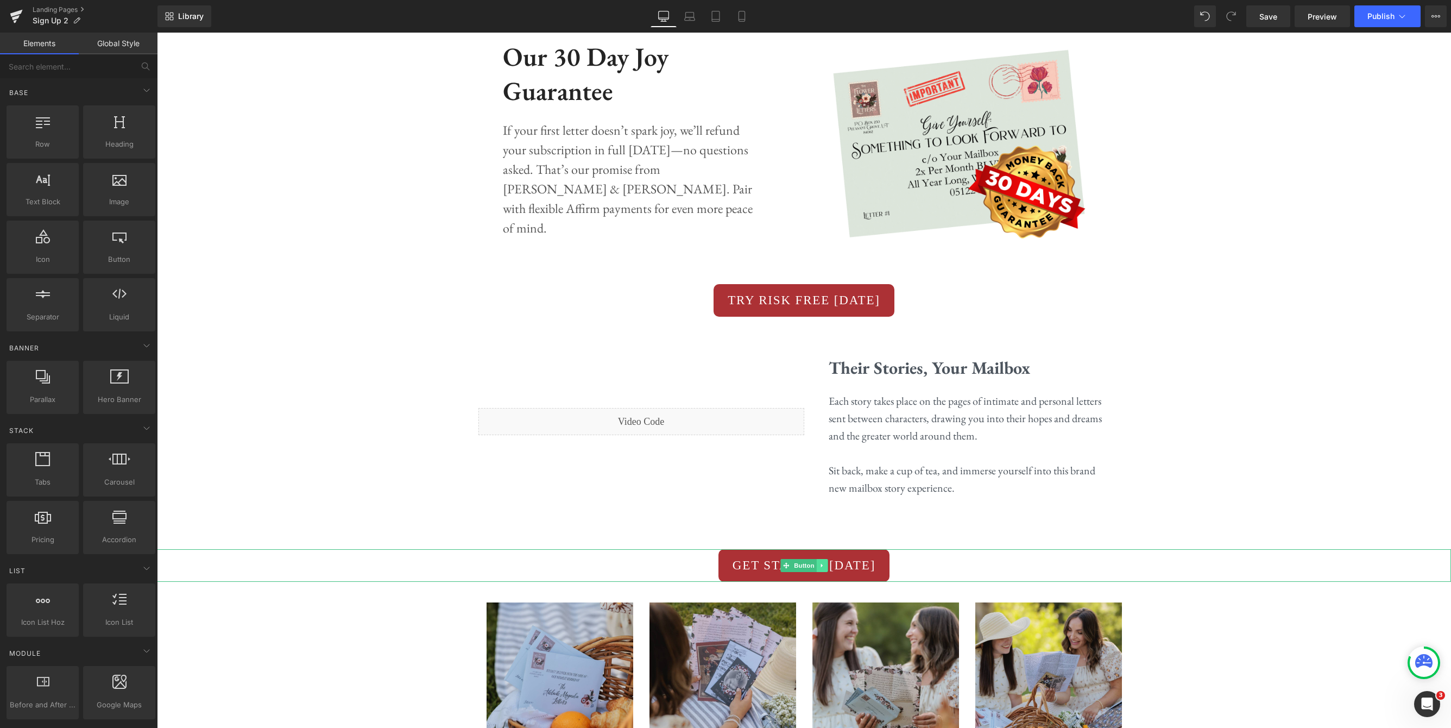
click at [826, 559] on link at bounding box center [821, 565] width 11 height 13
click at [830, 562] on icon at bounding box center [827, 565] width 6 height 6
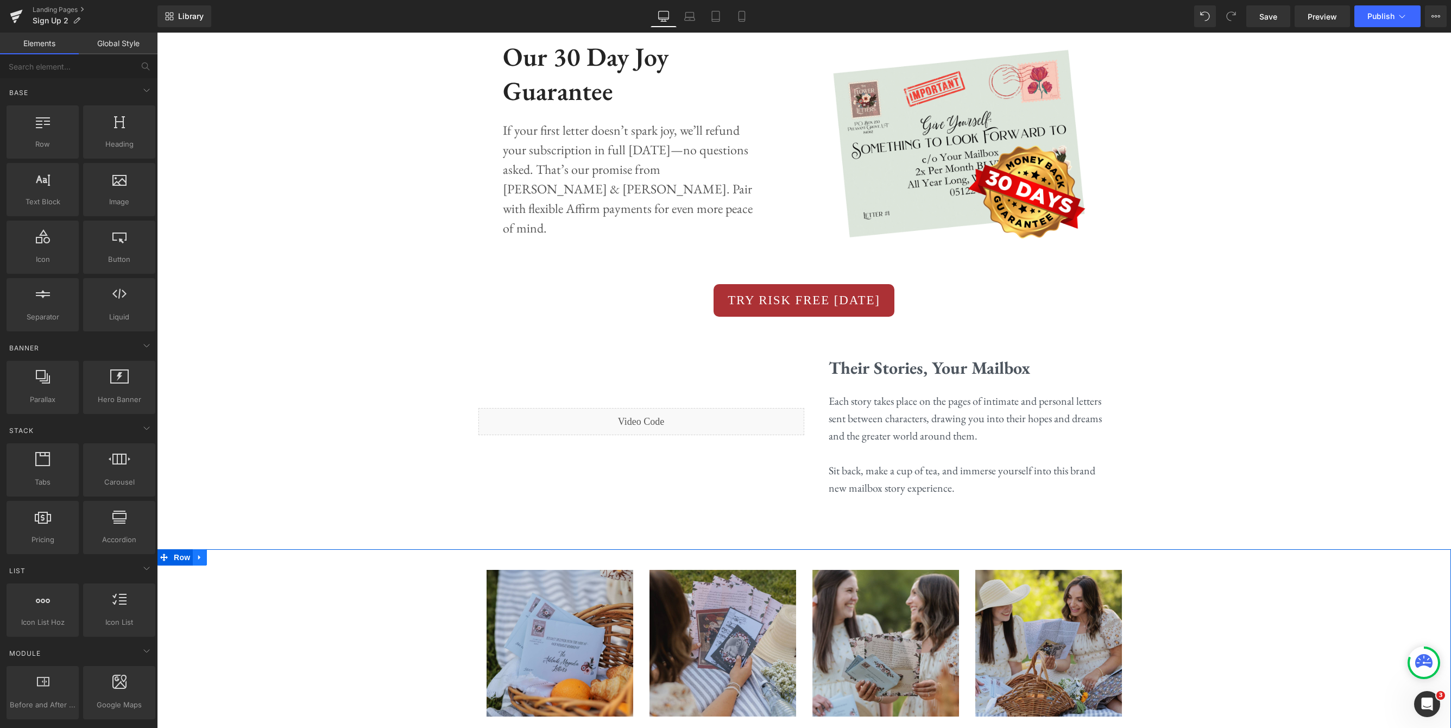
click at [200, 553] on icon at bounding box center [200, 557] width 8 height 8
click at [232, 549] on link at bounding box center [228, 557] width 14 height 16
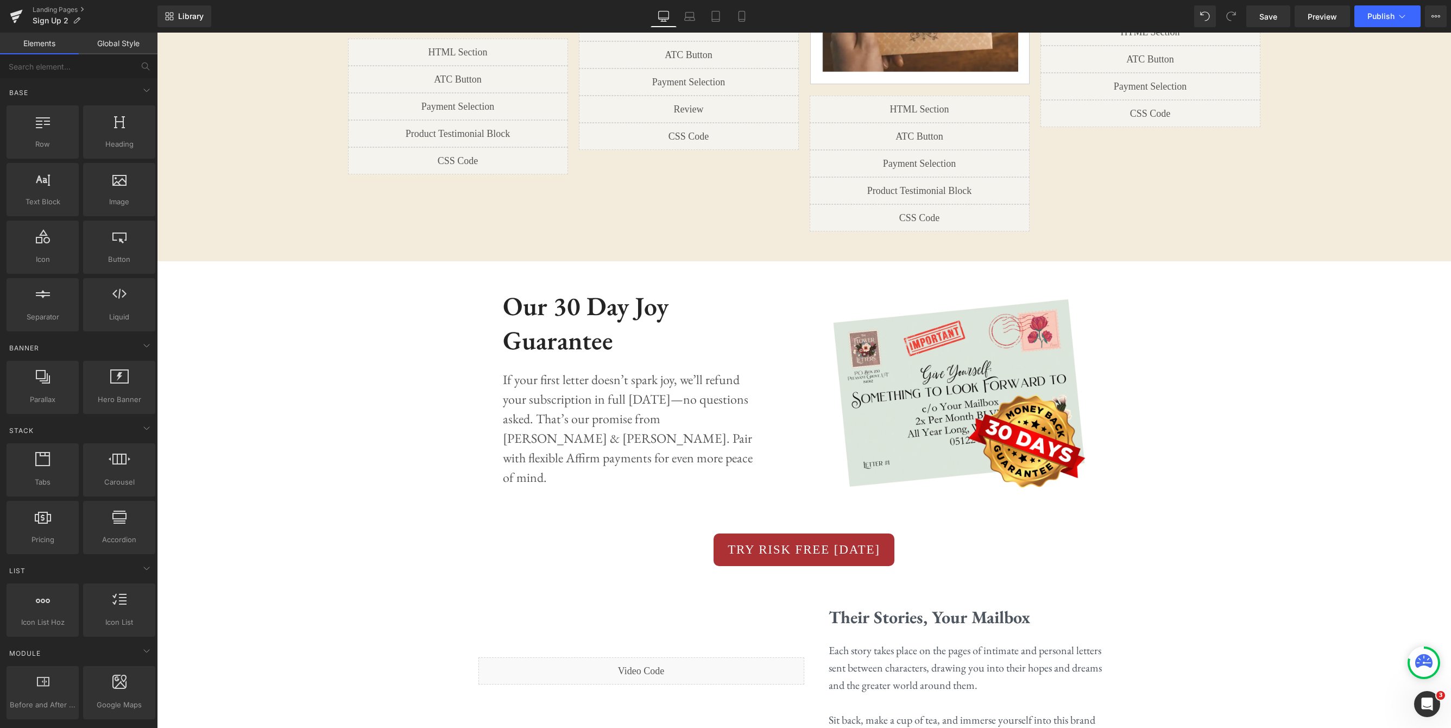
scroll to position [834, 0]
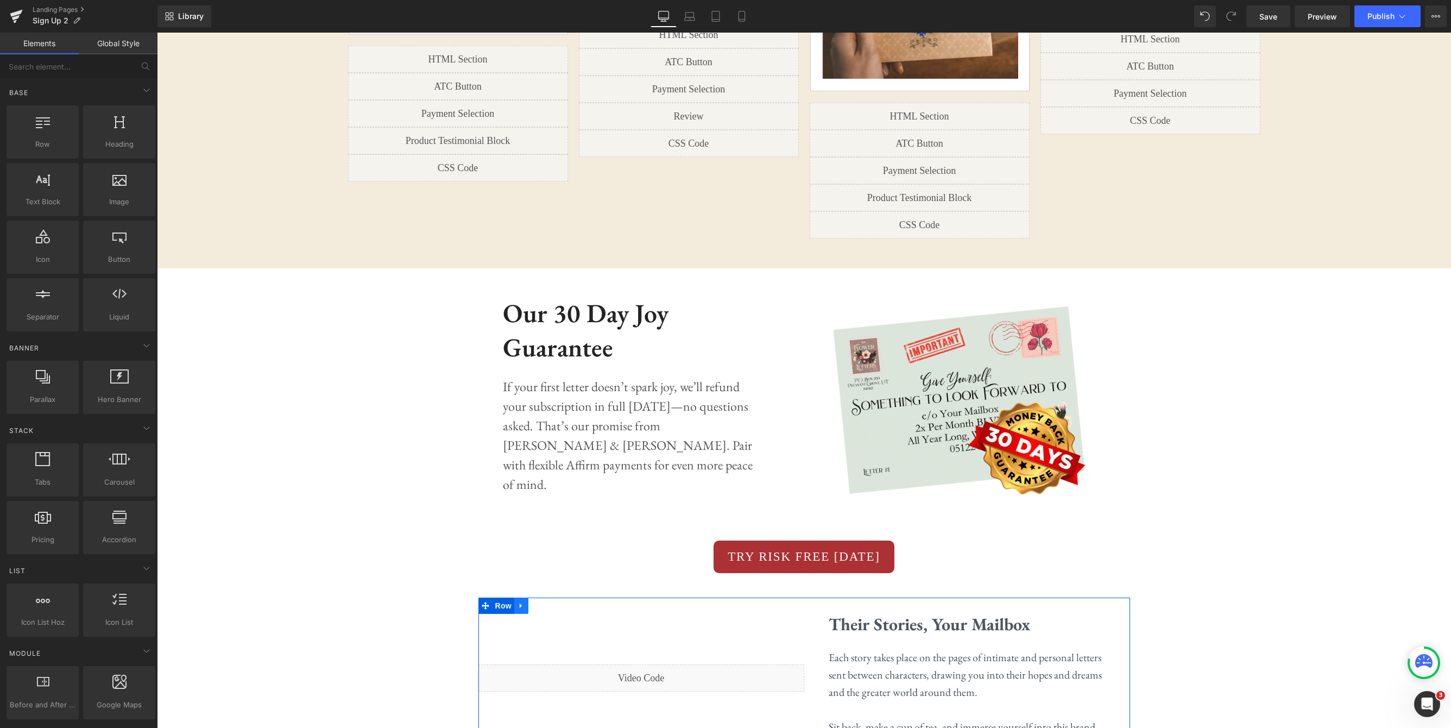
click at [520, 603] on icon at bounding box center [521, 605] width 2 height 5
click at [551, 602] on icon at bounding box center [550, 606] width 8 height 8
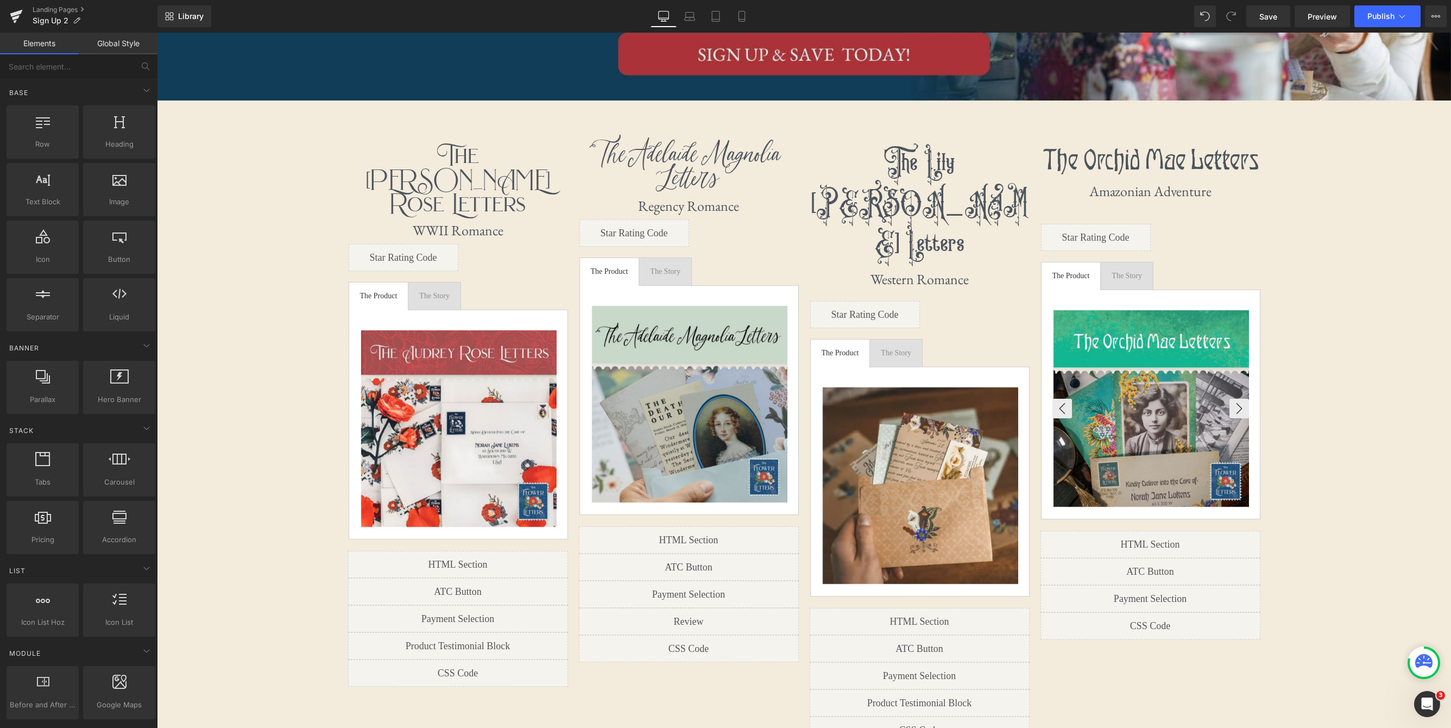
scroll to position [0, 0]
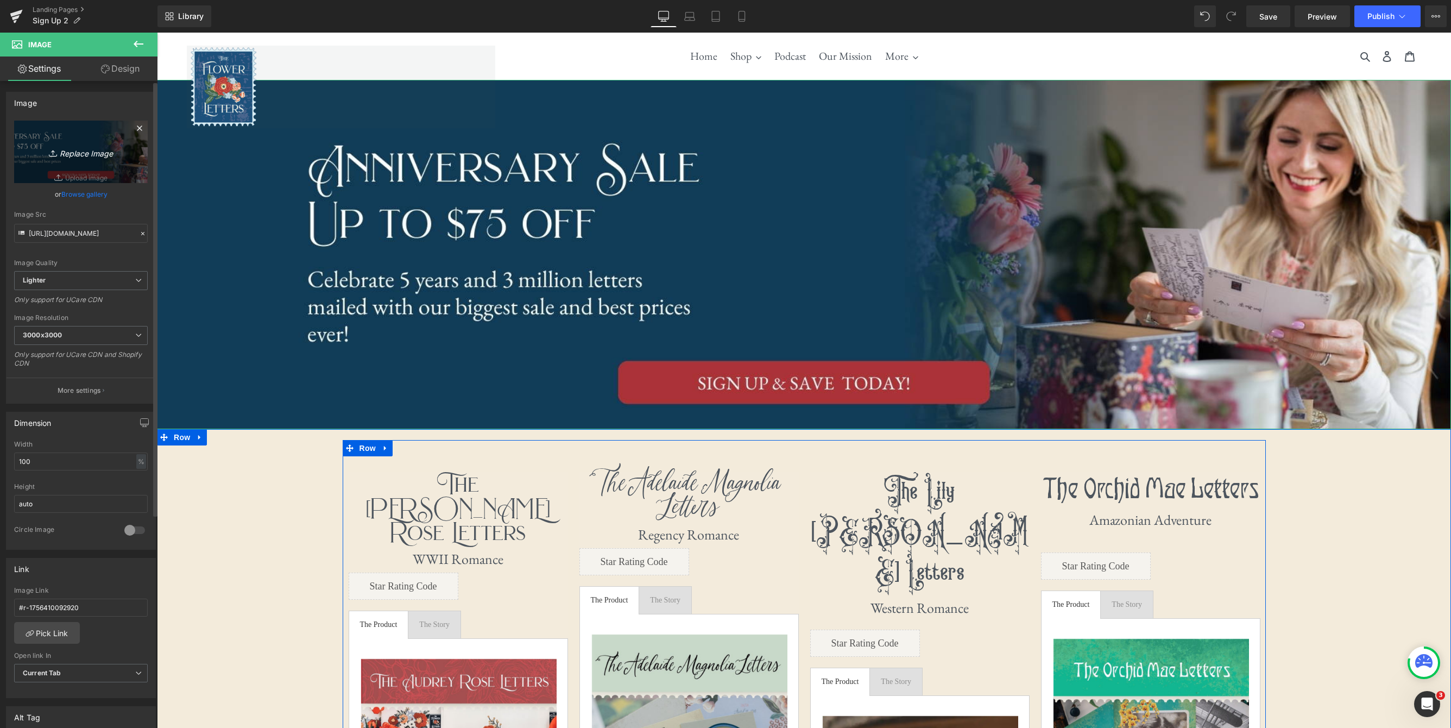
click at [86, 154] on icon "Replace Image" at bounding box center [80, 152] width 87 height 14
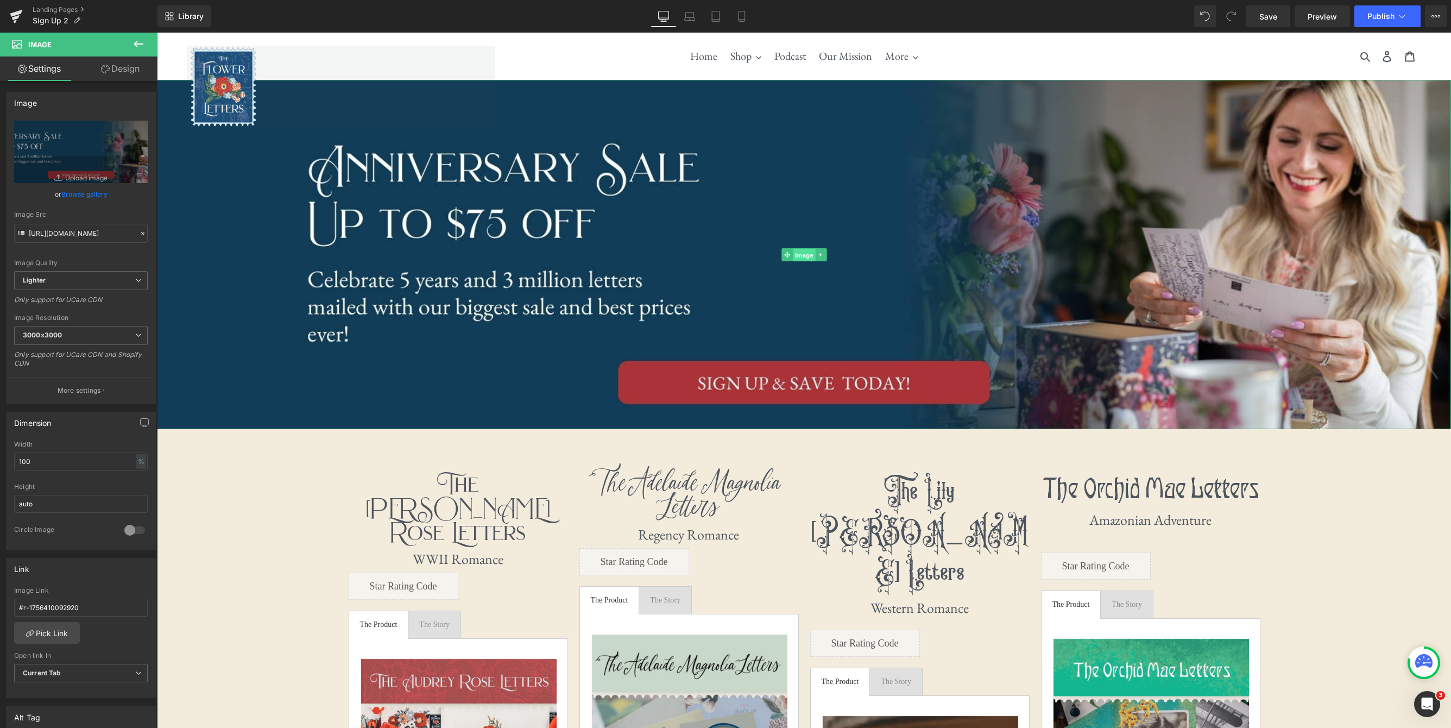
click at [809, 254] on span "Image" at bounding box center [804, 255] width 23 height 13
click at [82, 156] on icon "Replace Image" at bounding box center [80, 152] width 87 height 14
type input "C:\fakepath\Letter-Story (2).jpg"
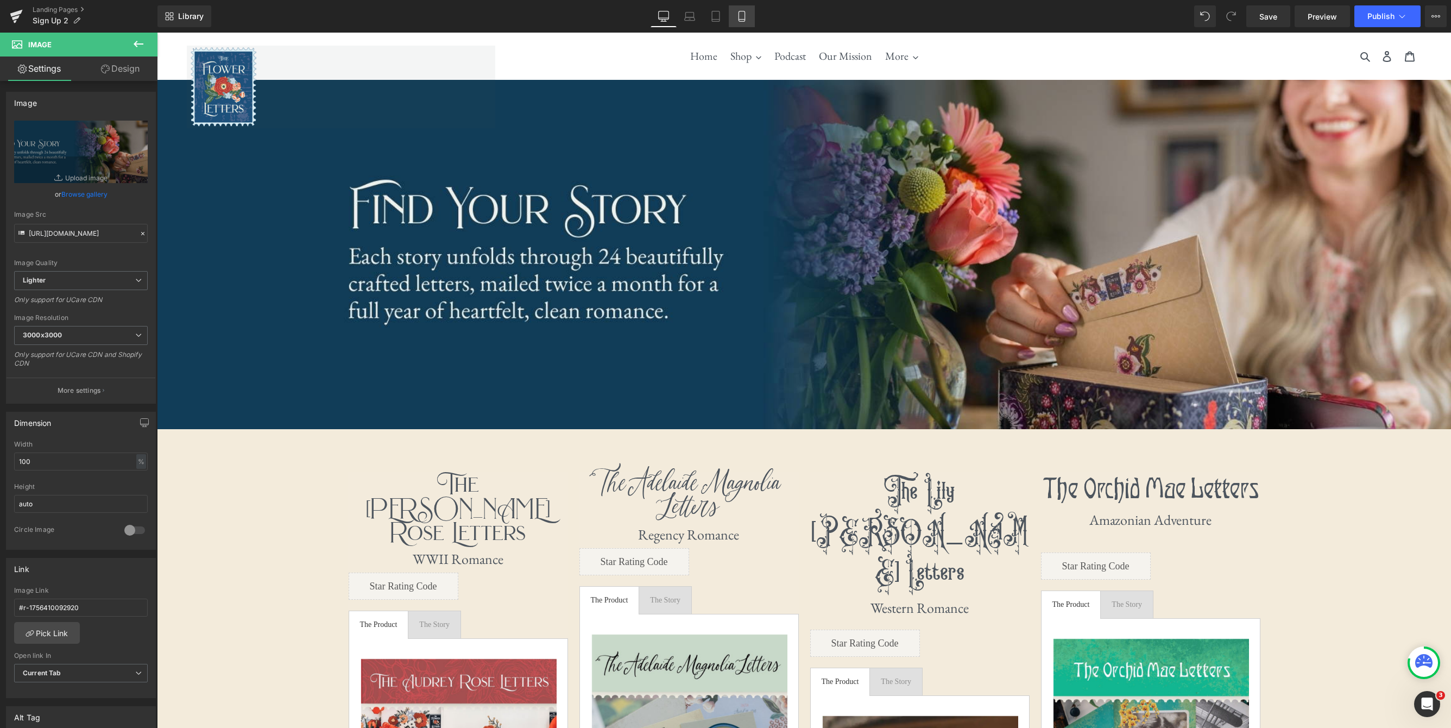
click at [742, 21] on icon at bounding box center [742, 16] width 6 height 10
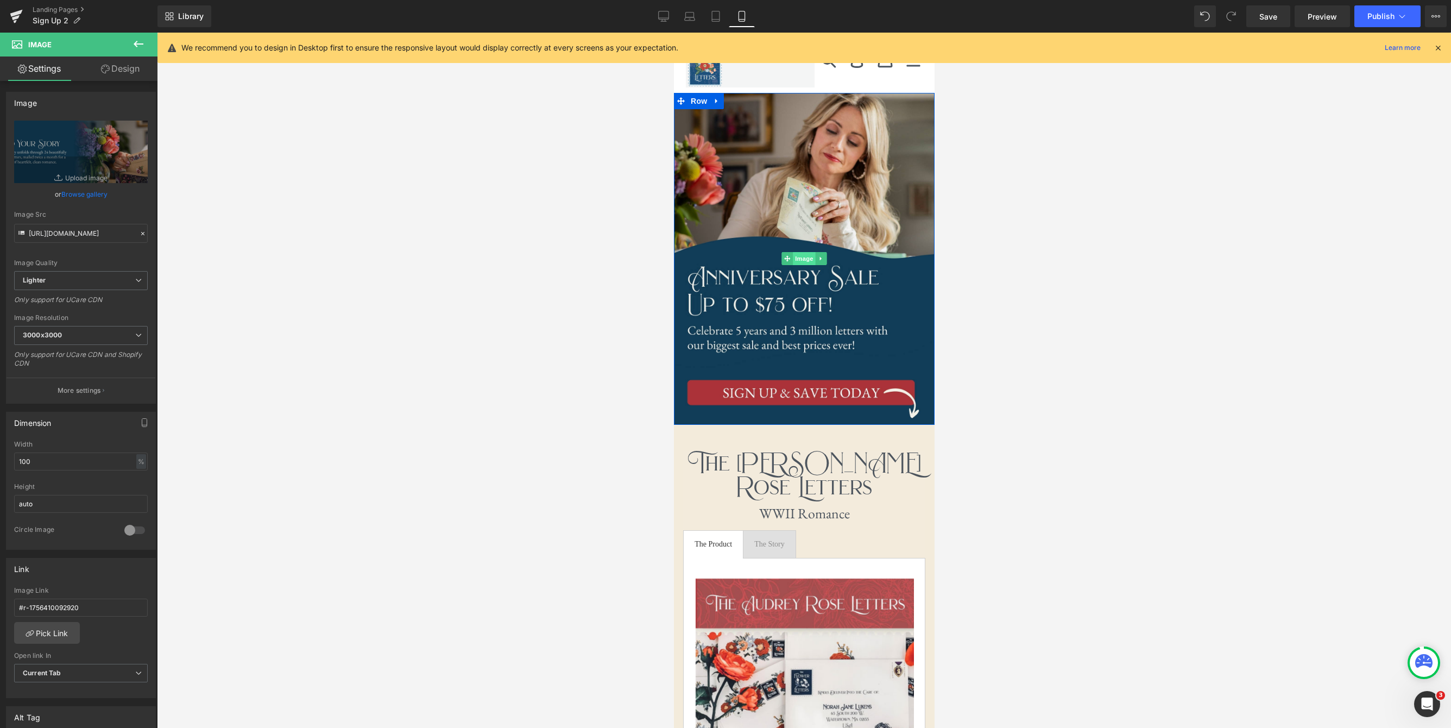
click at [806, 257] on span "Image" at bounding box center [803, 258] width 23 height 13
click at [75, 146] on icon "Replace Image" at bounding box center [80, 152] width 87 height 14
type input "C:\fakepath\Letter-Story.jpg"
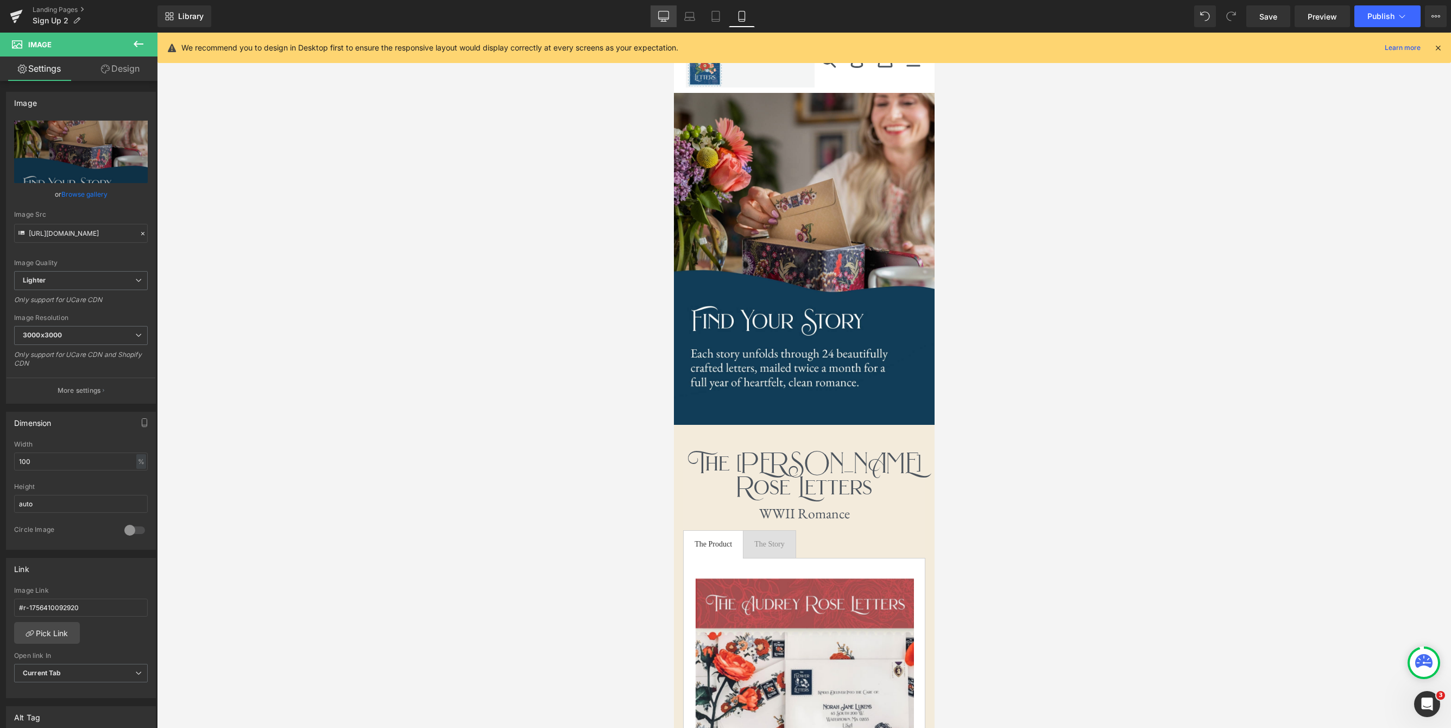
click at [669, 19] on icon at bounding box center [663, 16] width 11 height 11
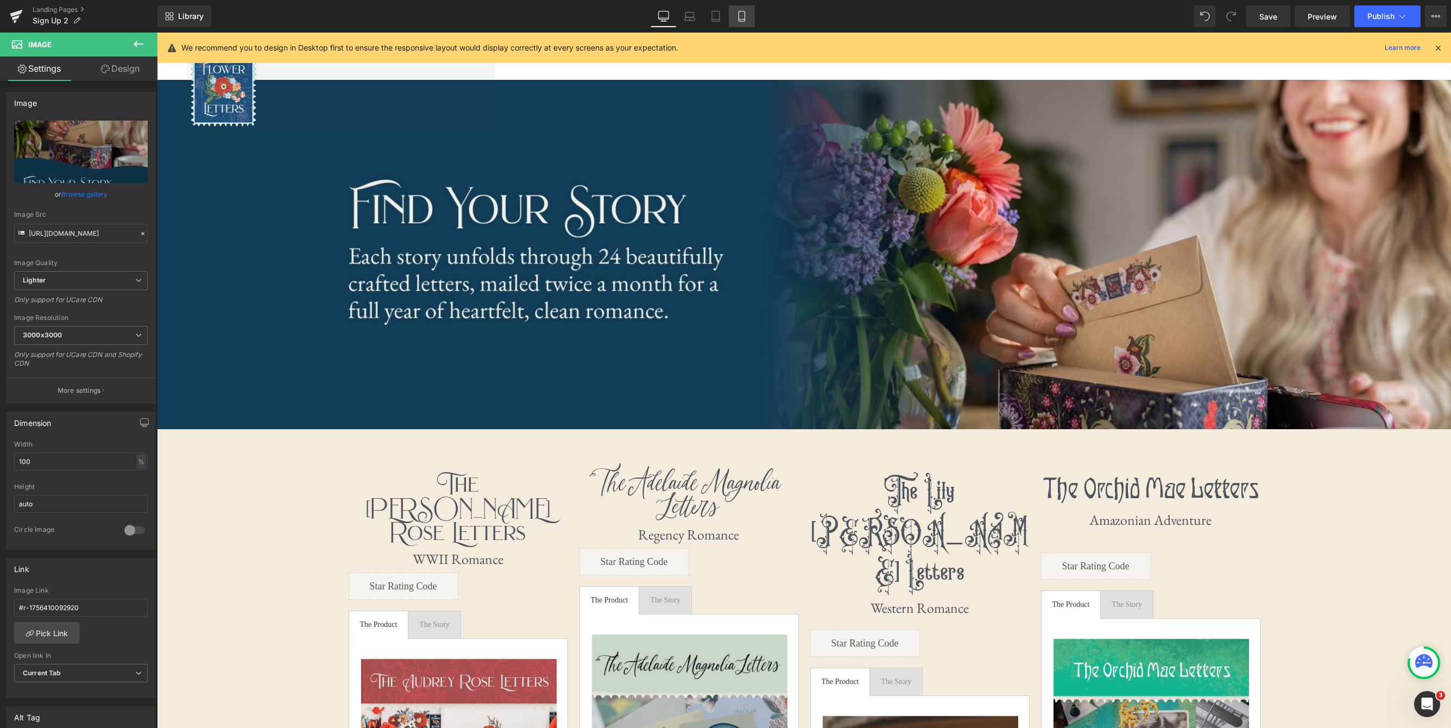
click at [749, 21] on link "Mobile" at bounding box center [742, 16] width 26 height 22
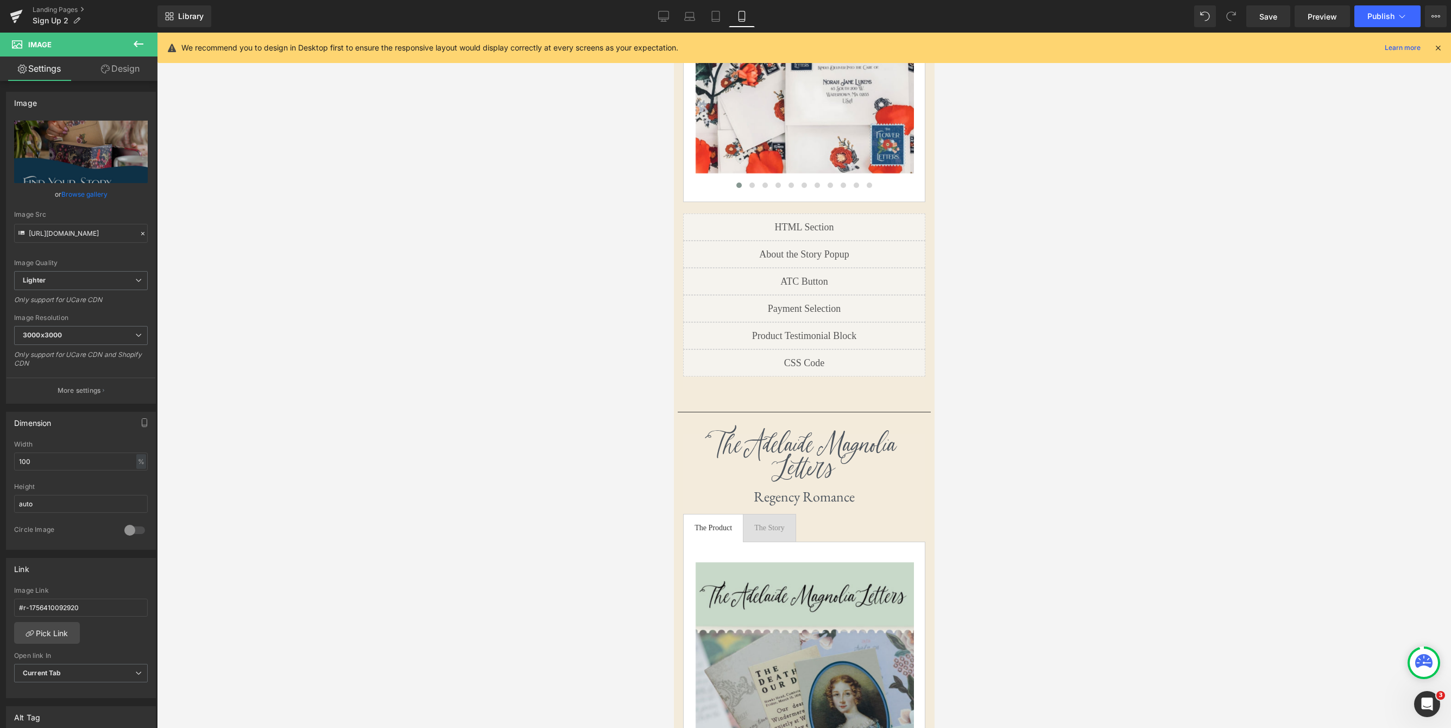
scroll to position [619, 0]
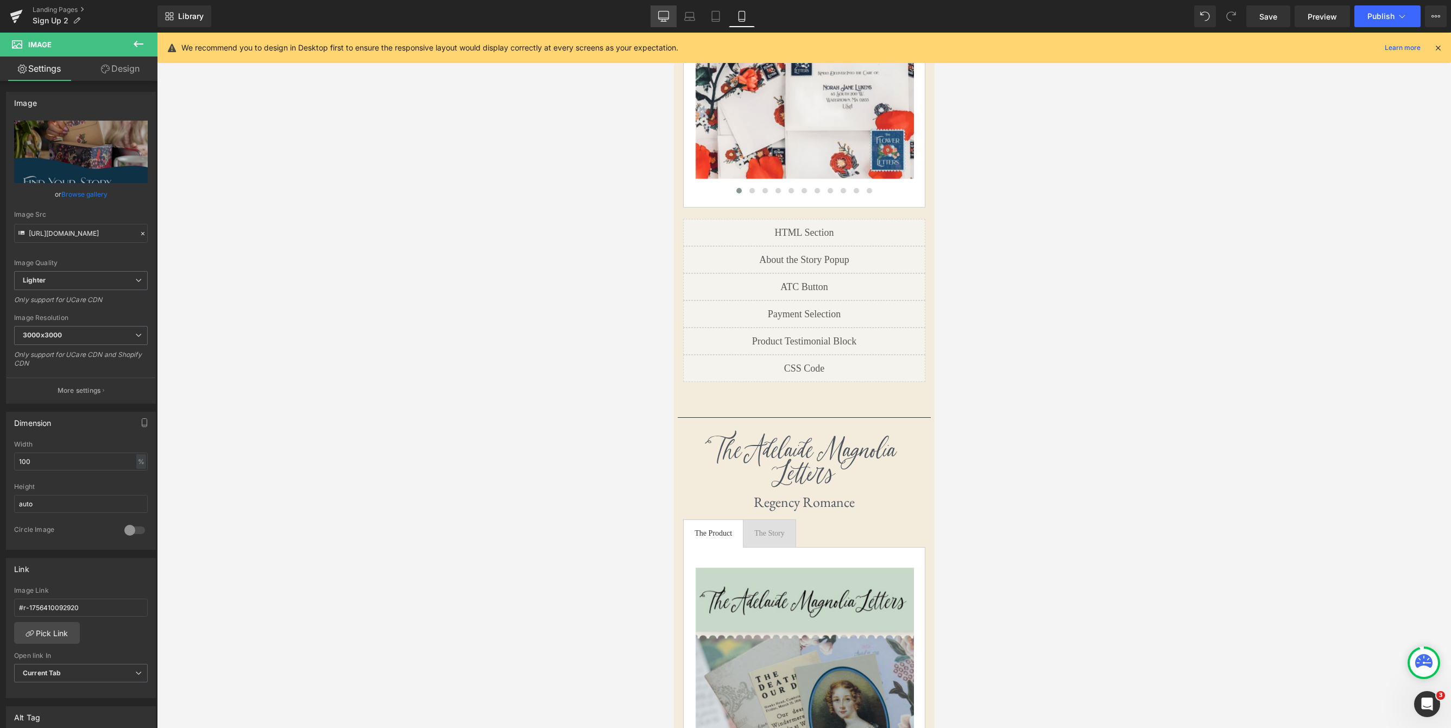
click at [660, 20] on icon at bounding box center [663, 16] width 11 height 11
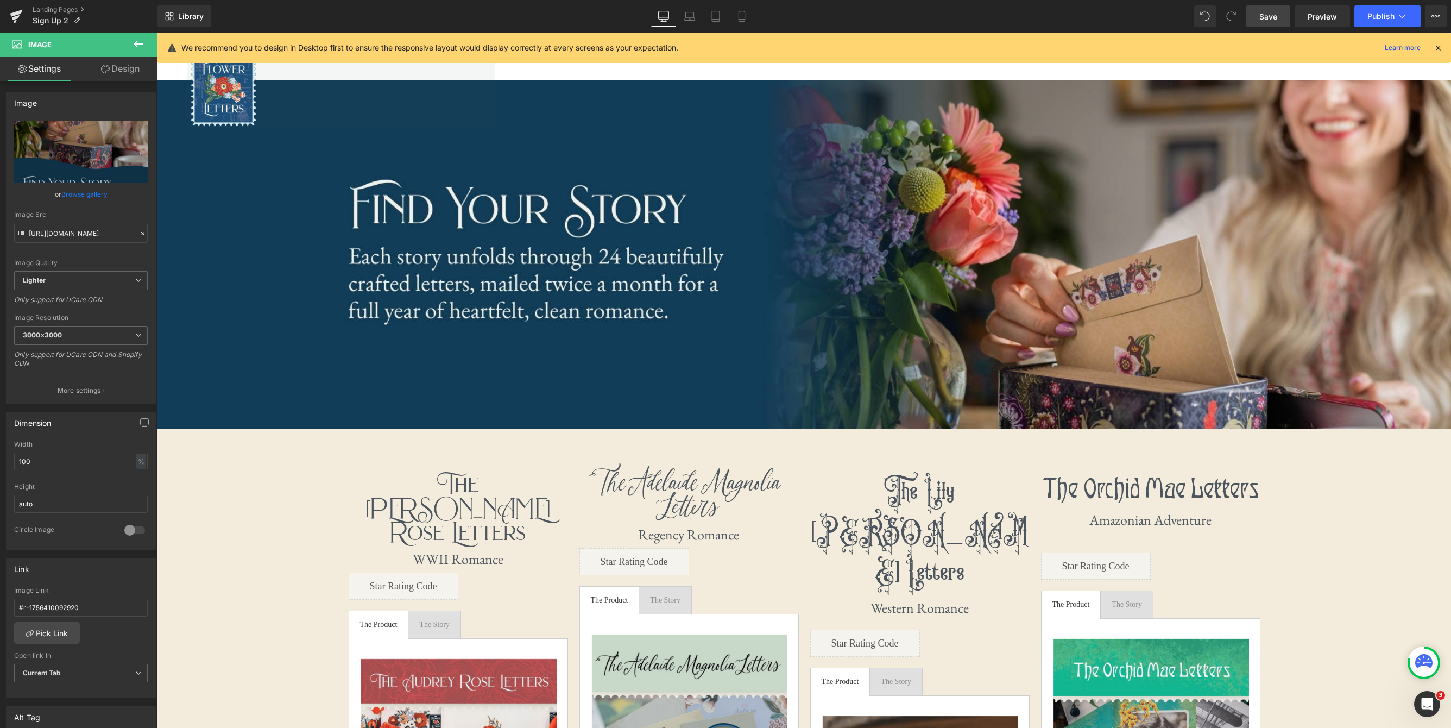
click at [1271, 21] on span "Save" at bounding box center [1268, 16] width 18 height 11
click at [1384, 18] on span "Publish" at bounding box center [1381, 16] width 27 height 9
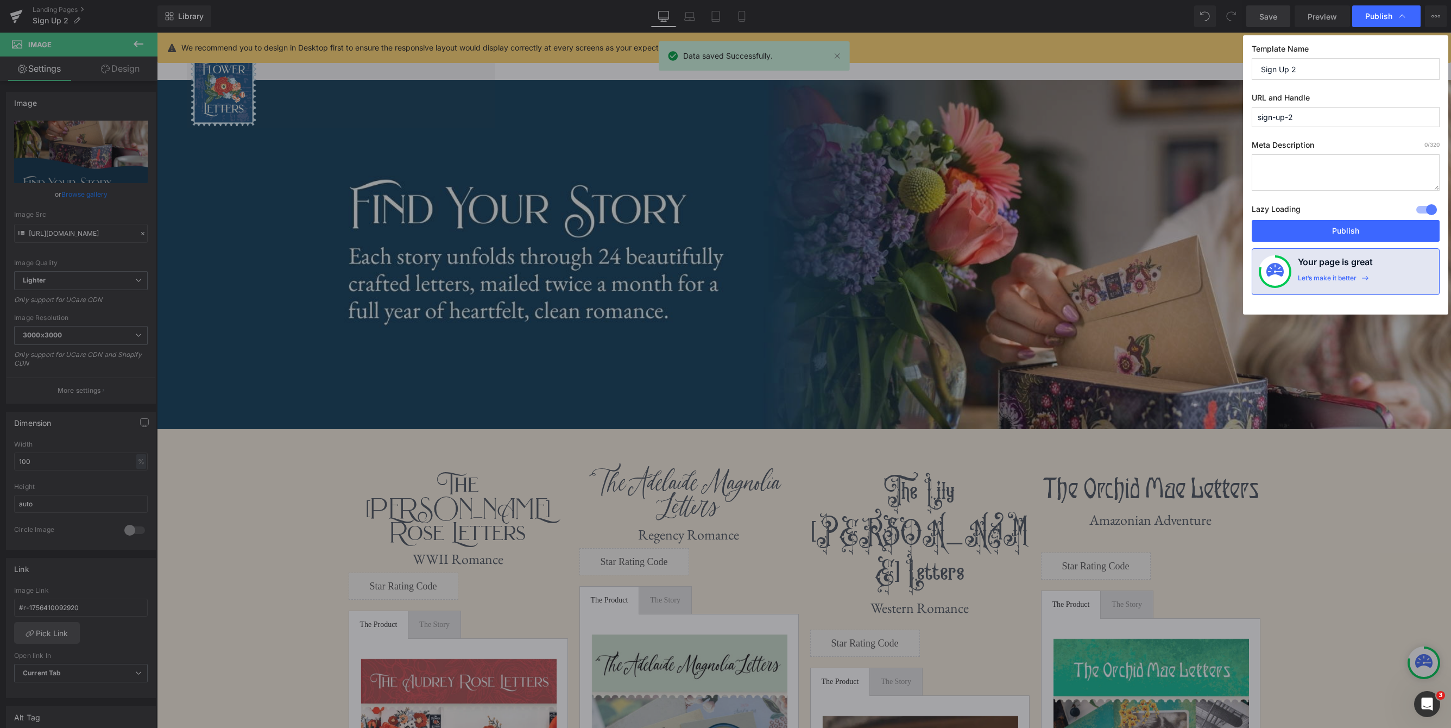
click at [1342, 120] on input "sign-up-2" at bounding box center [1346, 117] width 188 height 20
click at [1309, 117] on input "sign-up-2" at bounding box center [1346, 117] width 188 height 20
drag, startPoint x: 1352, startPoint y: 232, endPoint x: 1337, endPoint y: 232, distance: 14.7
click at [1337, 232] on button "Publish" at bounding box center [1346, 231] width 188 height 22
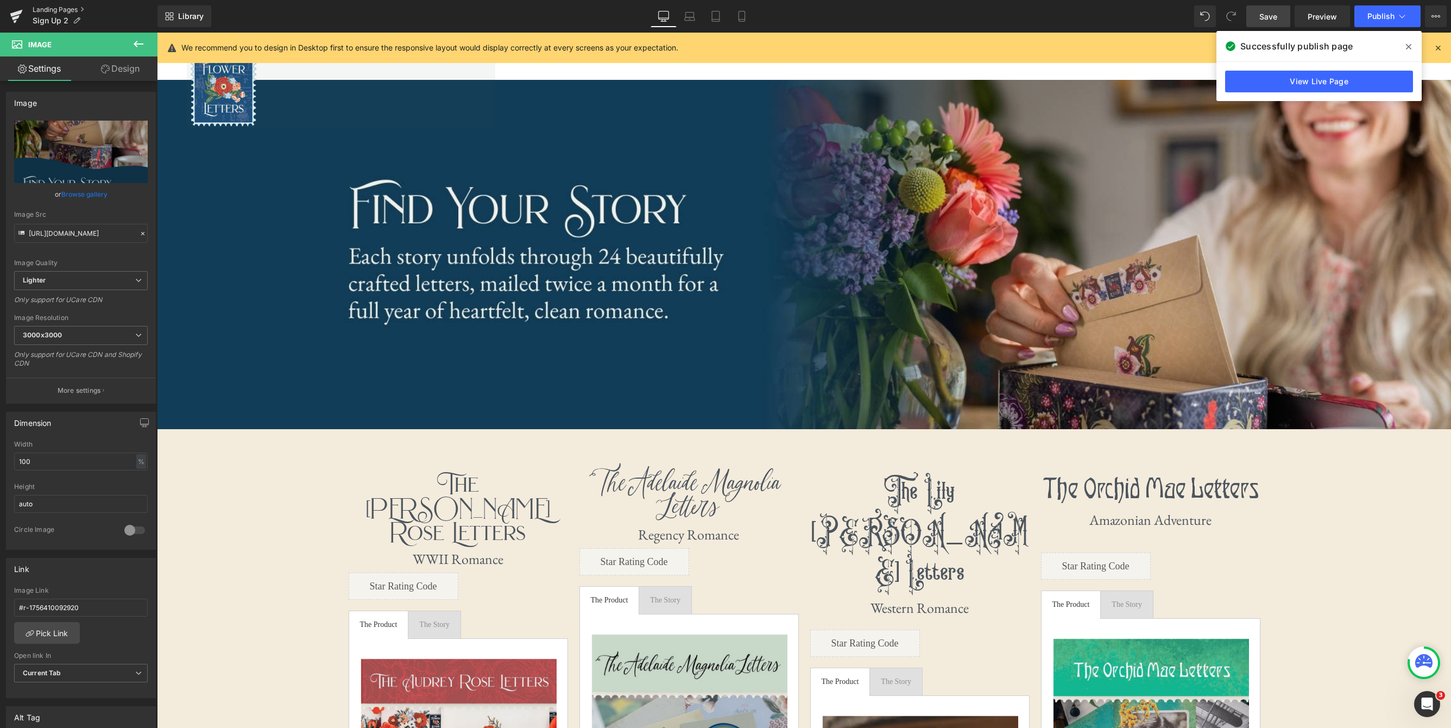
click at [47, 7] on link "Landing Pages" at bounding box center [95, 9] width 125 height 9
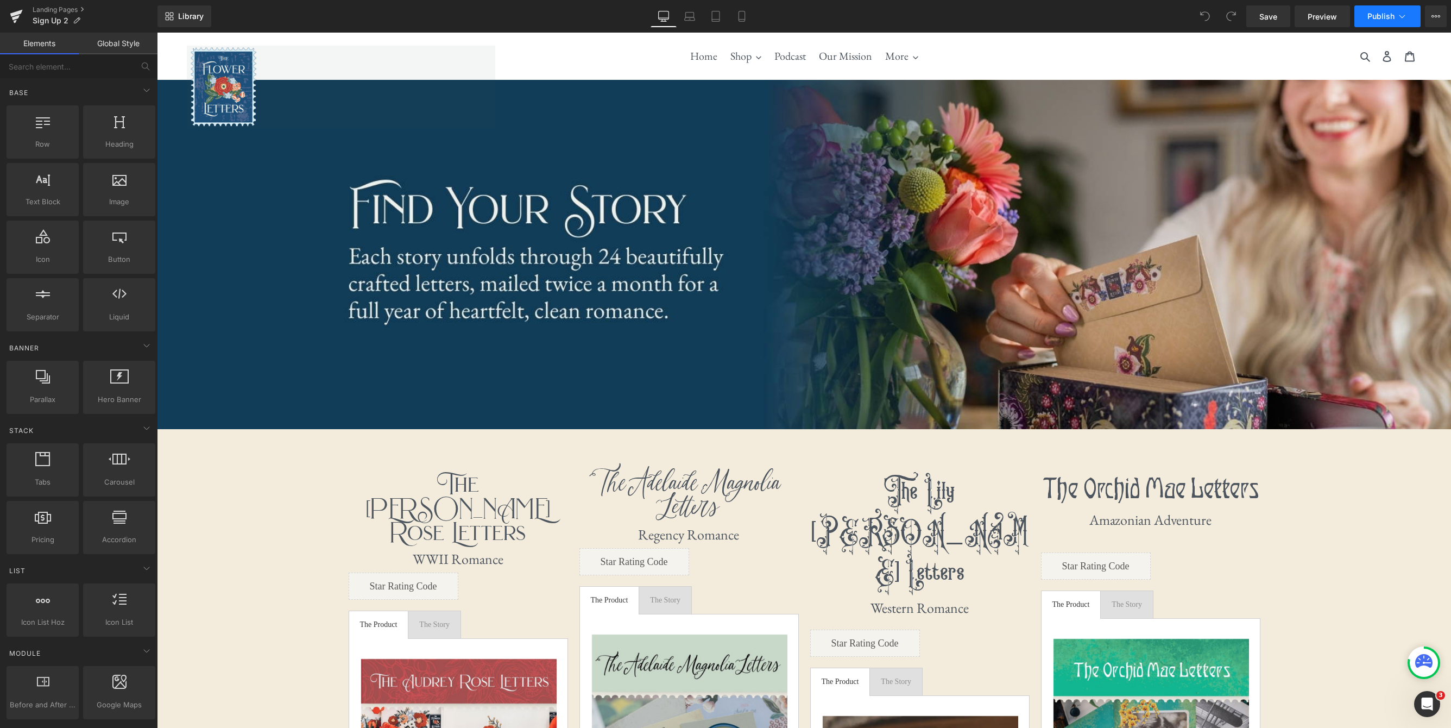
click at [1394, 17] on span "Publish" at bounding box center [1381, 16] width 27 height 9
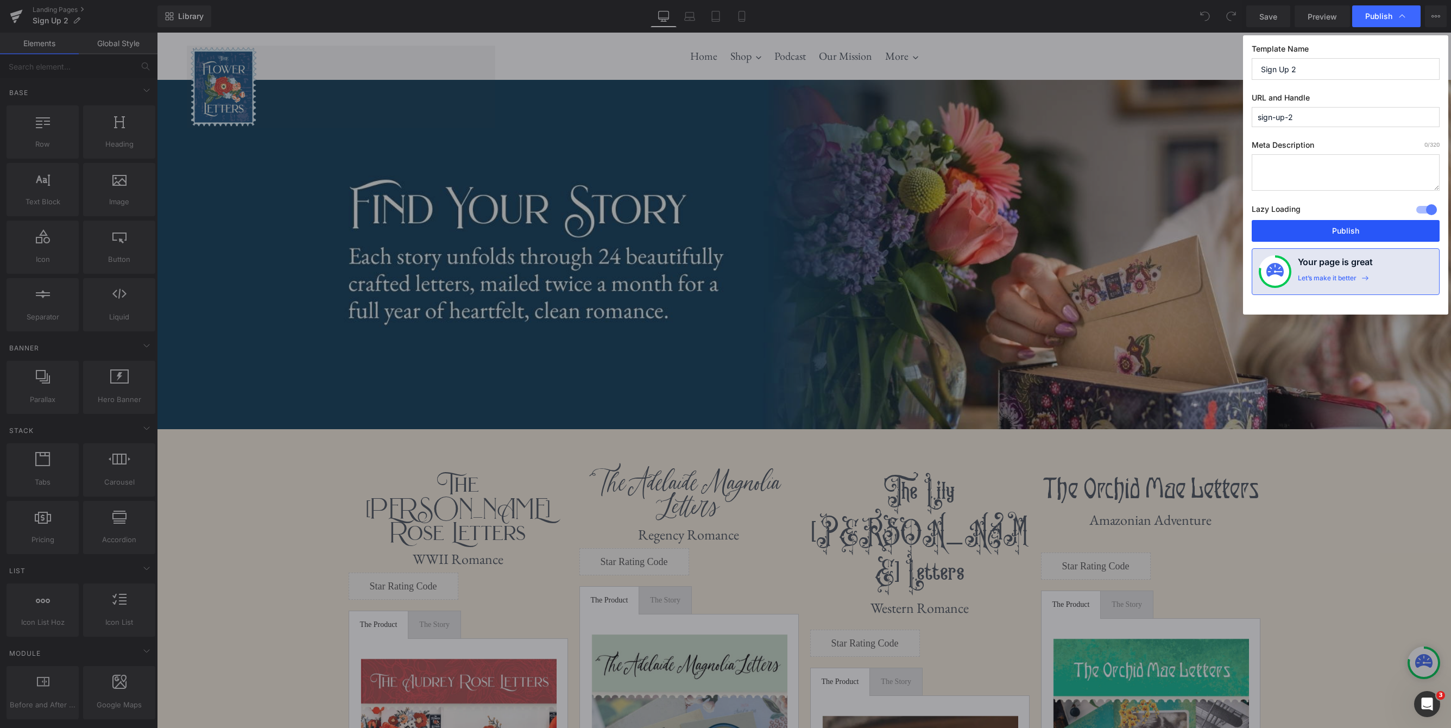
click at [1360, 232] on button "Publish" at bounding box center [1346, 231] width 188 height 22
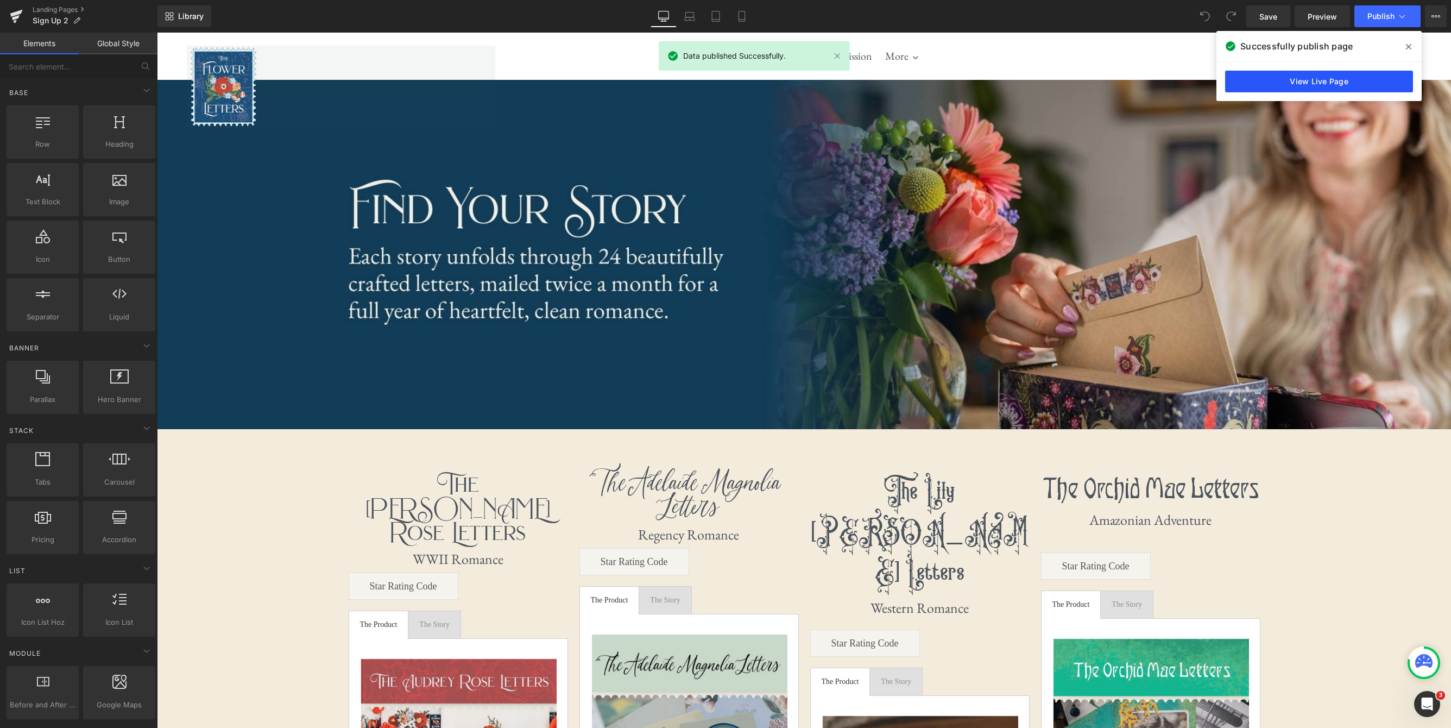
click at [1351, 87] on link "View Live Page" at bounding box center [1319, 82] width 188 height 22
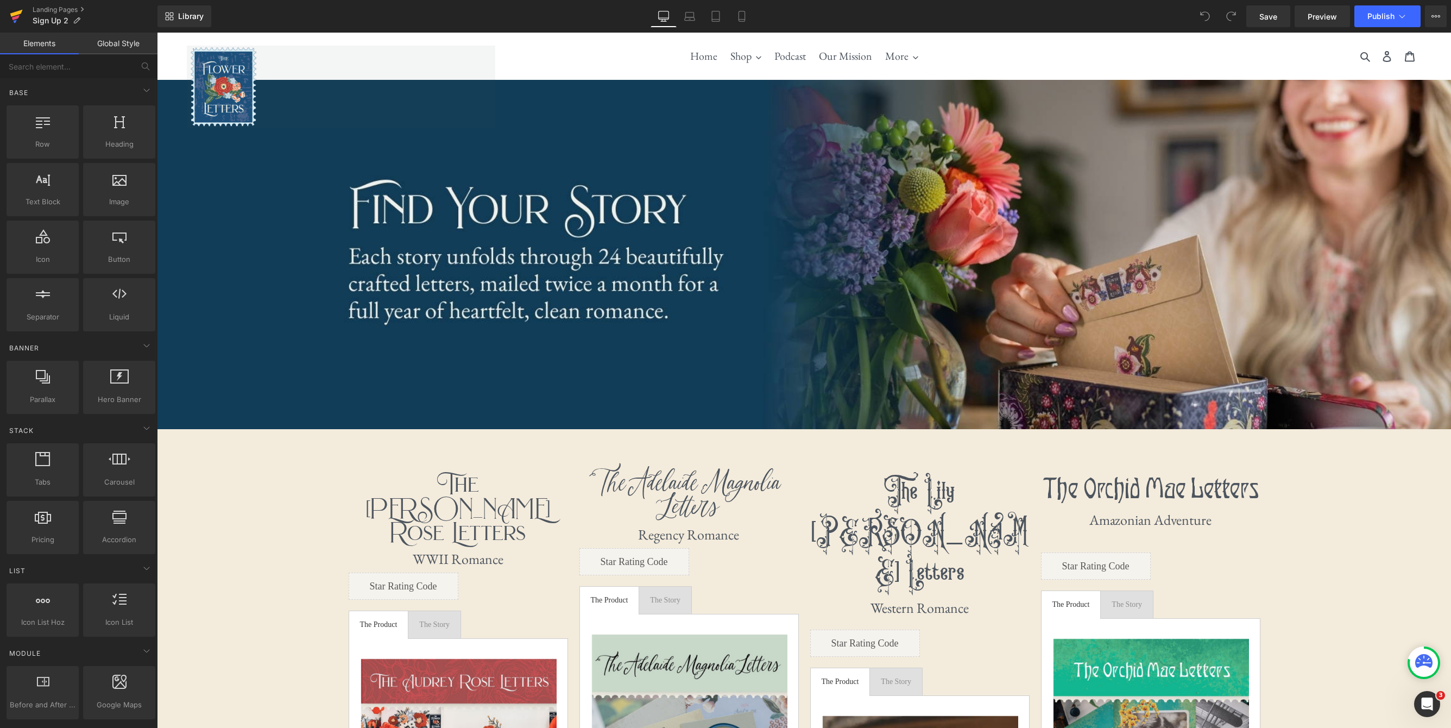
click at [22, 15] on icon at bounding box center [16, 16] width 13 height 27
